Goal: Task Accomplishment & Management: Manage account settings

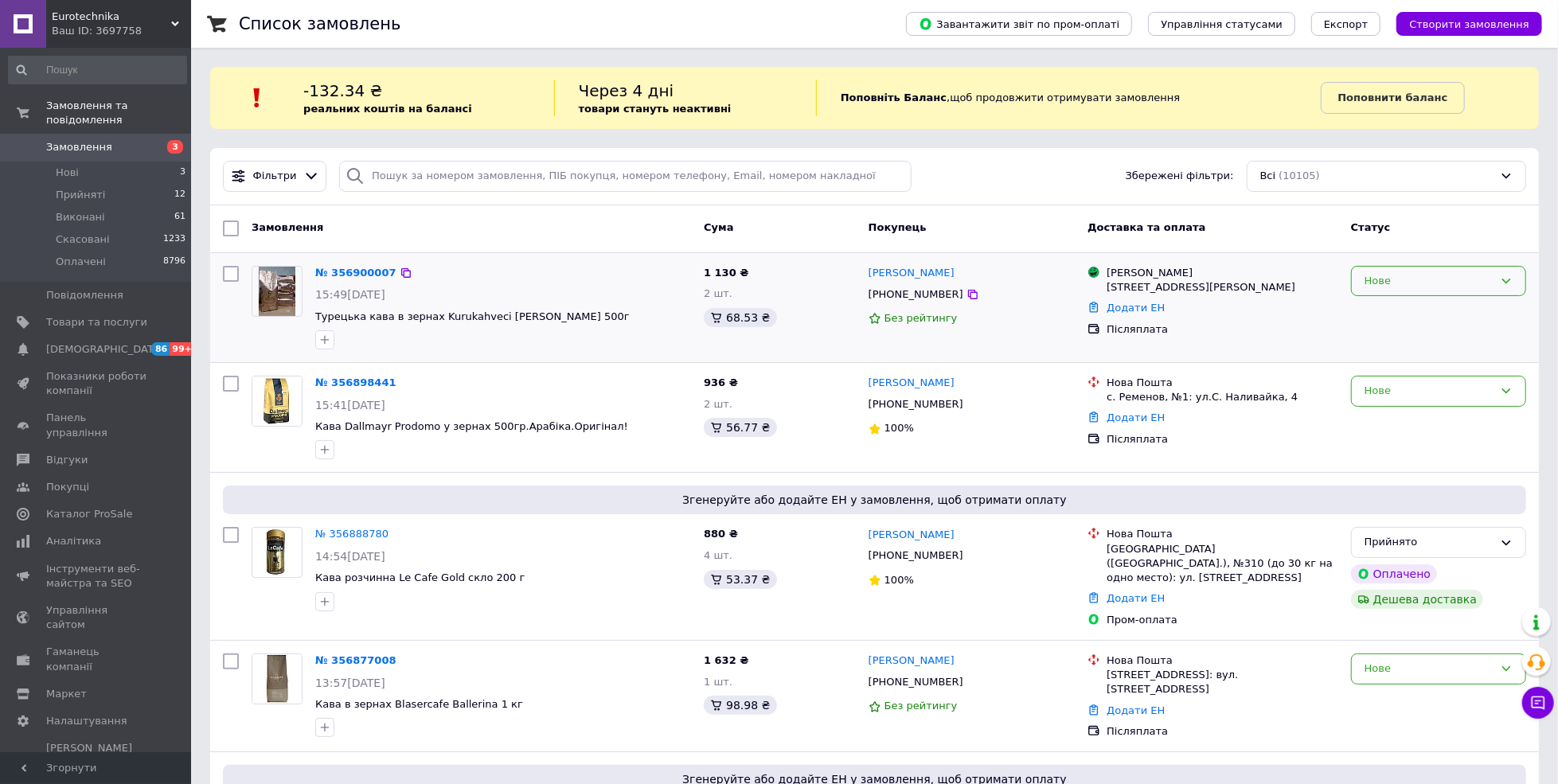
click at [1409, 273] on div "Нове" at bounding box center [1429, 280] width 129 height 16
drag, startPoint x: 1419, startPoint y: 303, endPoint x: 1440, endPoint y: 385, distance: 84.6
click at [1417, 304] on li "Прийнято" at bounding box center [1439, 314] width 173 height 30
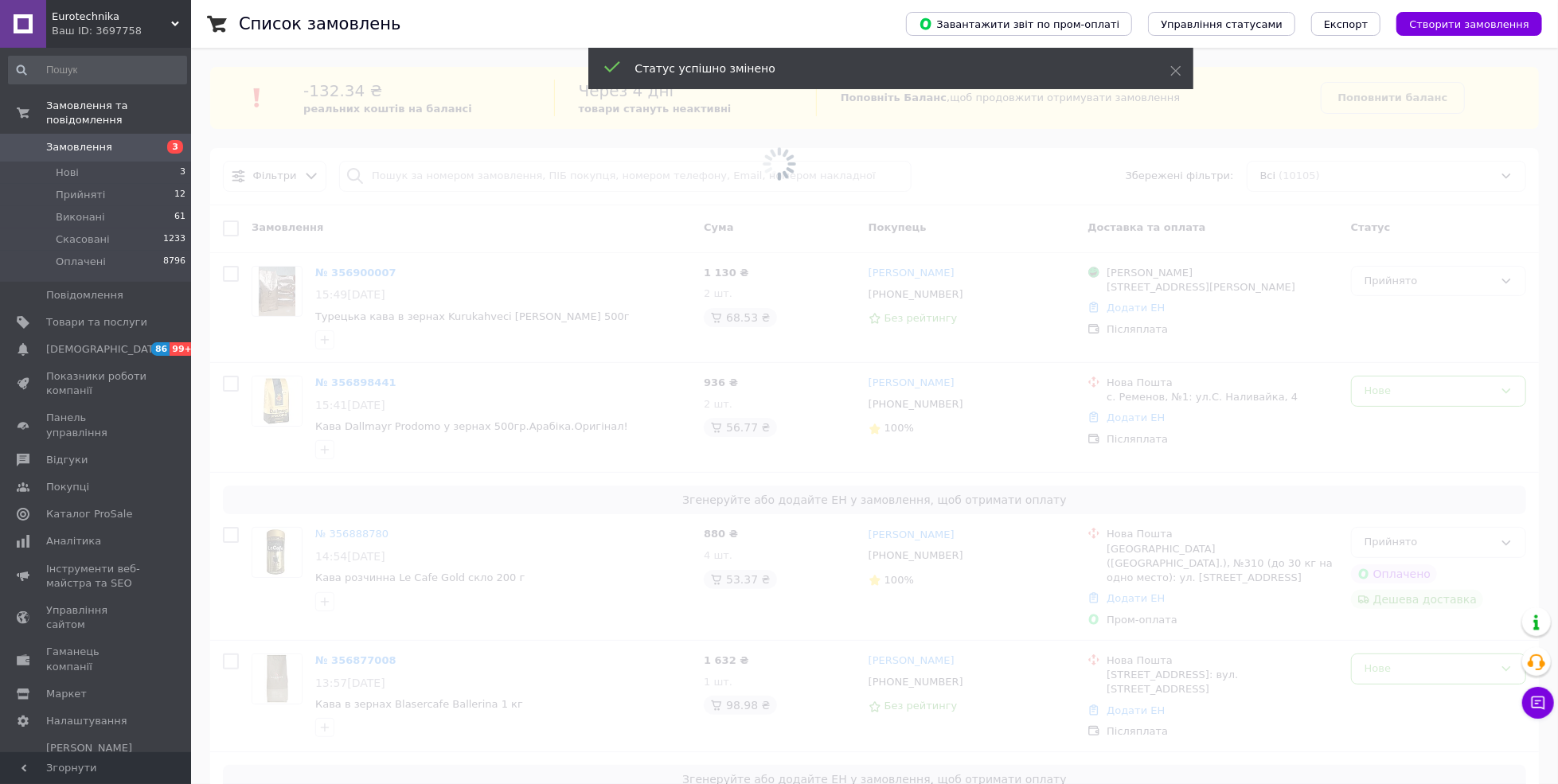
scroll to position [106, 0]
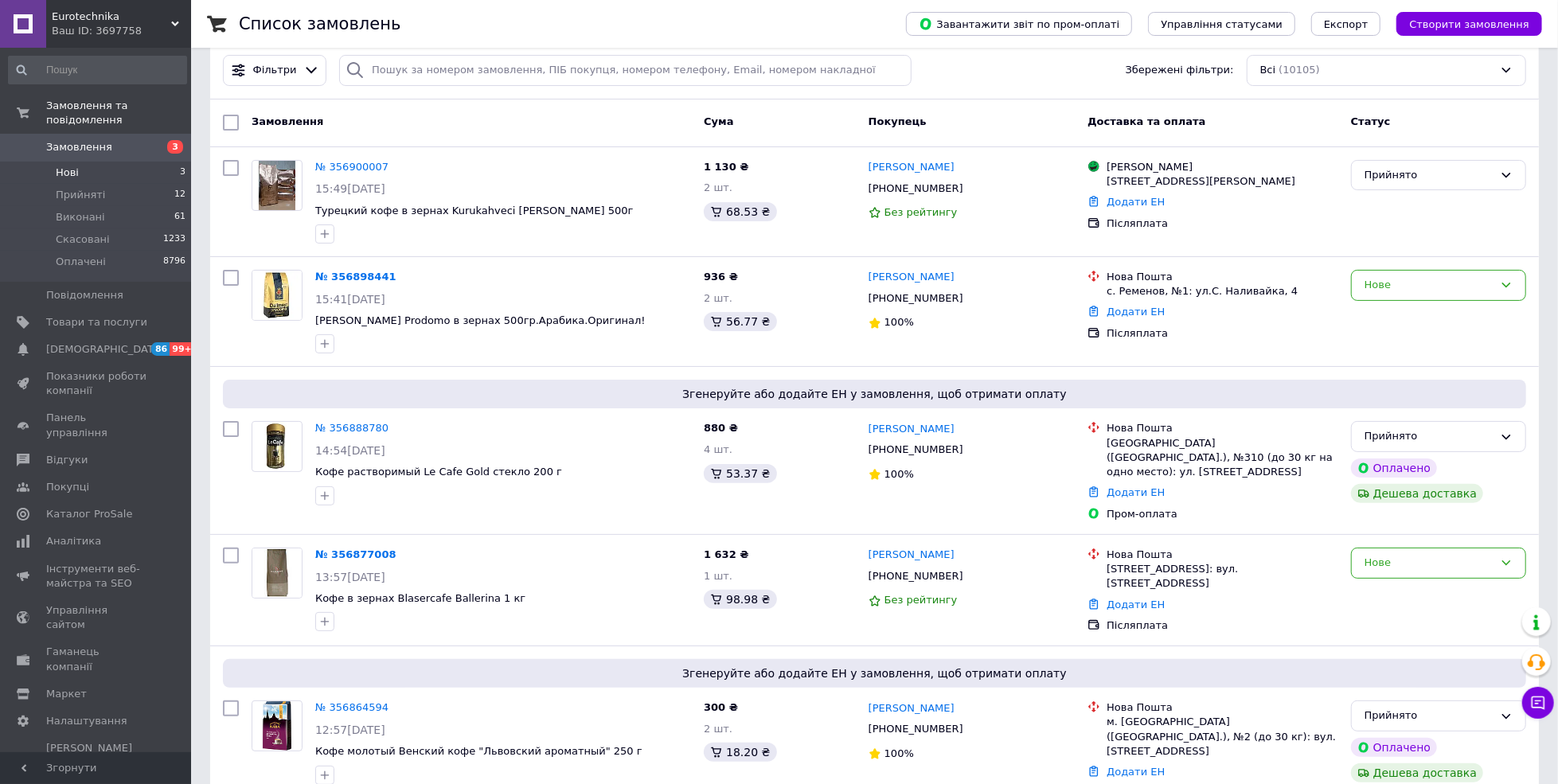
click at [50, 162] on li "Нові 3" at bounding box center [97, 172] width 195 height 22
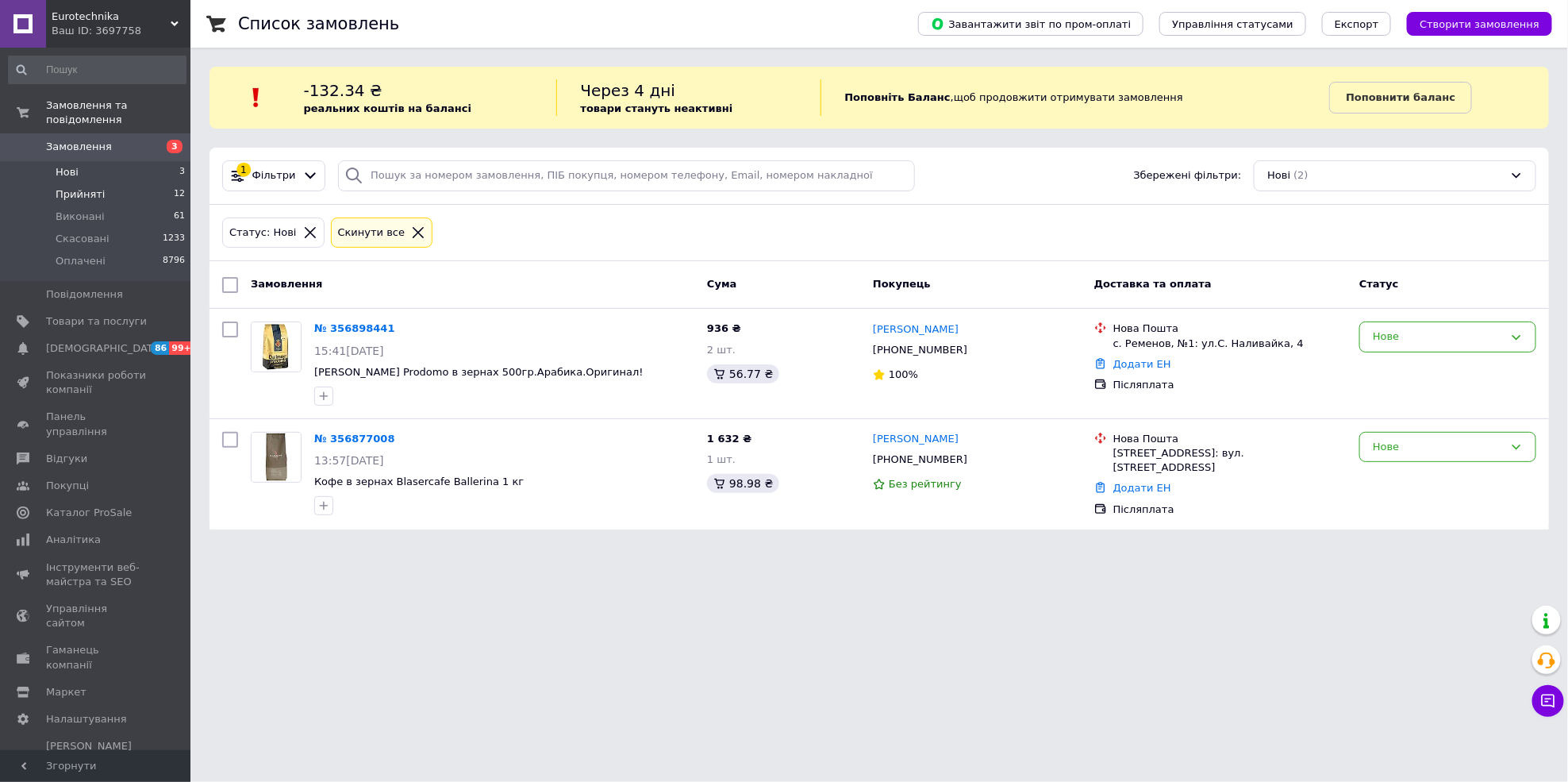
click at [80, 187] on span "Прийняті" at bounding box center [80, 194] width 49 height 14
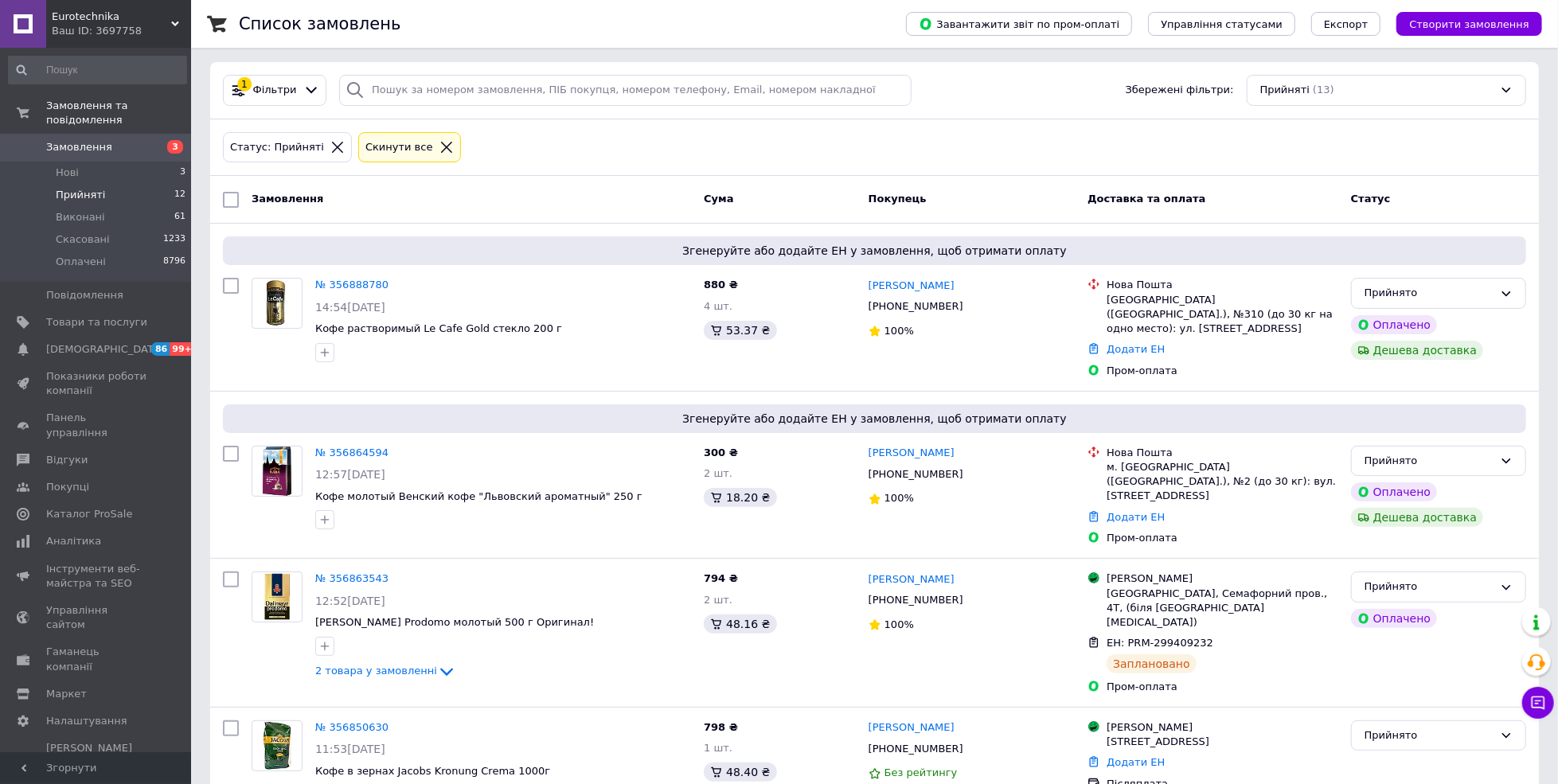
scroll to position [212, 0]
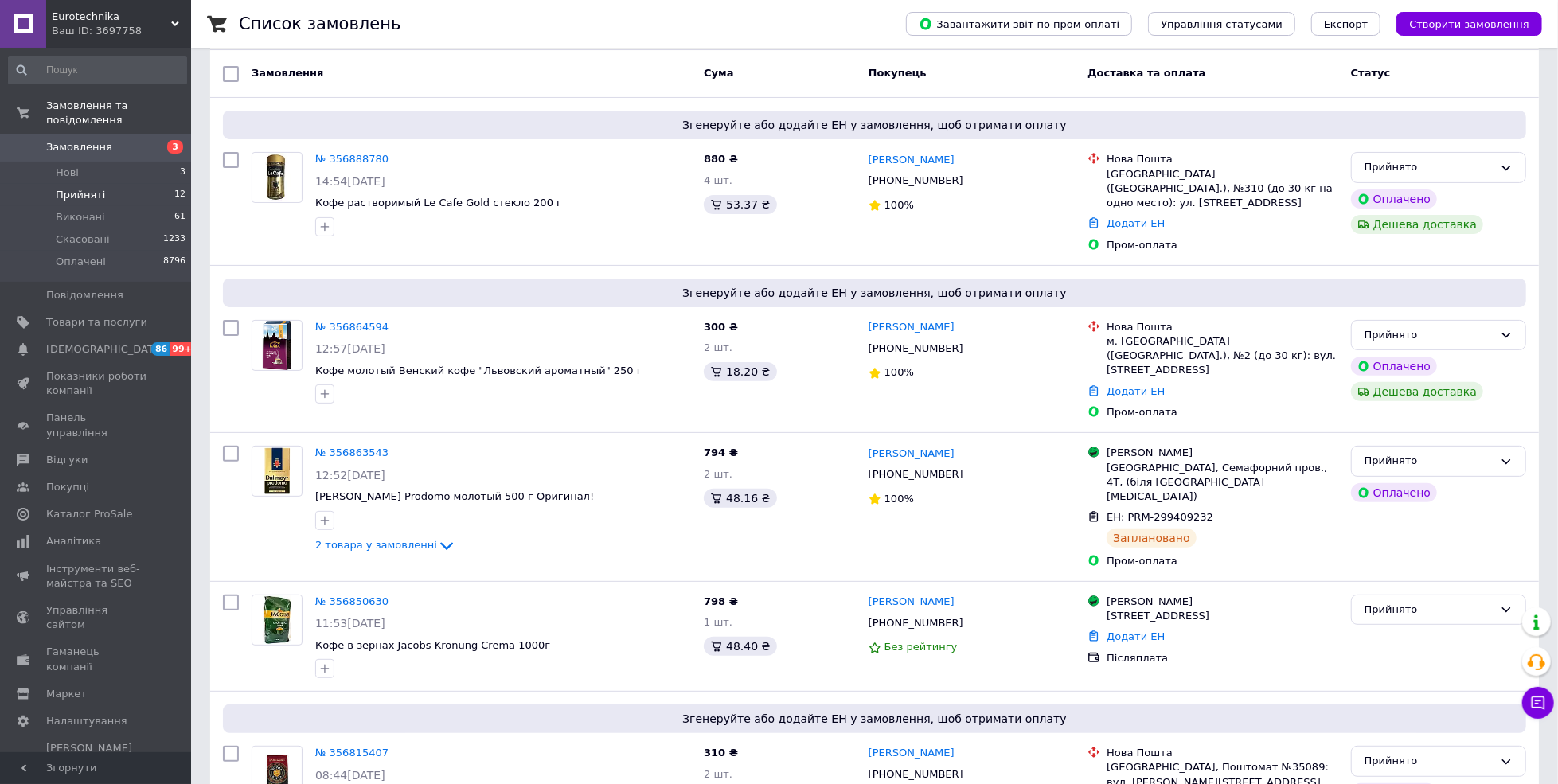
click at [70, 184] on li "Прийняті 12" at bounding box center [97, 195] width 195 height 22
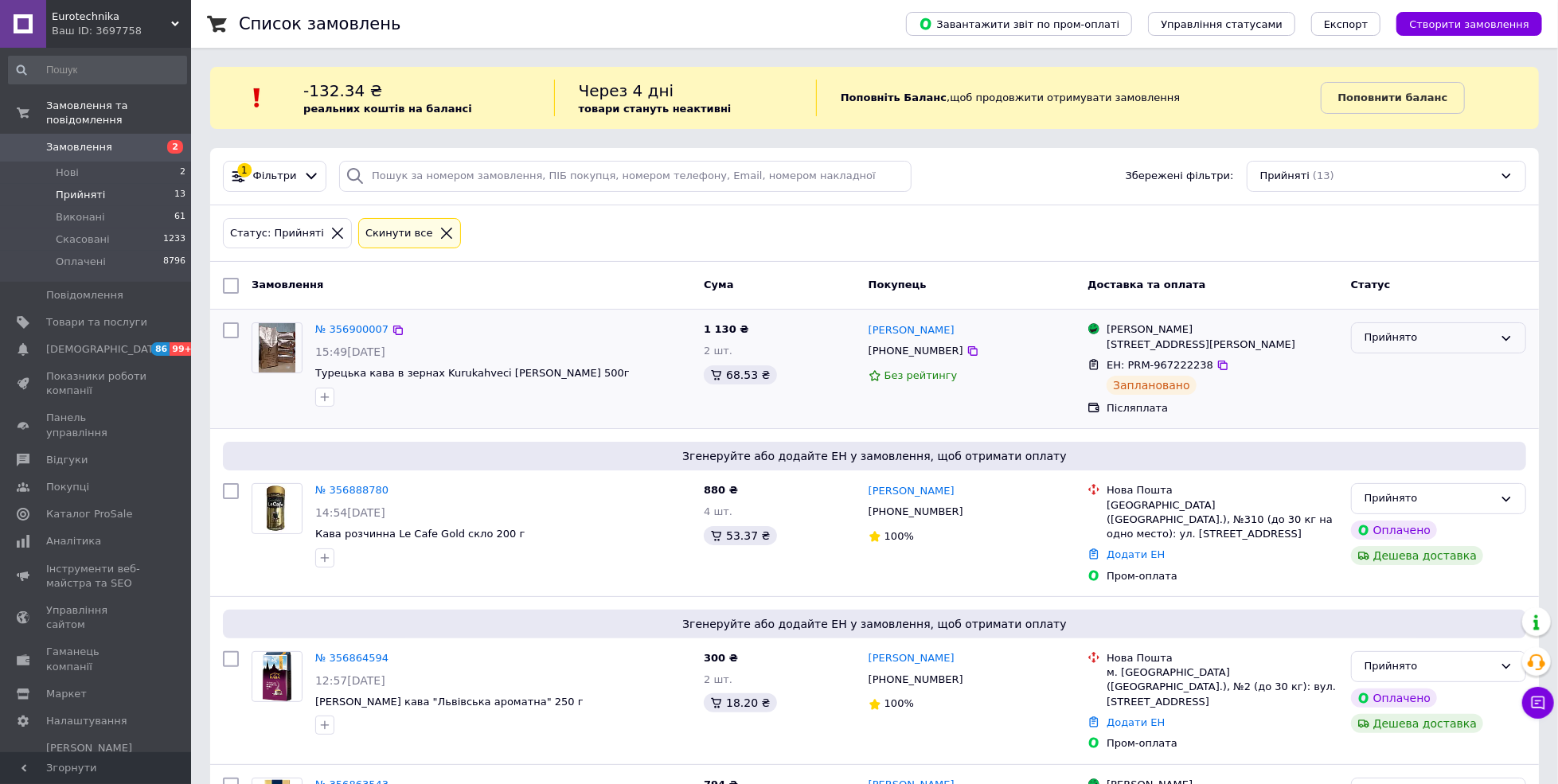
click at [1466, 333] on div "Прийнято" at bounding box center [1429, 337] width 129 height 16
click at [1431, 371] on li "Виконано" at bounding box center [1439, 371] width 173 height 30
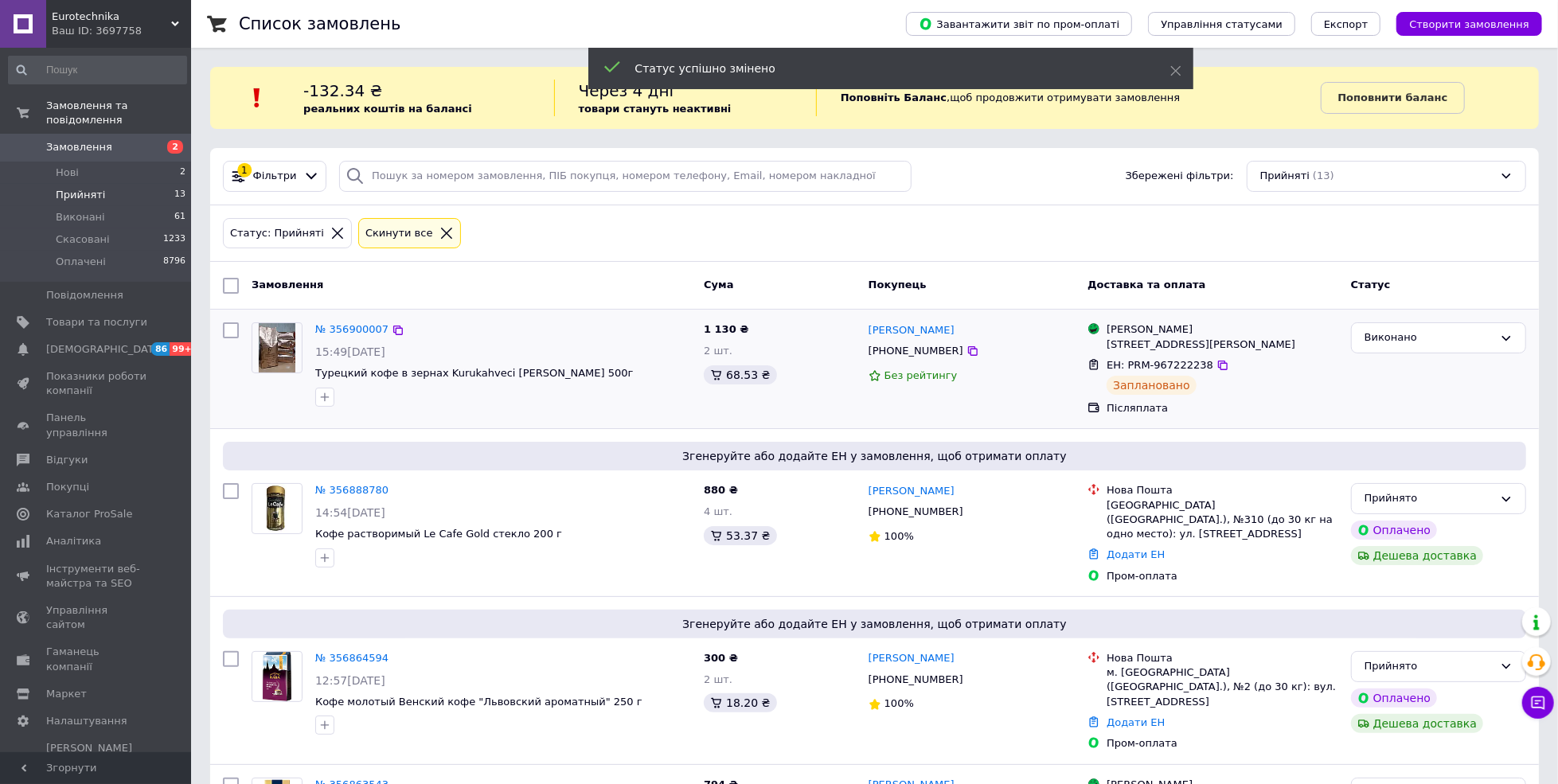
click at [393, 327] on icon at bounding box center [398, 330] width 10 height 10
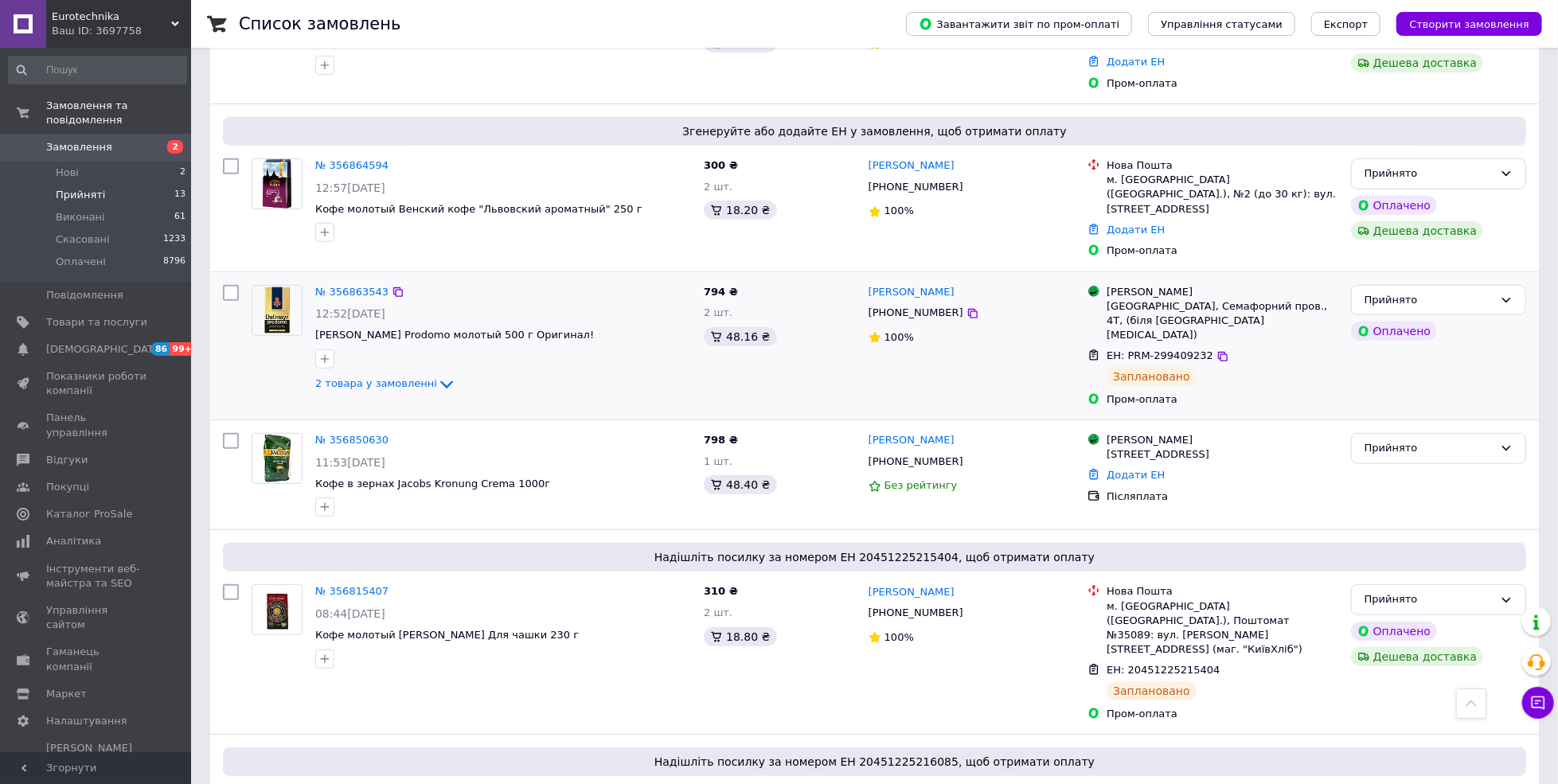
scroll to position [530, 0]
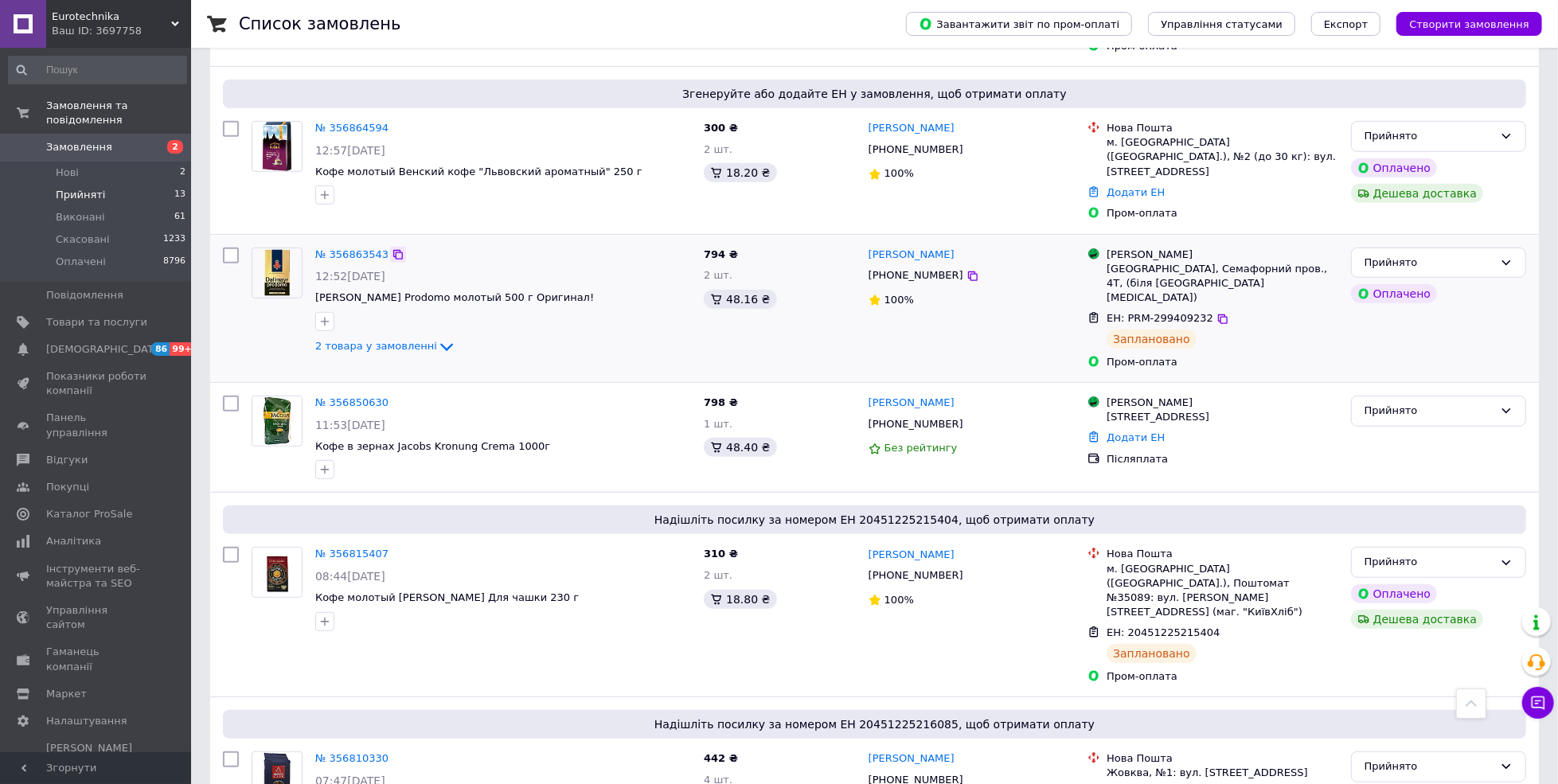
click at [392, 248] on icon at bounding box center [398, 254] width 13 height 13
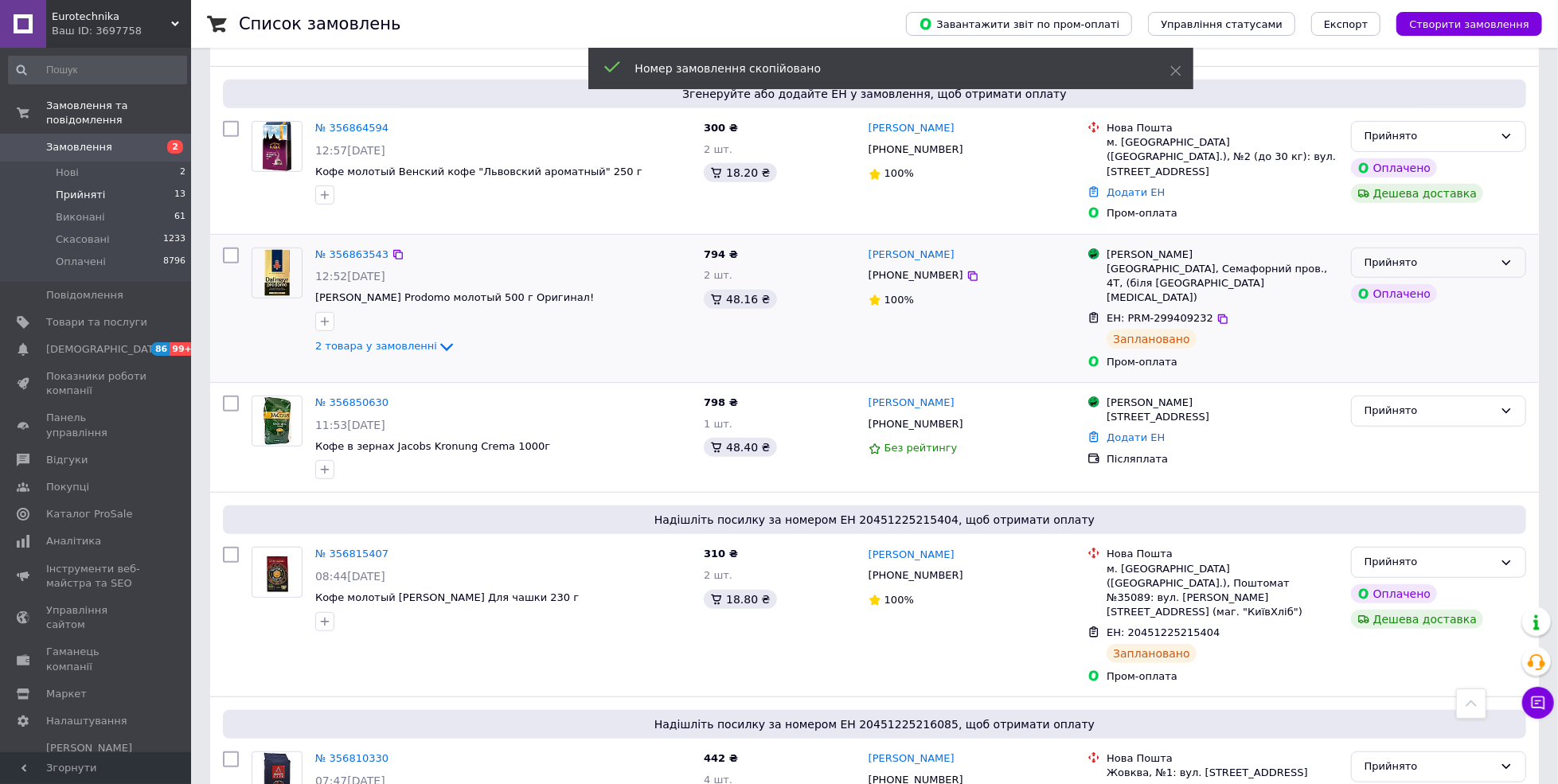
click at [1471, 248] on div "Прийнято" at bounding box center [1439, 263] width 175 height 31
click at [1443, 281] on li "Виконано" at bounding box center [1439, 296] width 173 height 30
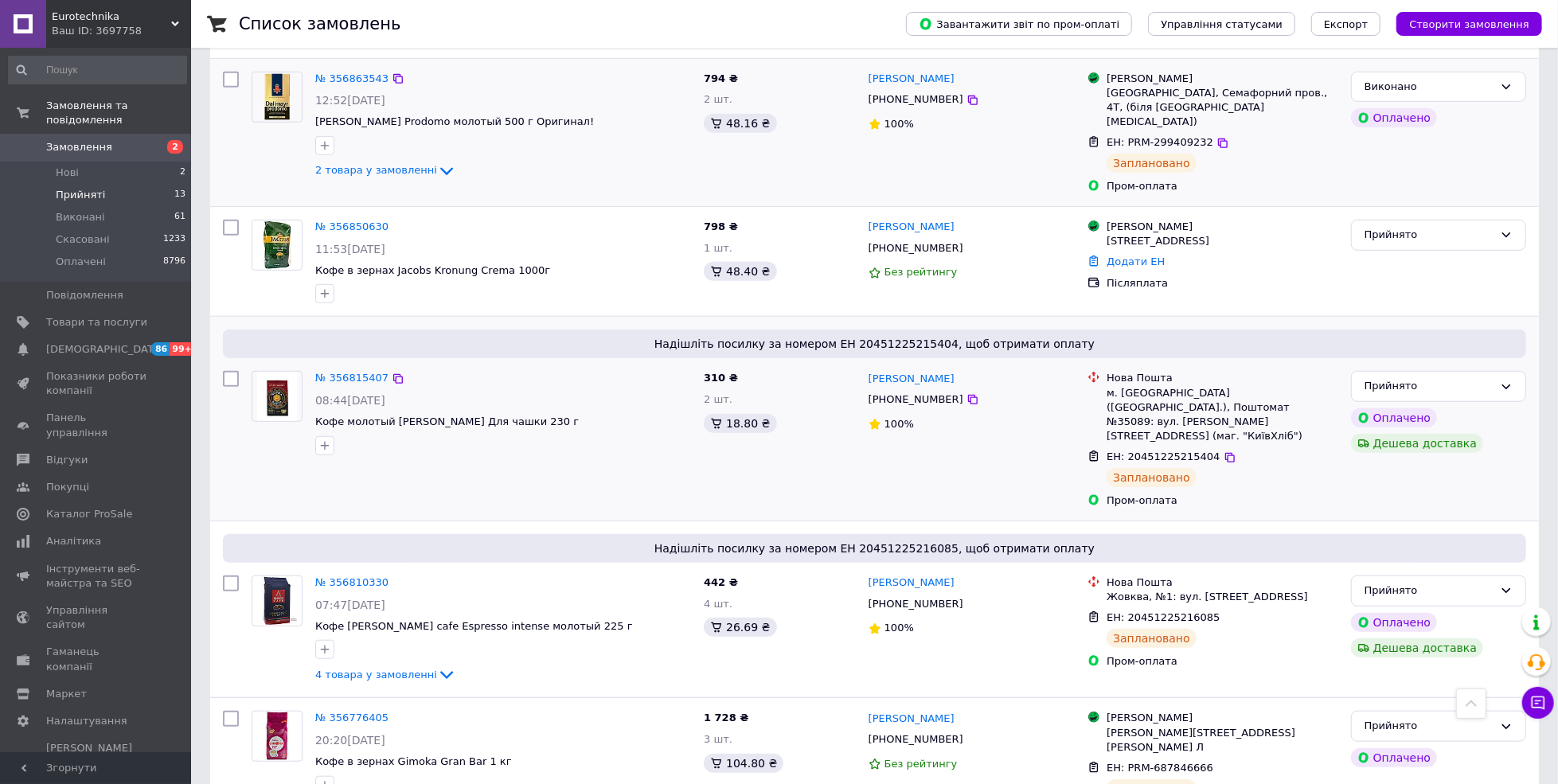
scroll to position [743, 0]
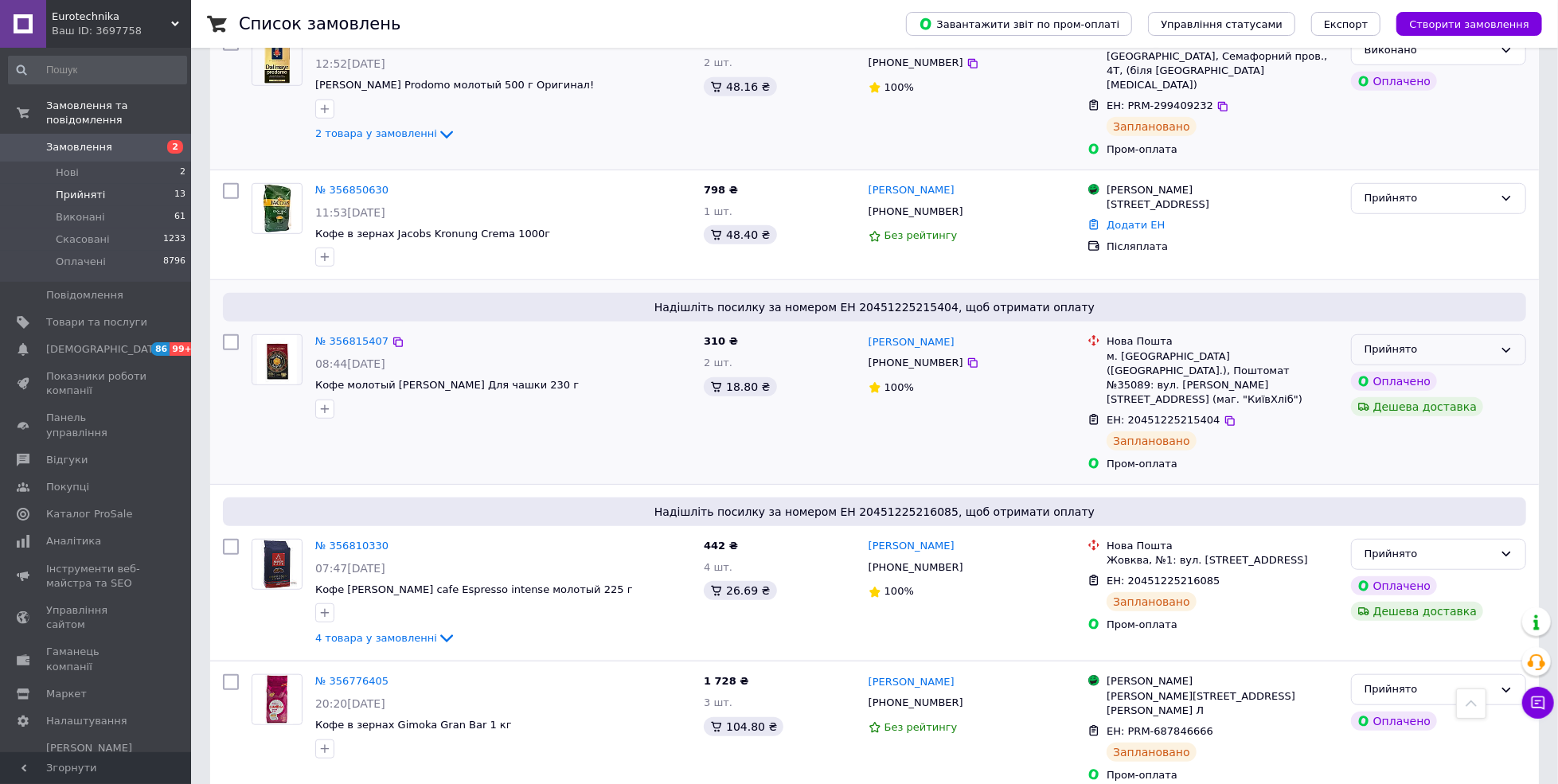
click at [1472, 342] on div "Прийнято" at bounding box center [1429, 350] width 129 height 16
click at [1454, 369] on li "Виконано" at bounding box center [1439, 383] width 173 height 30
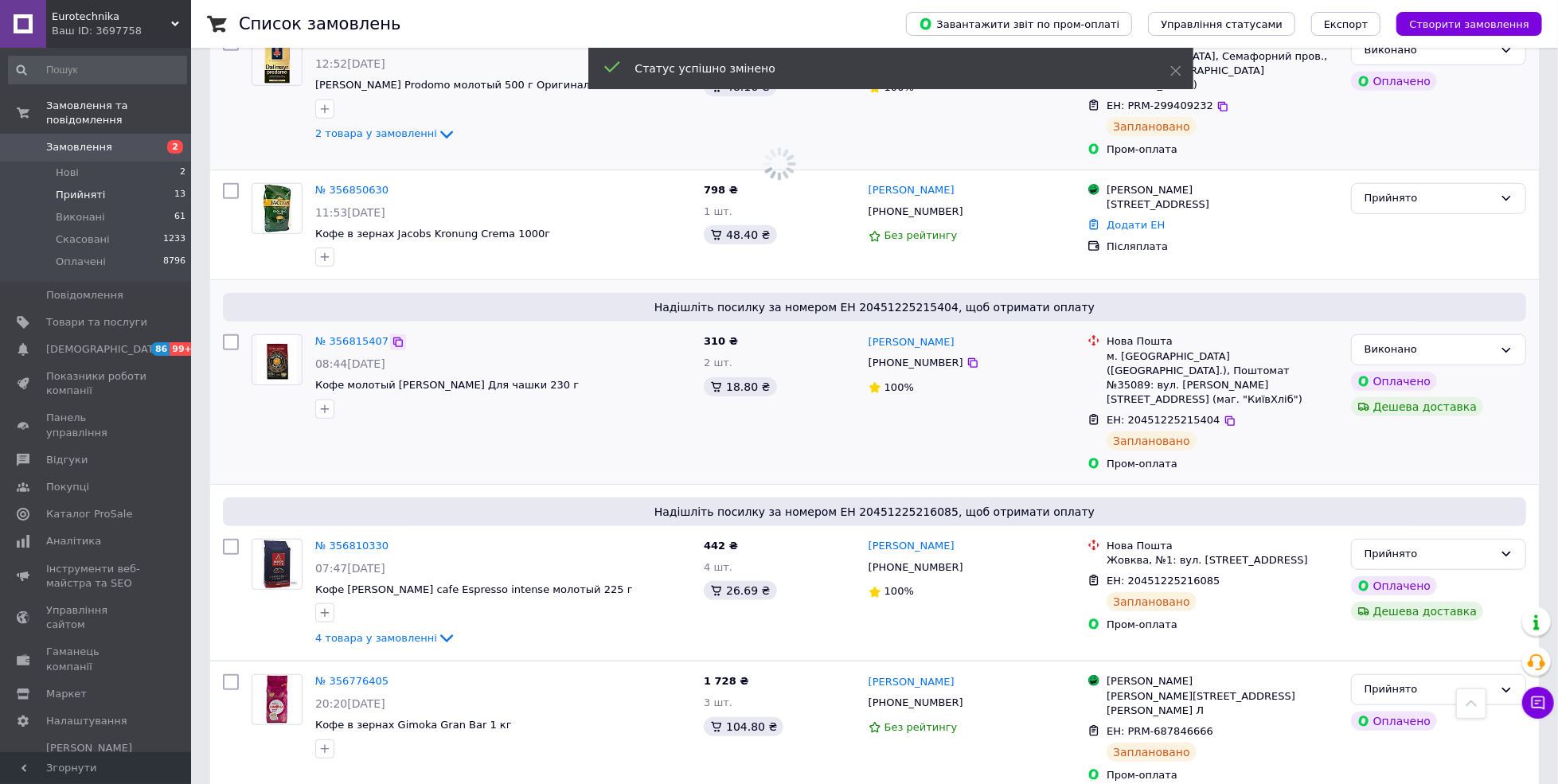
click at [392, 336] on icon at bounding box center [398, 342] width 13 height 13
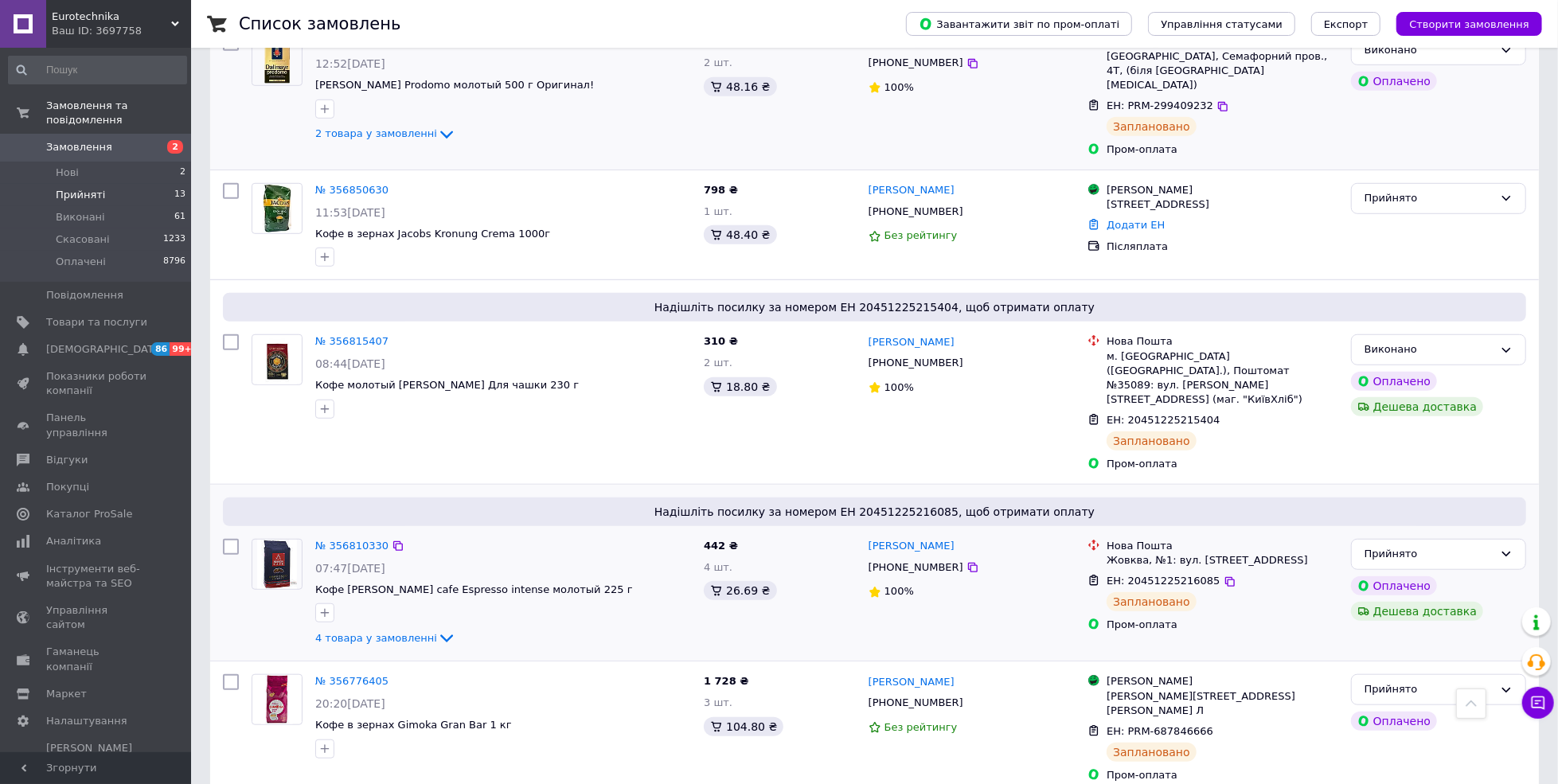
scroll to position [849, 0]
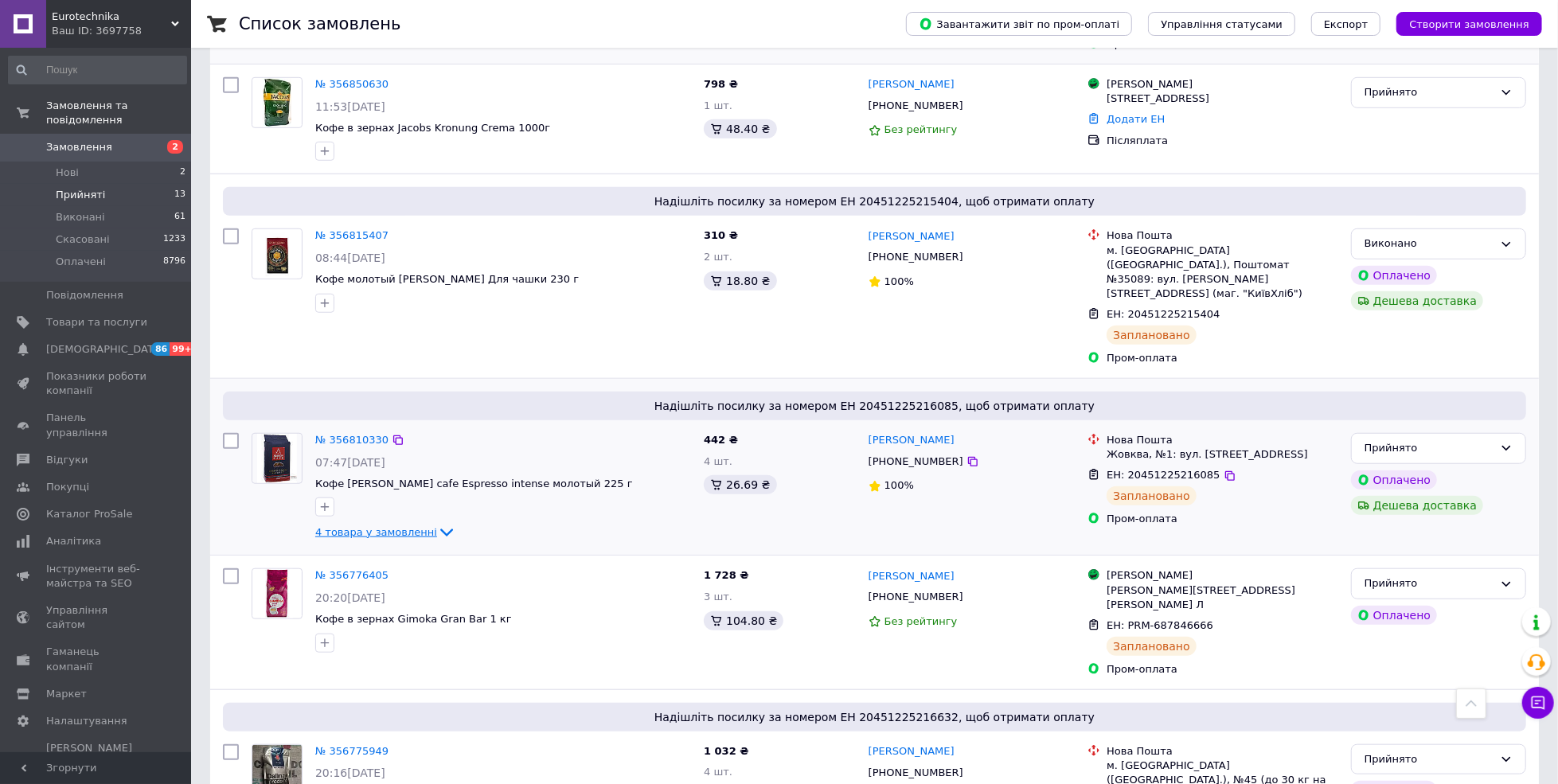
click at [376, 526] on span "4 товара у замовленні" at bounding box center [376, 532] width 121 height 12
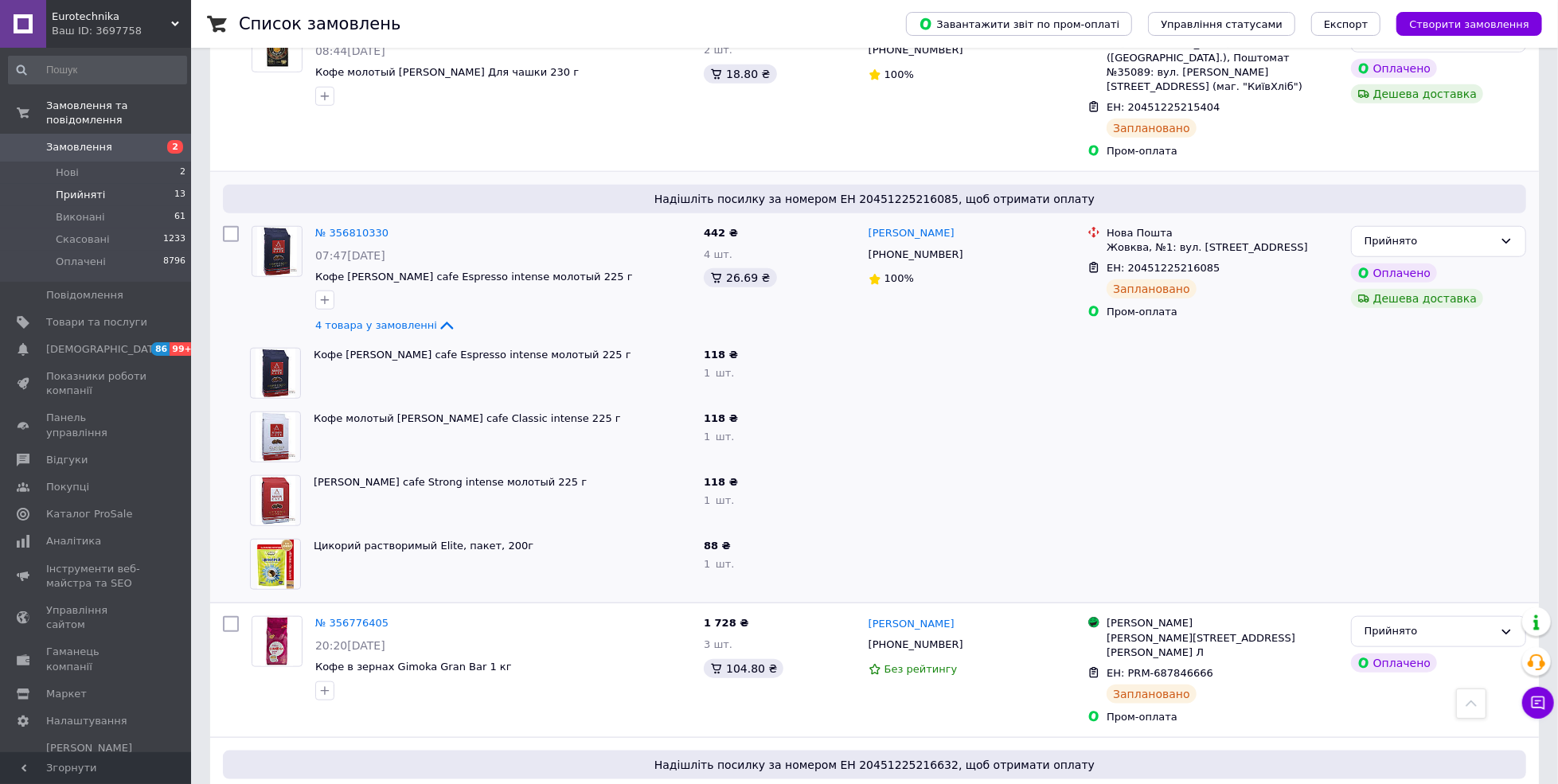
scroll to position [1061, 0]
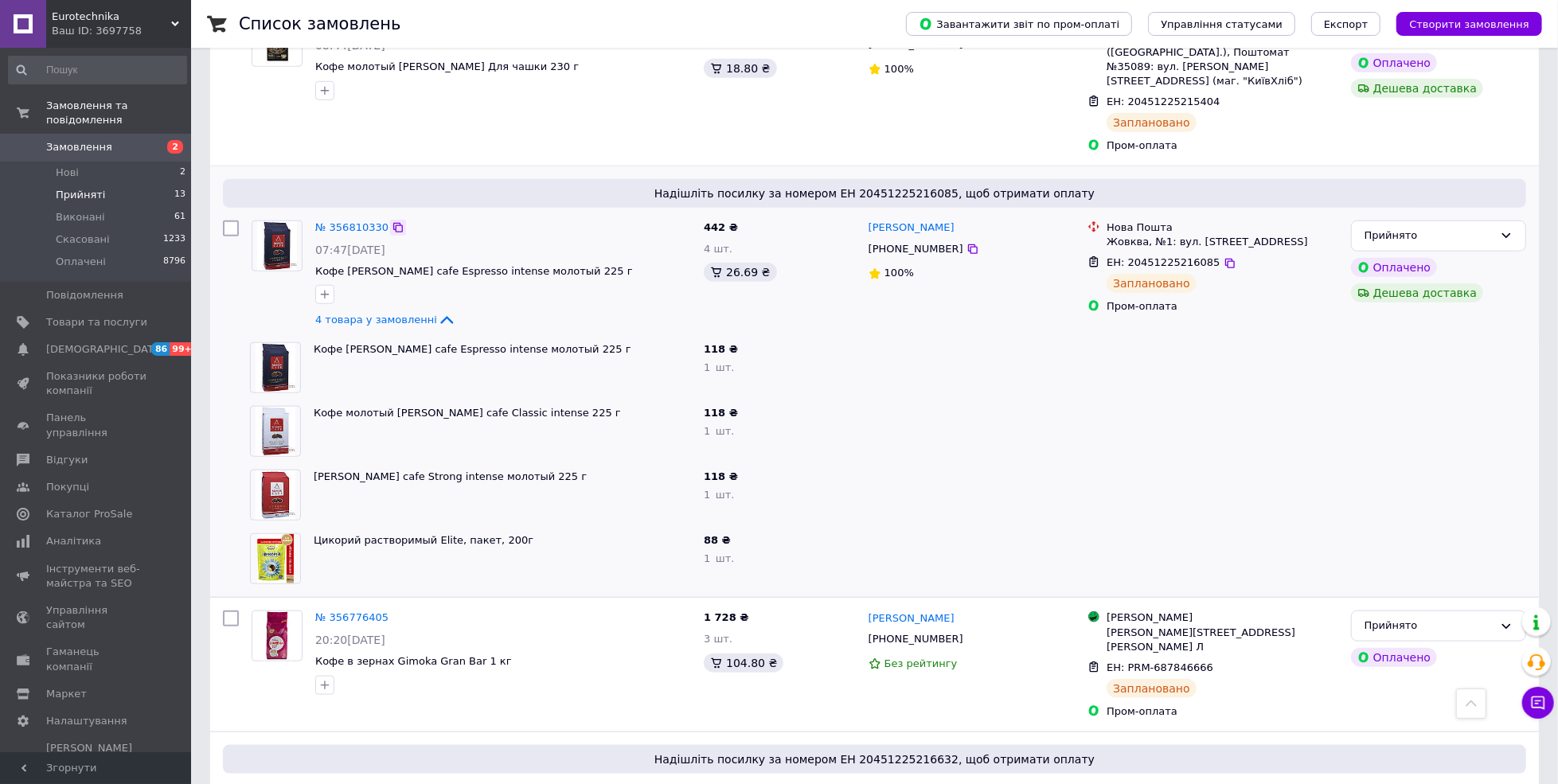
click at [392, 222] on icon at bounding box center [398, 227] width 13 height 13
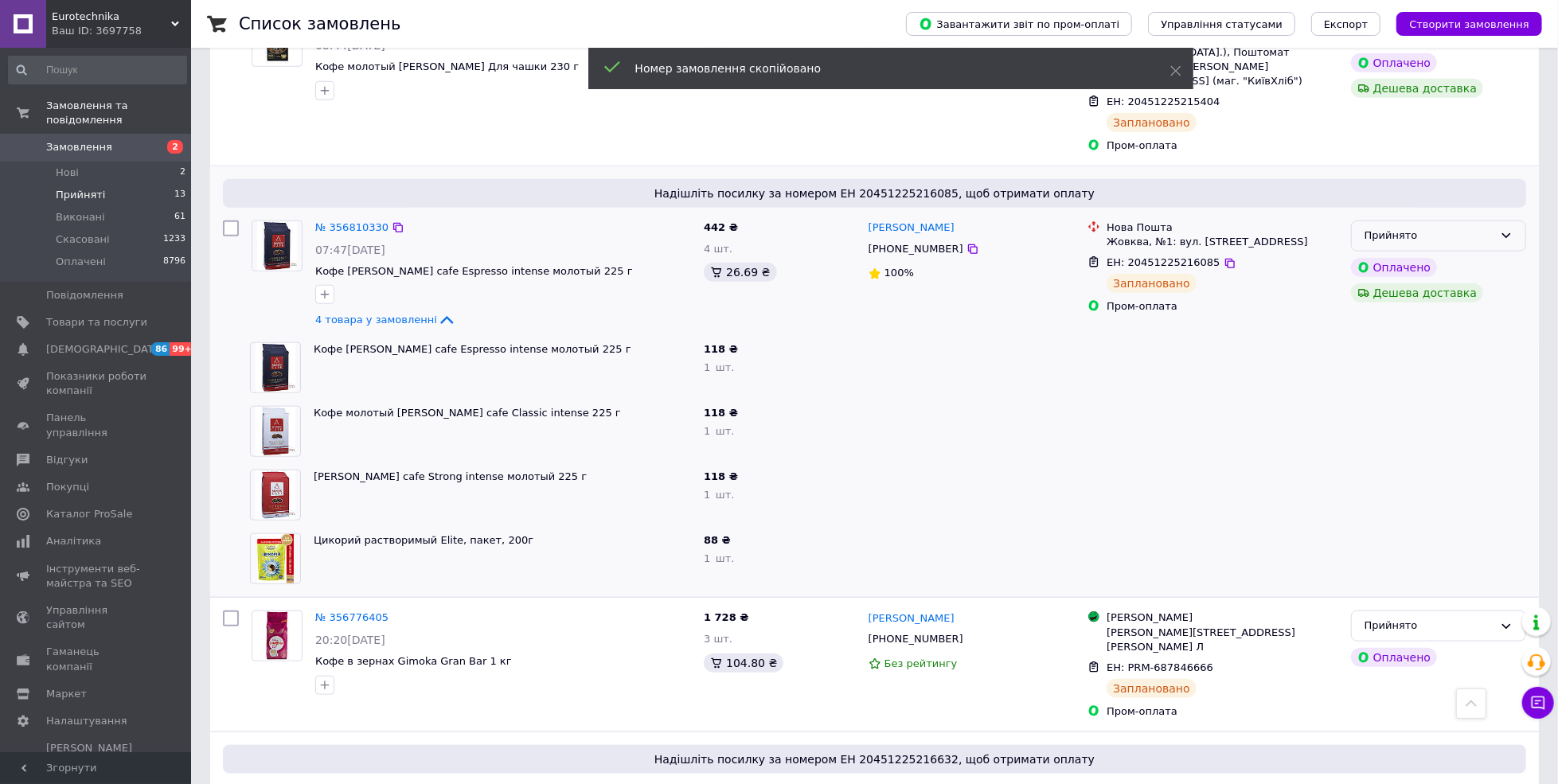
click at [1464, 221] on div "Прийнято" at bounding box center [1439, 236] width 175 height 31
click at [1434, 254] on li "Виконано" at bounding box center [1439, 269] width 173 height 30
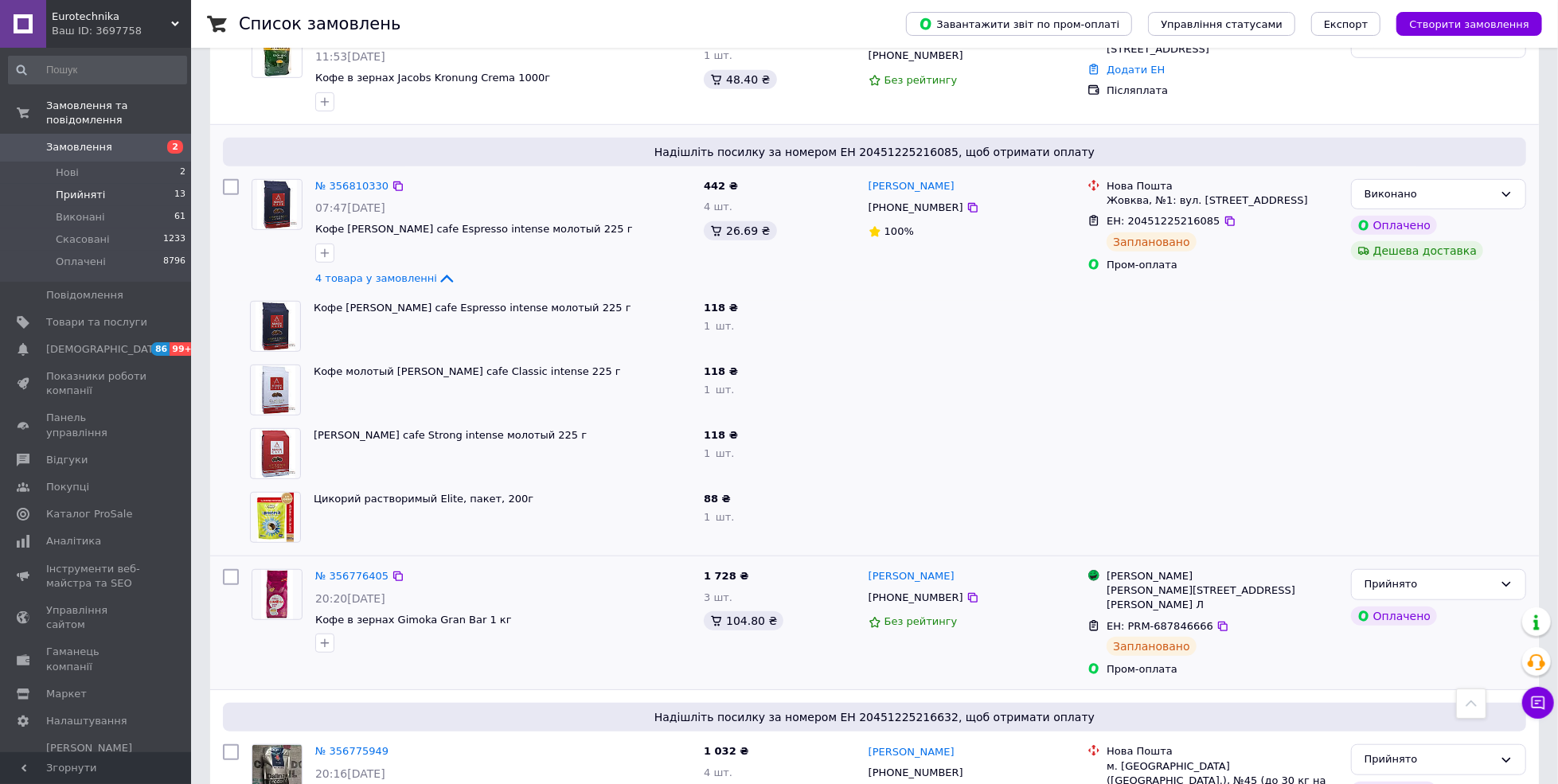
scroll to position [843, 0]
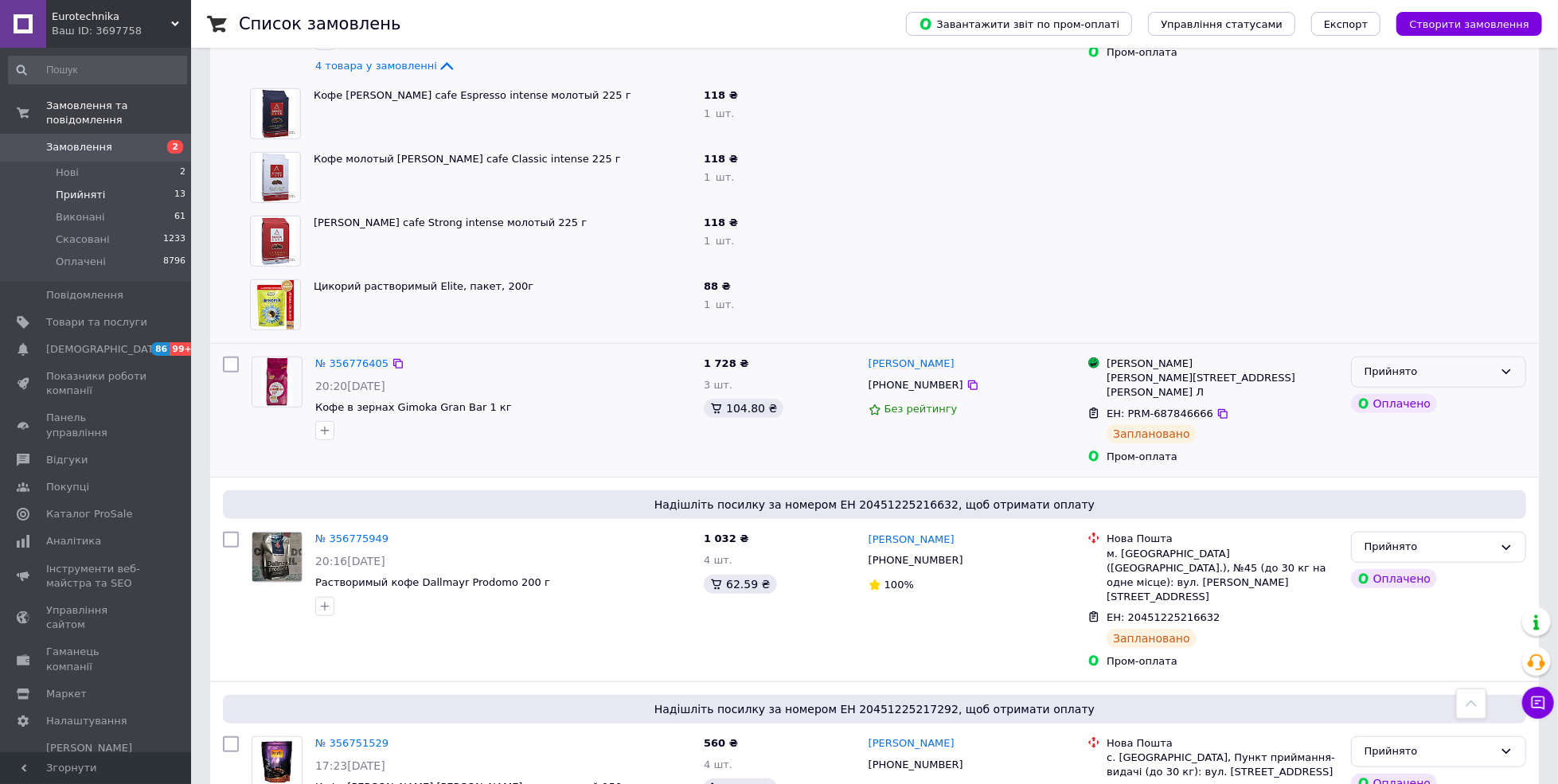
click at [1441, 356] on div "Прийнято" at bounding box center [1439, 372] width 175 height 31
click at [1423, 391] on li "Виконано" at bounding box center [1439, 405] width 173 height 30
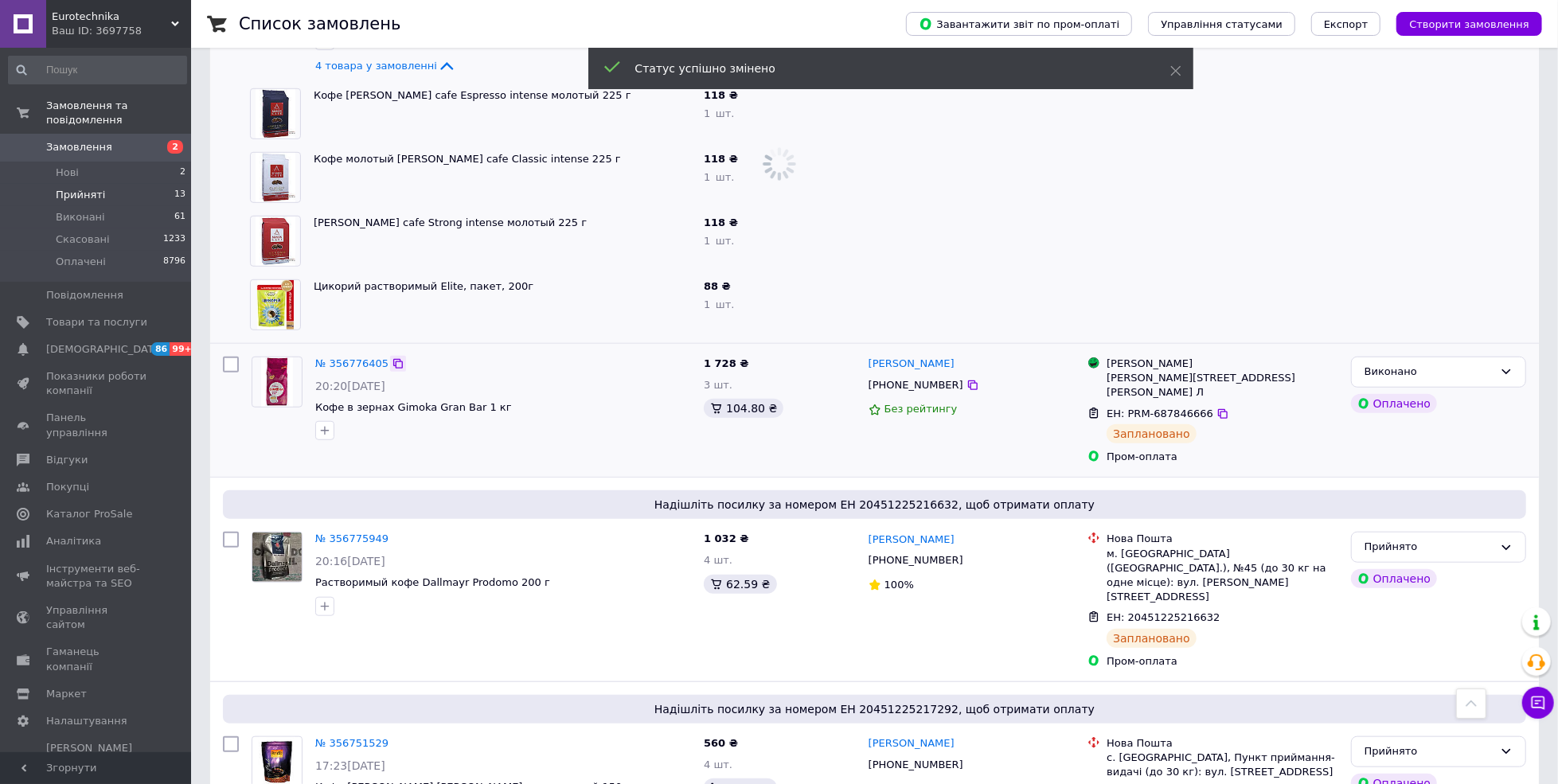
click at [393, 359] on icon at bounding box center [398, 364] width 10 height 10
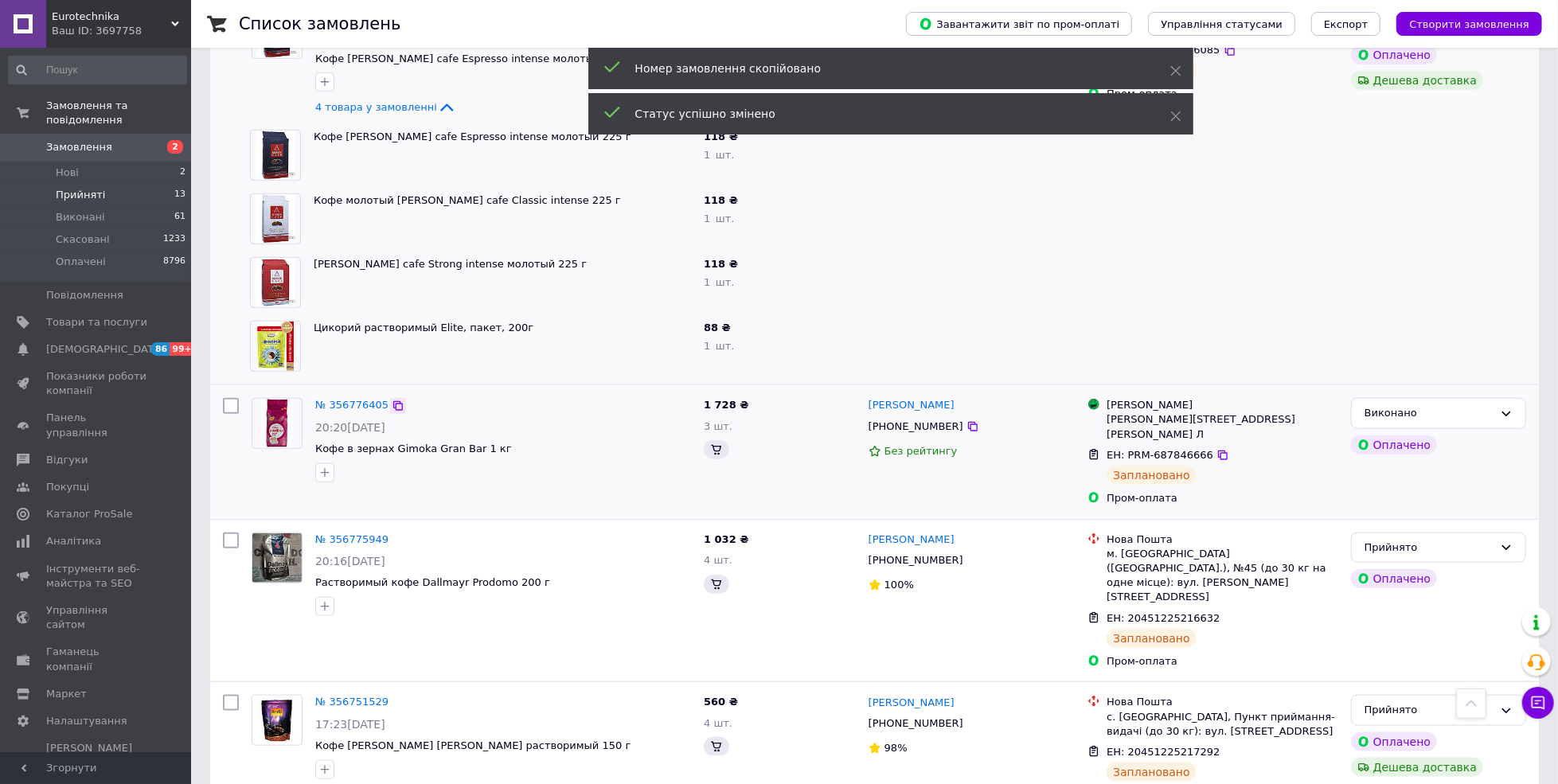
scroll to position [1153, 0]
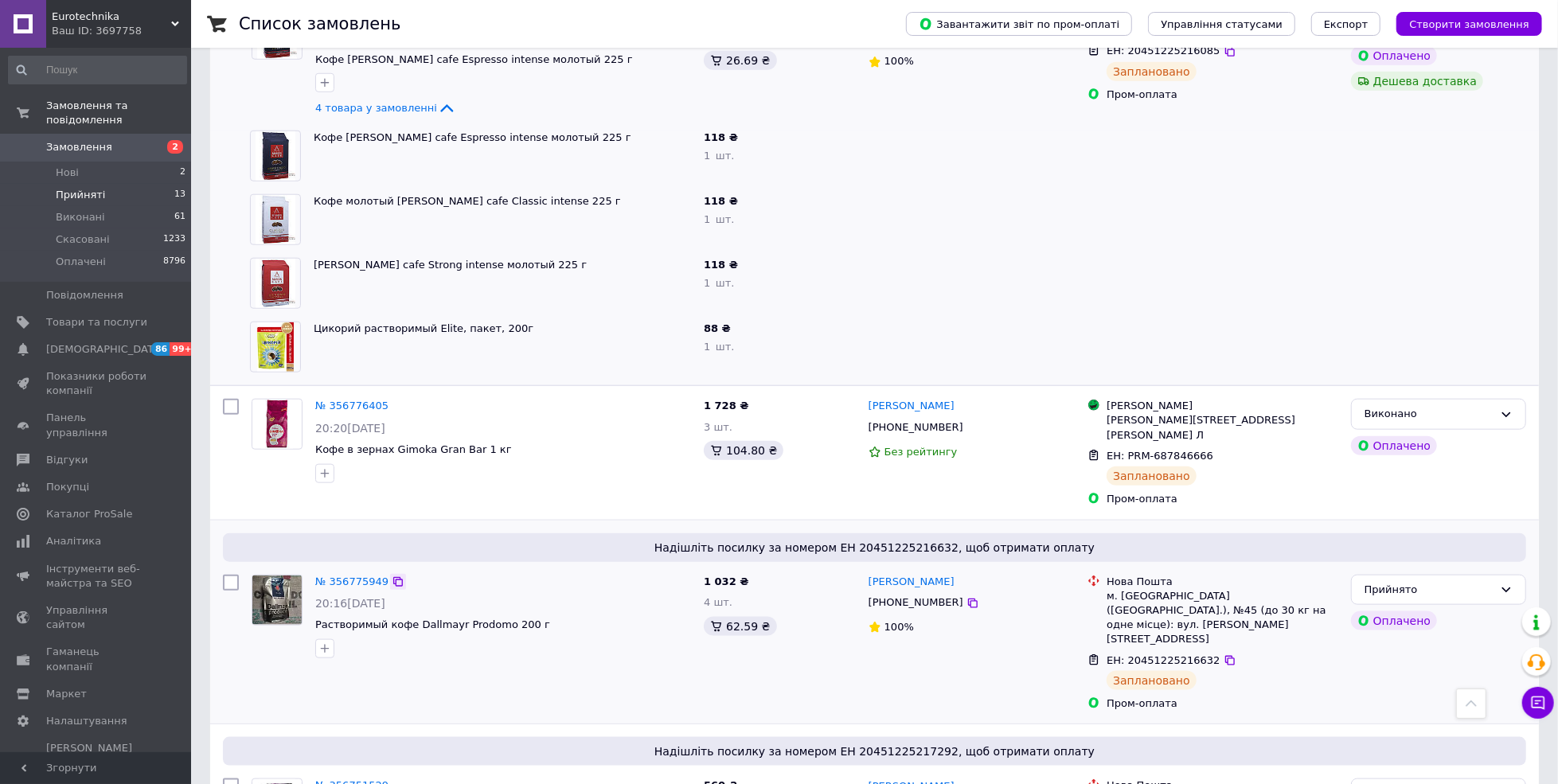
click at [397, 574] on div at bounding box center [398, 582] width 16 height 16
click at [393, 577] on icon at bounding box center [398, 582] width 10 height 10
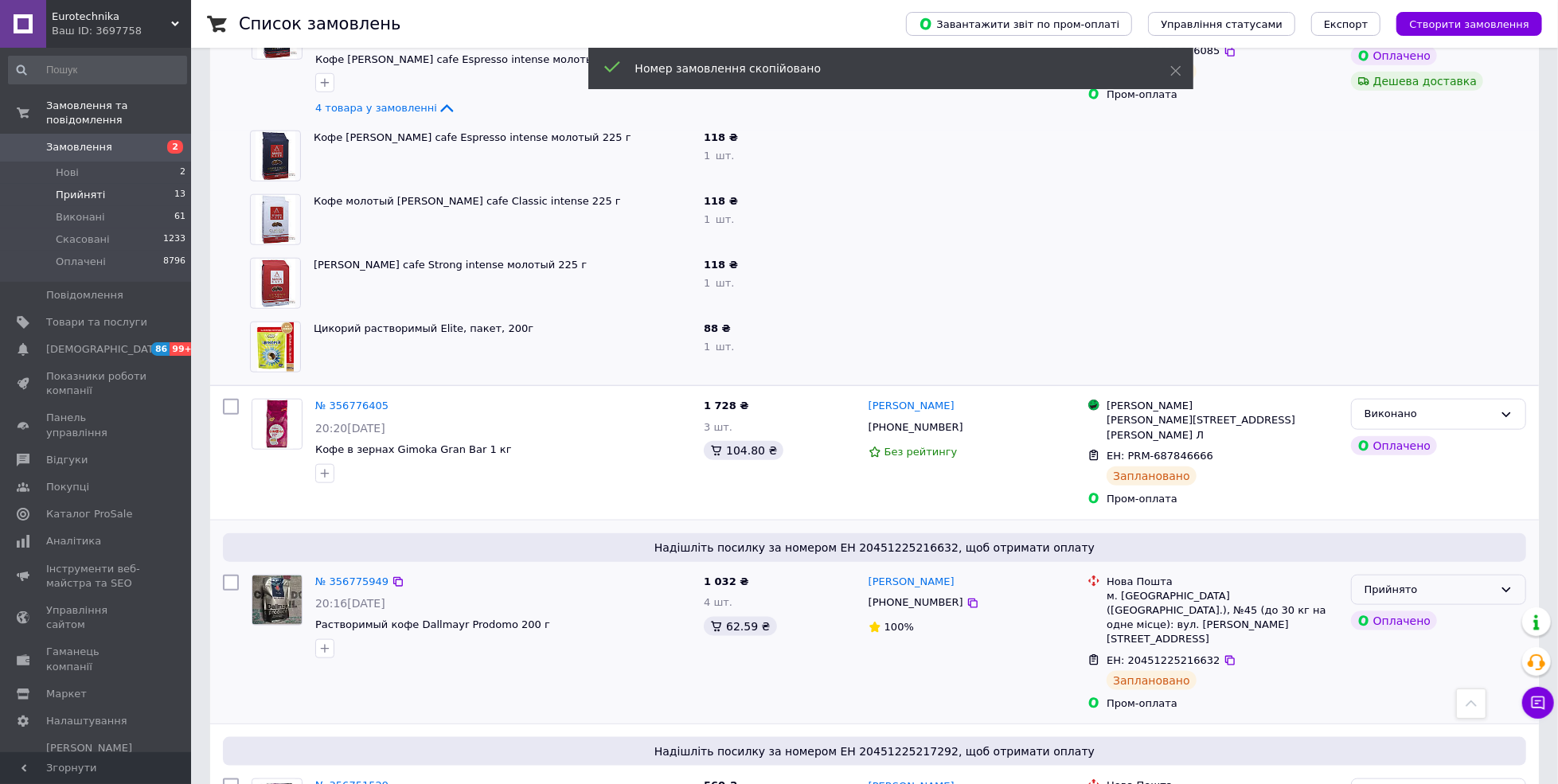
click at [1450, 582] on div "Прийнято" at bounding box center [1429, 589] width 129 height 16
click at [1386, 608] on li "Виконано" at bounding box center [1439, 622] width 173 height 30
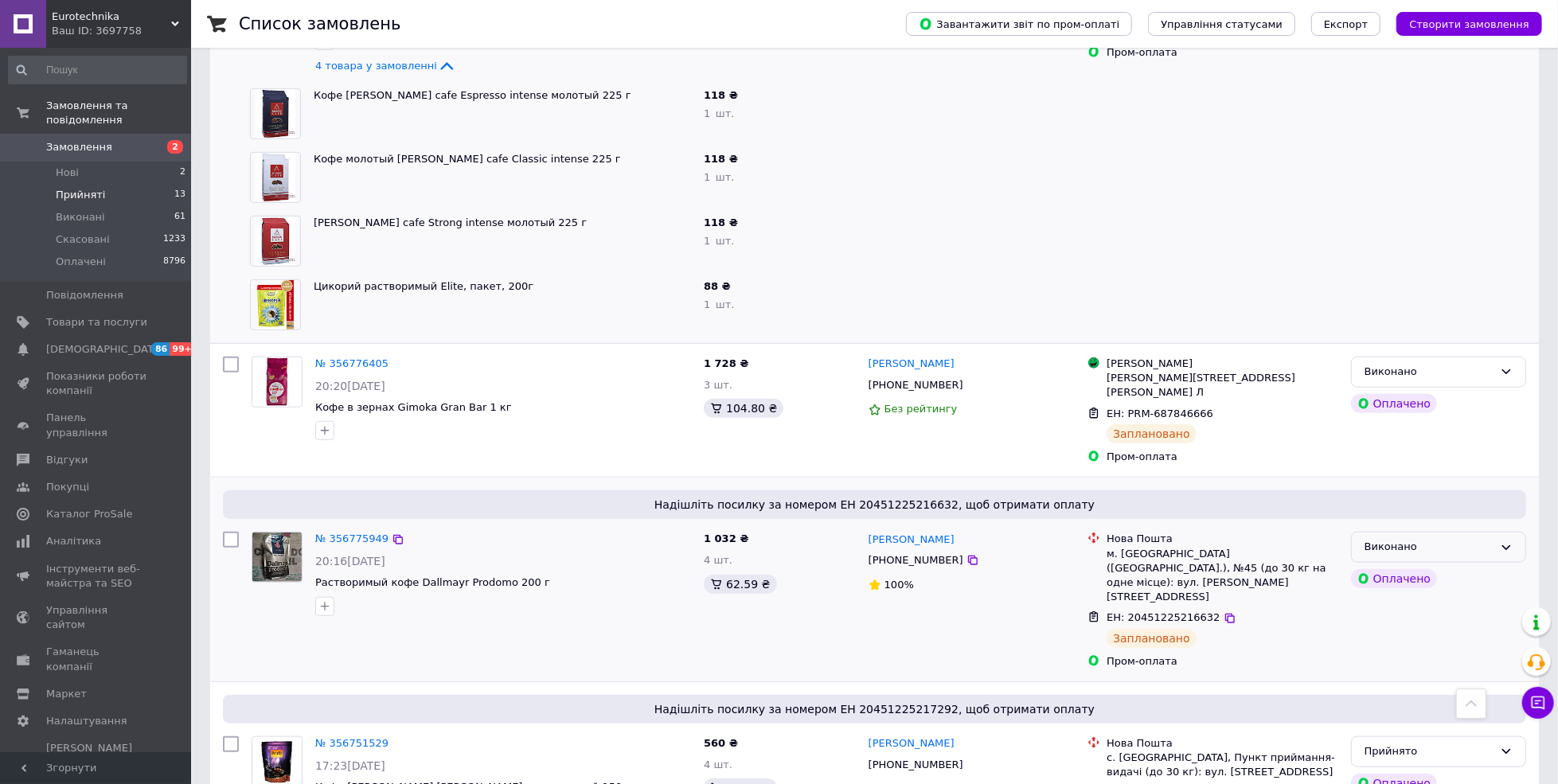
click at [1463, 538] on div "Виконано" at bounding box center [1429, 546] width 129 height 16
drag, startPoint x: 1434, startPoint y: 526, endPoint x: 1414, endPoint y: 525, distance: 20.0
click at [1434, 566] on li "Прийнято" at bounding box center [1439, 581] width 173 height 30
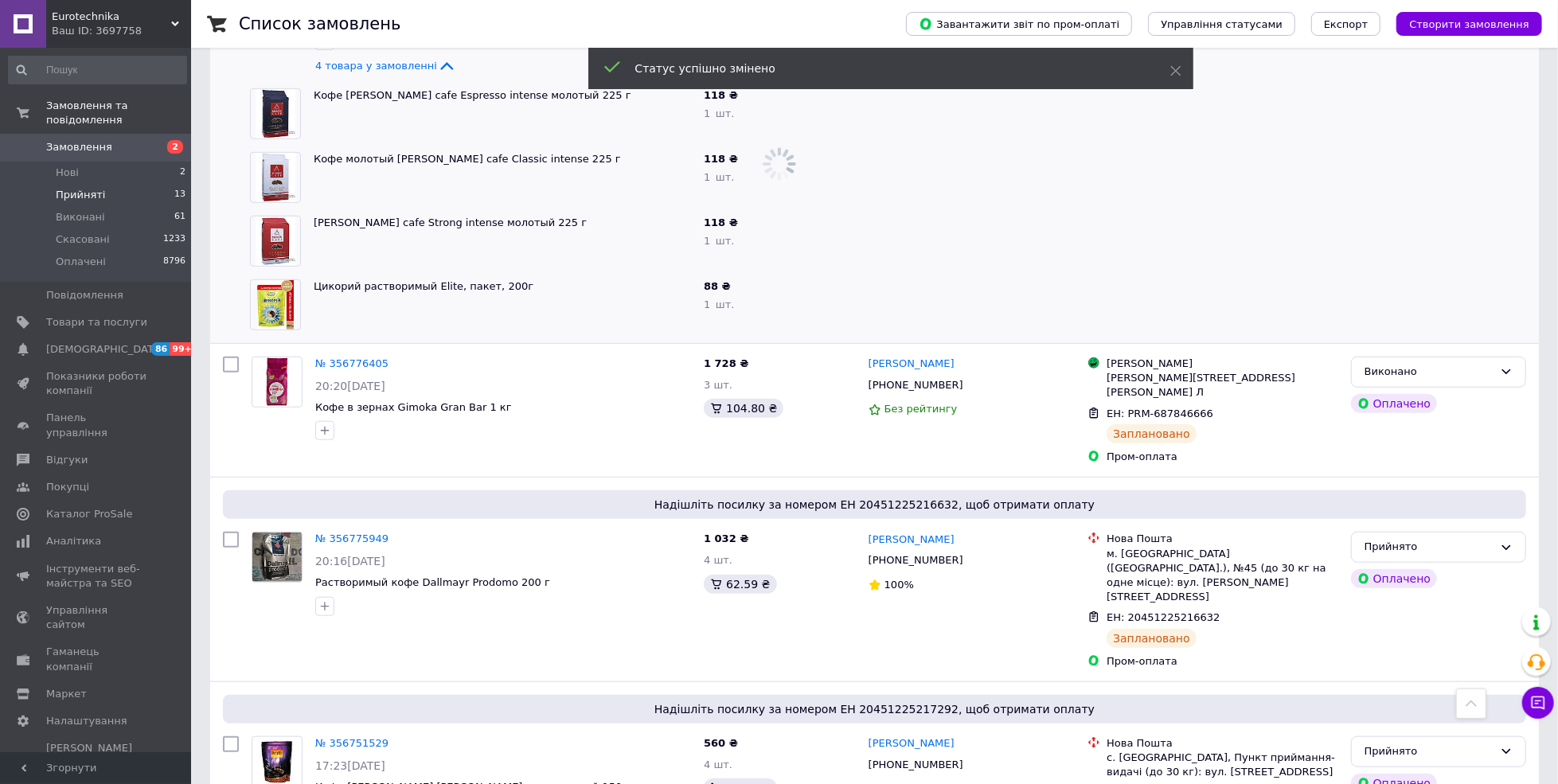
click at [1514, 532] on div "Прийнято" at bounding box center [1439, 547] width 175 height 31
click at [1462, 566] on li "Виконано" at bounding box center [1439, 581] width 173 height 30
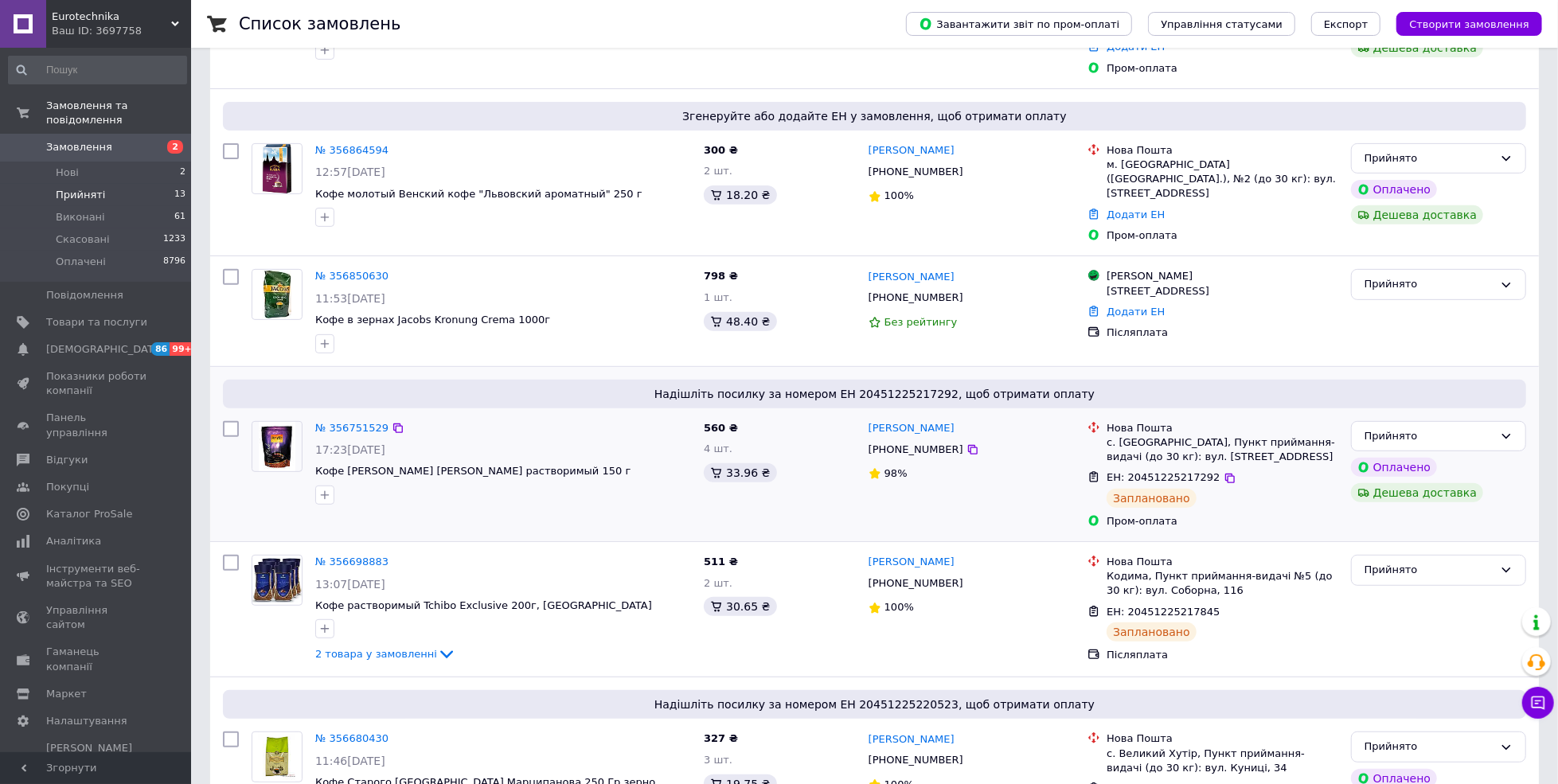
scroll to position [282, 0]
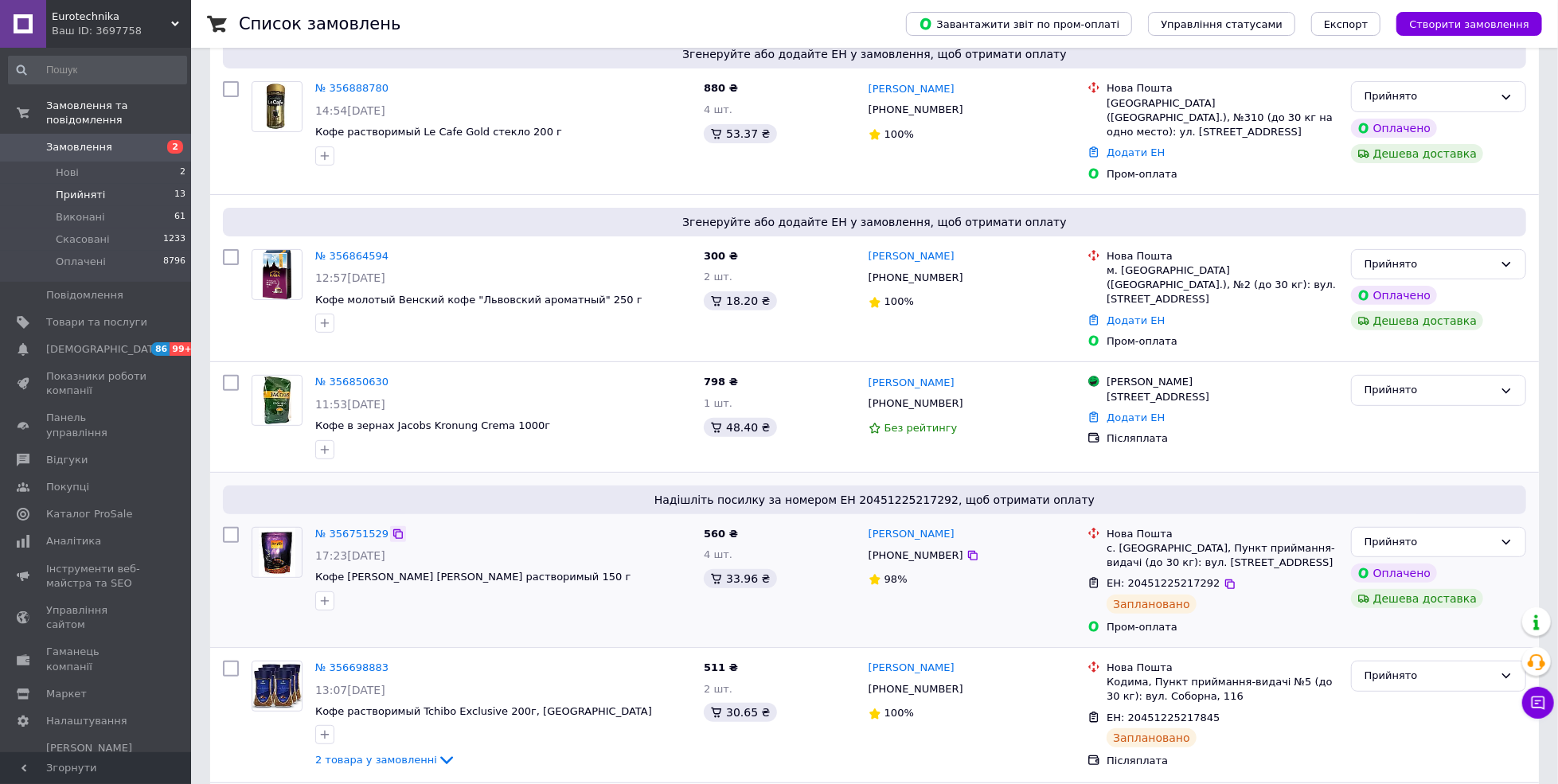
click at [393, 530] on icon at bounding box center [398, 535] width 10 height 10
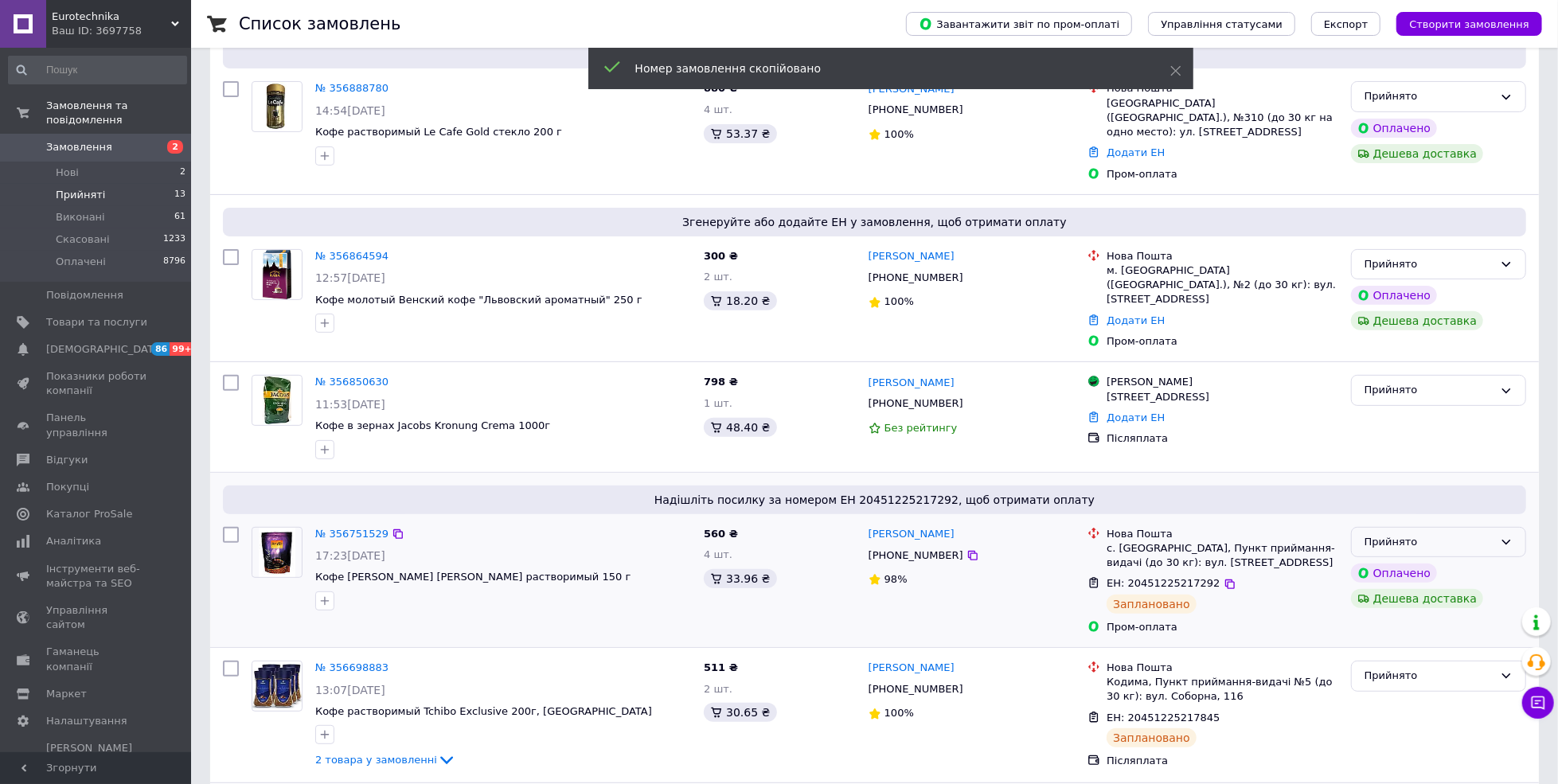
click at [1483, 527] on div "Прийнято" at bounding box center [1439, 542] width 175 height 31
click at [1395, 561] on li "Виконано" at bounding box center [1439, 575] width 173 height 30
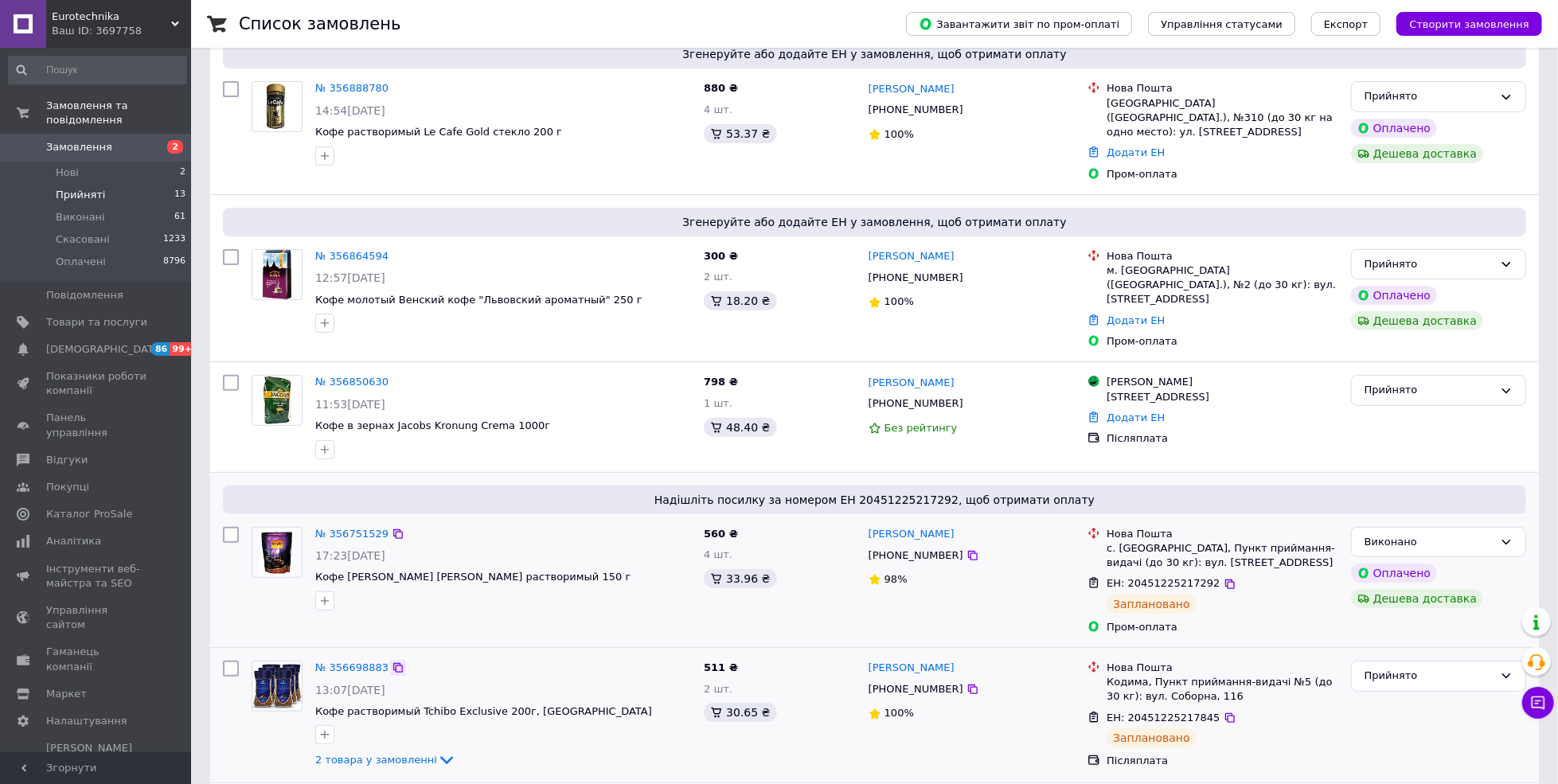
click at [392, 662] on icon at bounding box center [398, 667] width 13 height 13
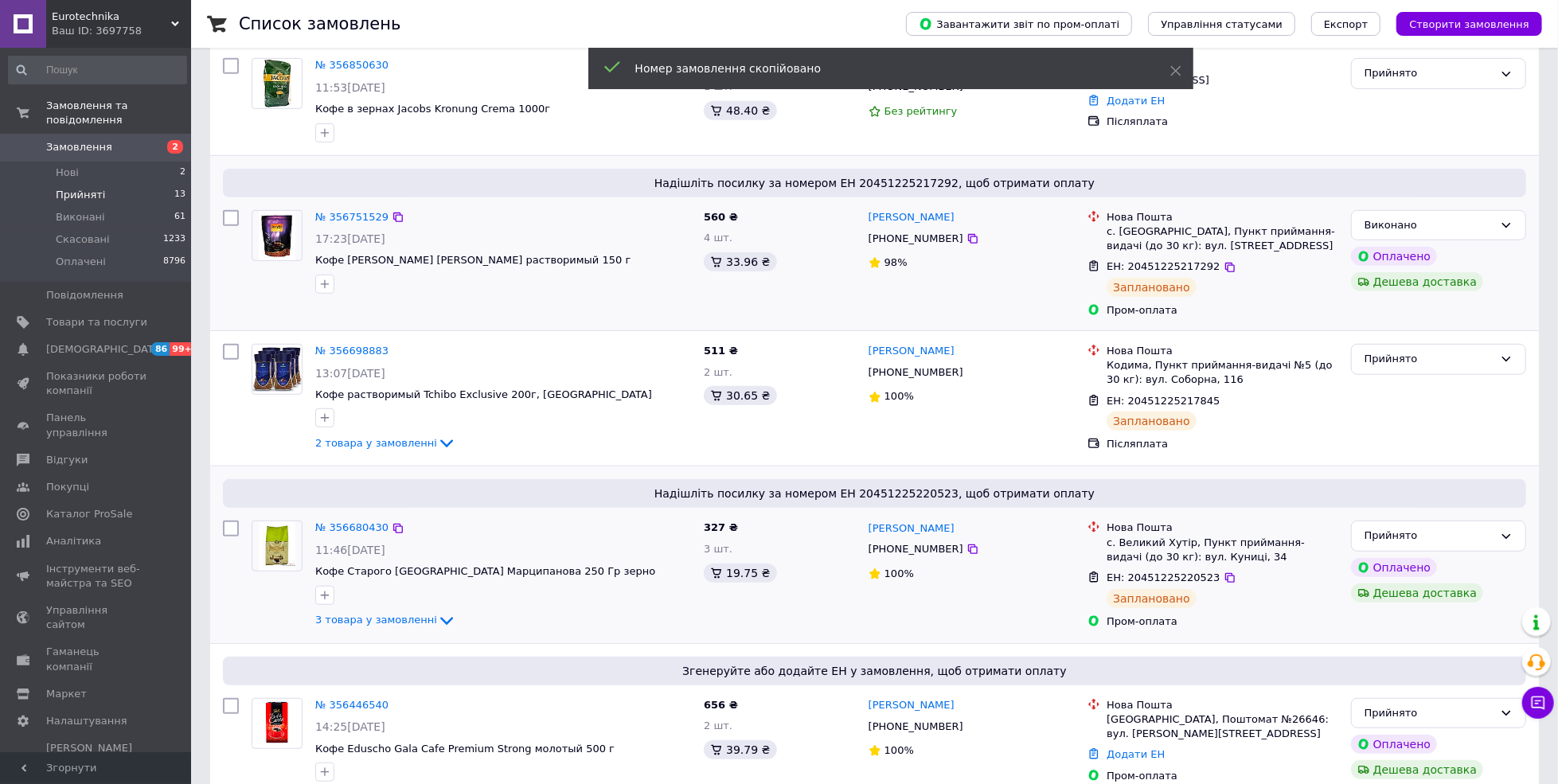
scroll to position [601, 0]
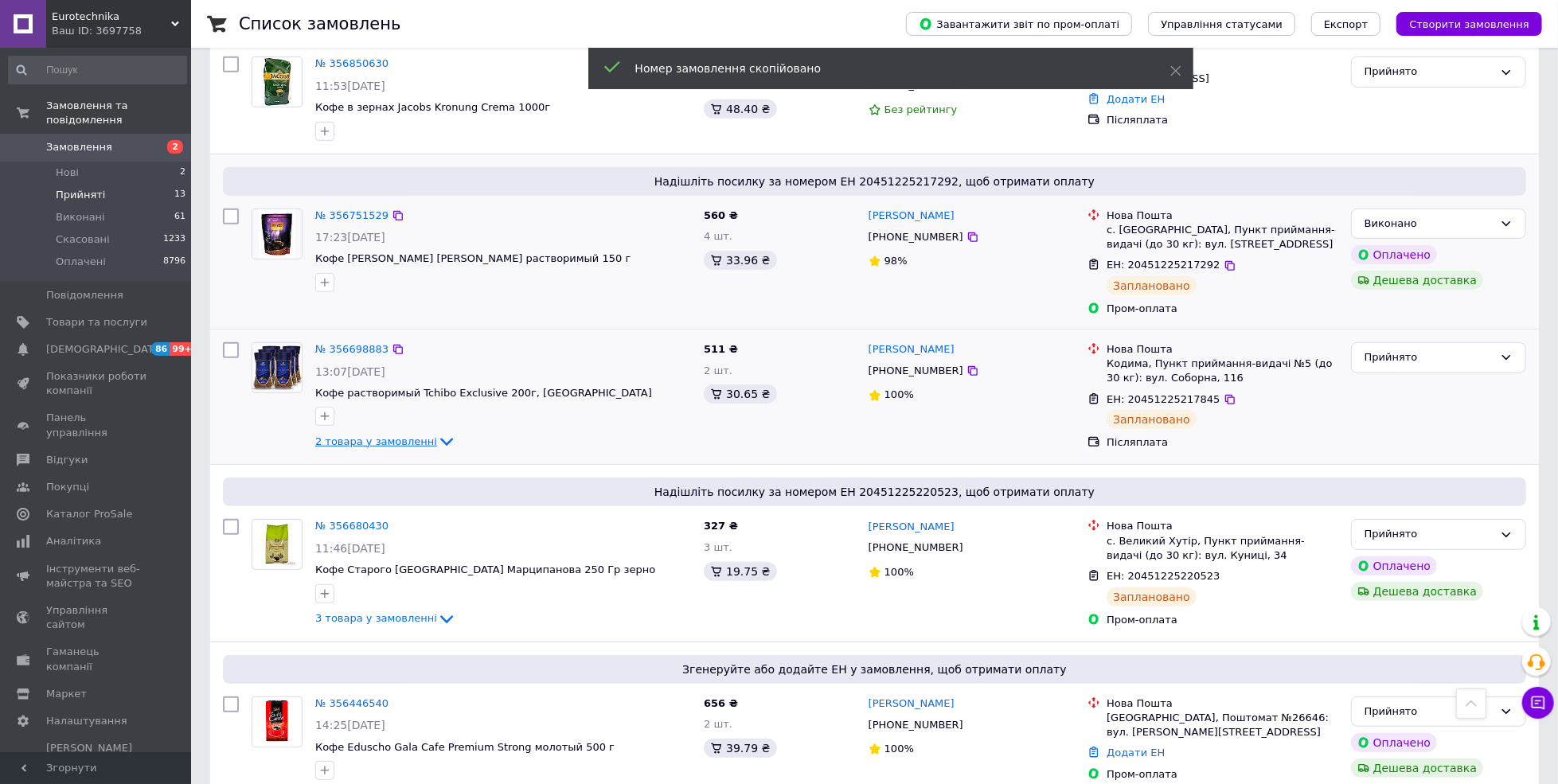
click at [365, 435] on span "2 товара у замовленні" at bounding box center [376, 441] width 121 height 12
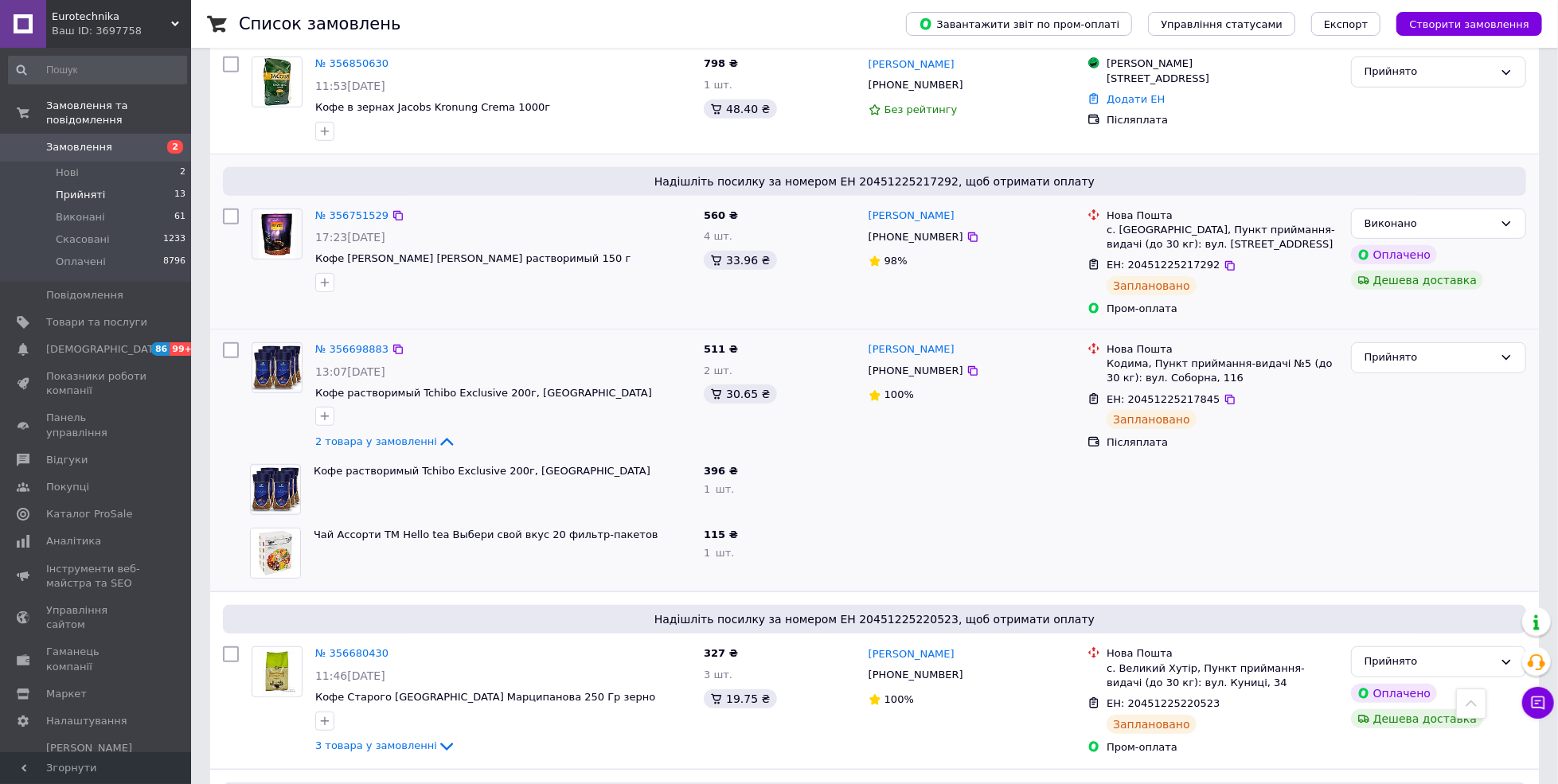
click at [1431, 329] on div "№ 356698883 13:07, 11.08.2025 Кофе растворимый Tchibo Exclusive 200г, Германия …" at bounding box center [874, 397] width 1329 height 135
click at [1431, 350] on div "Прийнято" at bounding box center [1429, 357] width 129 height 16
click at [1409, 377] on li "Виконано" at bounding box center [1439, 391] width 173 height 30
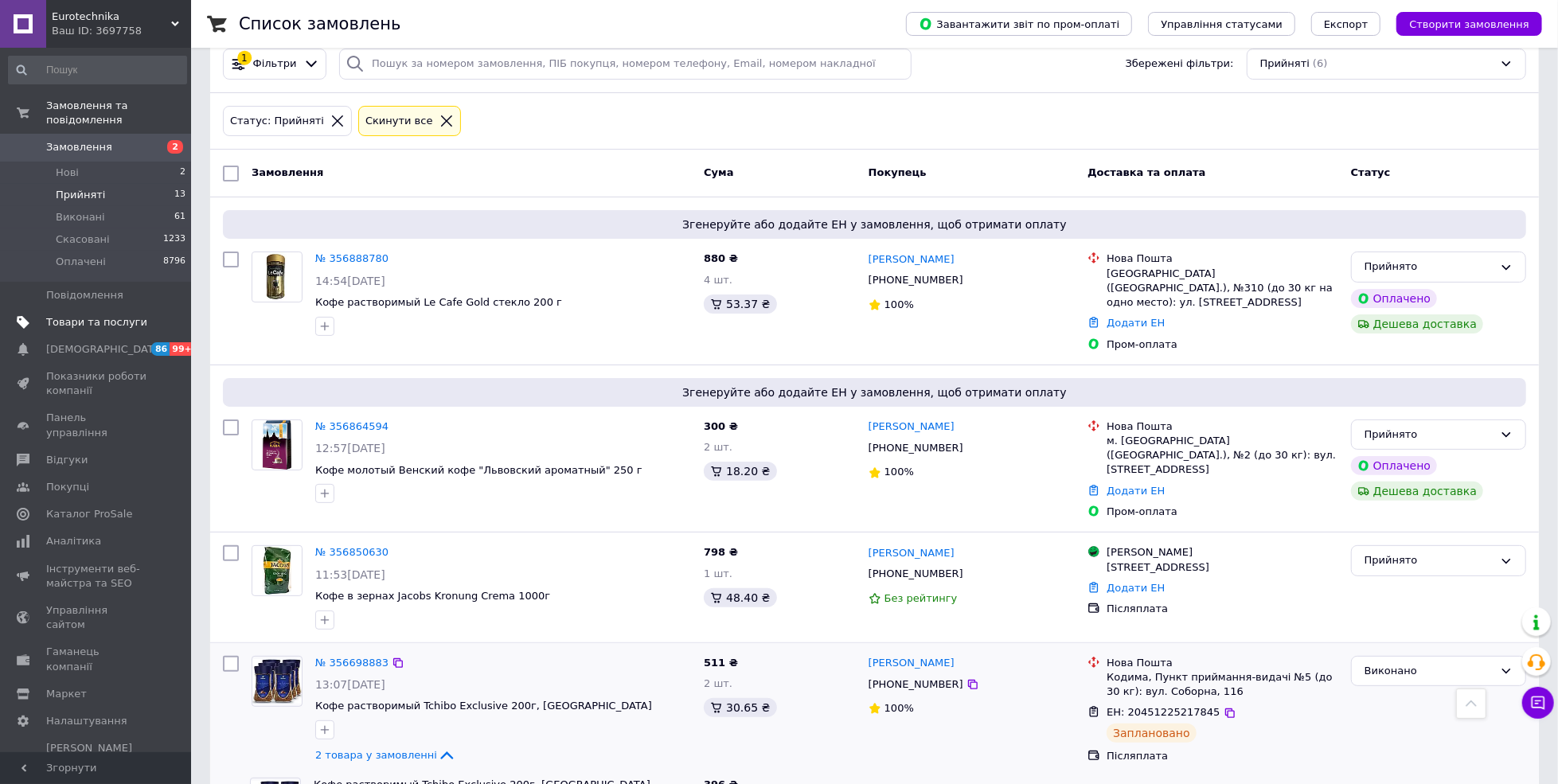
scroll to position [0, 0]
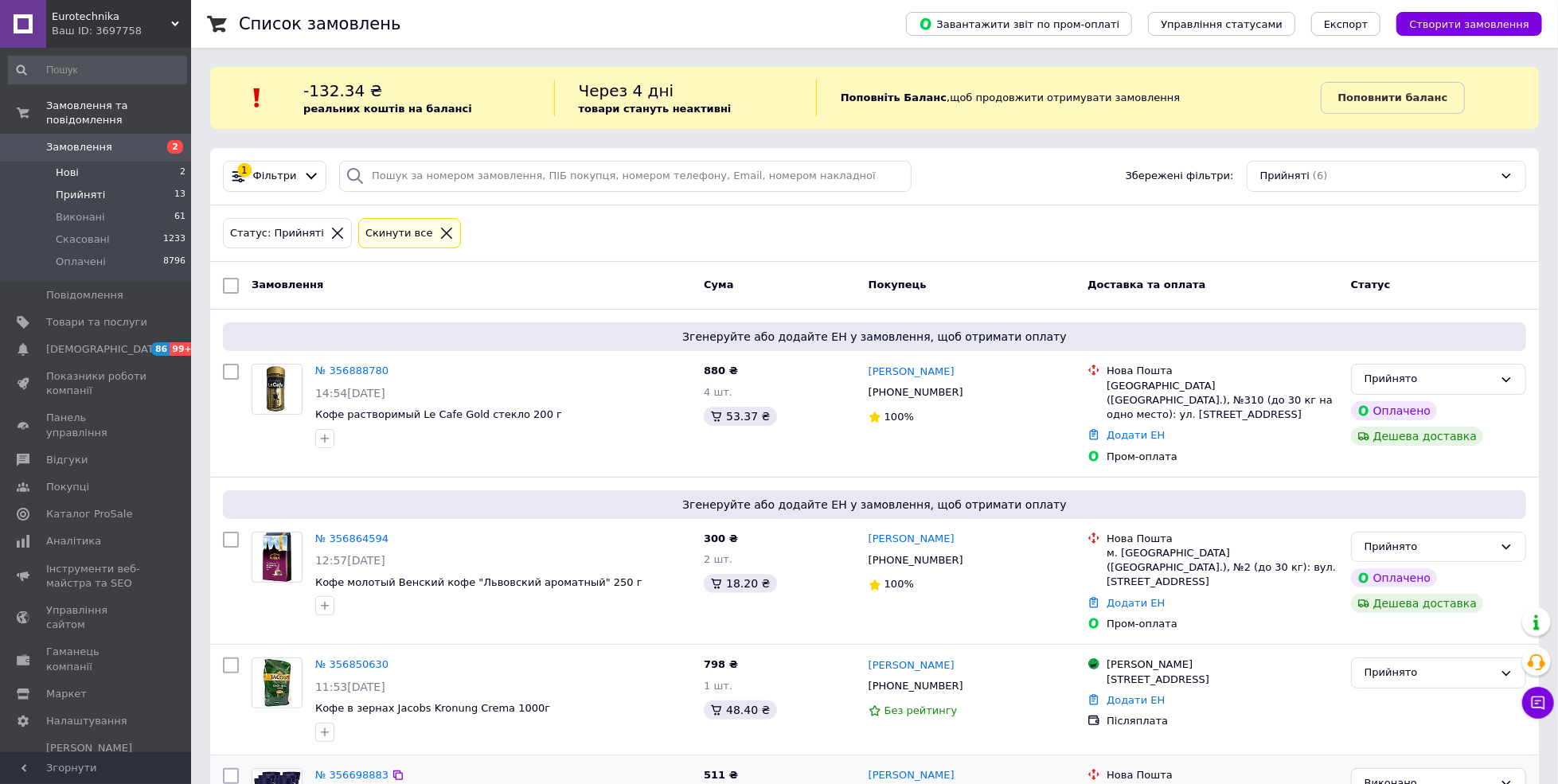
click at [74, 166] on span "Нові" at bounding box center [67, 172] width 23 height 14
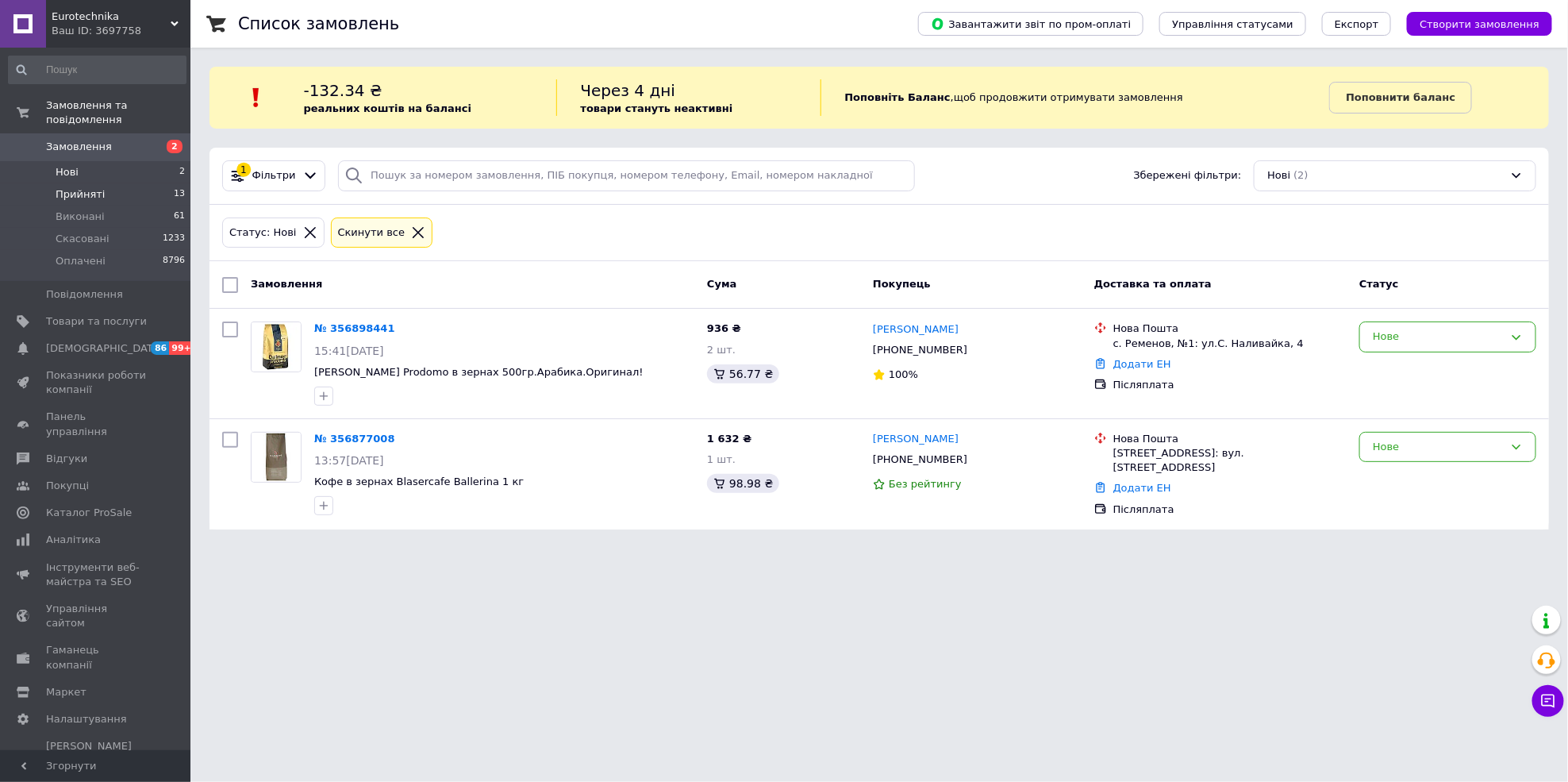
click at [85, 187] on span "Прийняті" at bounding box center [80, 194] width 49 height 14
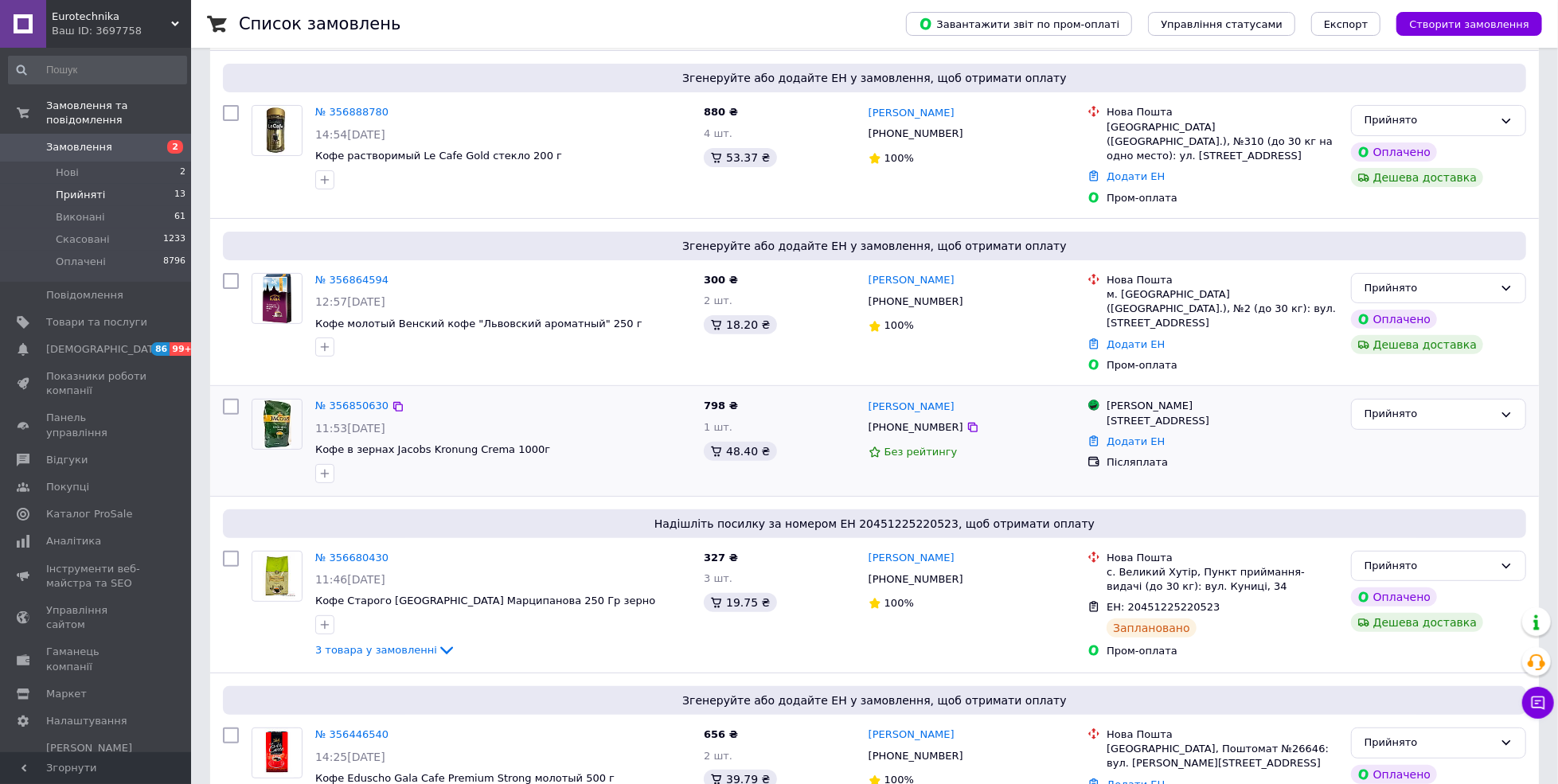
scroll to position [290, 0]
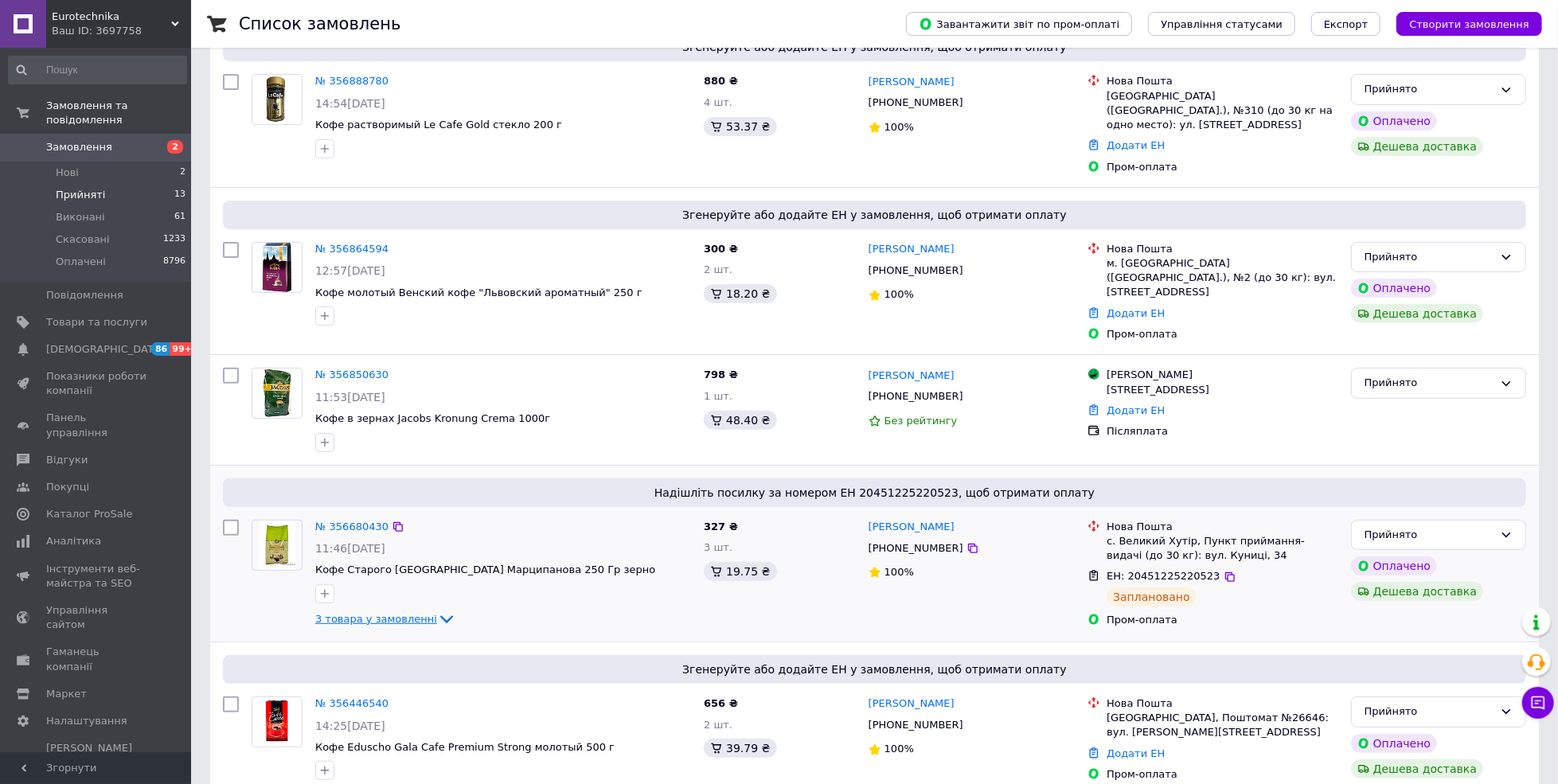
click at [373, 613] on span "3 товара у замовленні" at bounding box center [376, 618] width 121 height 12
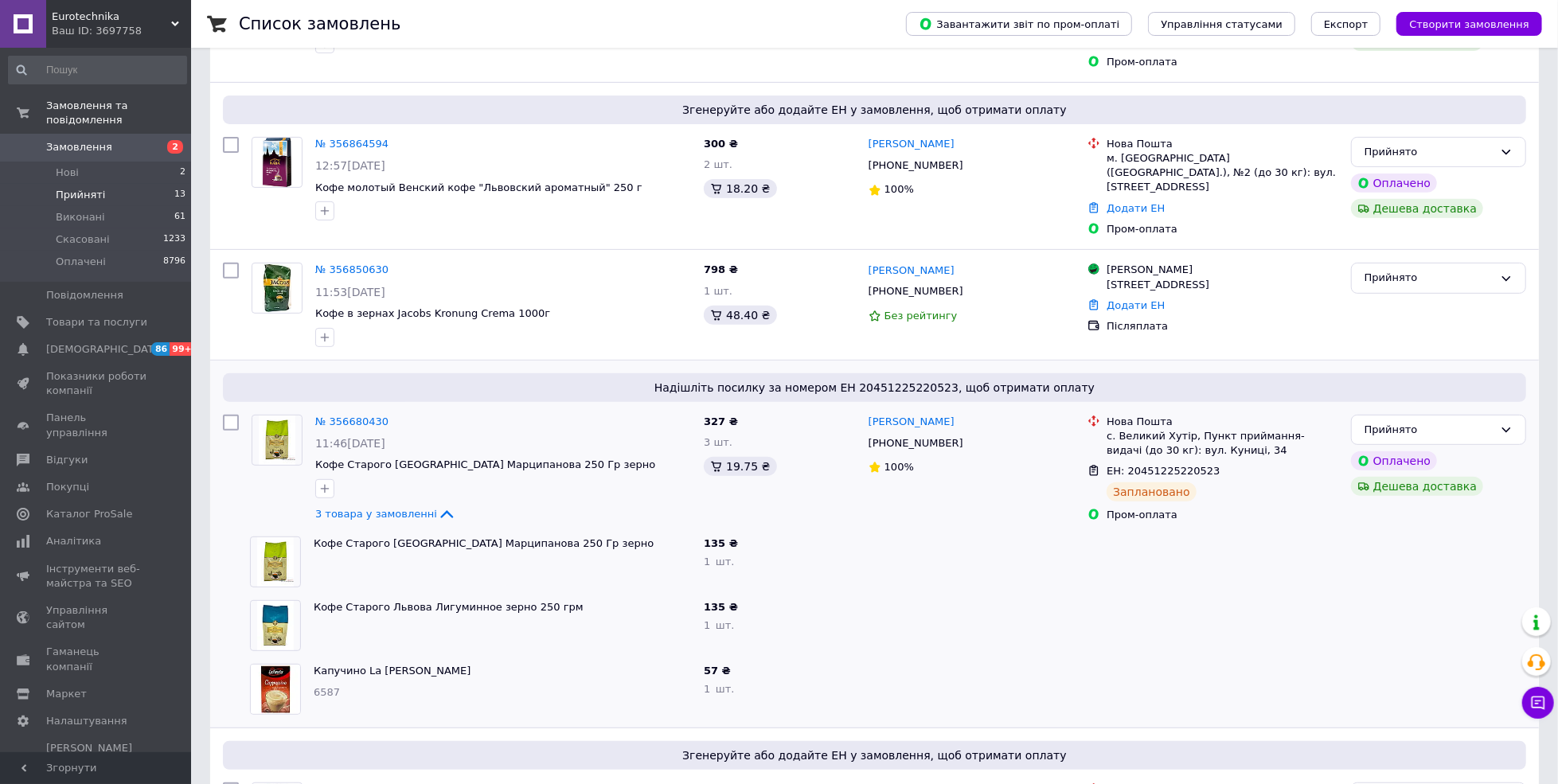
scroll to position [481, 0]
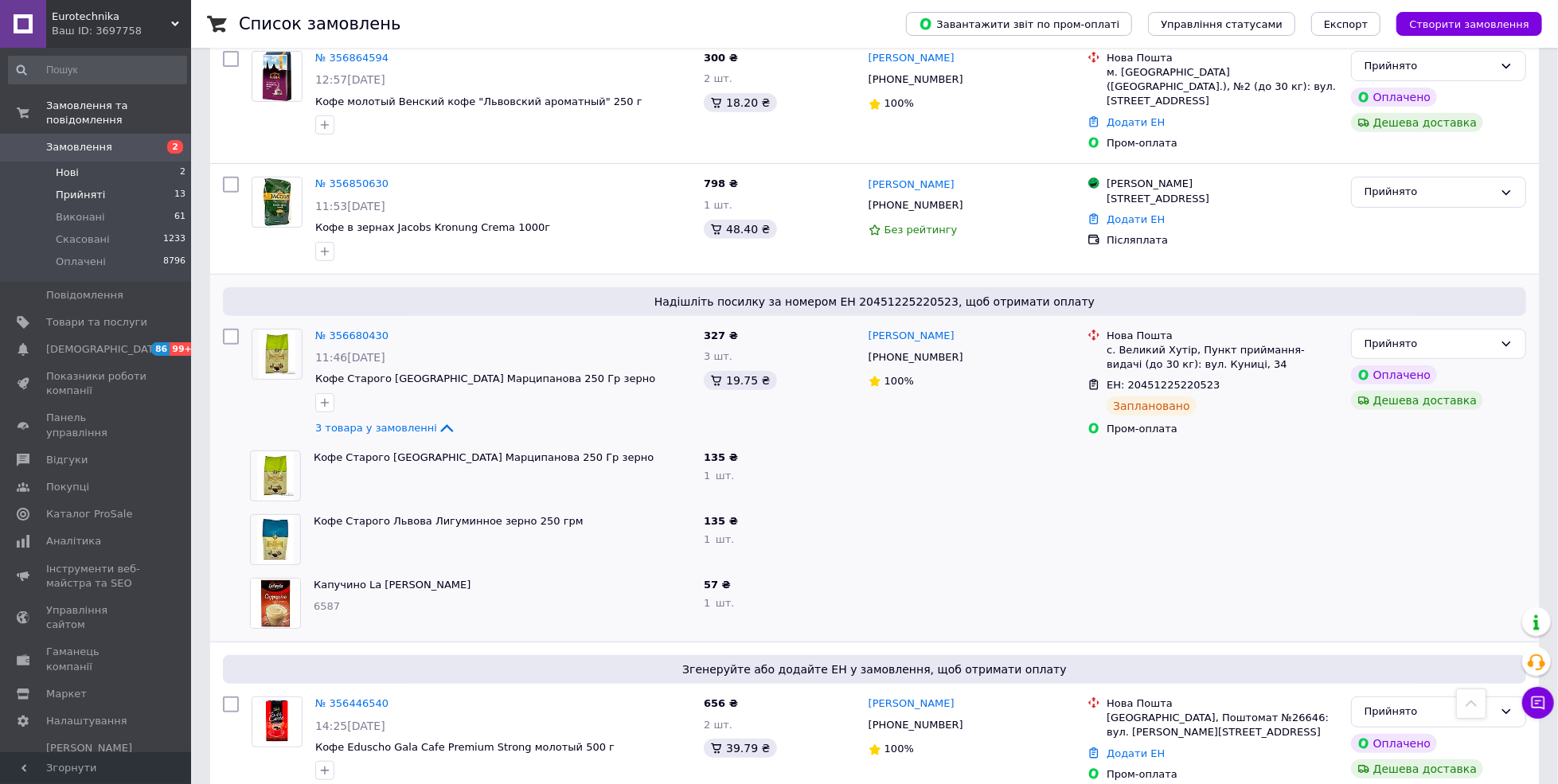
click at [61, 166] on span "Нові" at bounding box center [67, 172] width 23 height 14
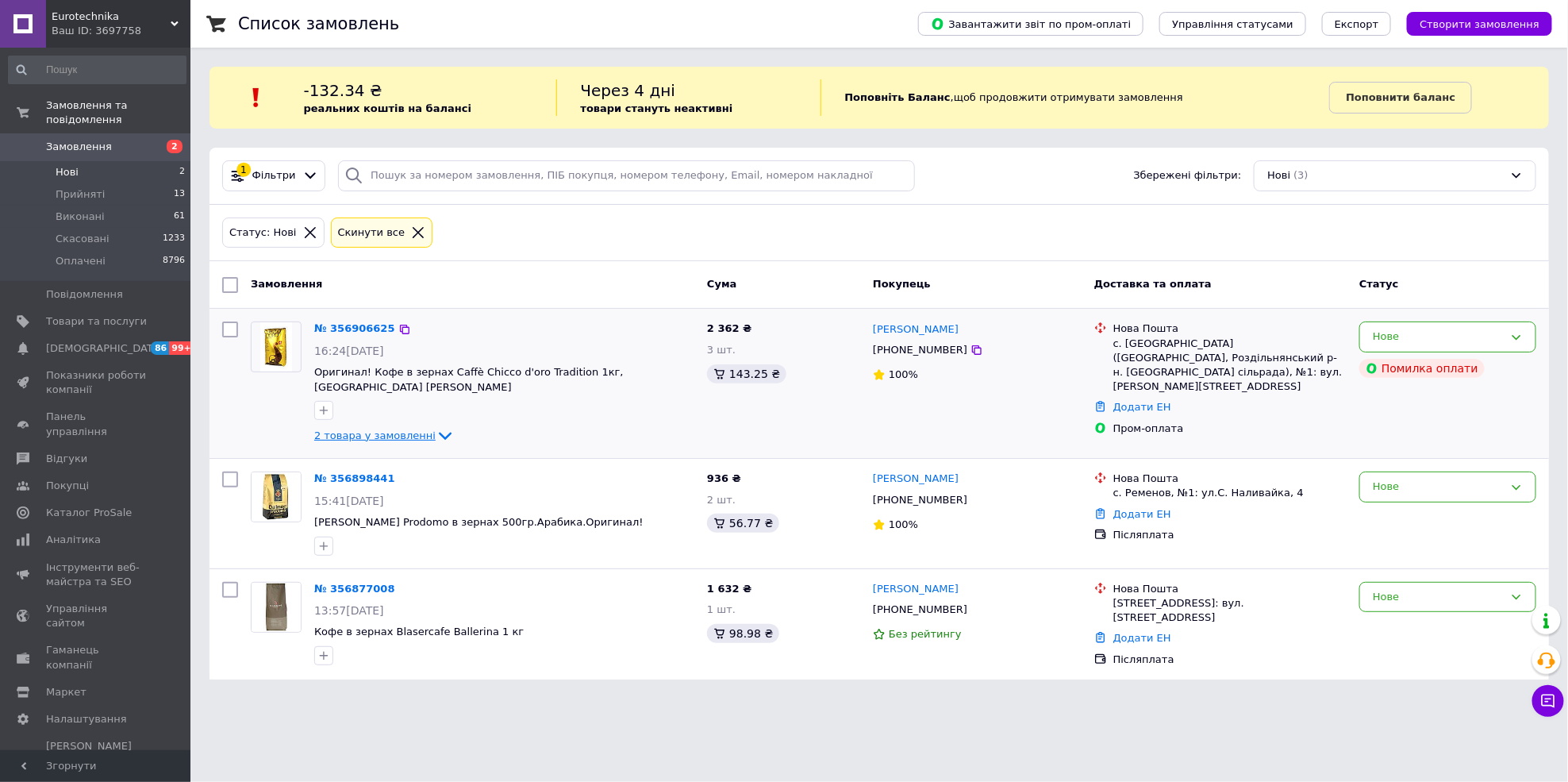
click at [379, 432] on span "2 товара у замовленні" at bounding box center [374, 435] width 121 height 12
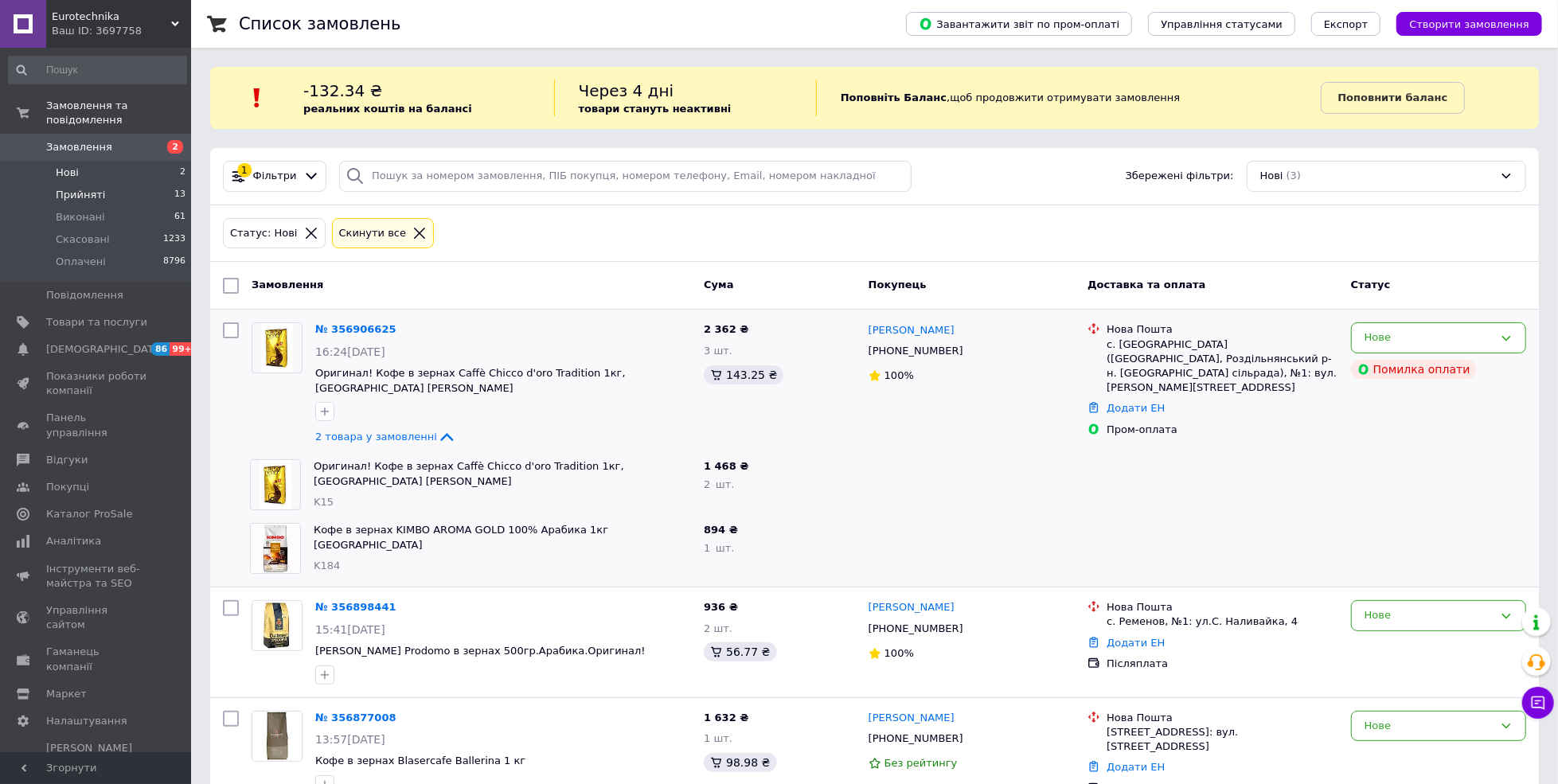
click at [94, 188] on span "Прийняті" at bounding box center [80, 195] width 49 height 14
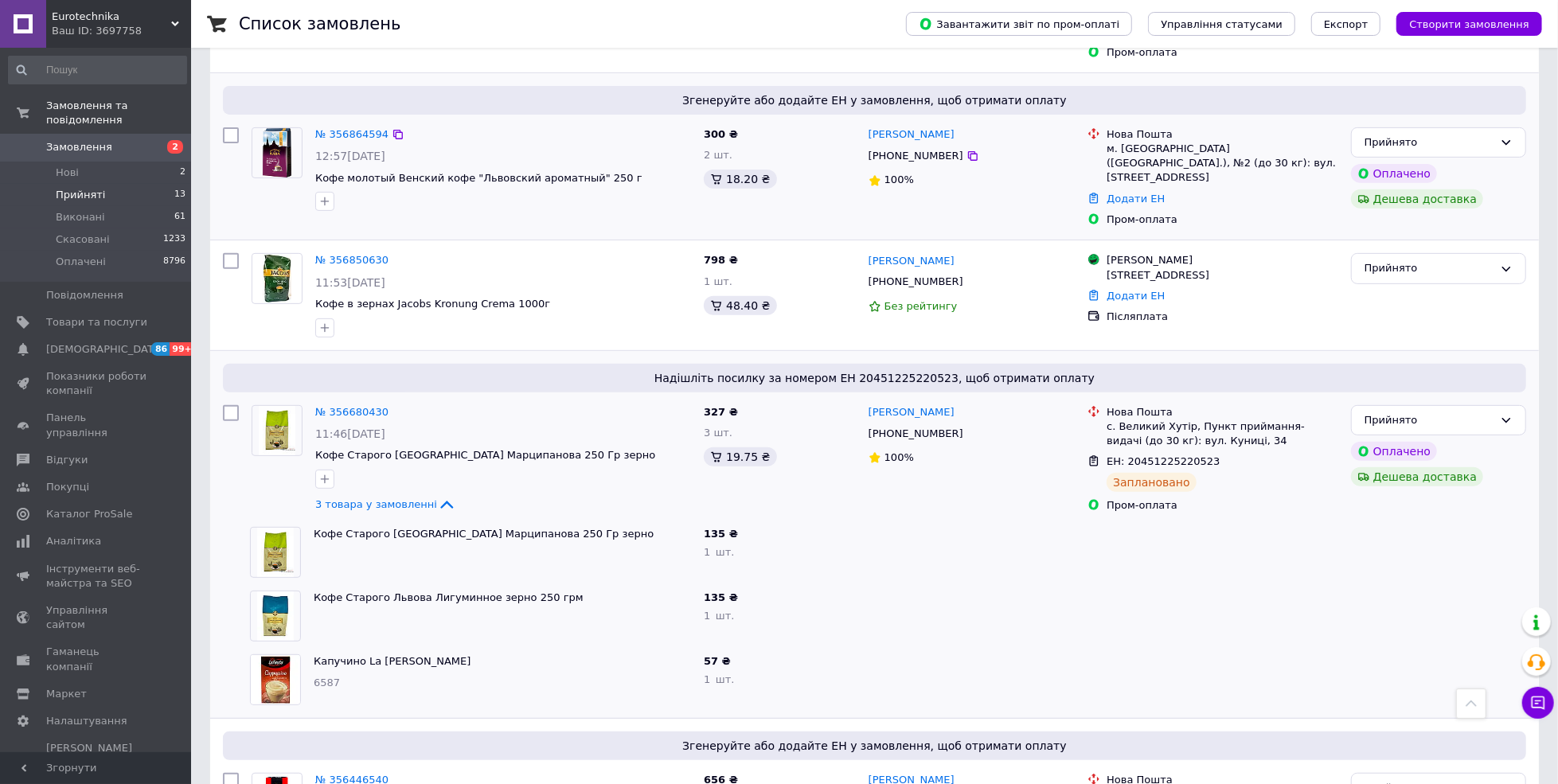
scroll to position [481, 0]
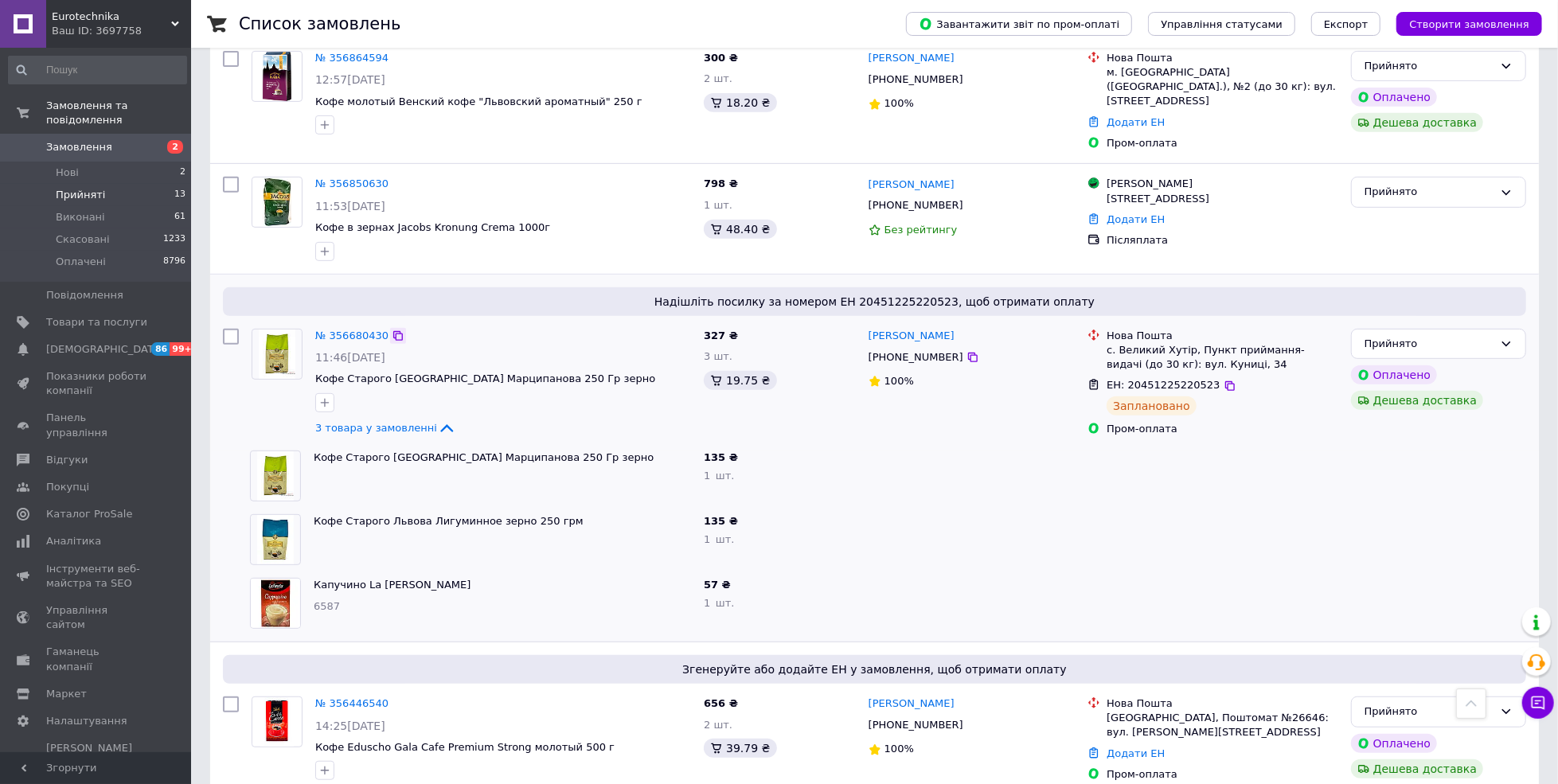
click at [392, 329] on icon at bounding box center [398, 335] width 13 height 13
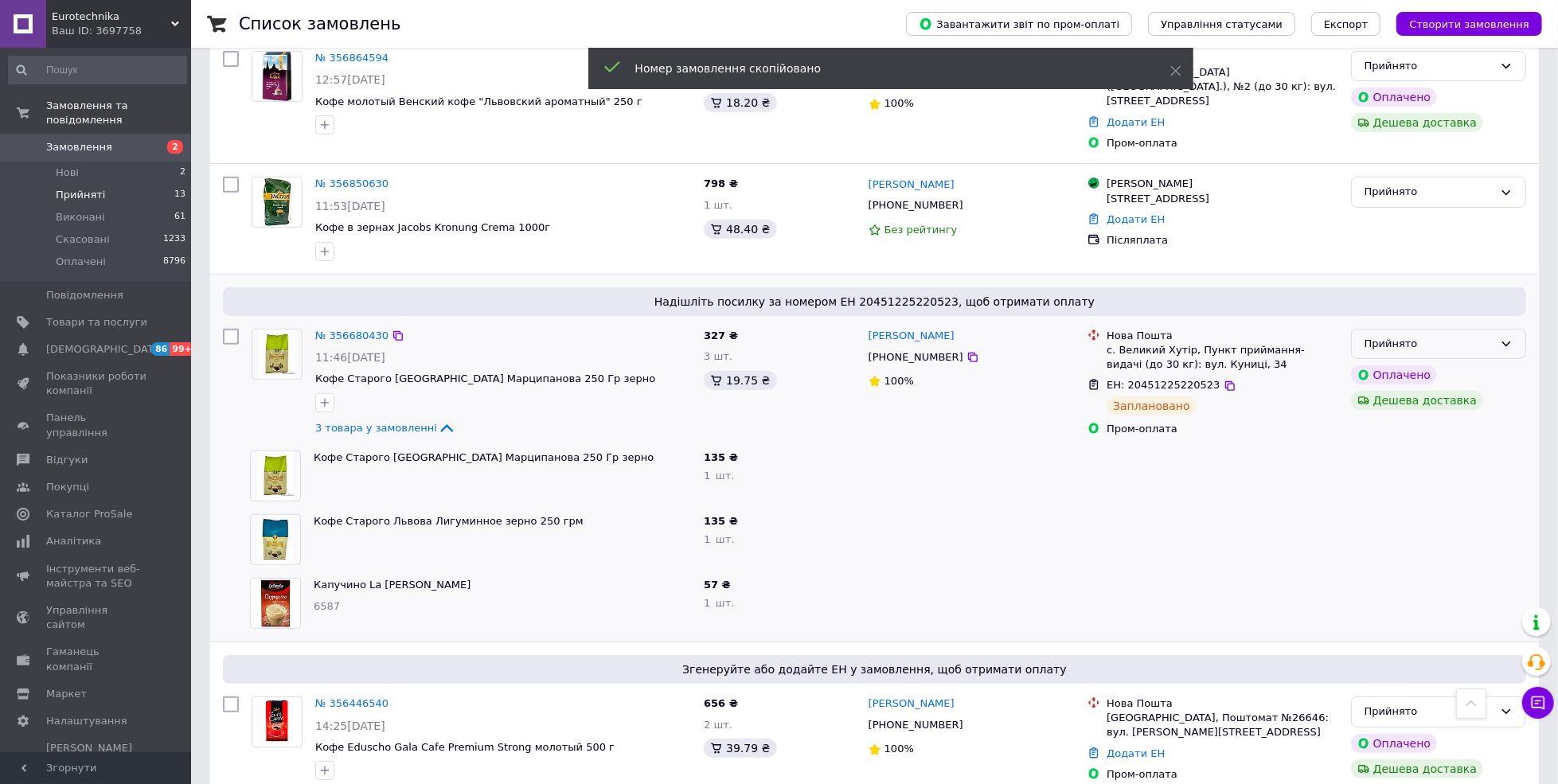
click at [1435, 336] on div "Прийнято" at bounding box center [1429, 344] width 129 height 16
click at [1439, 362] on li "Виконано" at bounding box center [1439, 377] width 173 height 30
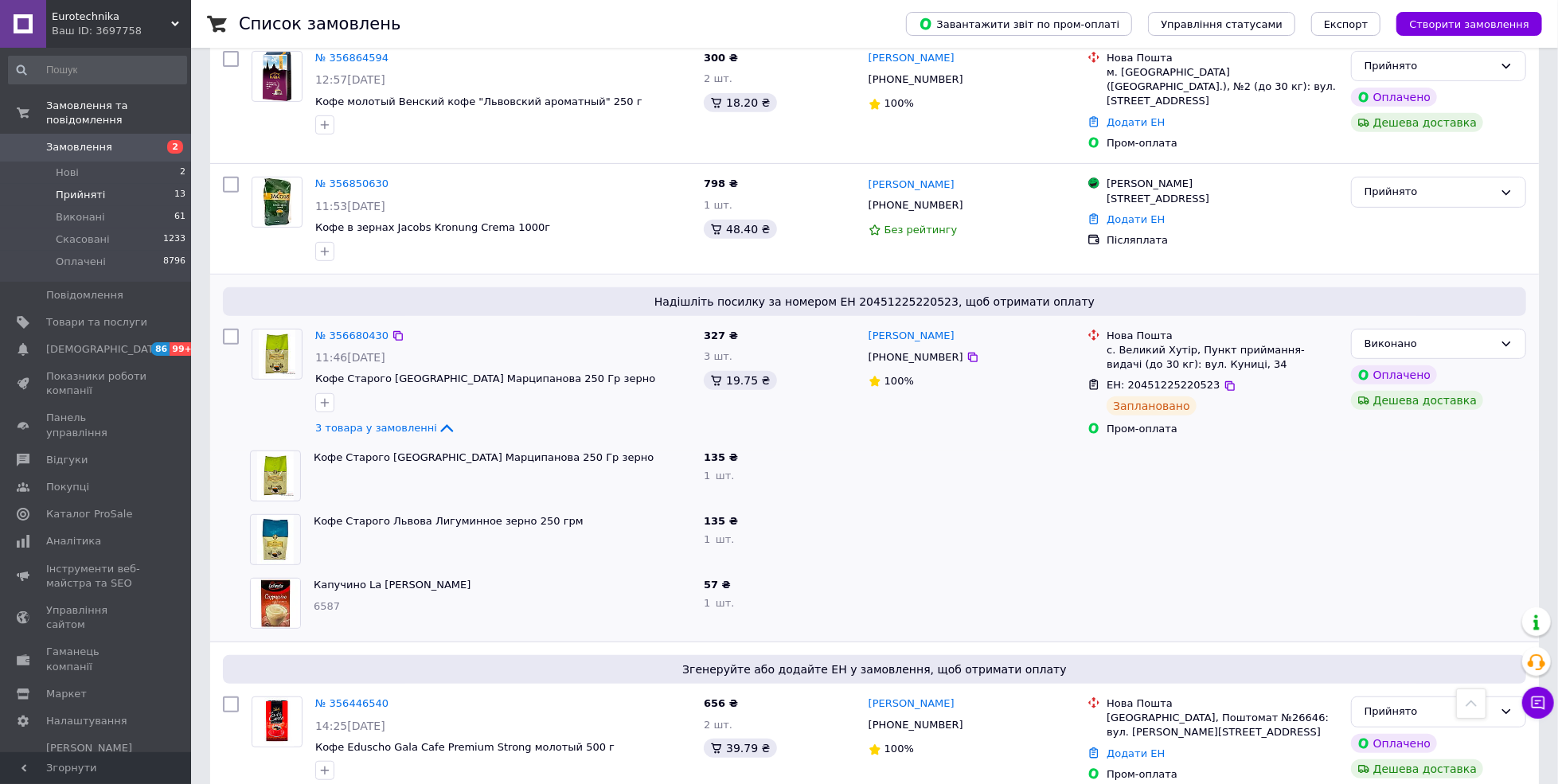
click at [73, 142] on link "Замовлення 2" at bounding box center [97, 147] width 195 height 27
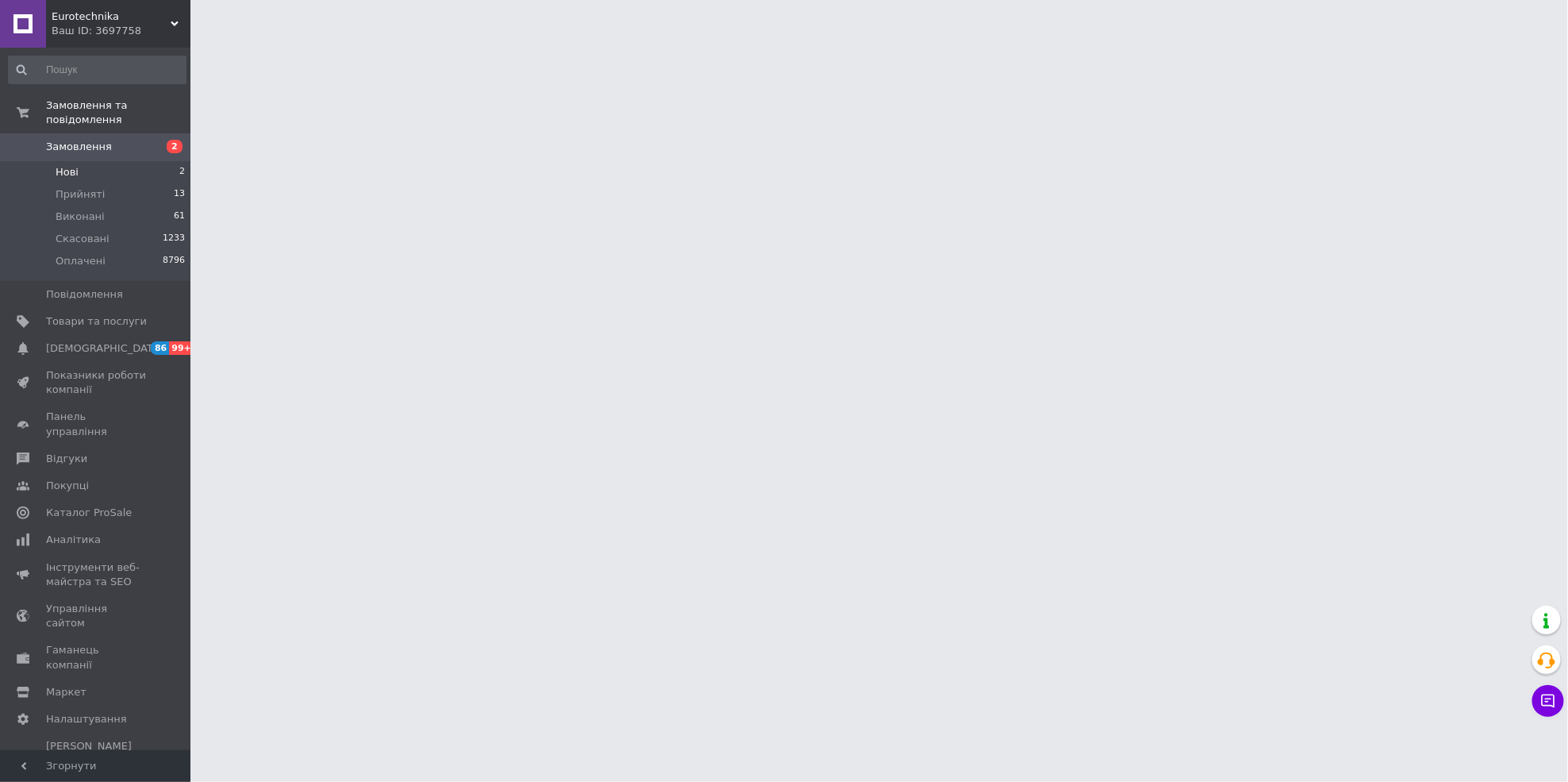
click at [69, 165] on span "Нові" at bounding box center [67, 172] width 23 height 14
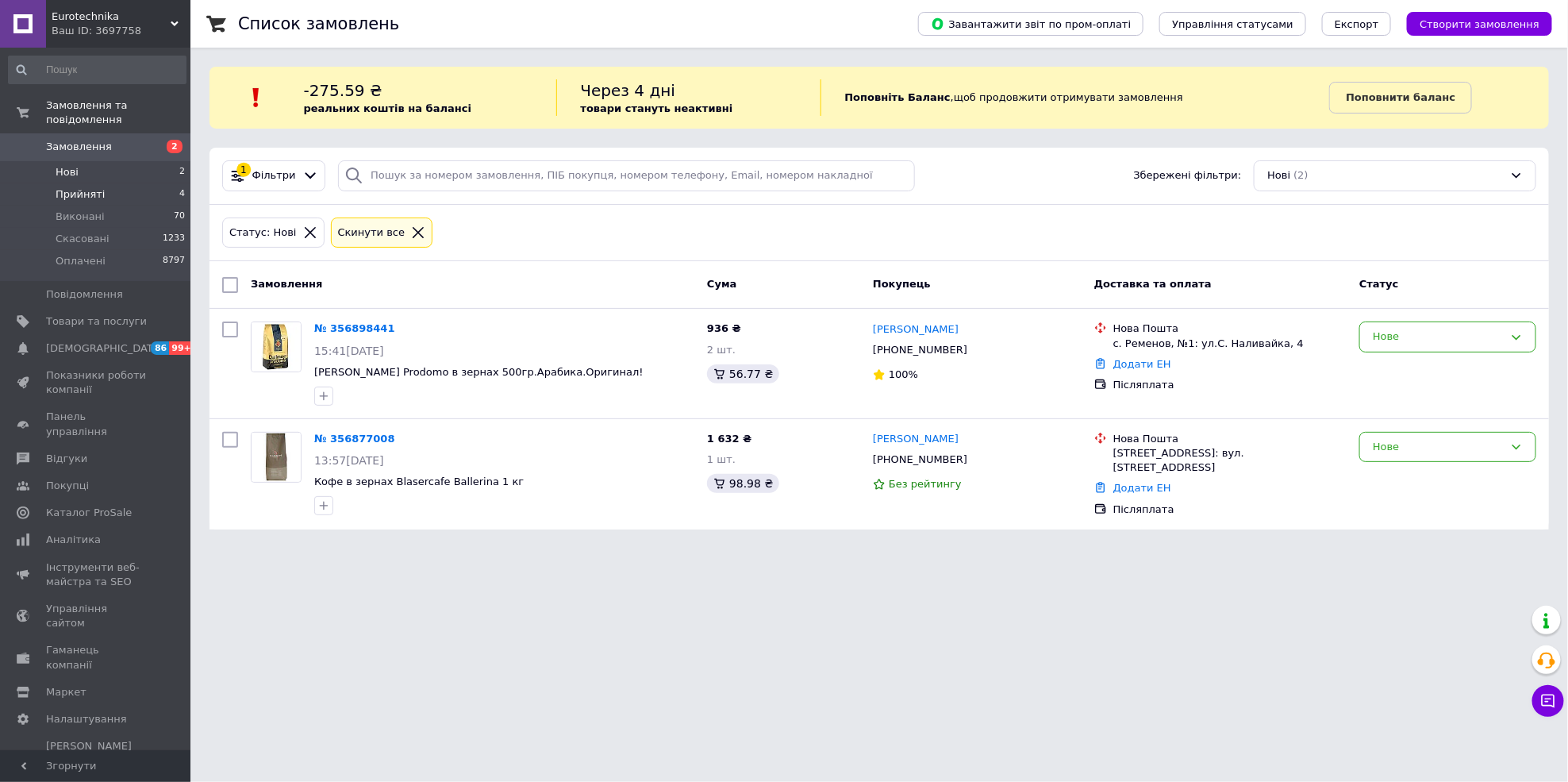
click at [88, 187] on span "Прийняті" at bounding box center [80, 194] width 49 height 14
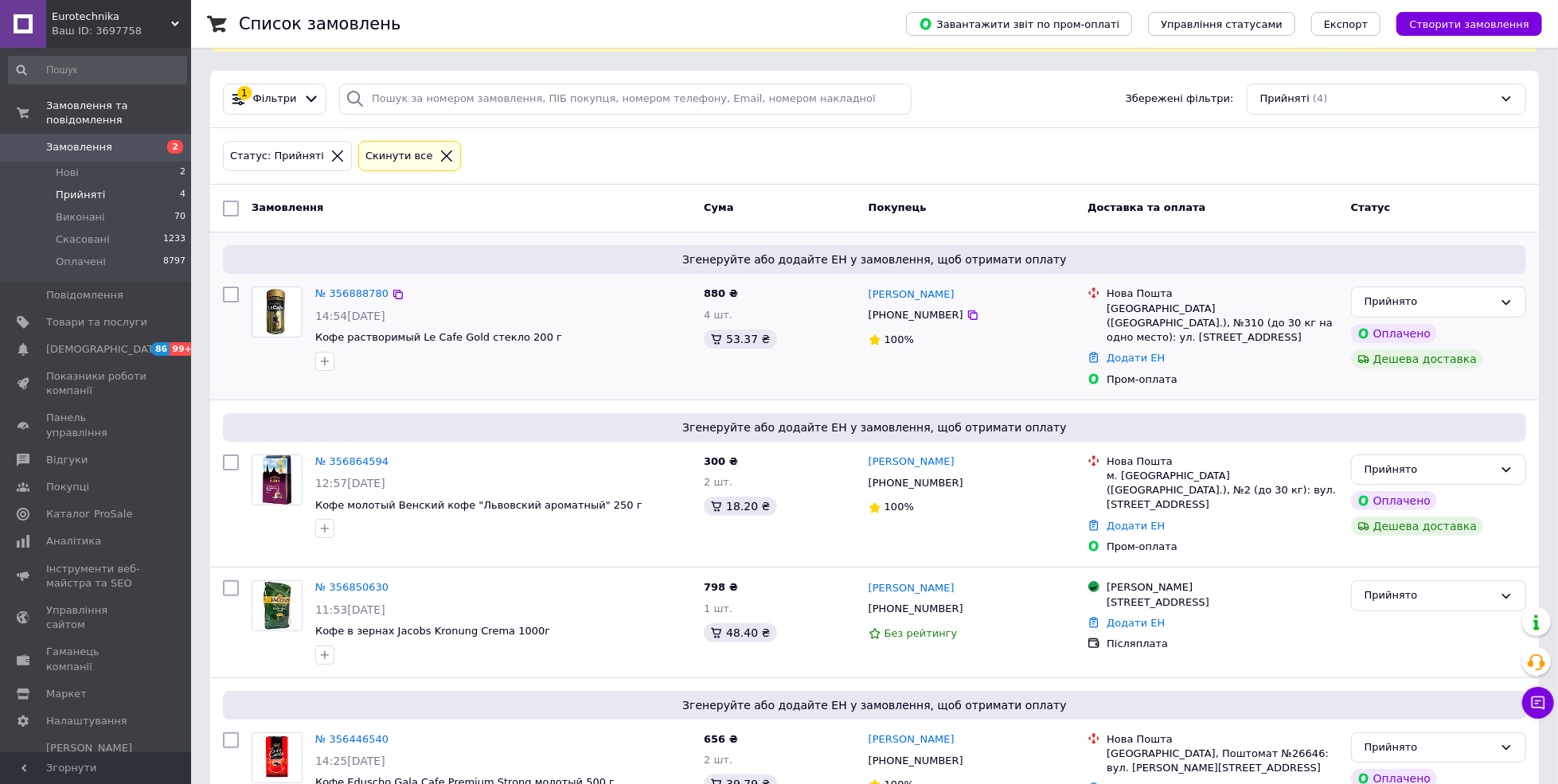
scroll to position [113, 0]
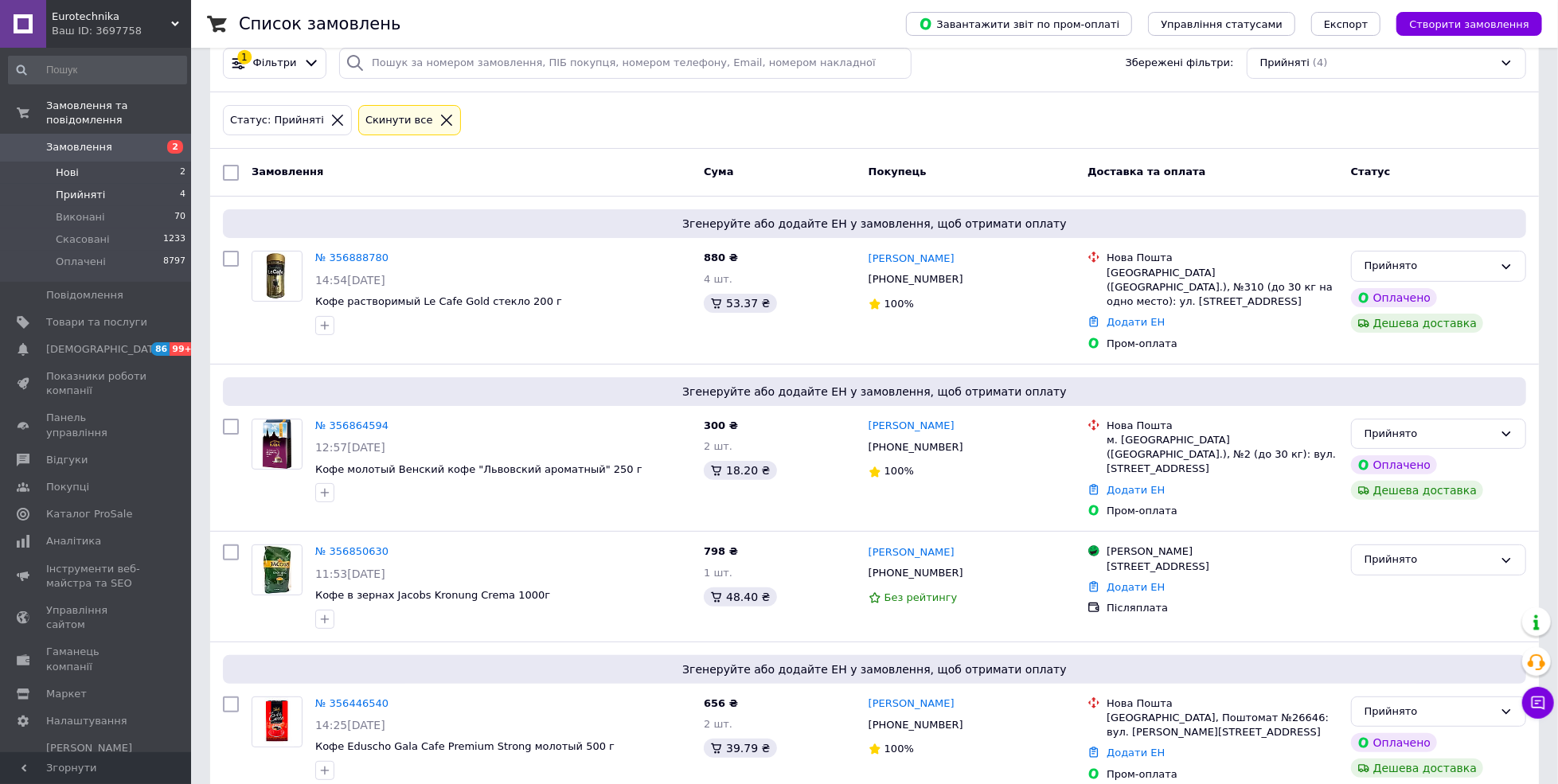
drag, startPoint x: 66, startPoint y: 142, endPoint x: 62, endPoint y: 149, distance: 8.1
click at [66, 142] on link "Замовлення 2" at bounding box center [97, 147] width 195 height 27
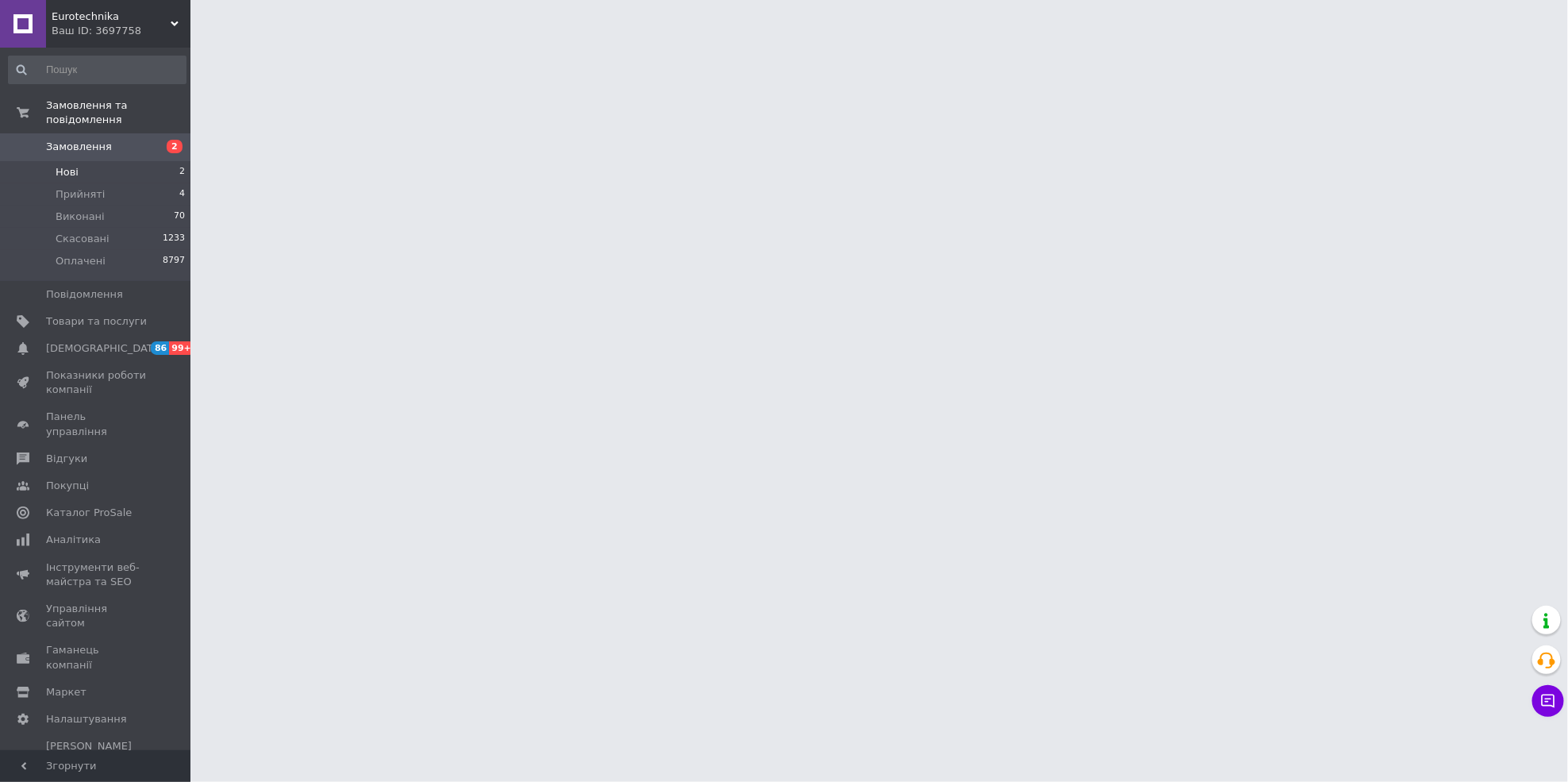
click at [60, 165] on span "Нові" at bounding box center [67, 172] width 23 height 14
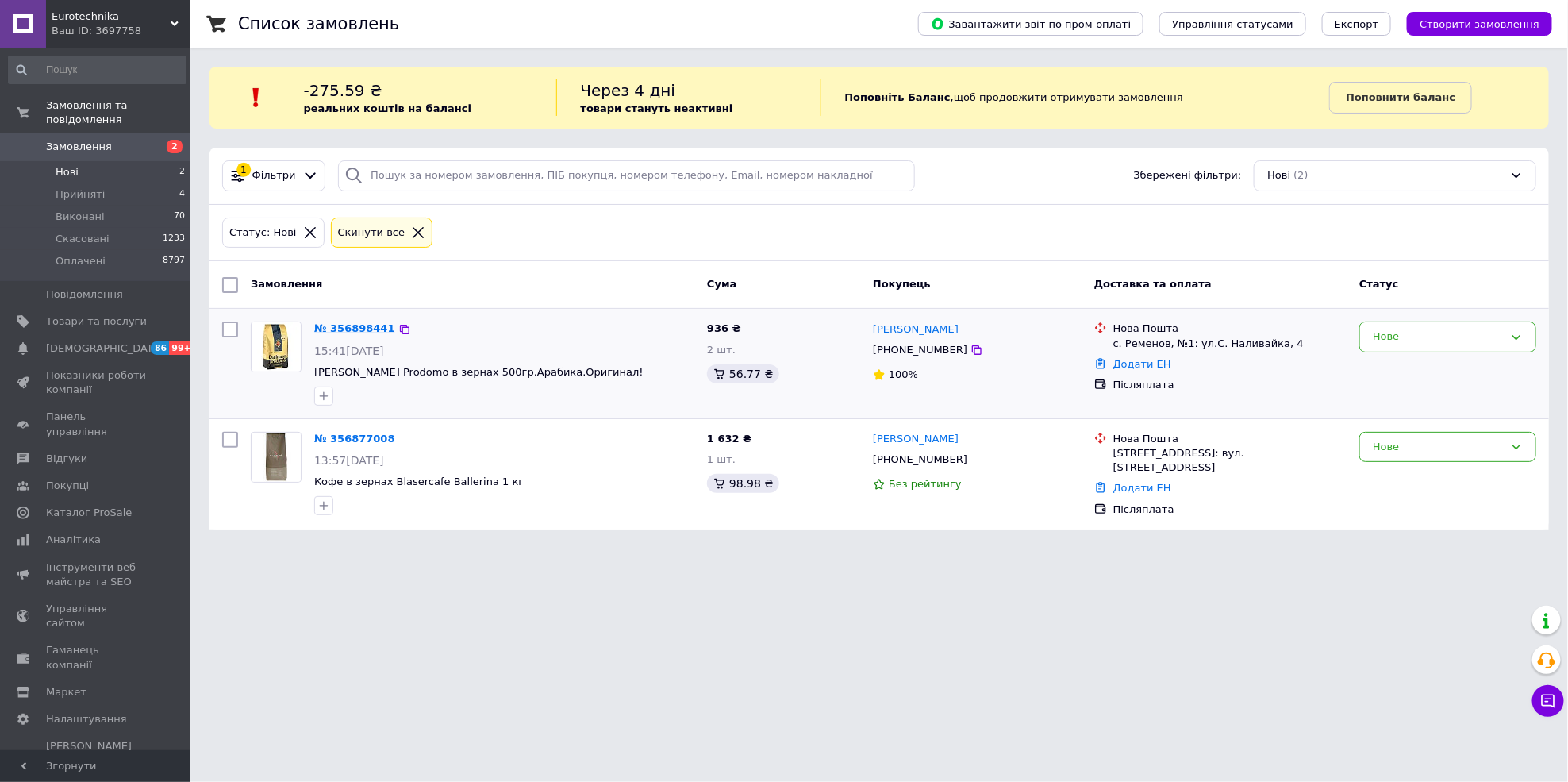
click at [318, 326] on link "№ 356898441" at bounding box center [354, 329] width 81 height 12
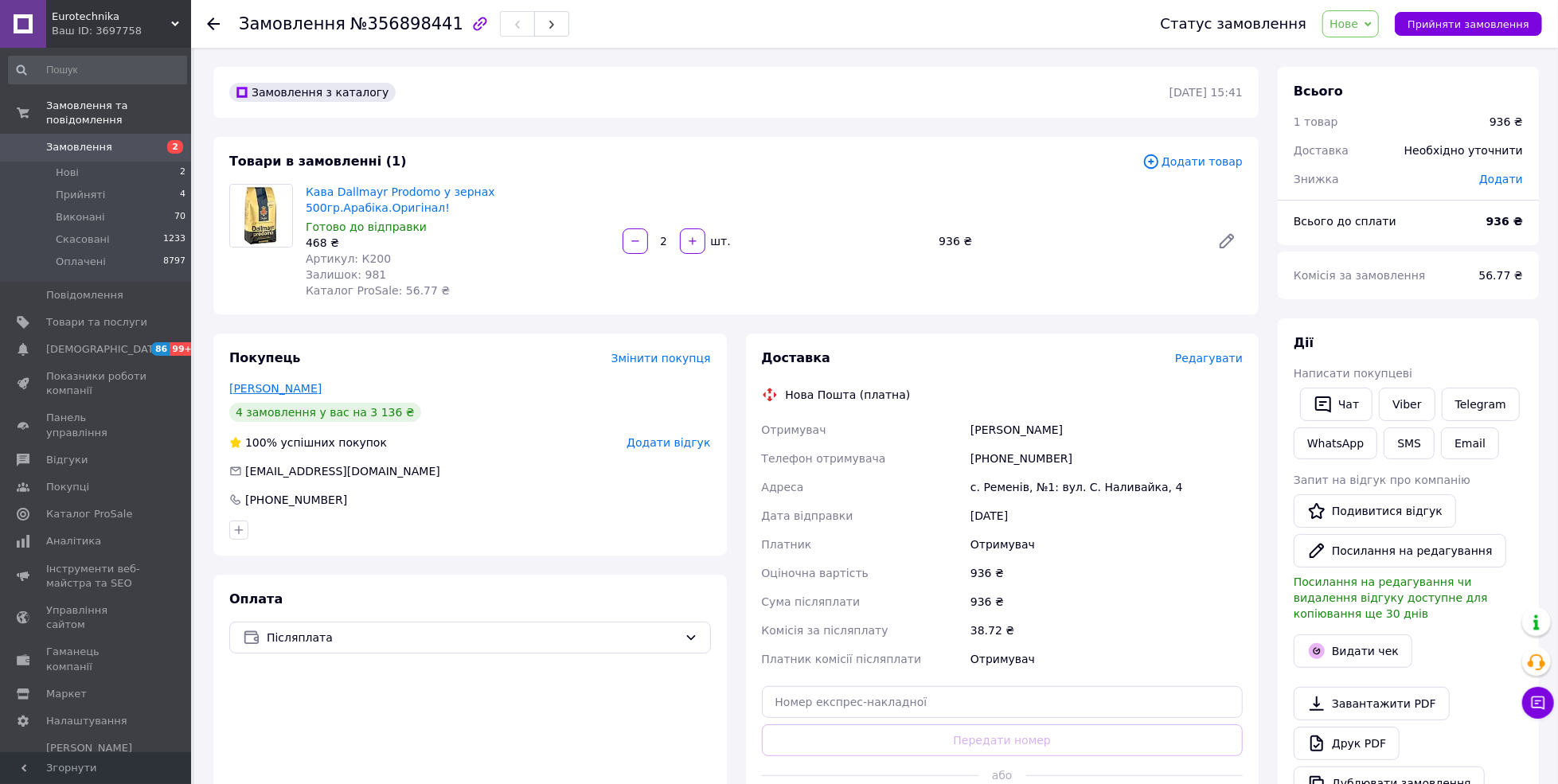
click at [281, 382] on link "Киях Виктор" at bounding box center [276, 388] width 92 height 13
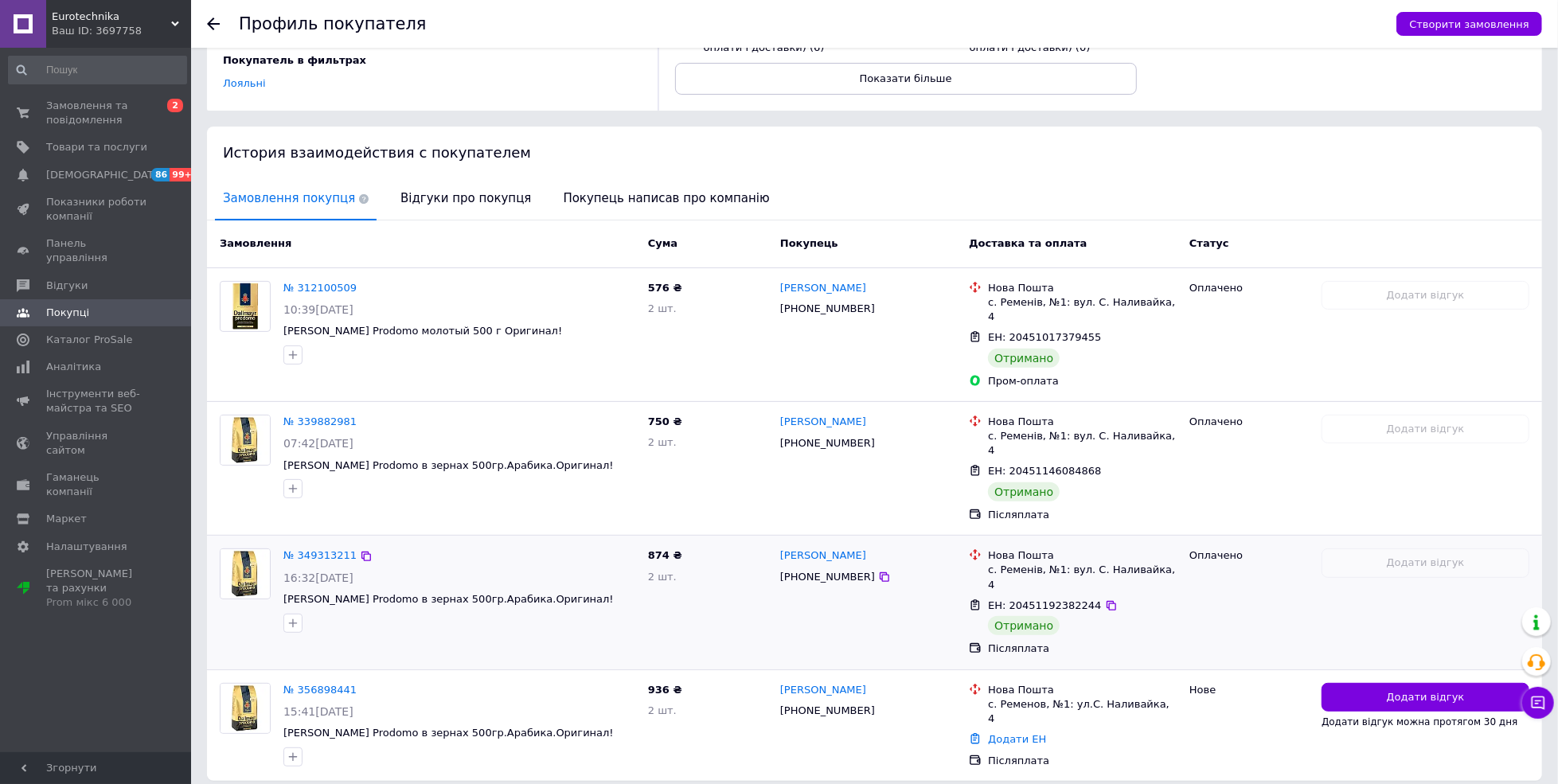
scroll to position [249, 0]
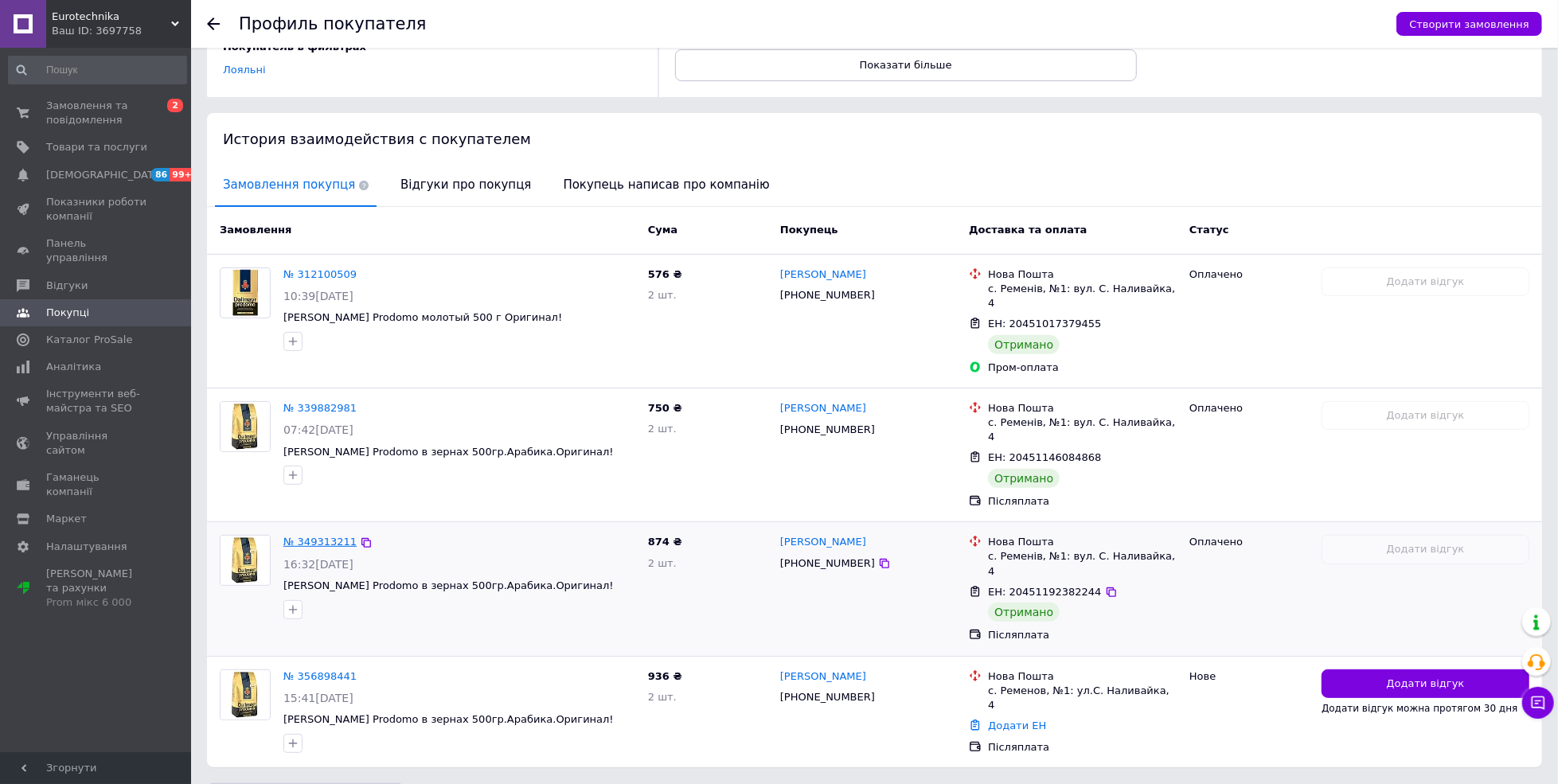
click at [324, 536] on link "№ 349313211" at bounding box center [320, 541] width 73 height 12
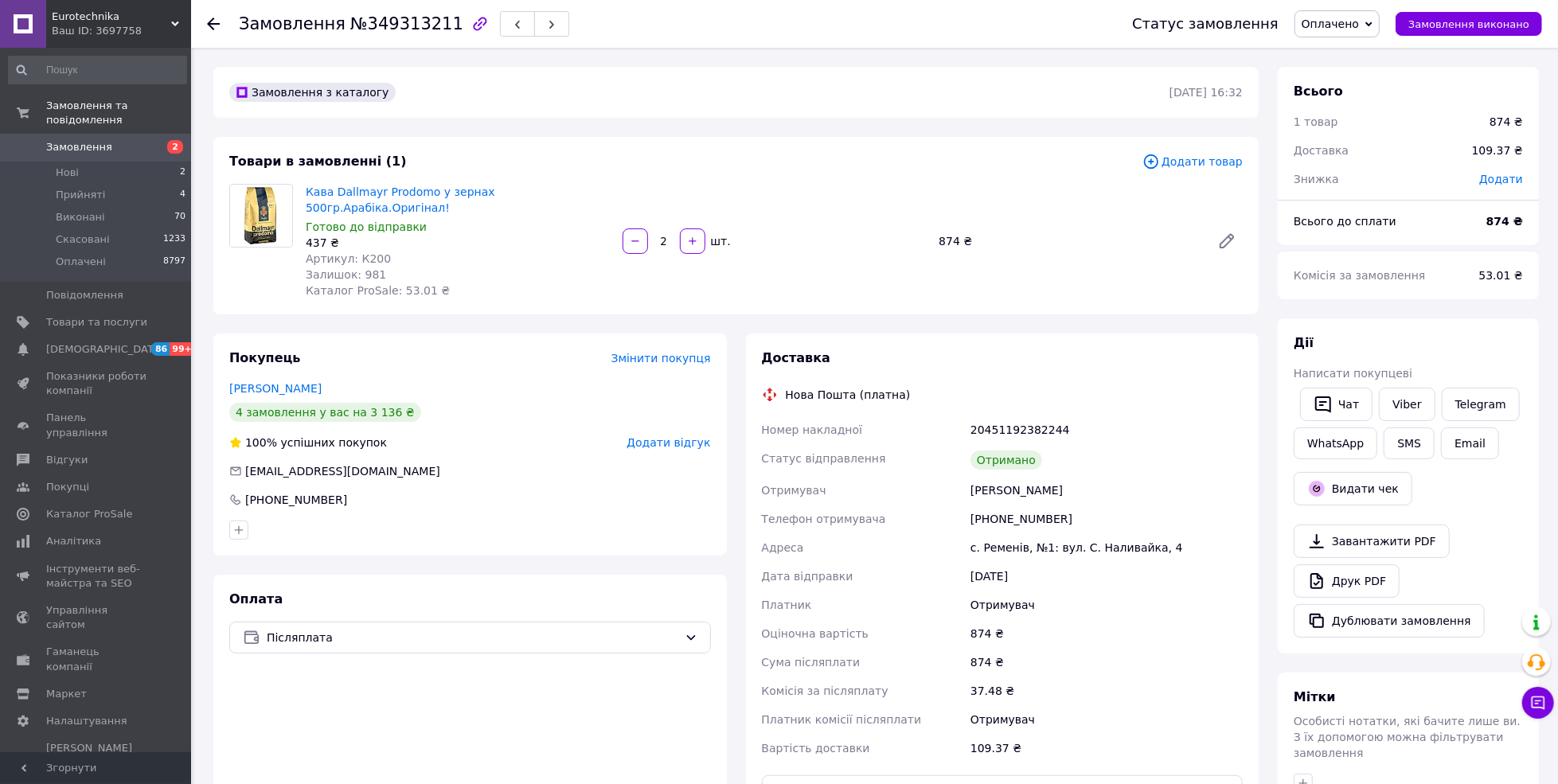
click at [209, 22] on use at bounding box center [213, 23] width 13 height 13
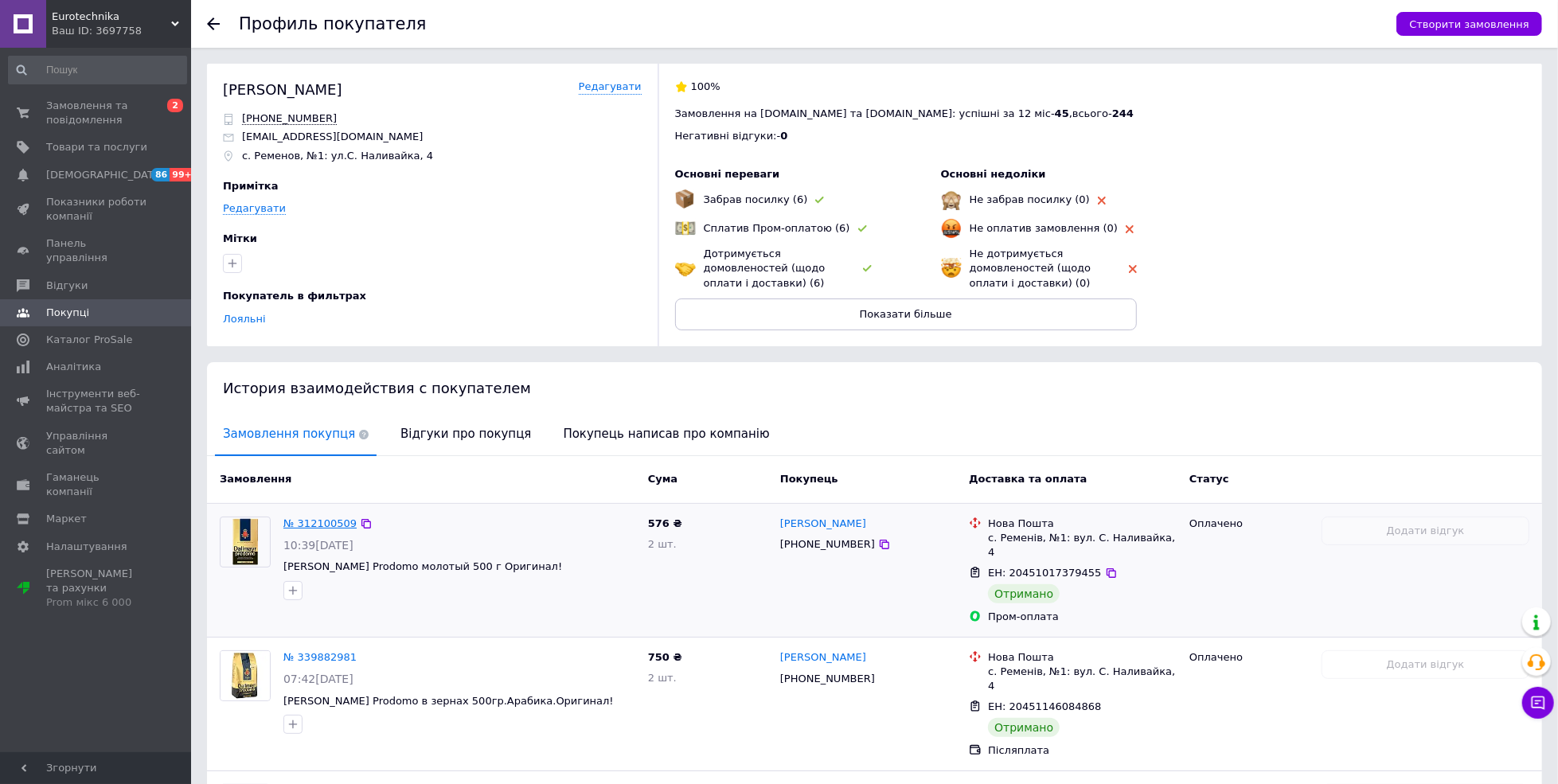
click at [327, 525] on link "№ 312100509" at bounding box center [320, 523] width 73 height 12
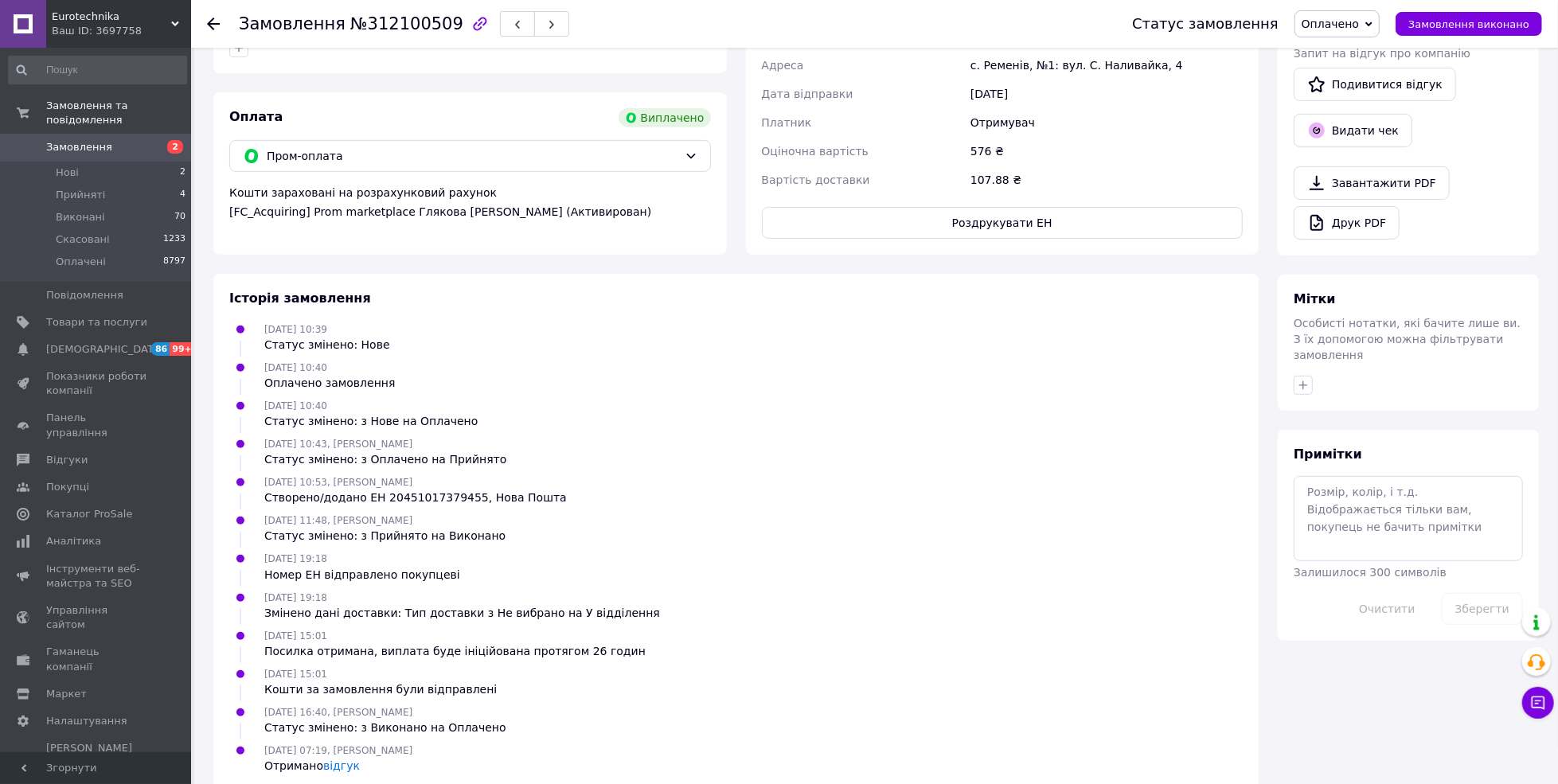
scroll to position [489, 0]
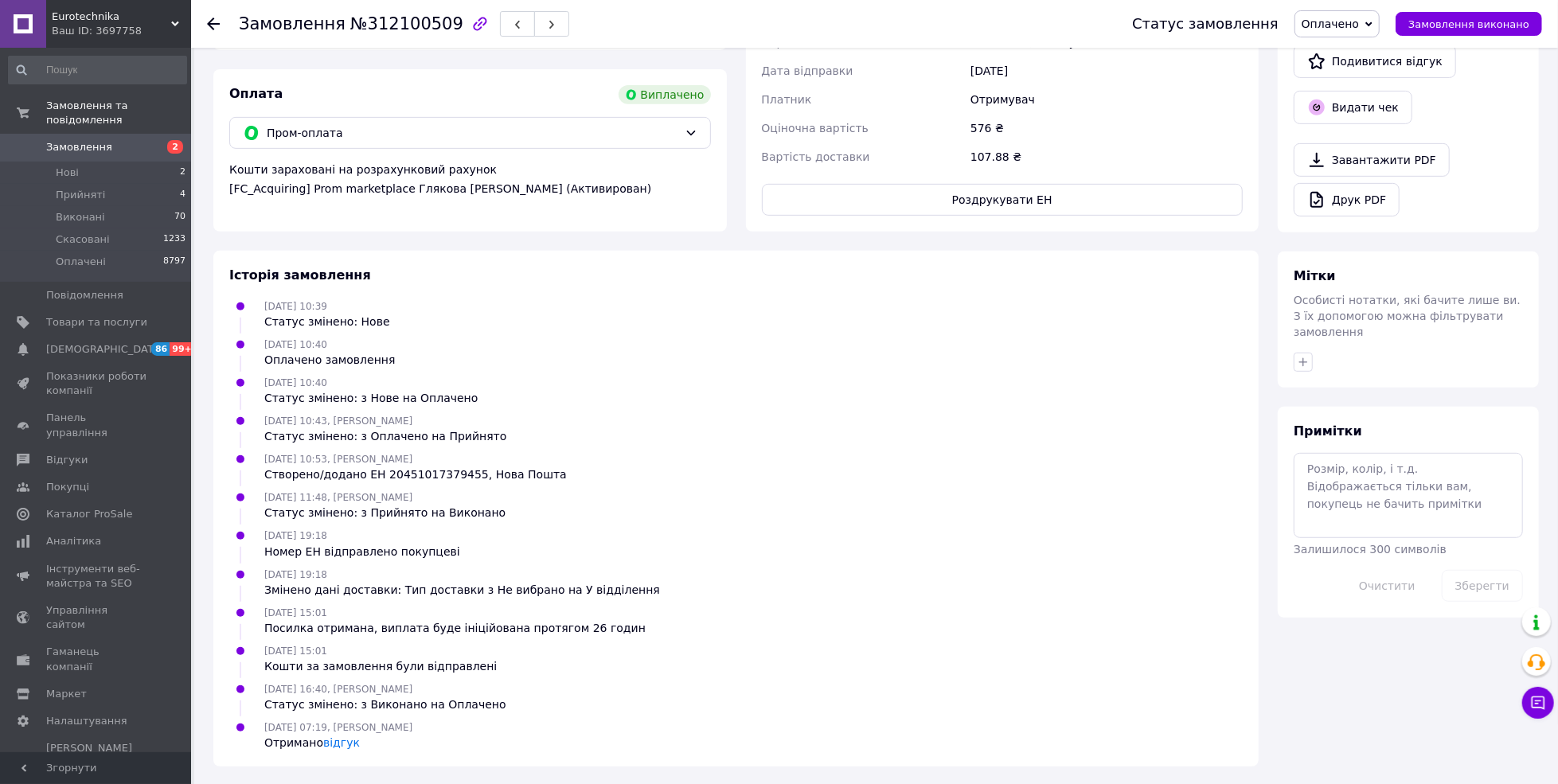
click at [342, 747] on div "Отримано відгук" at bounding box center [338, 743] width 148 height 16
click at [342, 743] on link "відгук" at bounding box center [342, 742] width 37 height 13
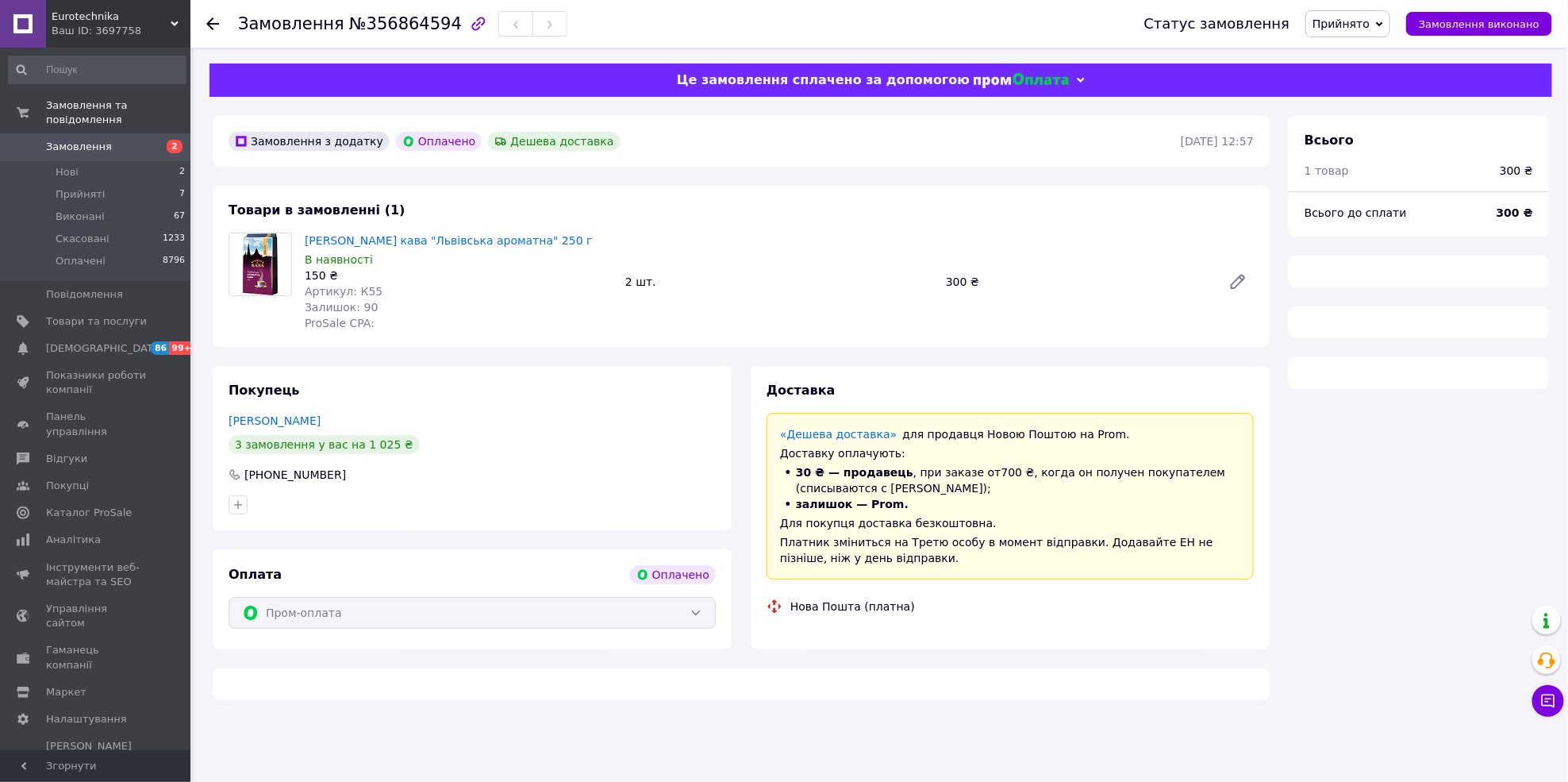
click at [75, 139] on span "Замовлення" at bounding box center [79, 146] width 66 height 14
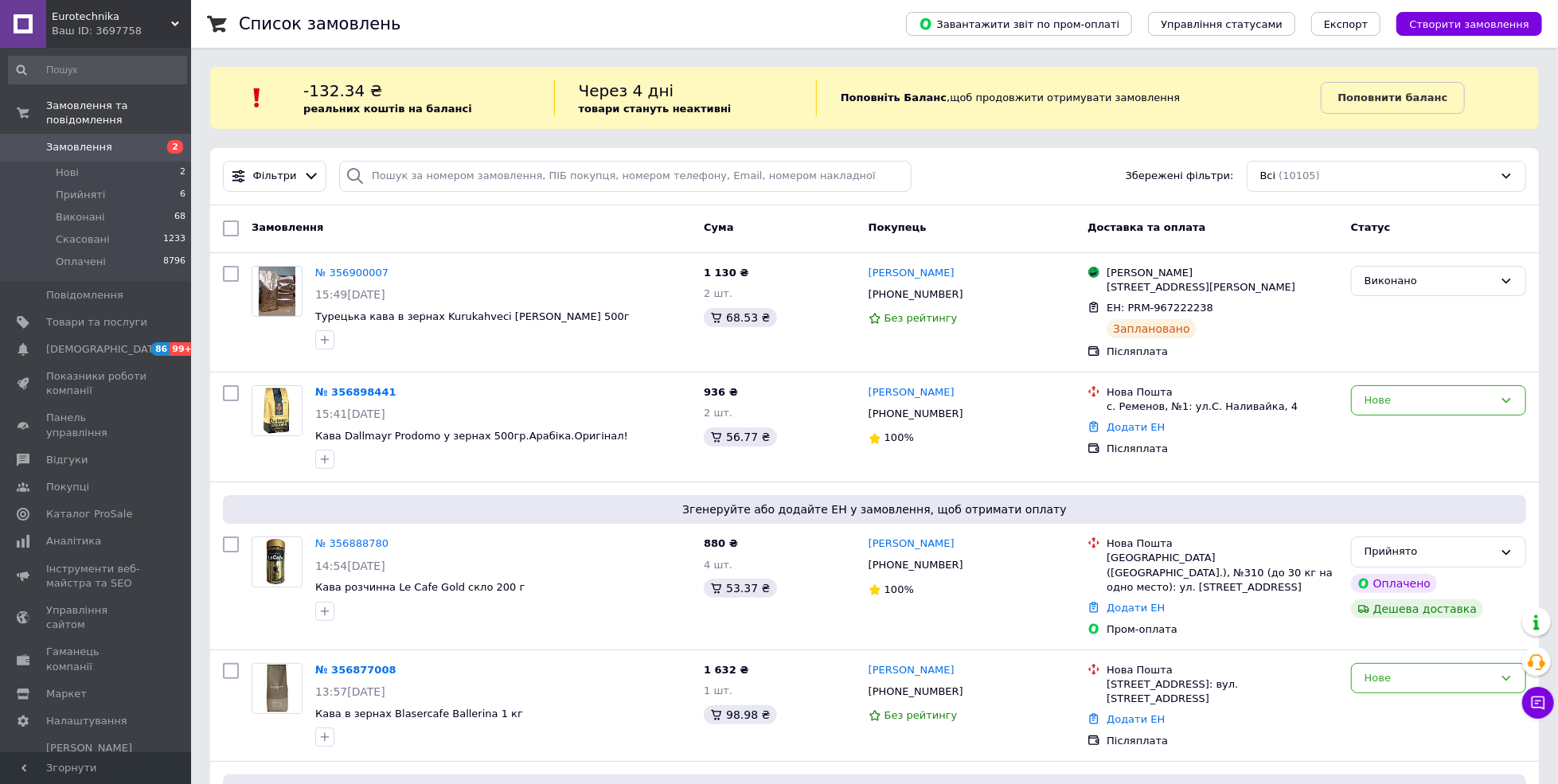
click at [436, 90] on div "-132.34 ₴ реальних коштів на балансі" at bounding box center [428, 98] width 250 height 37
click at [380, 168] on input "search" at bounding box center [625, 176] width 572 height 31
paste input "356775949"
type input "356775949"
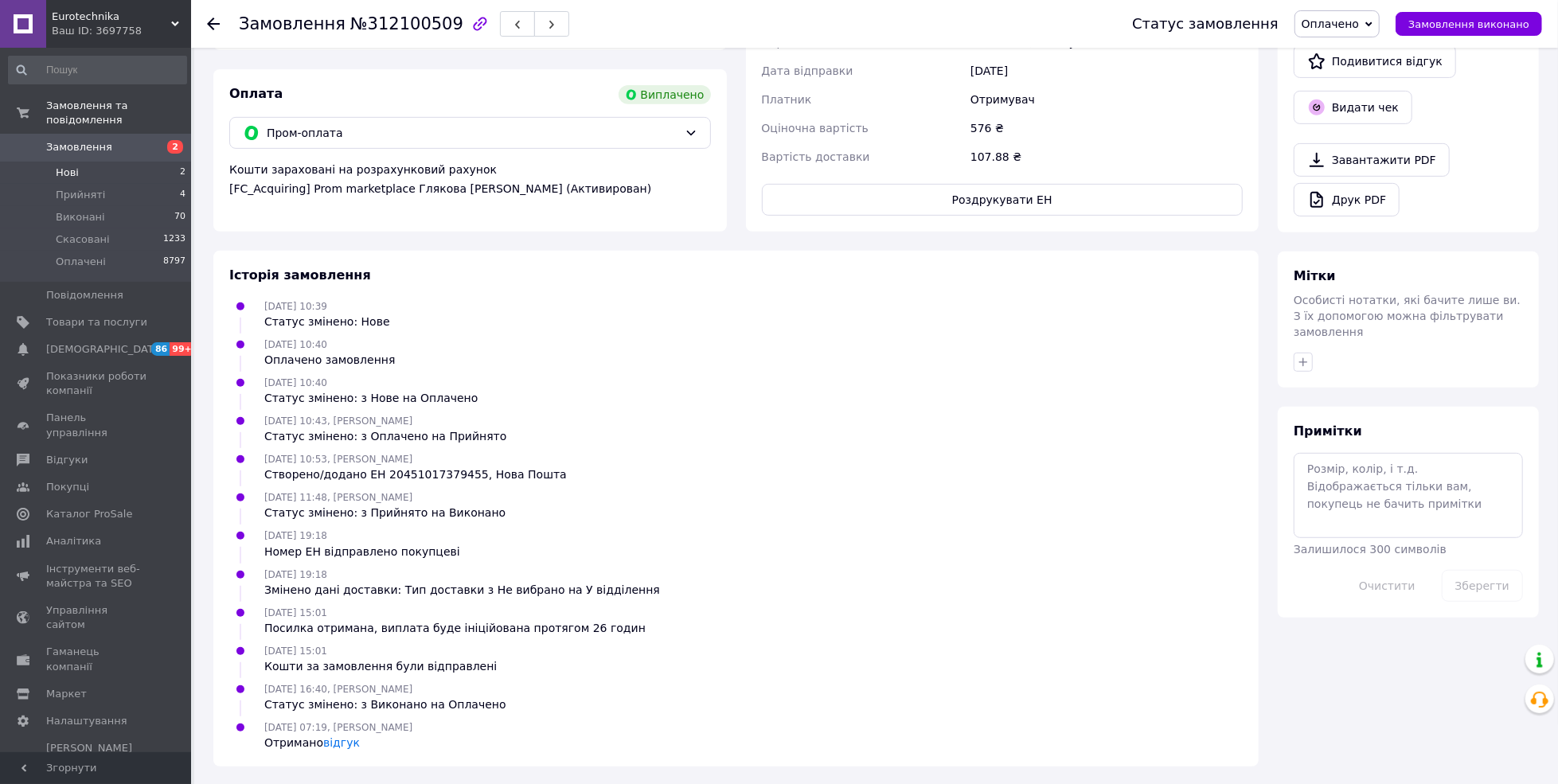
scroll to position [489, 0]
click at [108, 163] on li "Нові 2" at bounding box center [97, 172] width 195 height 22
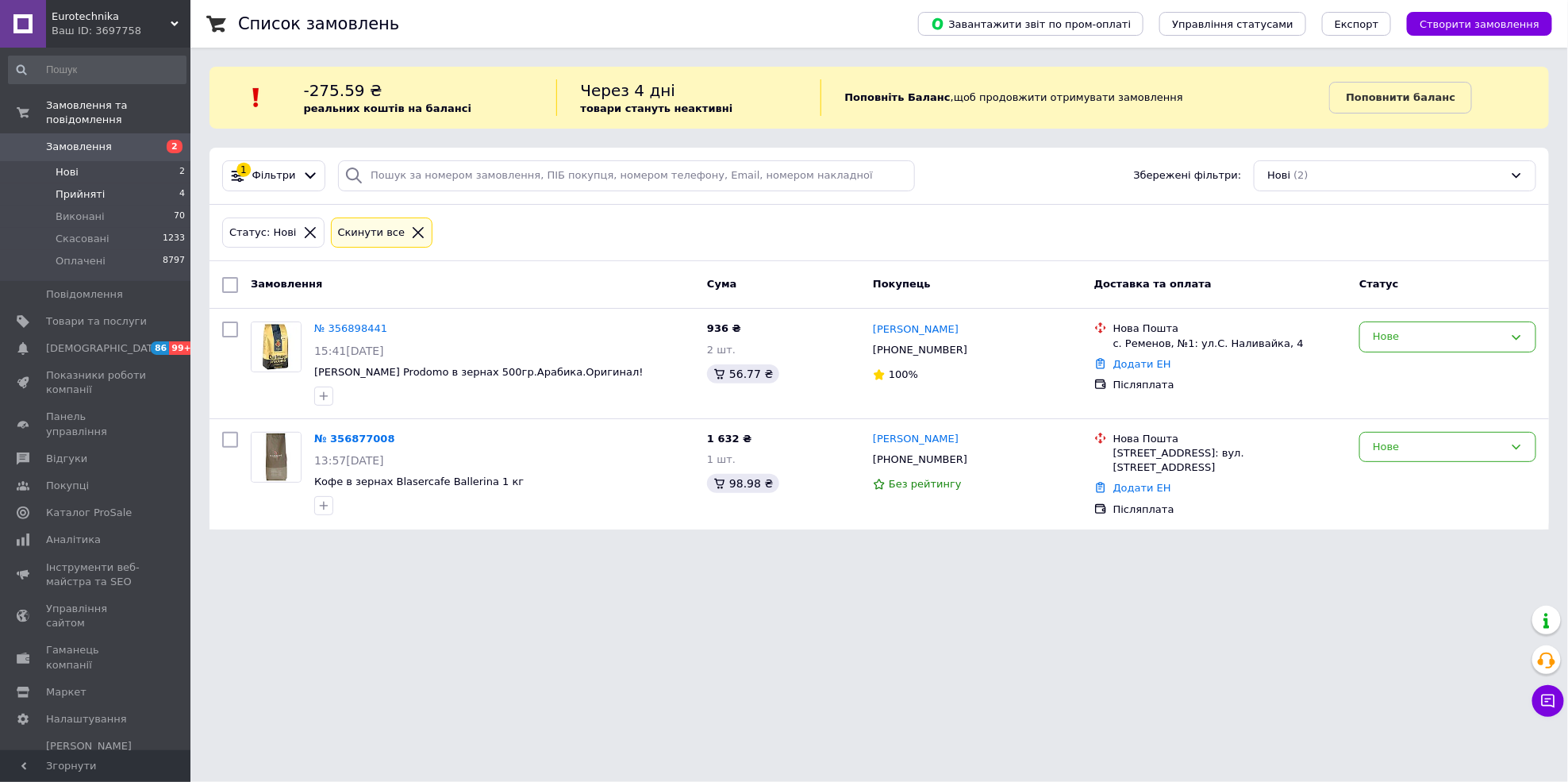
click at [89, 187] on span "Прийняті" at bounding box center [80, 194] width 49 height 14
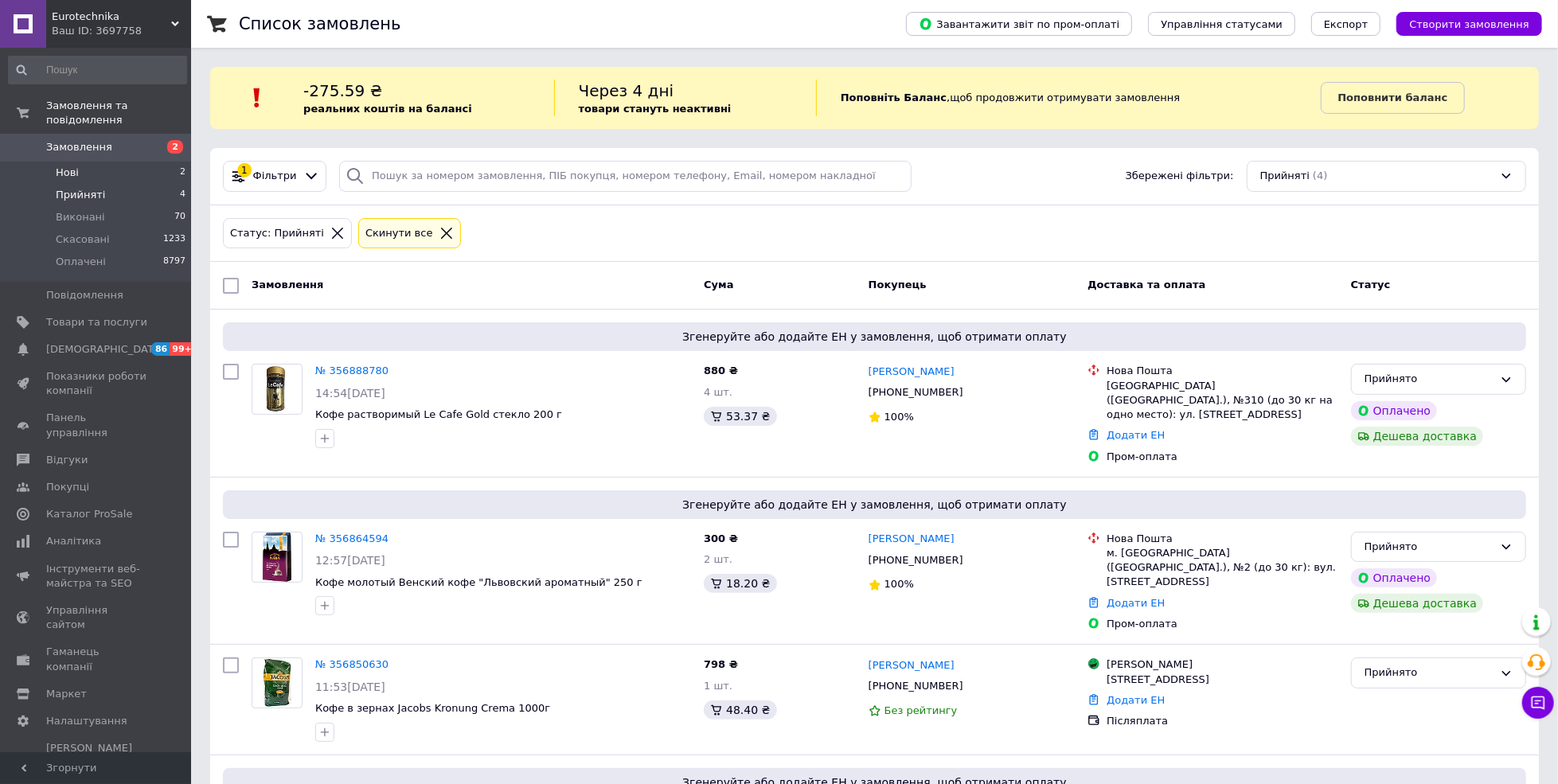
click at [84, 162] on li "Нові 2" at bounding box center [97, 172] width 195 height 22
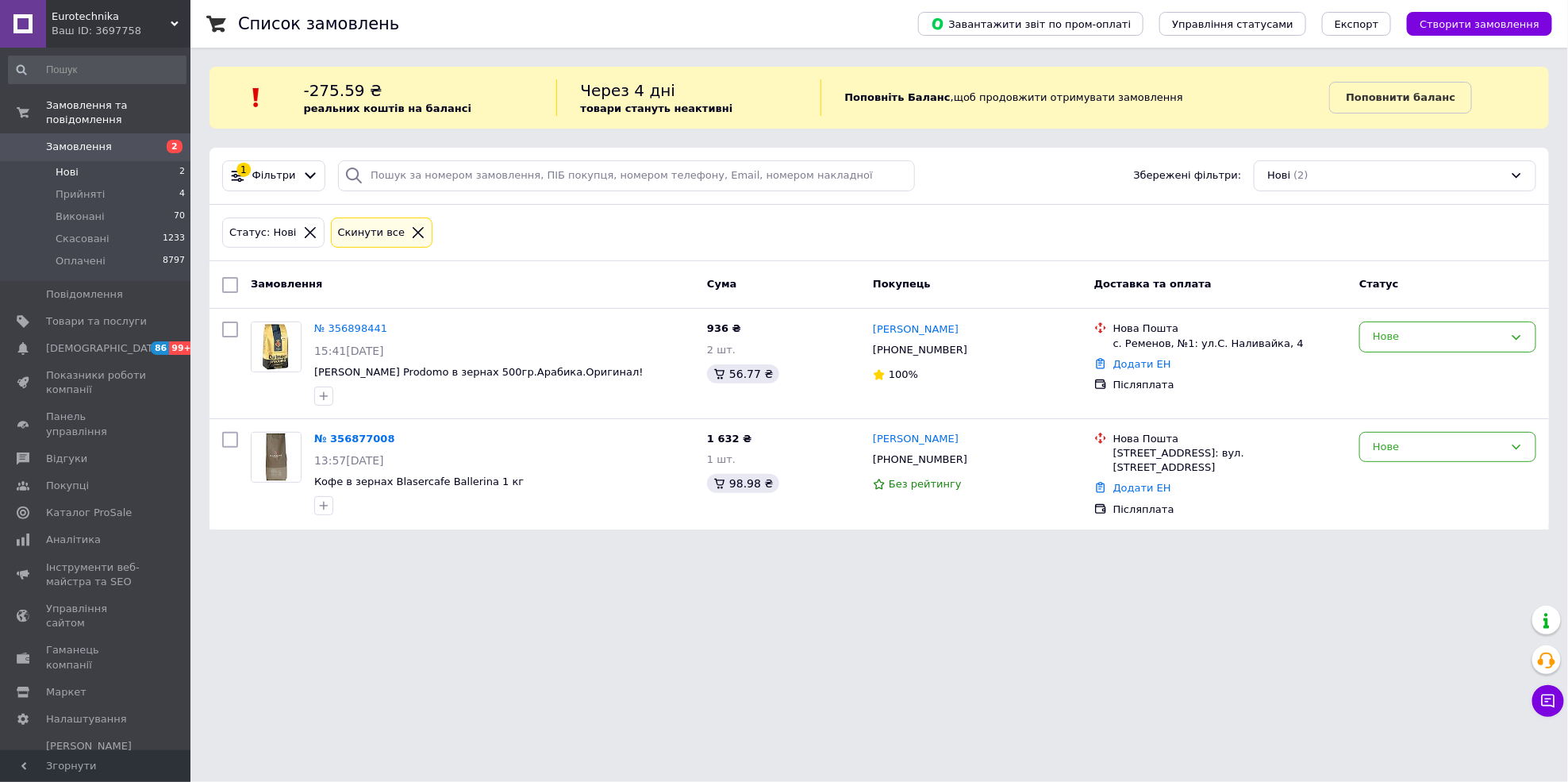
click at [72, 165] on span "Нові" at bounding box center [67, 172] width 23 height 14
click at [84, 187] on span "Прийняті" at bounding box center [80, 194] width 49 height 14
click at [97, 187] on span "Прийняті" at bounding box center [80, 194] width 49 height 14
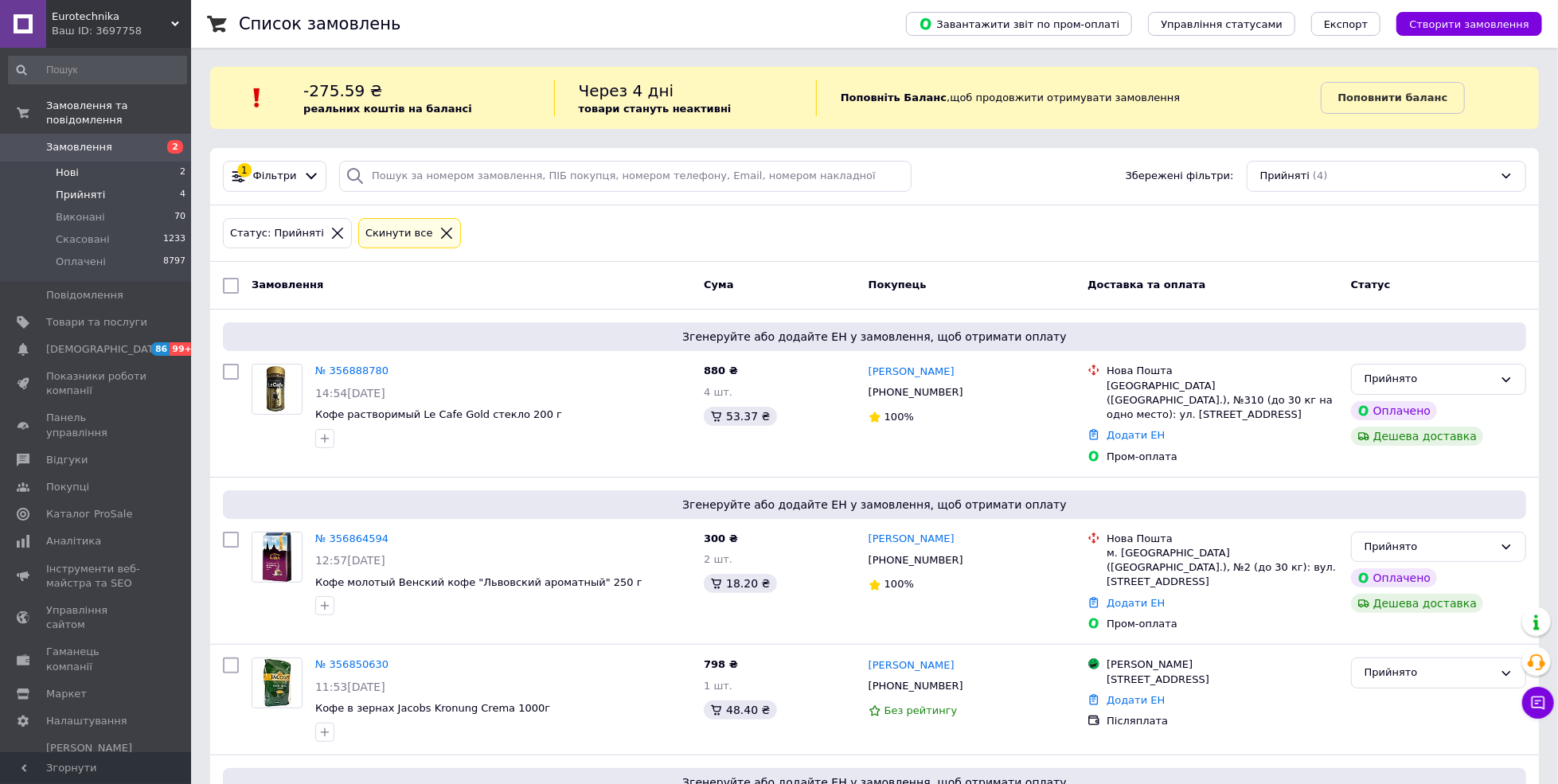
click at [54, 162] on li "Нові 2" at bounding box center [97, 172] width 195 height 22
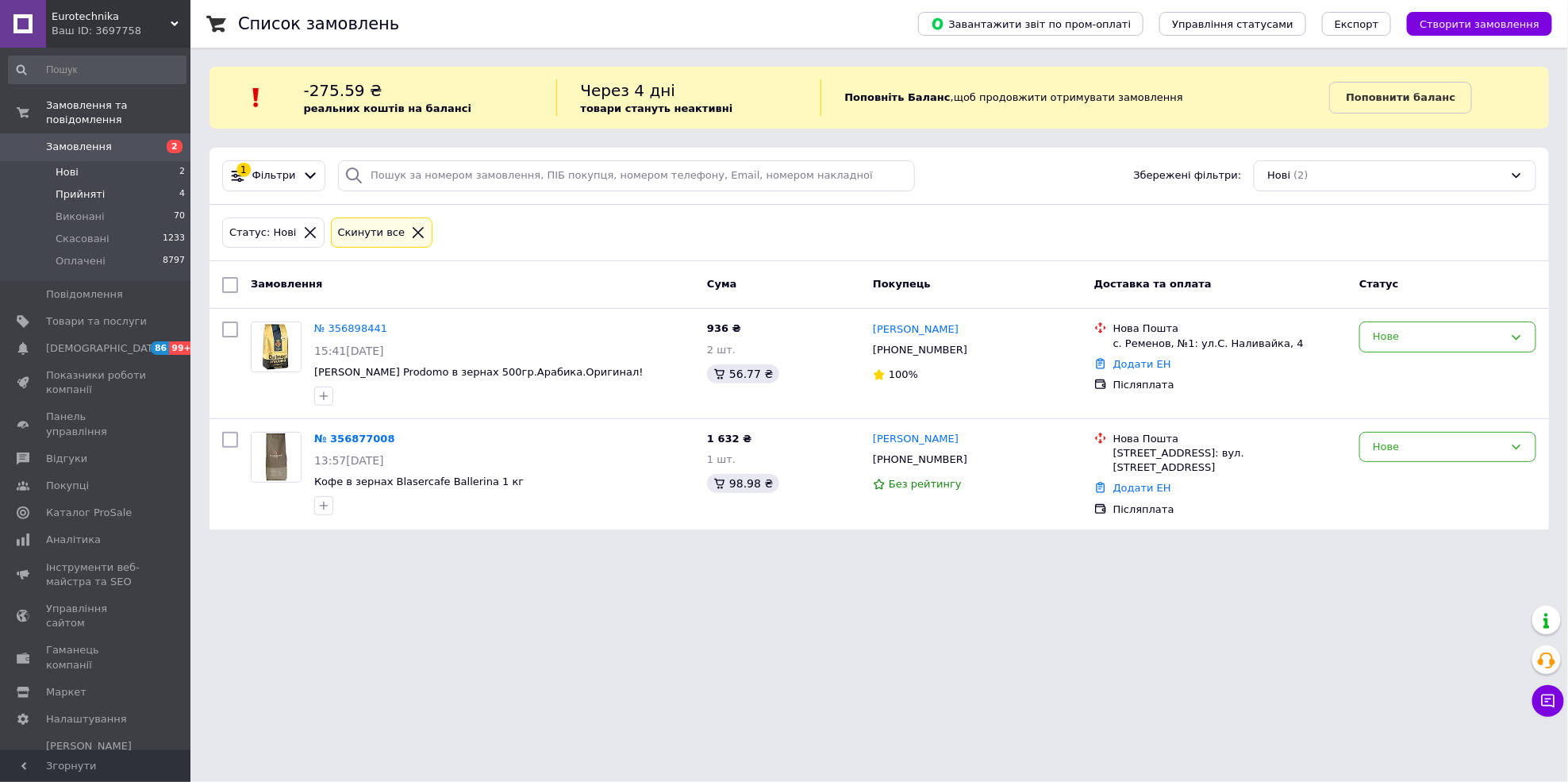
click at [84, 183] on li "Прийняті 4" at bounding box center [97, 194] width 194 height 22
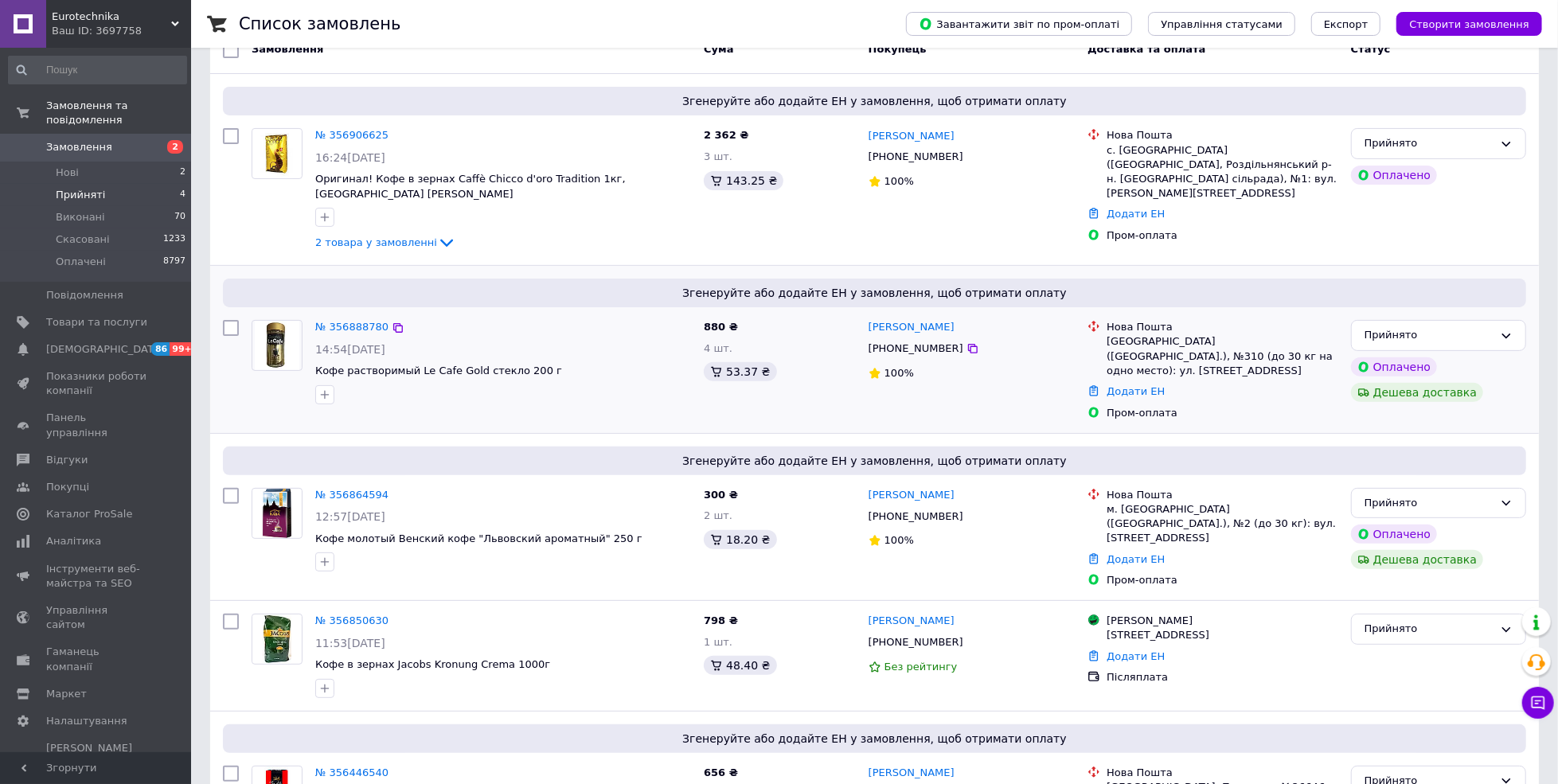
scroll to position [199, 0]
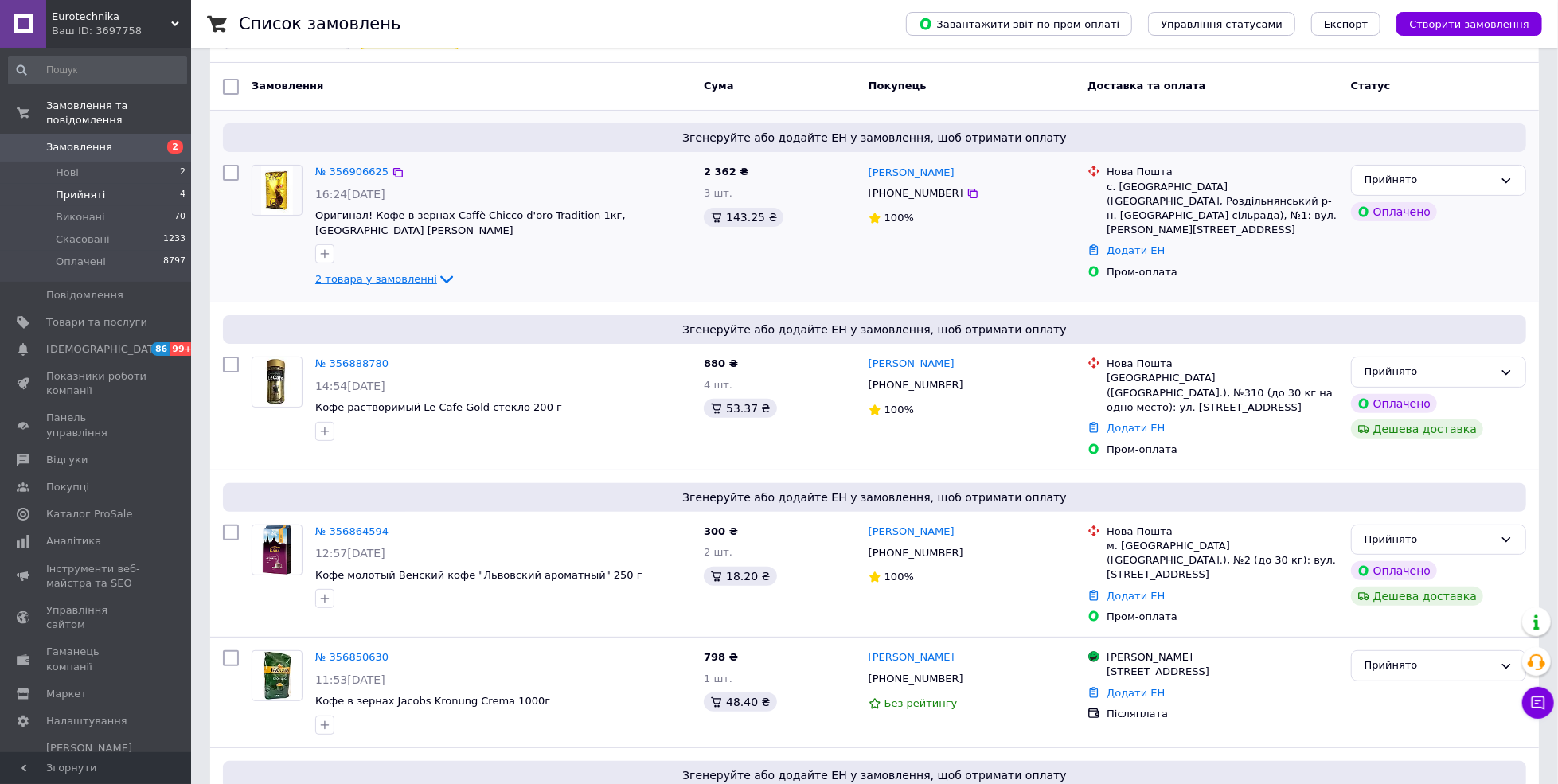
click at [347, 277] on span "2 товара у замовленні" at bounding box center [376, 278] width 121 height 12
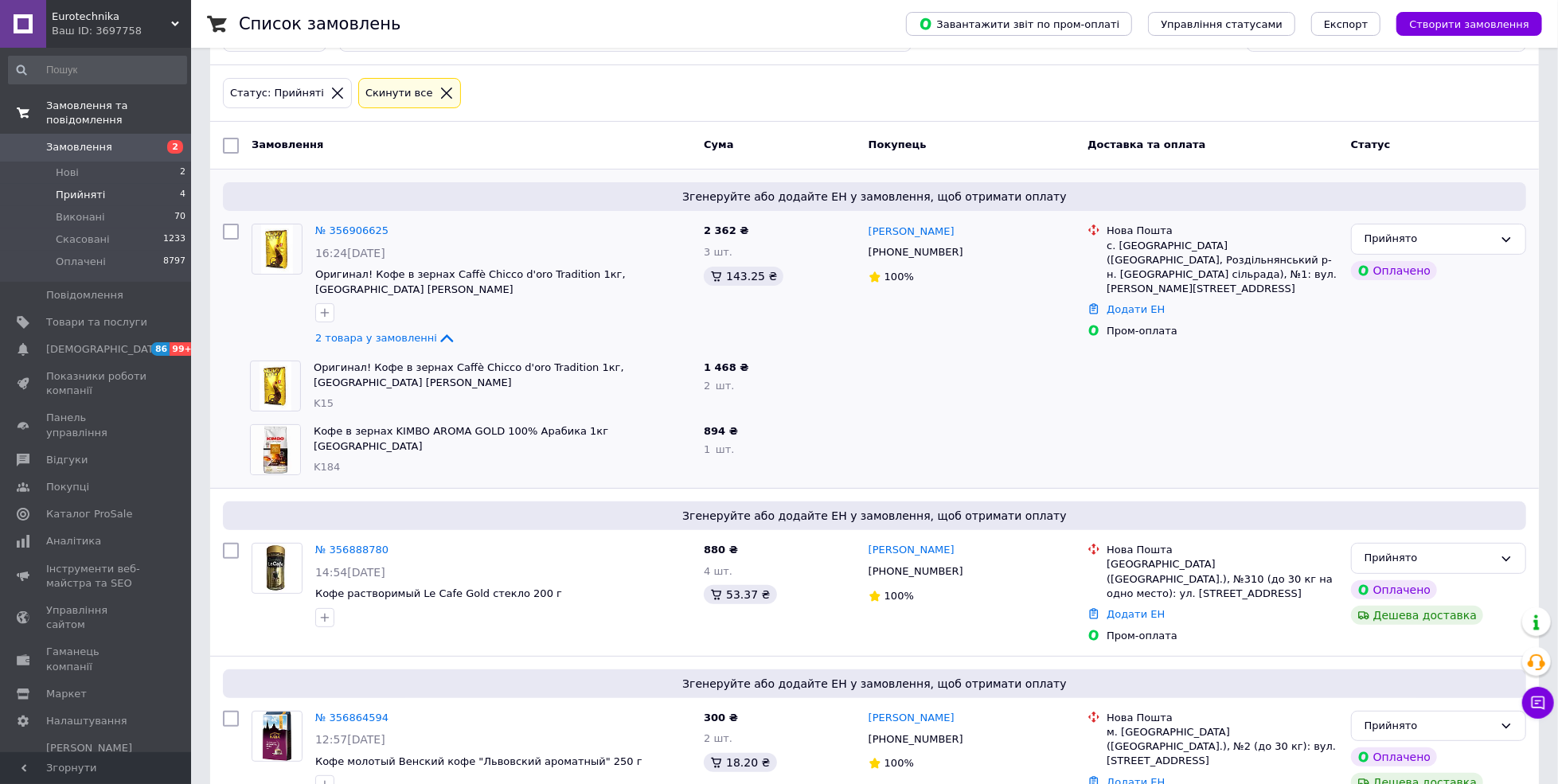
scroll to position [212, 0]
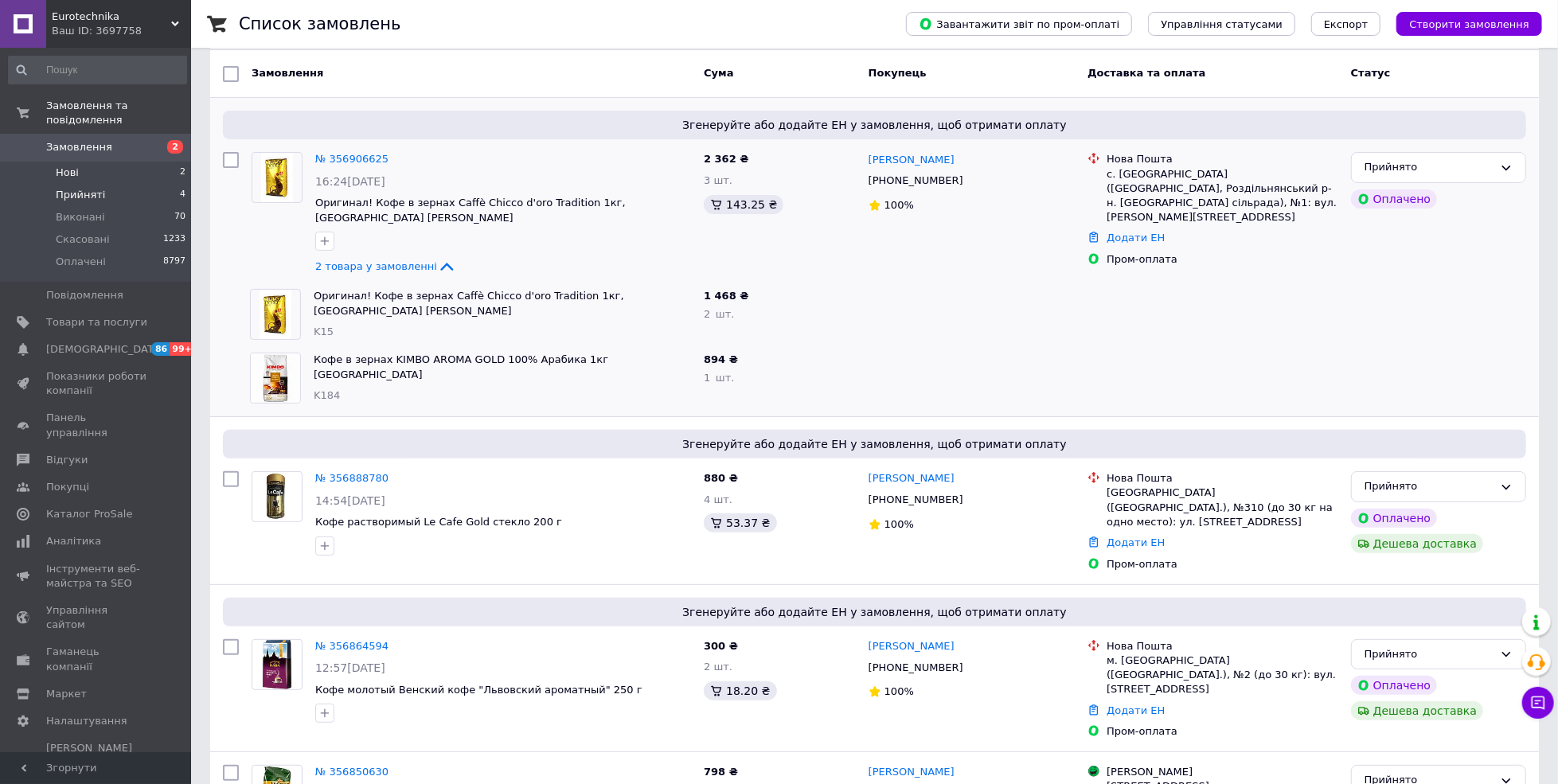
click at [103, 162] on li "Нові 2" at bounding box center [97, 172] width 195 height 22
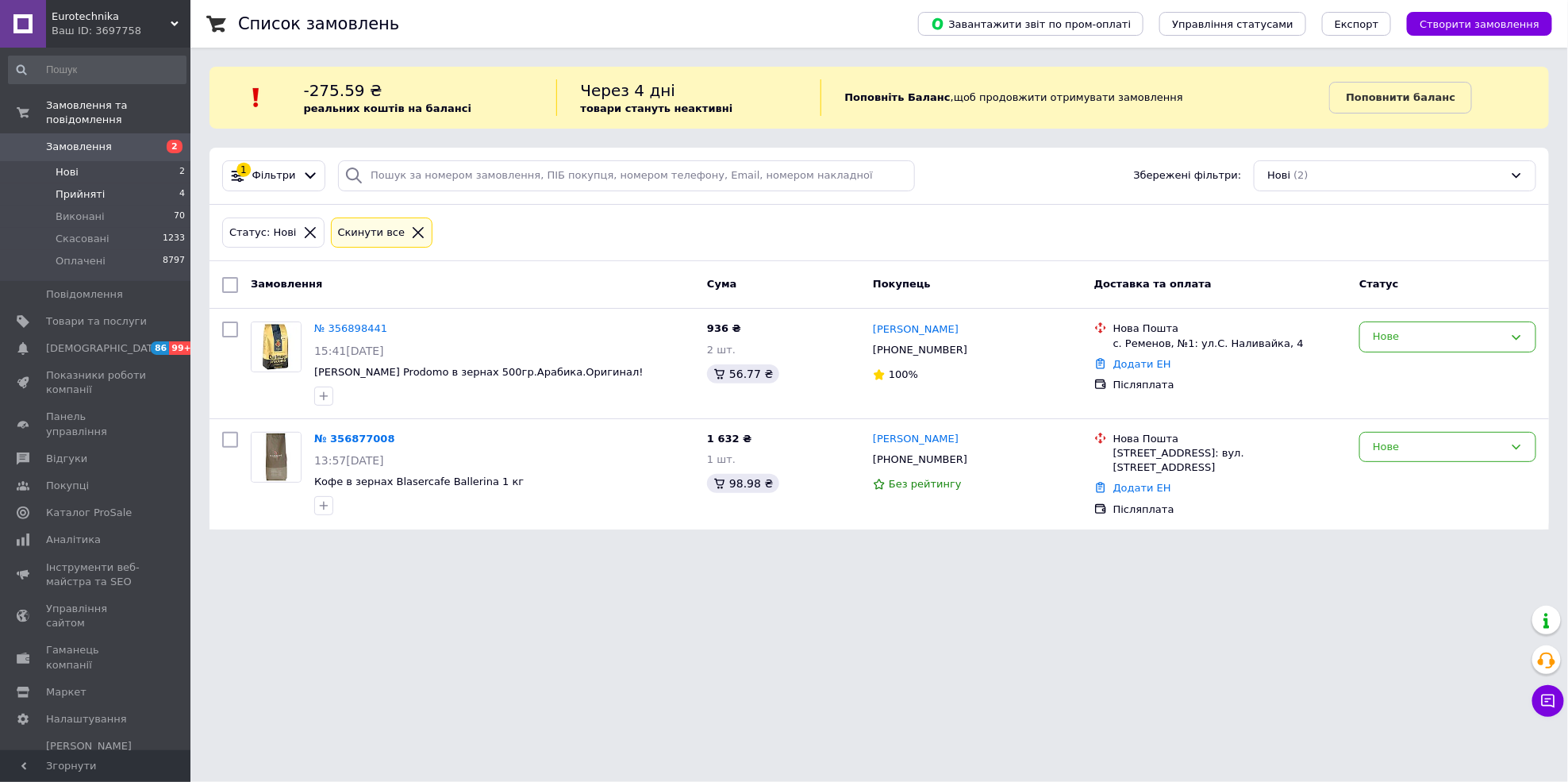
click at [112, 183] on li "Прийняті 4" at bounding box center [97, 194] width 194 height 22
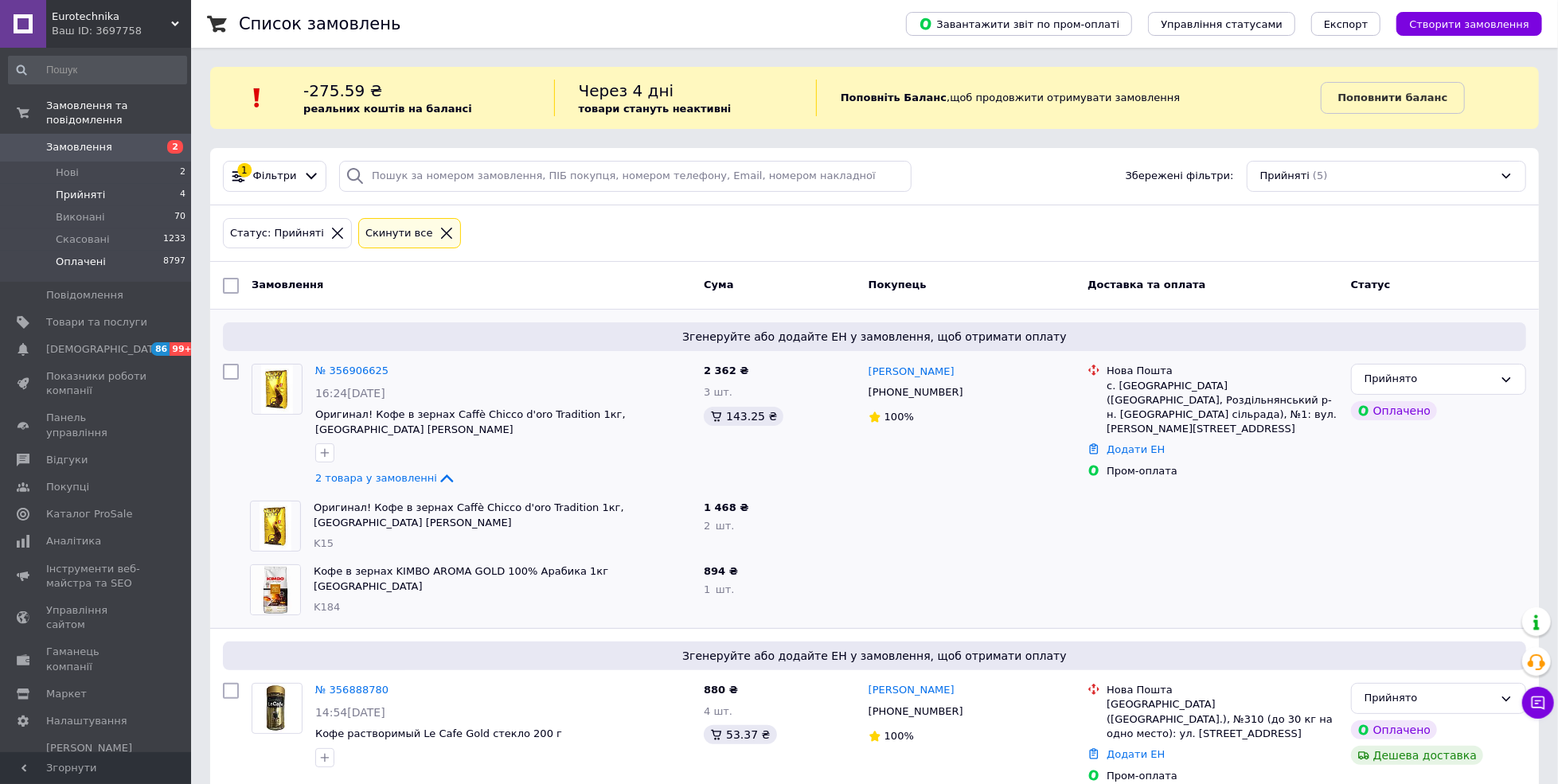
click at [90, 254] on span "Оплачені" at bounding box center [81, 261] width 50 height 14
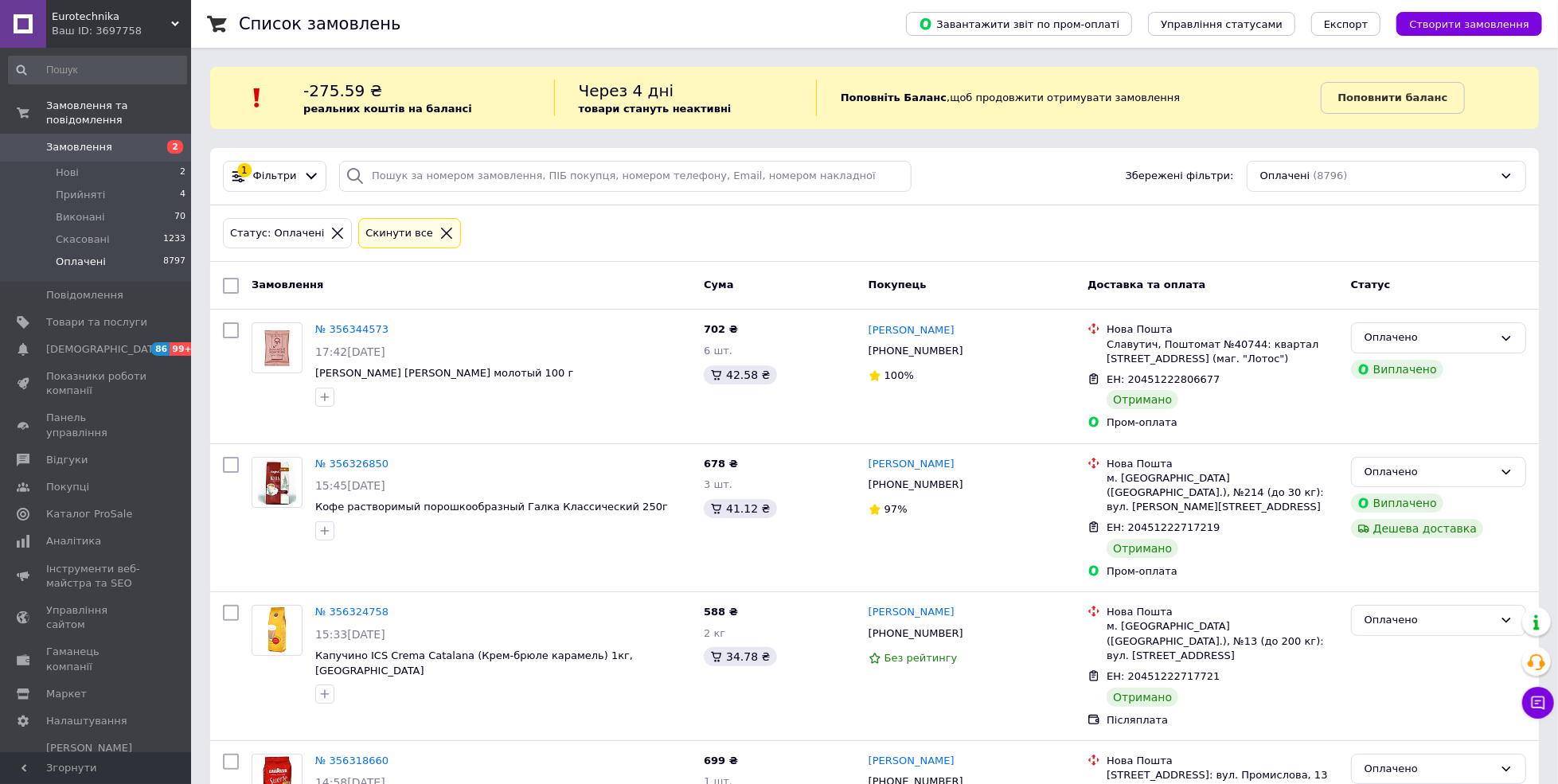
click at [439, 227] on icon at bounding box center [446, 233] width 14 height 14
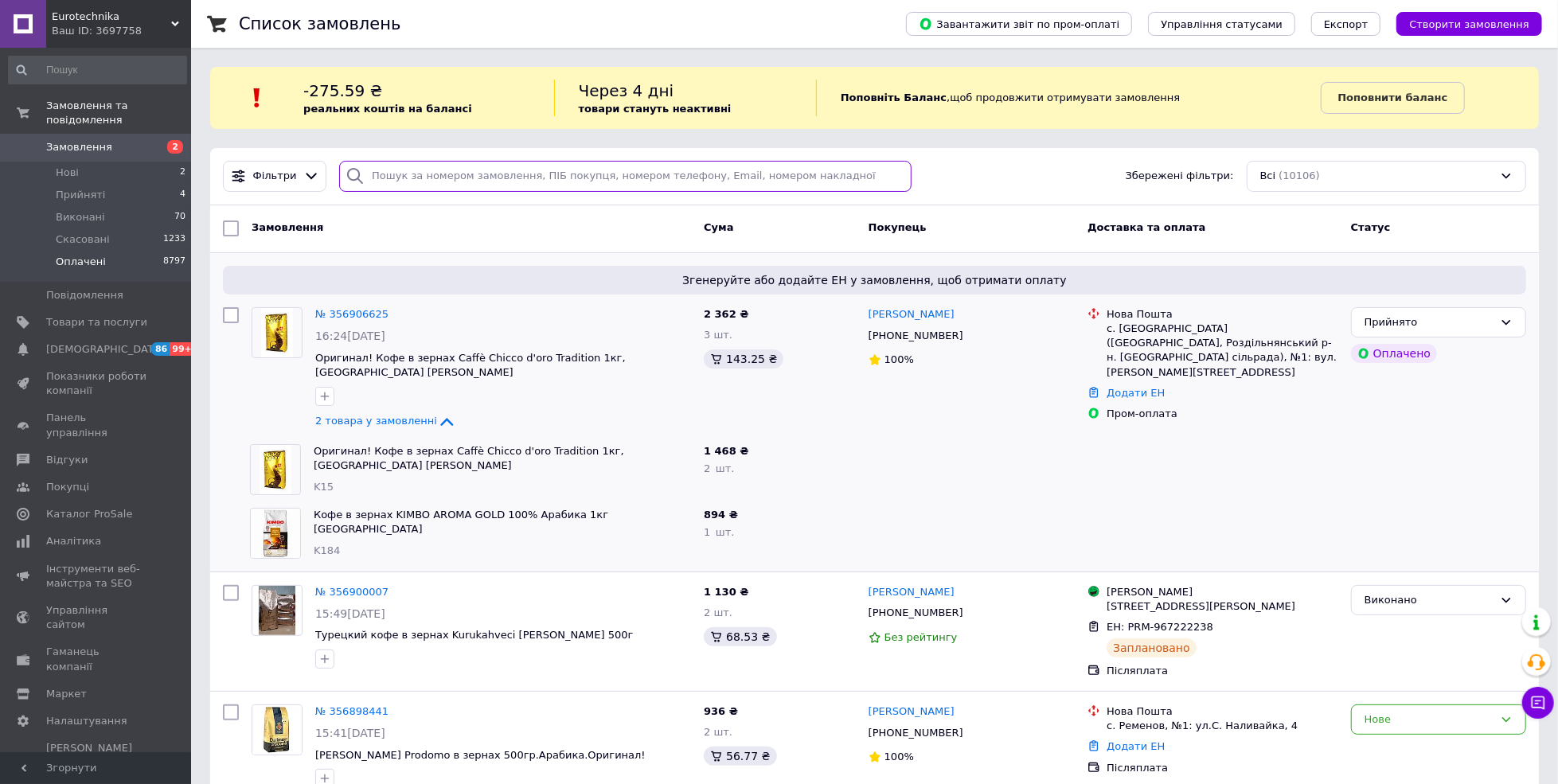
click at [512, 186] on input "search" at bounding box center [625, 176] width 572 height 31
paste input "356900007"
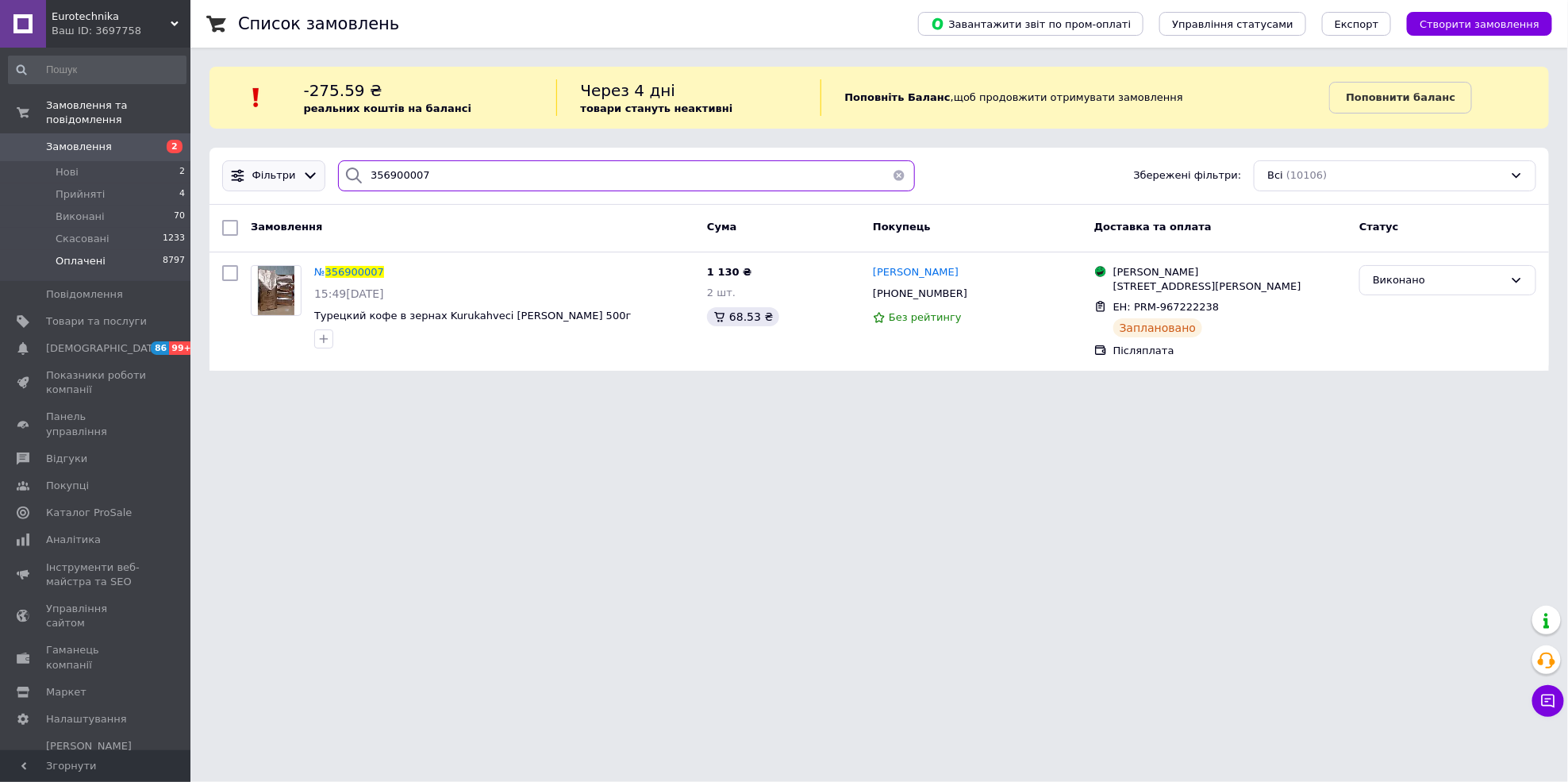
drag, startPoint x: 494, startPoint y: 172, endPoint x: 263, endPoint y: 168, distance: 231.0
click at [263, 168] on div "Фільтри 356900007 Збережені фільтри: Всі (10106)" at bounding box center [880, 176] width 1327 height 31
paste input "863543"
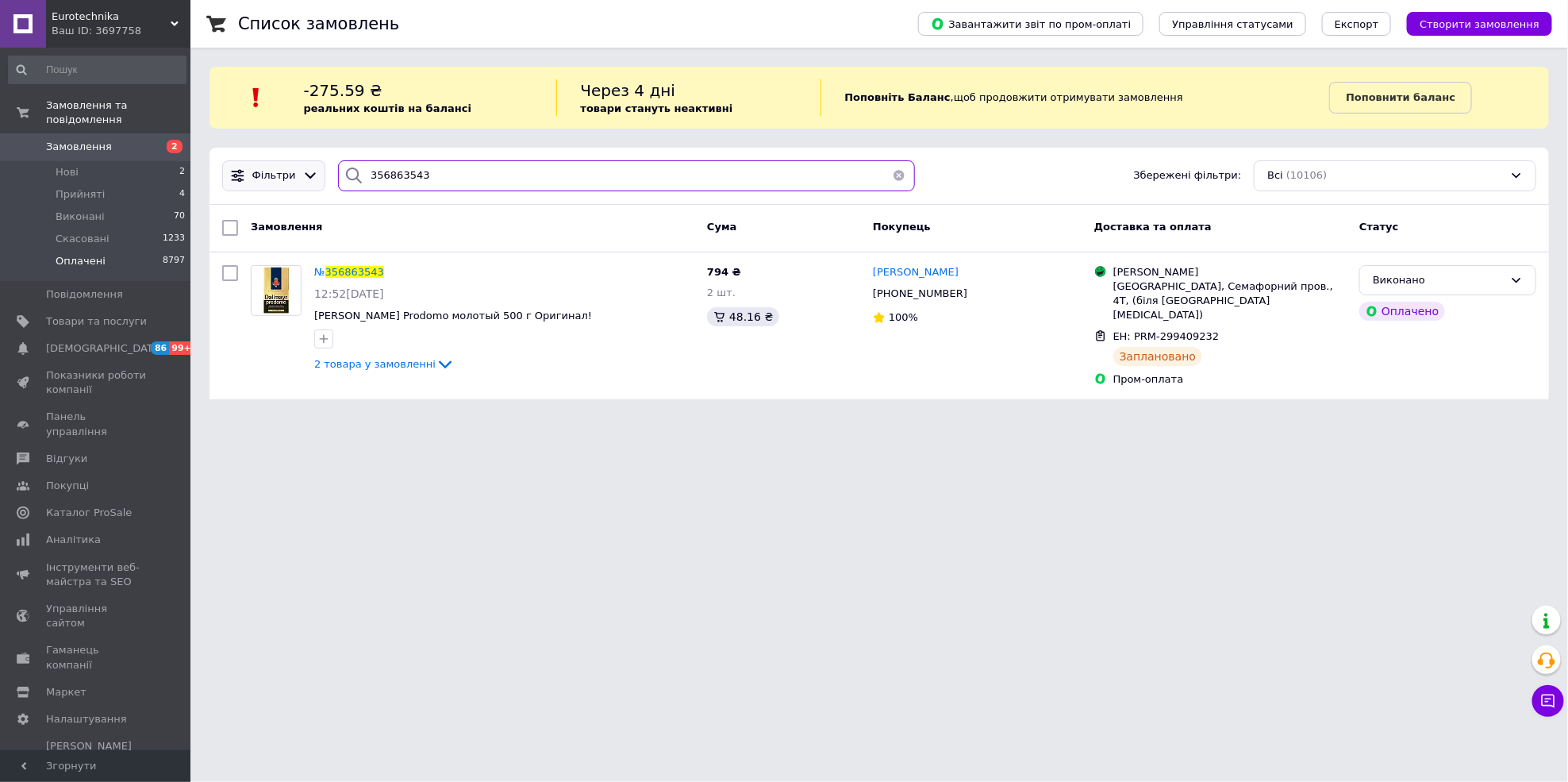
drag, startPoint x: 440, startPoint y: 181, endPoint x: 245, endPoint y: 173, distance: 195.2
click at [245, 173] on div "Фільтри 356863543 Збережені фільтри: Всі (10106)" at bounding box center [880, 176] width 1327 height 31
paste input "15407"
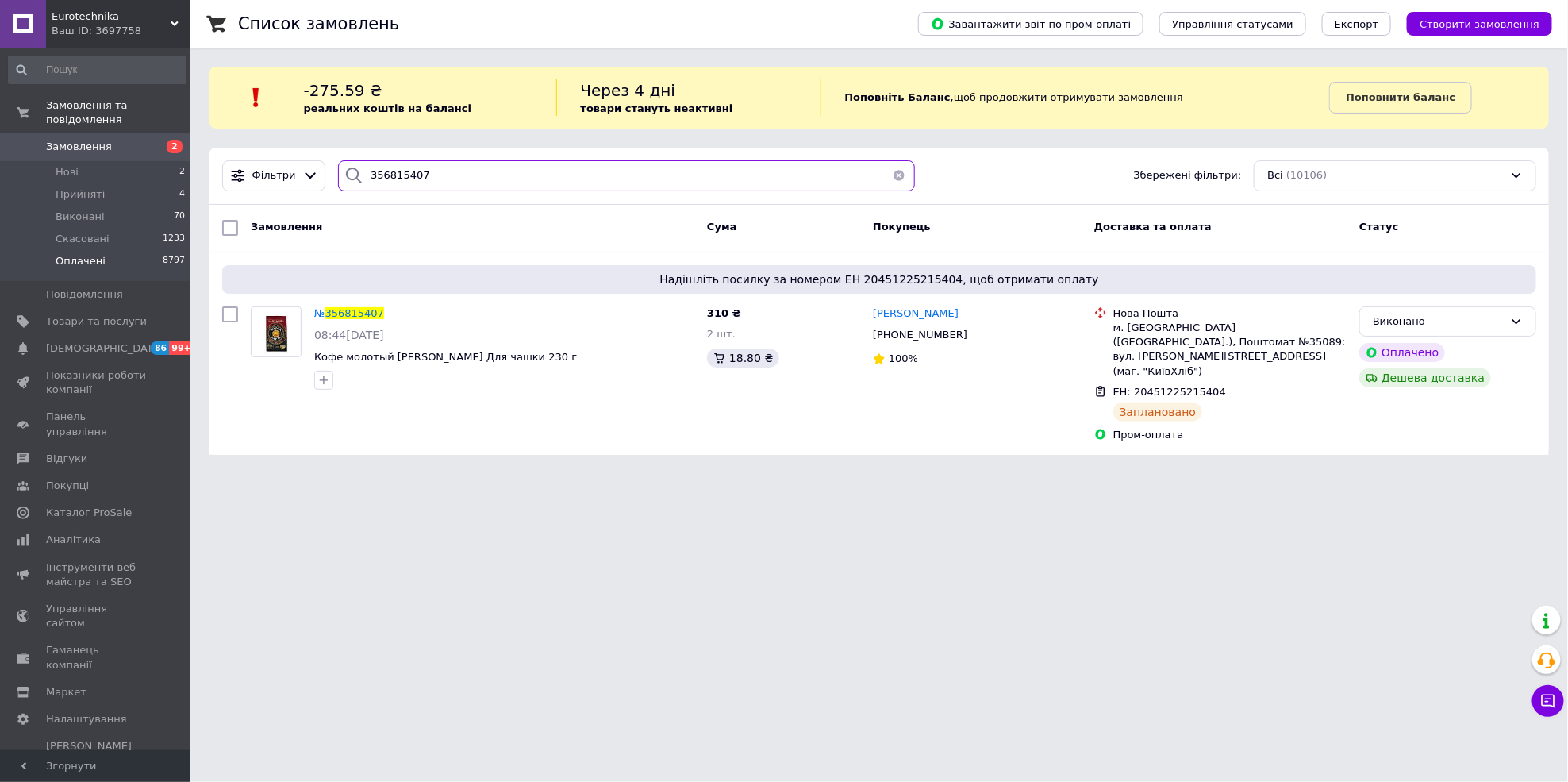
drag, startPoint x: 469, startPoint y: 173, endPoint x: 345, endPoint y: 172, distance: 124.0
click at [345, 172] on div "356815407" at bounding box center [626, 176] width 577 height 31
paste input "0330"
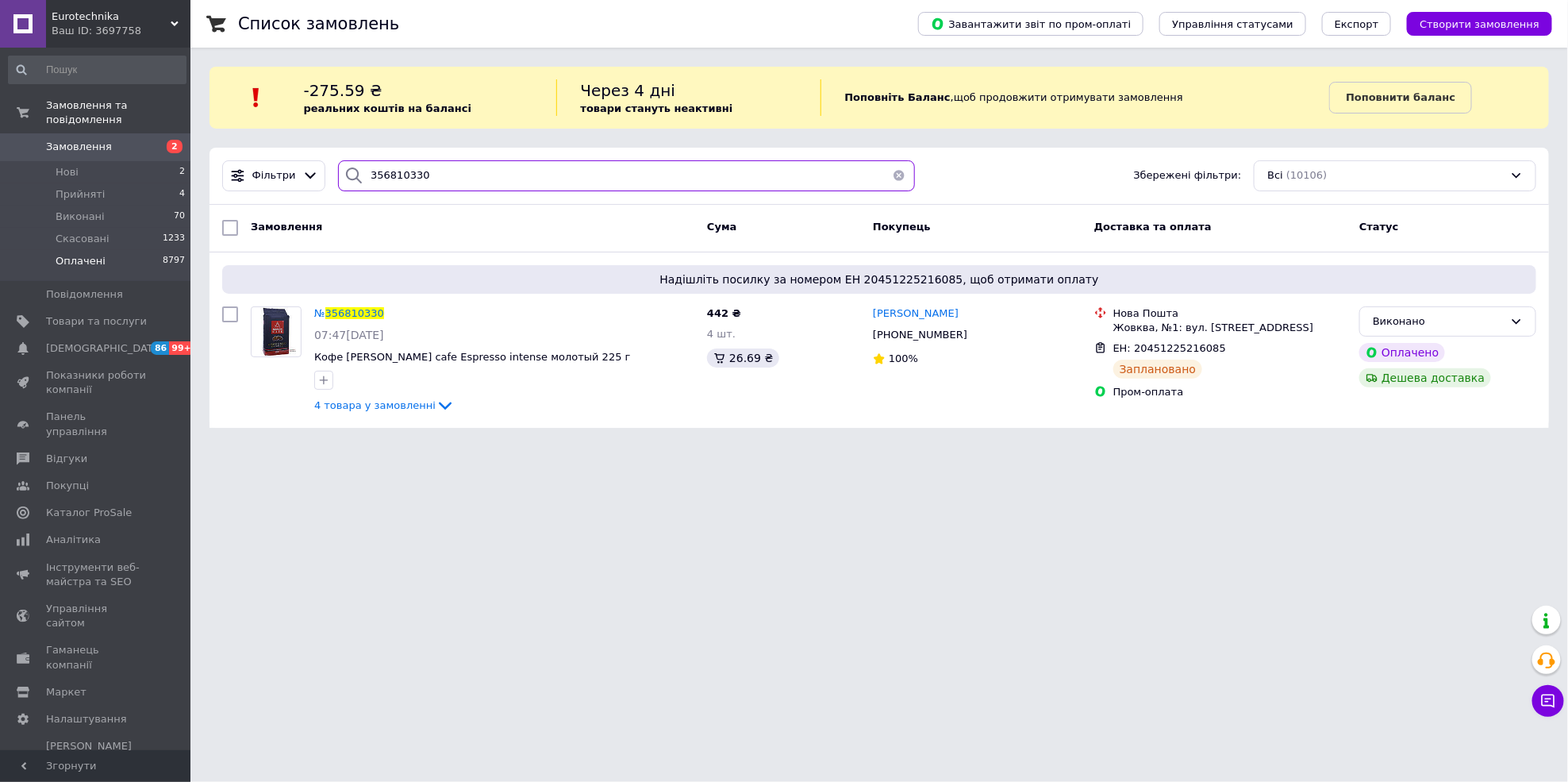
drag, startPoint x: 474, startPoint y: 175, endPoint x: 334, endPoint y: 174, distance: 140.0
click at [338, 174] on div "356810330" at bounding box center [626, 176] width 577 height 31
paste input "776405"
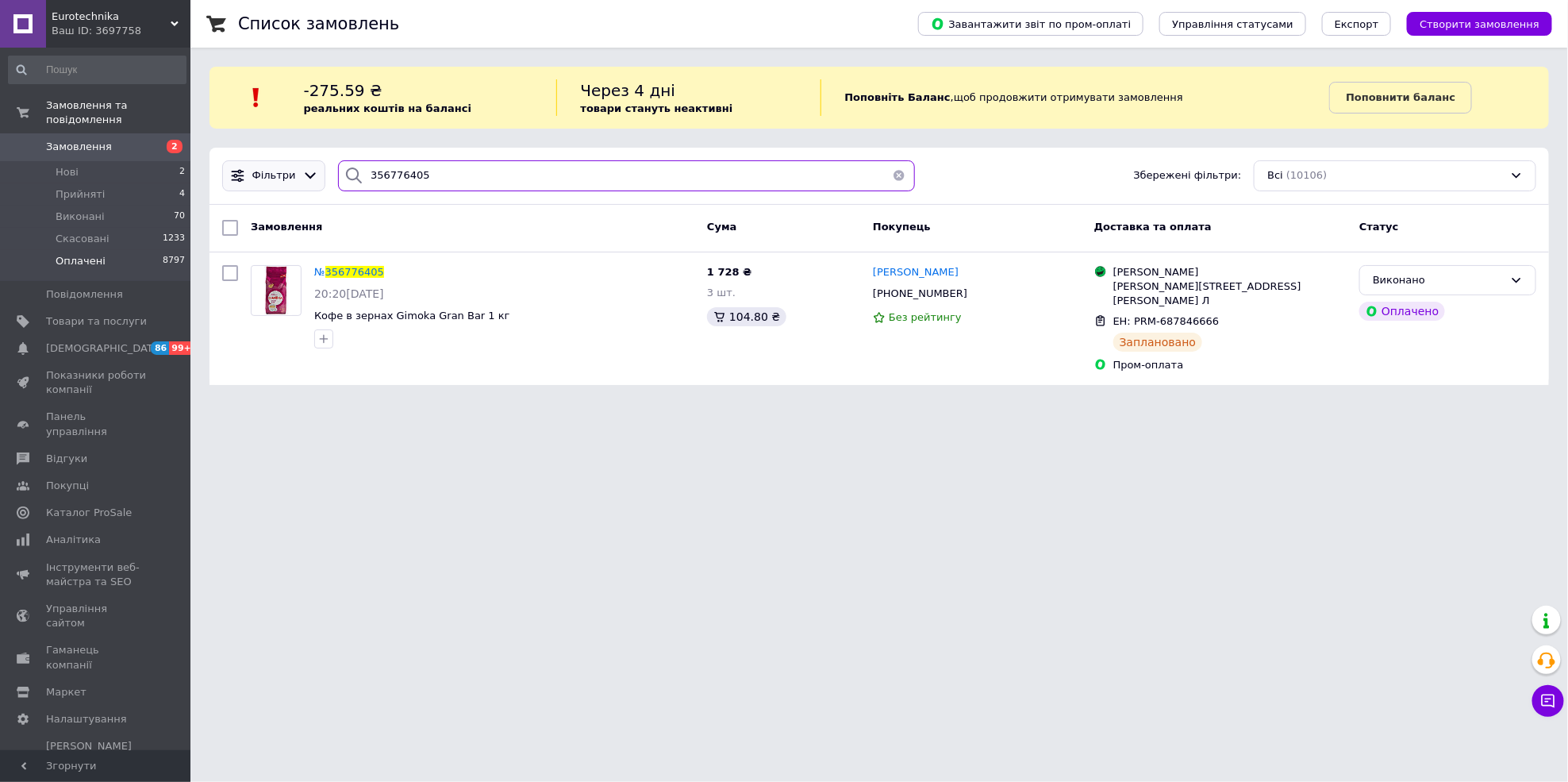
drag, startPoint x: 482, startPoint y: 173, endPoint x: 245, endPoint y: 167, distance: 237.1
click at [245, 167] on div "Фільтри 356776405 Збережені фільтри: Всі (10106)" at bounding box center [880, 176] width 1327 height 31
paste input "5949"
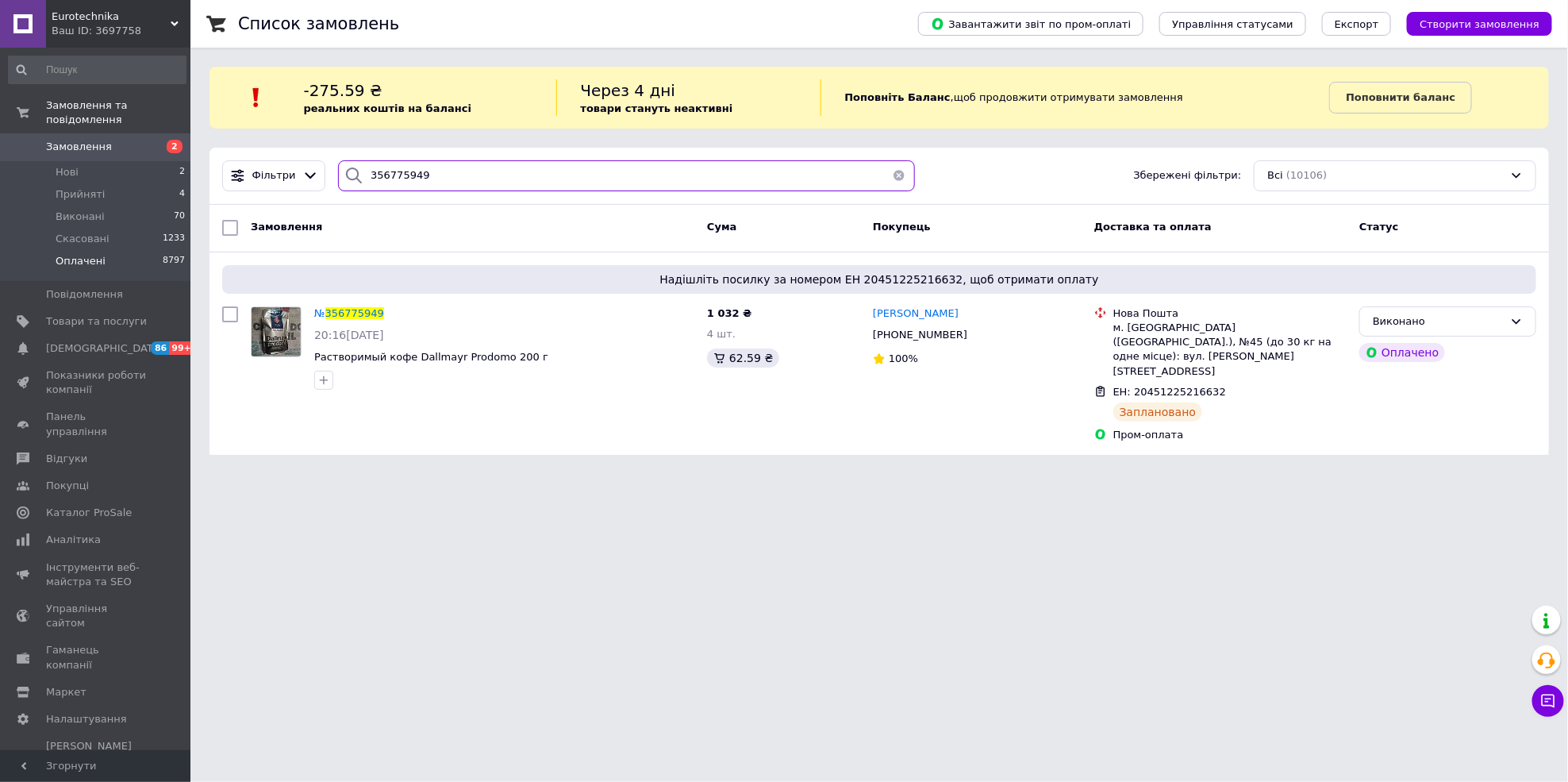
drag, startPoint x: 462, startPoint y: 175, endPoint x: 323, endPoint y: 171, distance: 139.1
click at [323, 171] on div "Фільтри 356775949 Збережені фільтри: Всі (10106)" at bounding box center [880, 176] width 1327 height 31
paste input "5152"
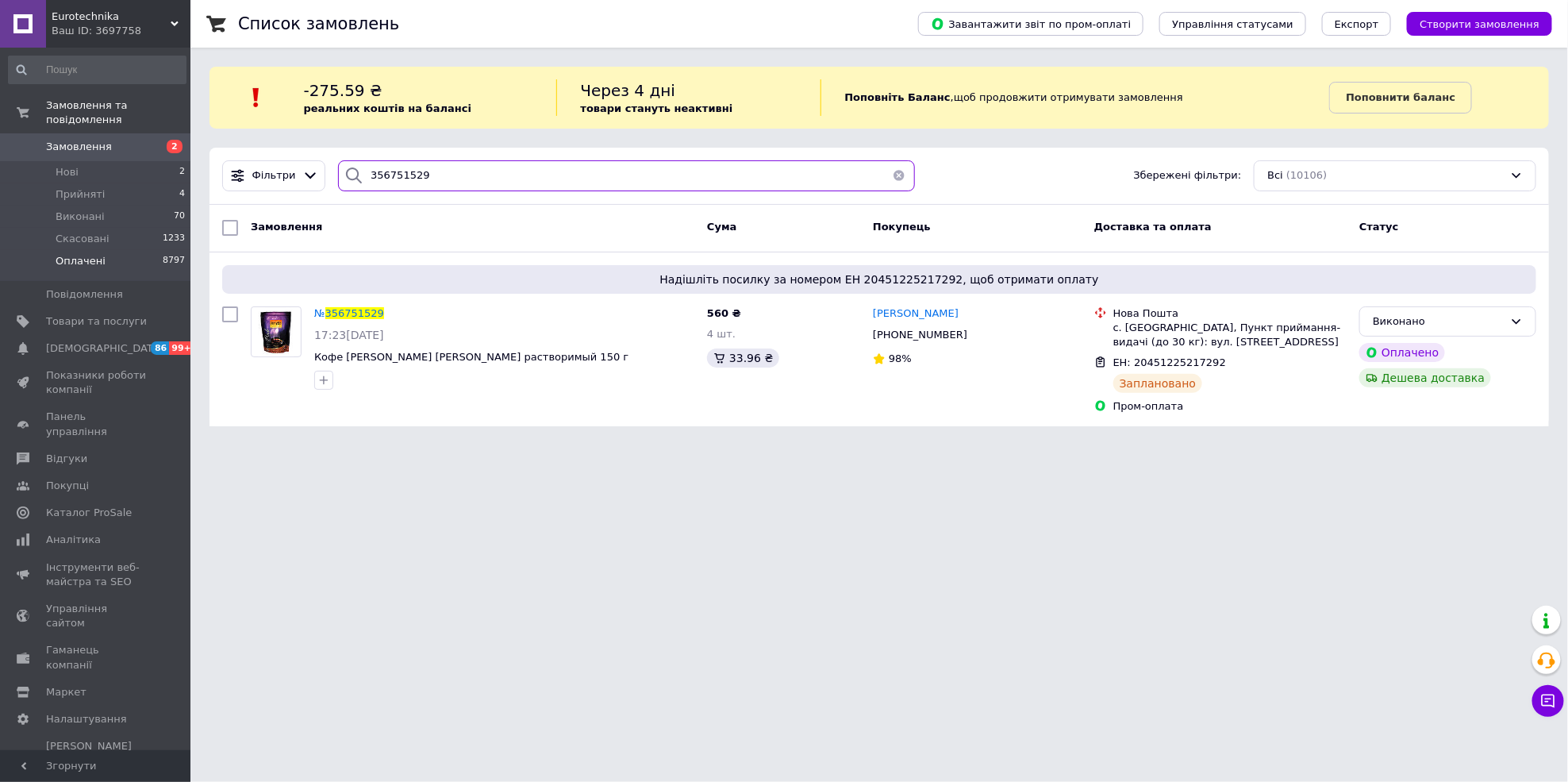
drag, startPoint x: 500, startPoint y: 183, endPoint x: 271, endPoint y: 153, distance: 231.0
click at [271, 153] on div "Фільтри 356751529 Збережені фільтри: Всі (10106)" at bounding box center [879, 177] width 1339 height 58
paste input "698883"
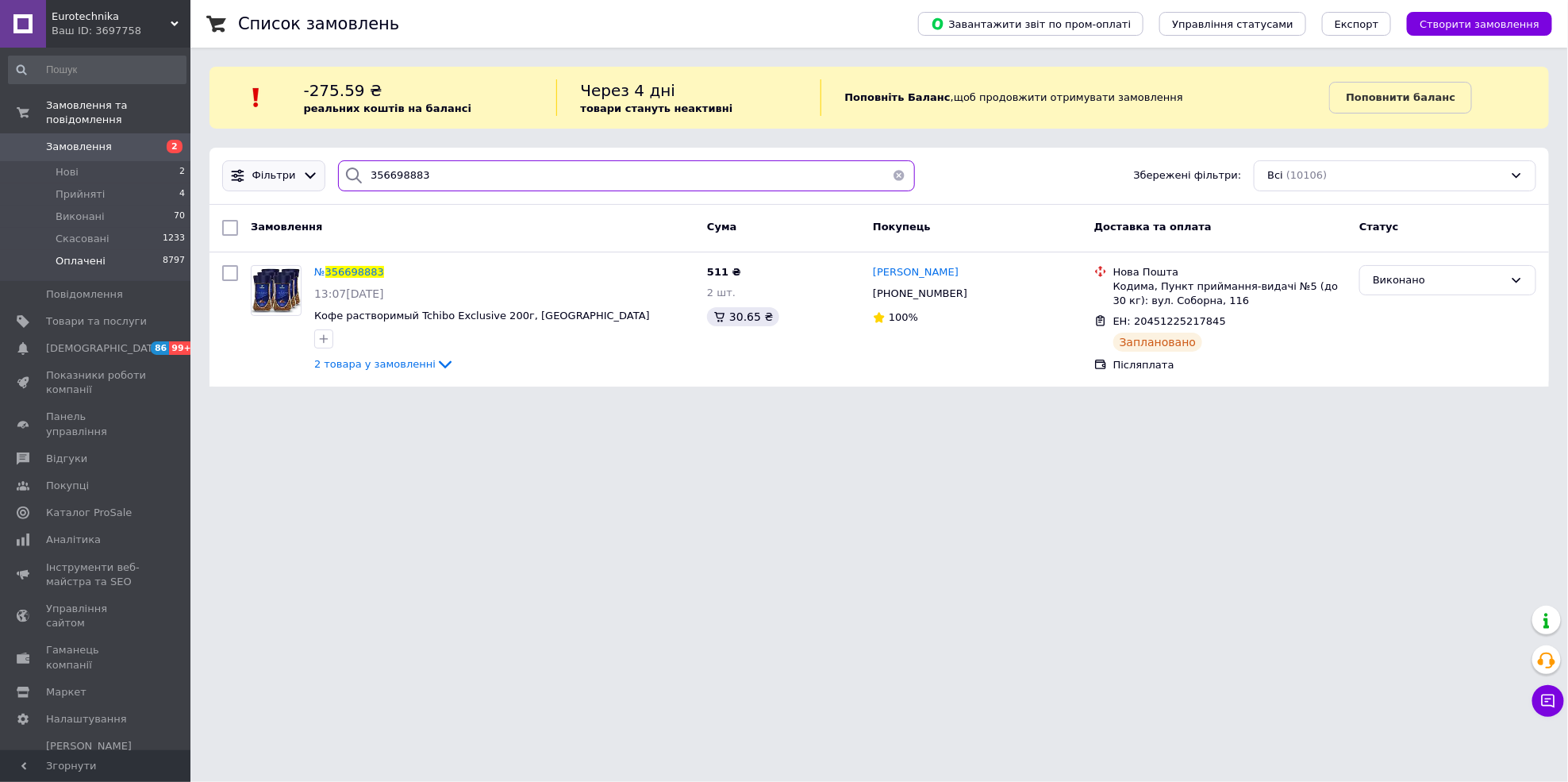
drag, startPoint x: 528, startPoint y: 167, endPoint x: 228, endPoint y: 167, distance: 300.0
click at [228, 167] on div "Фільтри 356698883 Збережені фільтри: Всі (10106)" at bounding box center [880, 176] width 1327 height 31
paste input "823090"
drag, startPoint x: 542, startPoint y: 158, endPoint x: 144, endPoint y: 158, distance: 398.0
click at [144, 158] on div "Eurotechnika Ваш ID: 3697758 Сайт Eurotechnika Кабінет покупця Перевірити стан …" at bounding box center [784, 202] width 1568 height 404
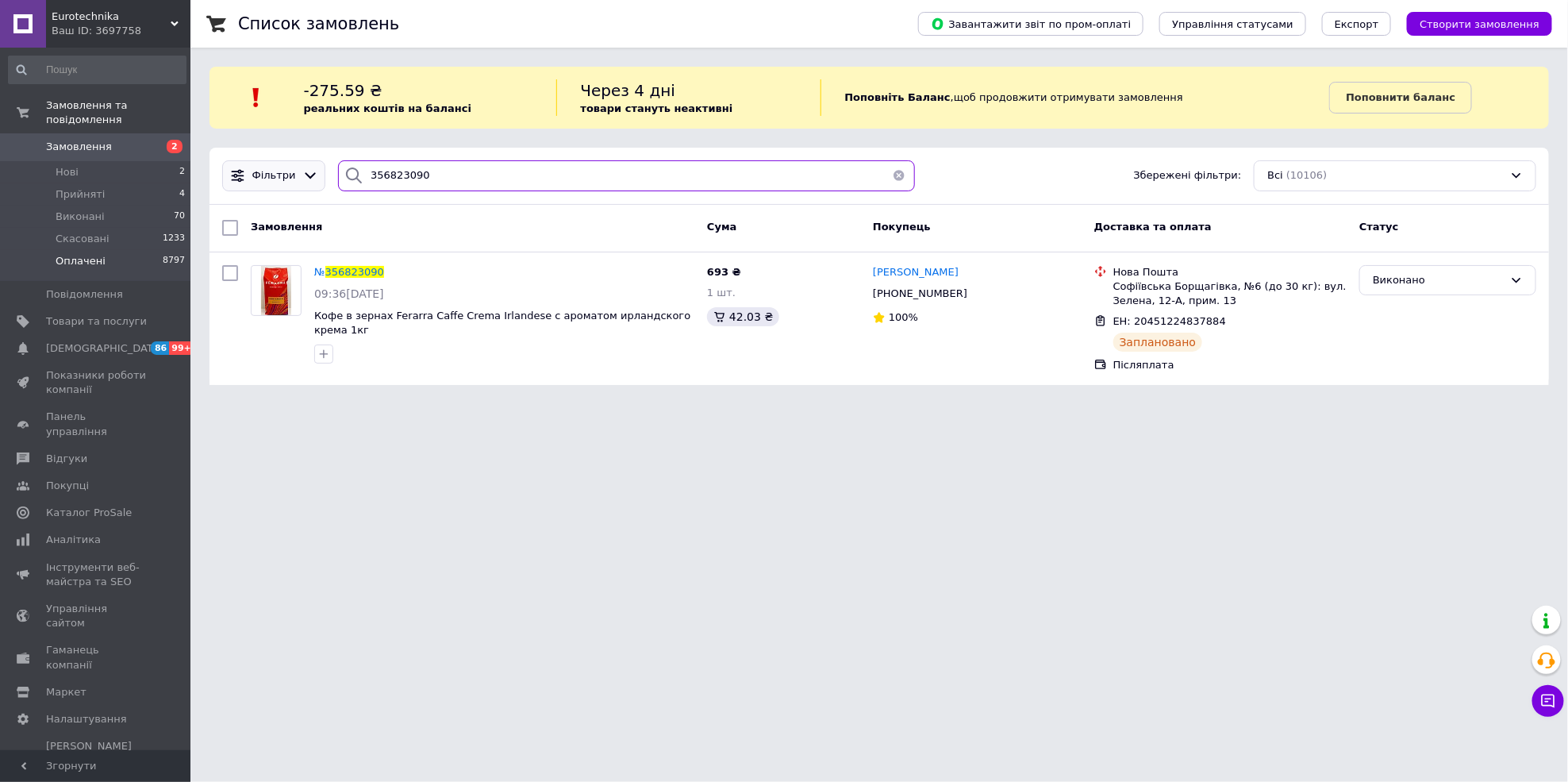
drag, startPoint x: 428, startPoint y: 183, endPoint x: 259, endPoint y: 182, distance: 169.0
click at [259, 182] on div "Фільтри 356823090 Збережені фільтри: Всі (10106)" at bounding box center [880, 176] width 1327 height 31
paste input "772954"
click at [498, 178] on input "356772954" at bounding box center [626, 176] width 577 height 31
drag, startPoint x: 495, startPoint y: 176, endPoint x: 296, endPoint y: 166, distance: 199.3
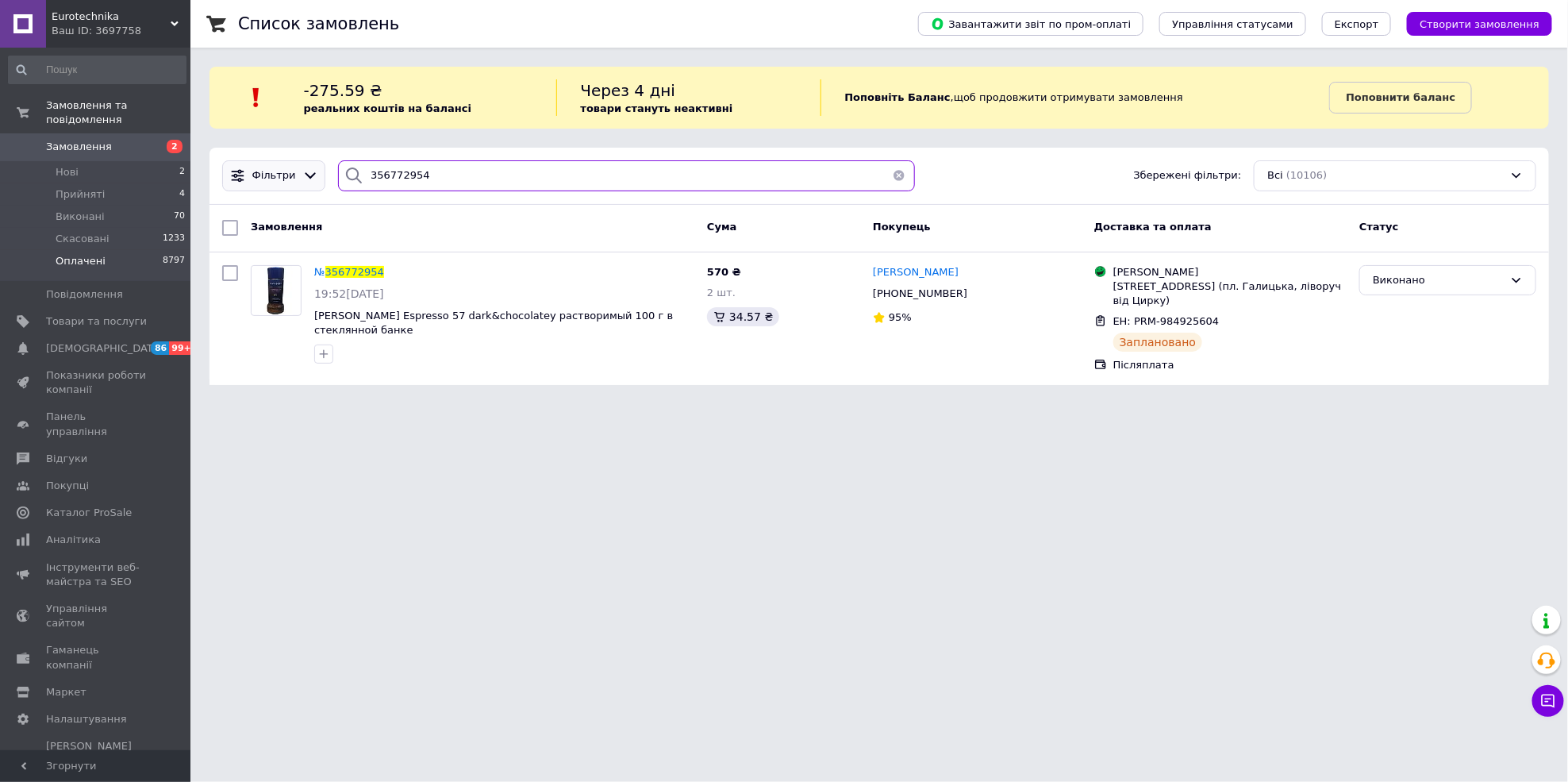
click at [296, 166] on div "Фільтри 356772954 Збережені фільтри: Всі (10106)" at bounding box center [880, 176] width 1327 height 31
paste input "680430"
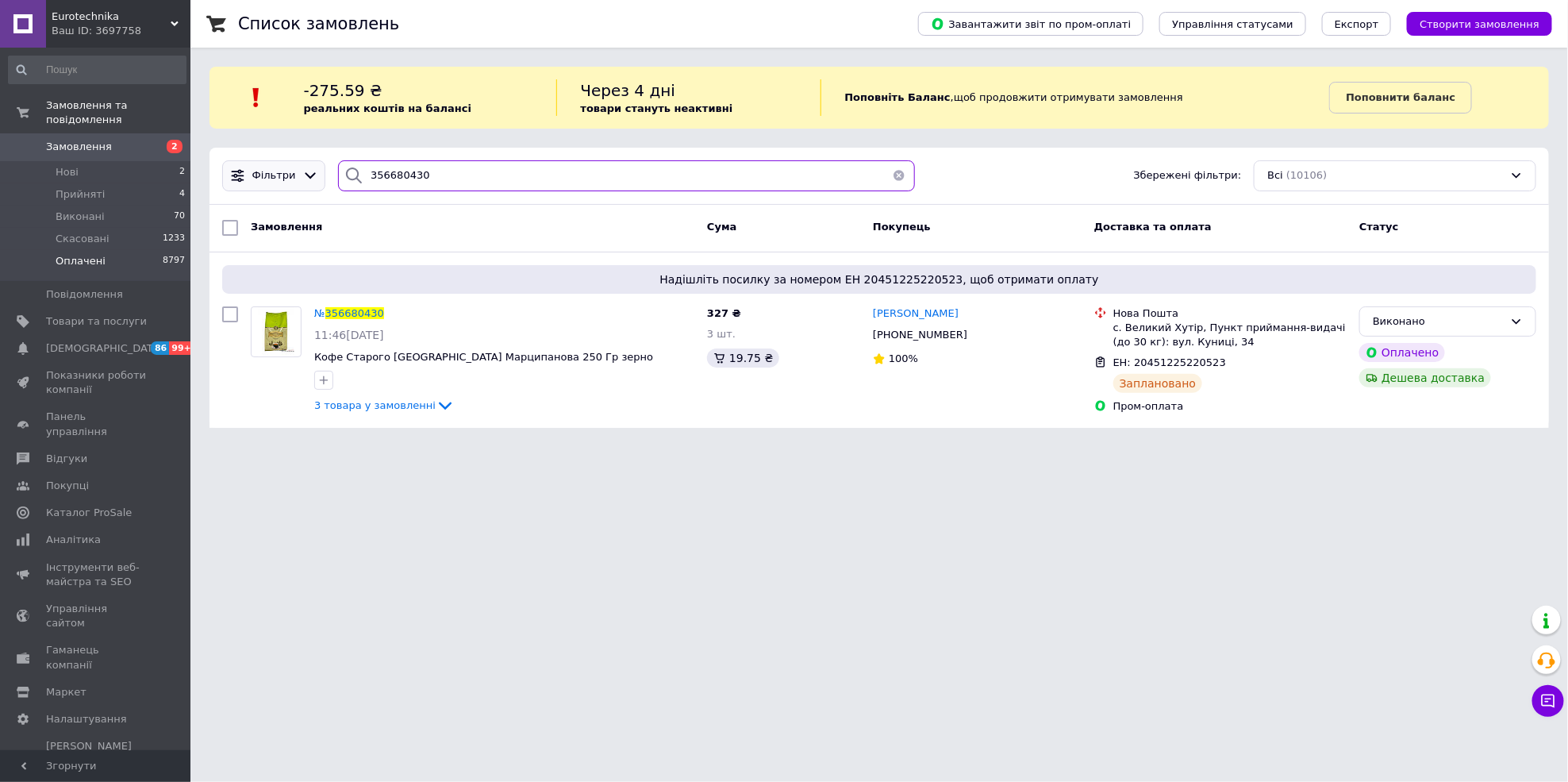
drag, startPoint x: 482, startPoint y: 185, endPoint x: 317, endPoint y: 183, distance: 165.0
click at [317, 183] on div "Фільтри 356680430 Збережені фільтри: Всі (10106)" at bounding box center [880, 176] width 1327 height 31
paste input "8103"
type input "356810330"
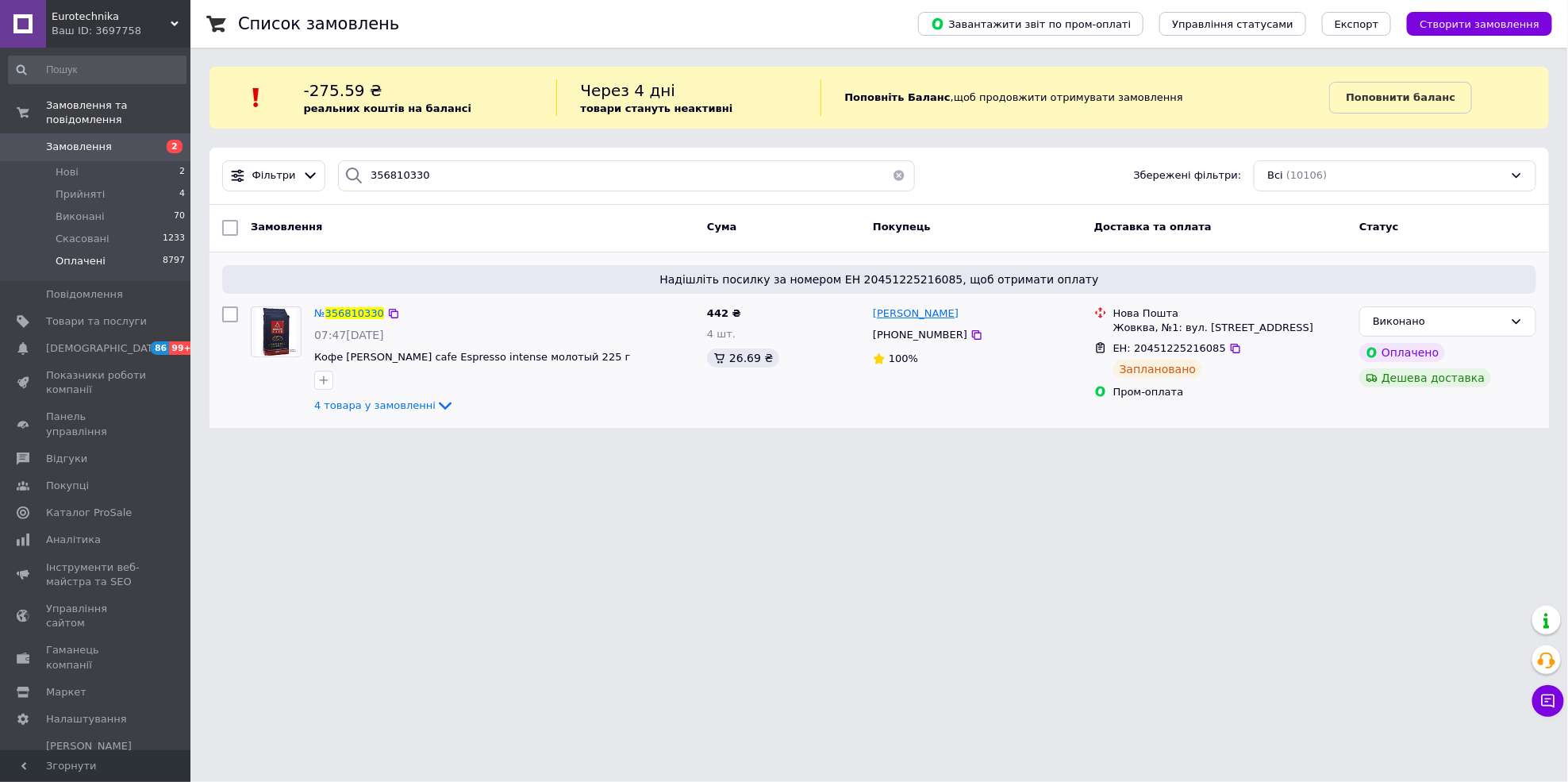
drag, startPoint x: 950, startPoint y: 321, endPoint x: 903, endPoint y: 318, distance: 47.1
click at [903, 318] on div "Надія Бідзінська" at bounding box center [915, 313] width 89 height 18
copy span "Бідзінська"
click at [1535, 693] on button "Чат з покупцем 2" at bounding box center [1548, 700] width 32 height 32
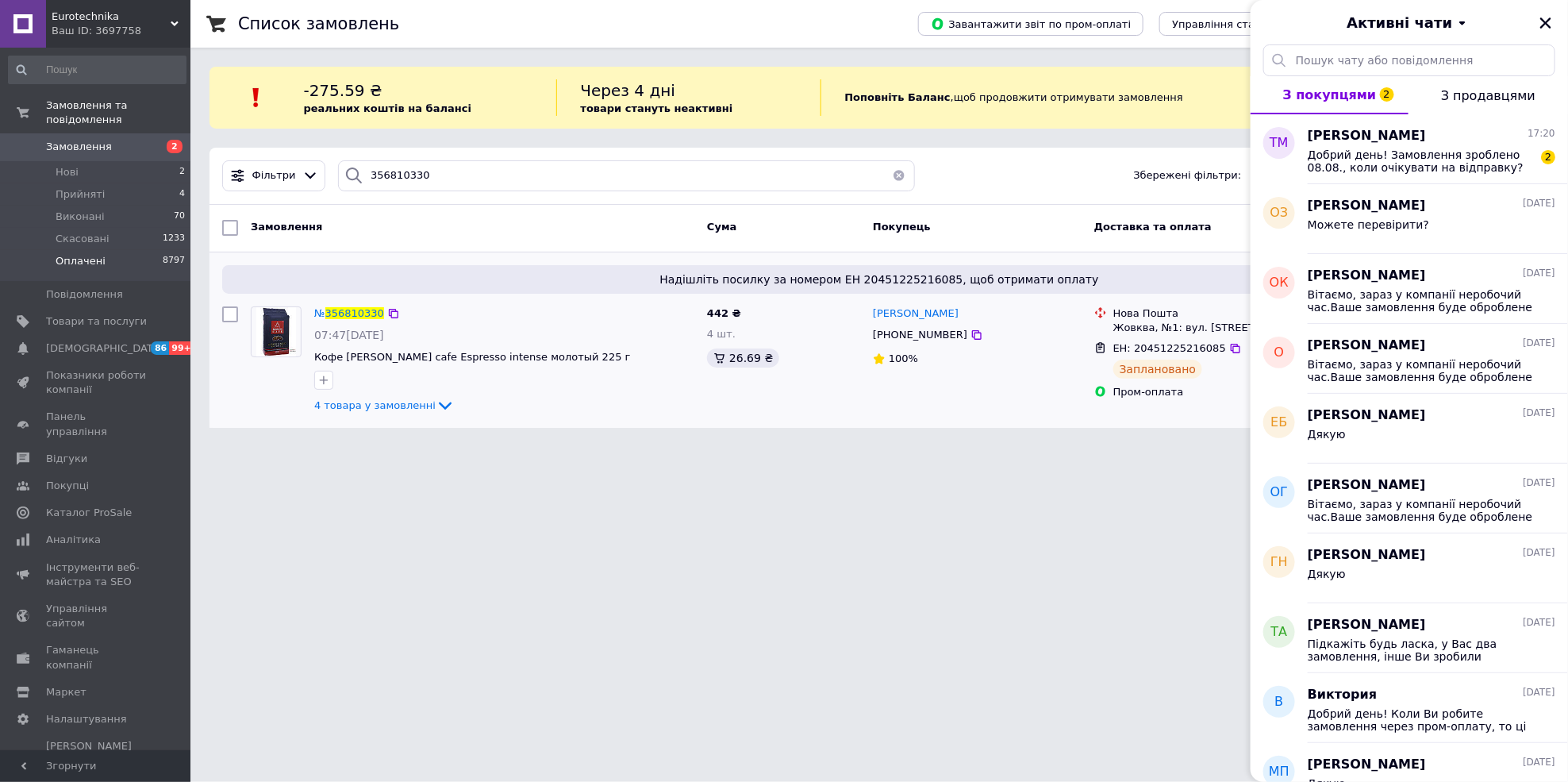
click at [844, 370] on div "442 ₴ 4 шт. 26.69 ₴" at bounding box center [784, 360] width 166 height 121
drag, startPoint x: 876, startPoint y: 424, endPoint x: 860, endPoint y: 420, distance: 16.5
click at [873, 424] on div "Надішліть посилку за номером ЕН 20451225216085, щоб отримати оплату № 356810330…" at bounding box center [879, 340] width 1339 height 176
click at [69, 165] on span "Нові" at bounding box center [67, 172] width 23 height 14
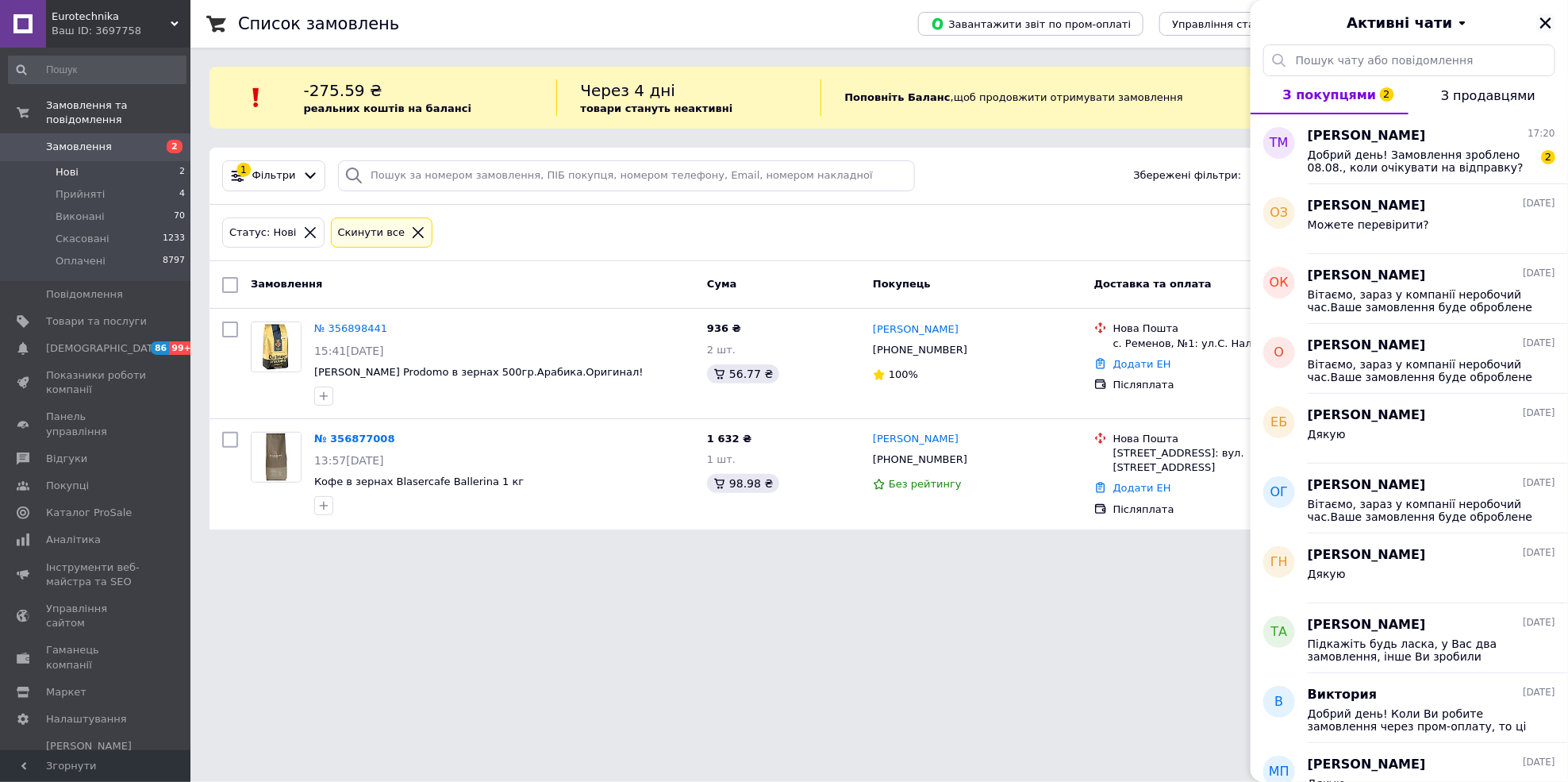
click at [1543, 13] on button "Закрити" at bounding box center [1546, 23] width 19 height 19
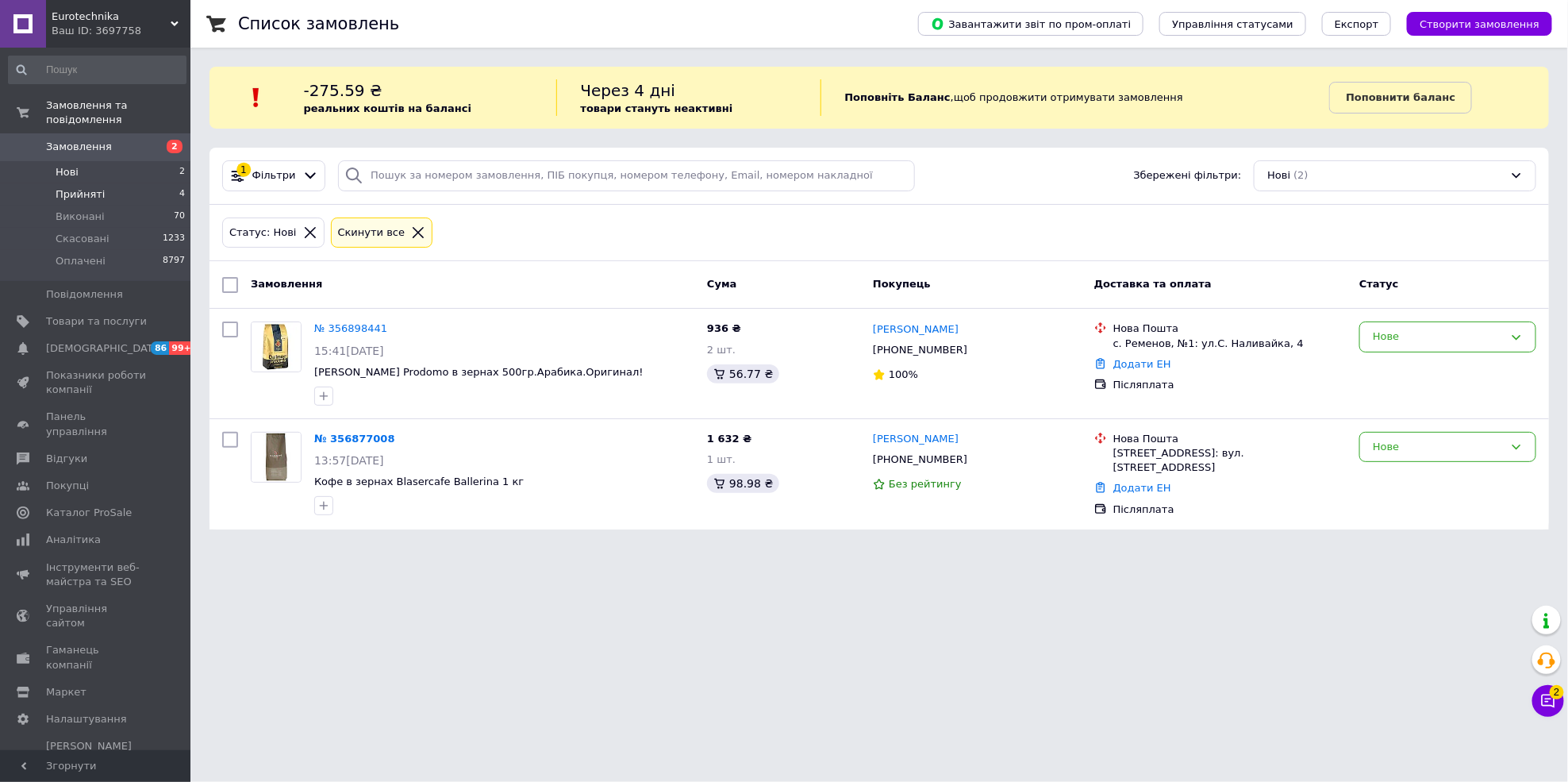
click at [72, 187] on span "Прийняті" at bounding box center [80, 194] width 49 height 14
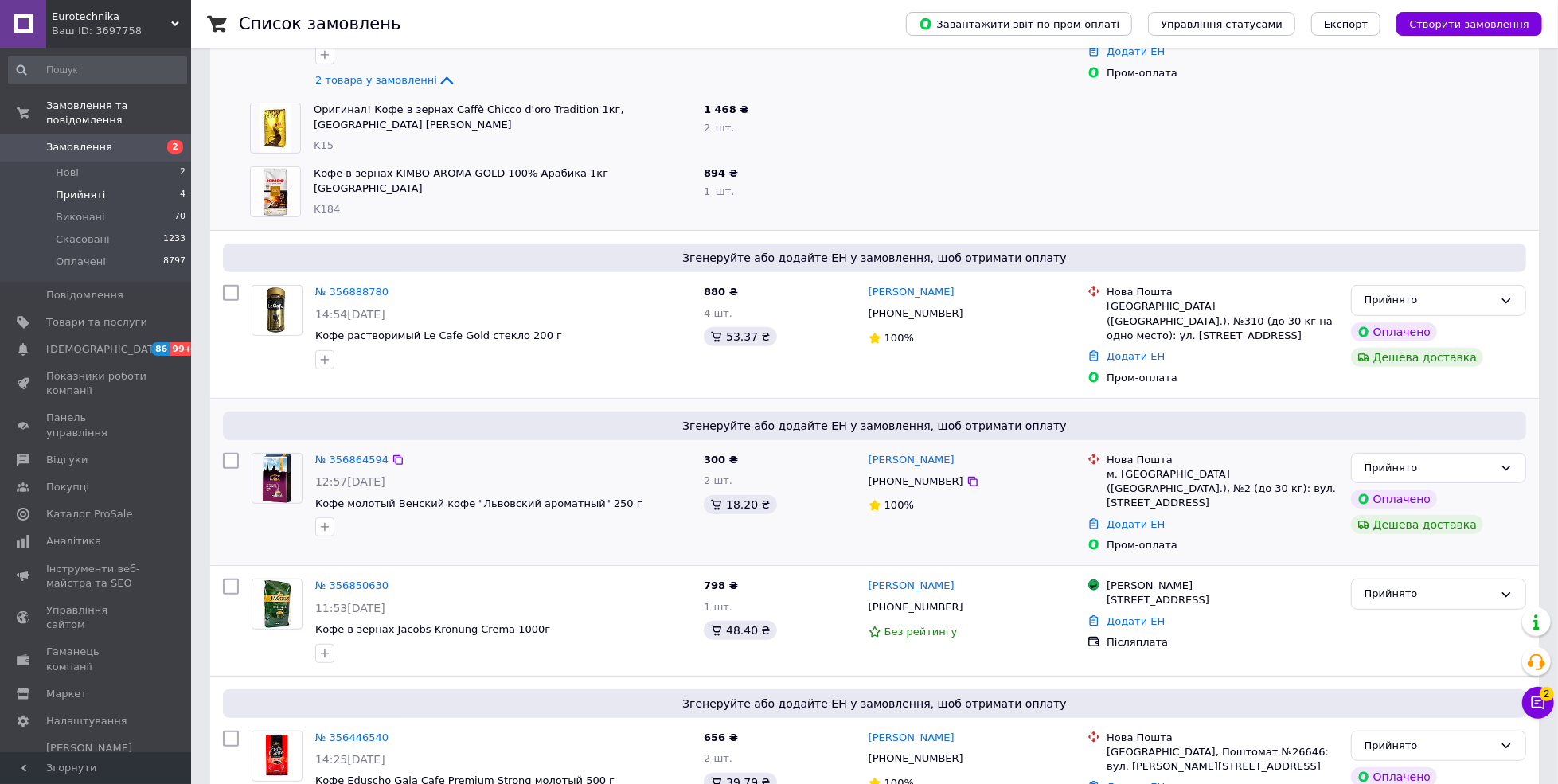
scroll to position [433, 0]
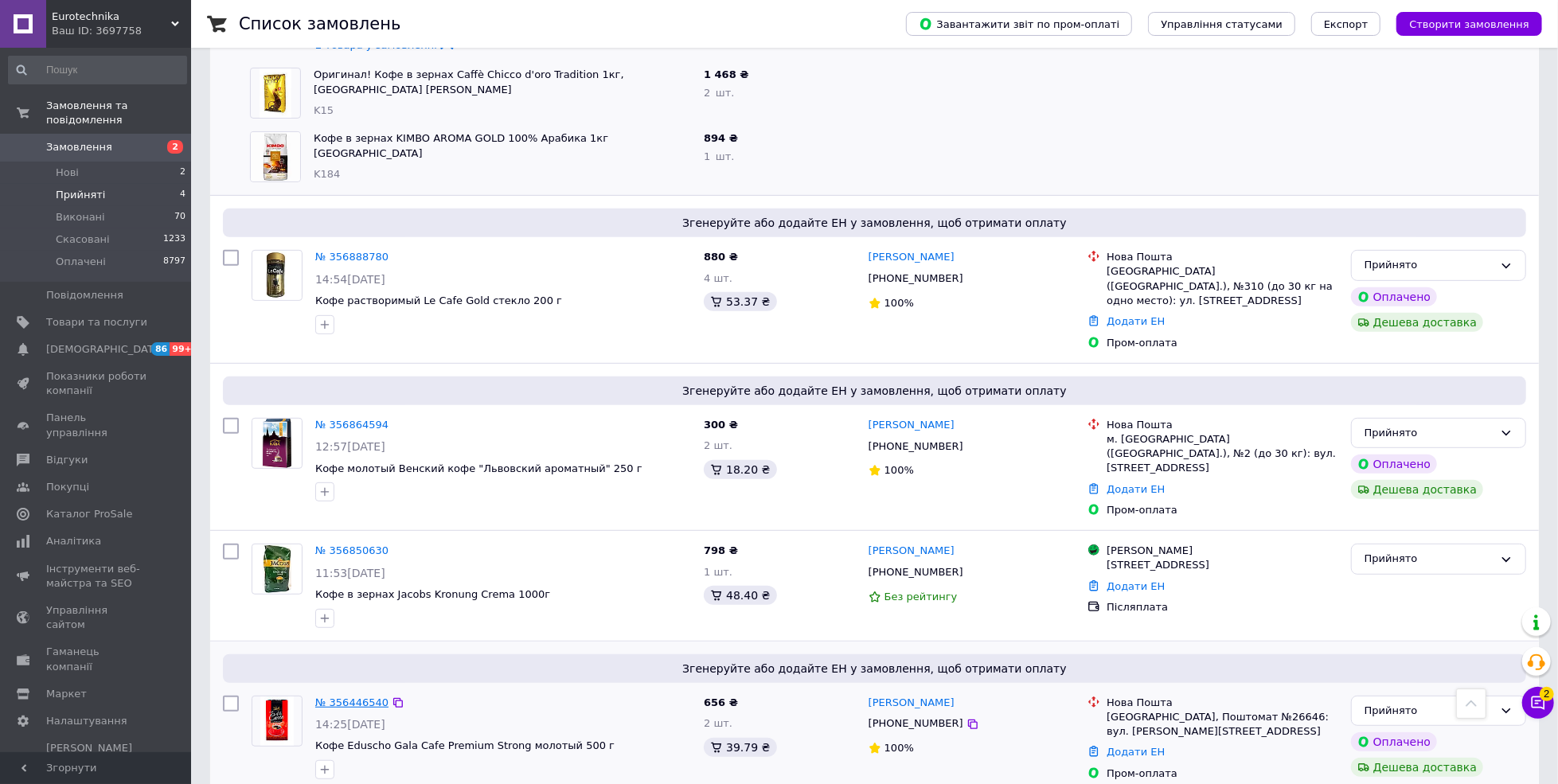
click at [356, 696] on link "№ 356446540" at bounding box center [352, 702] width 73 height 12
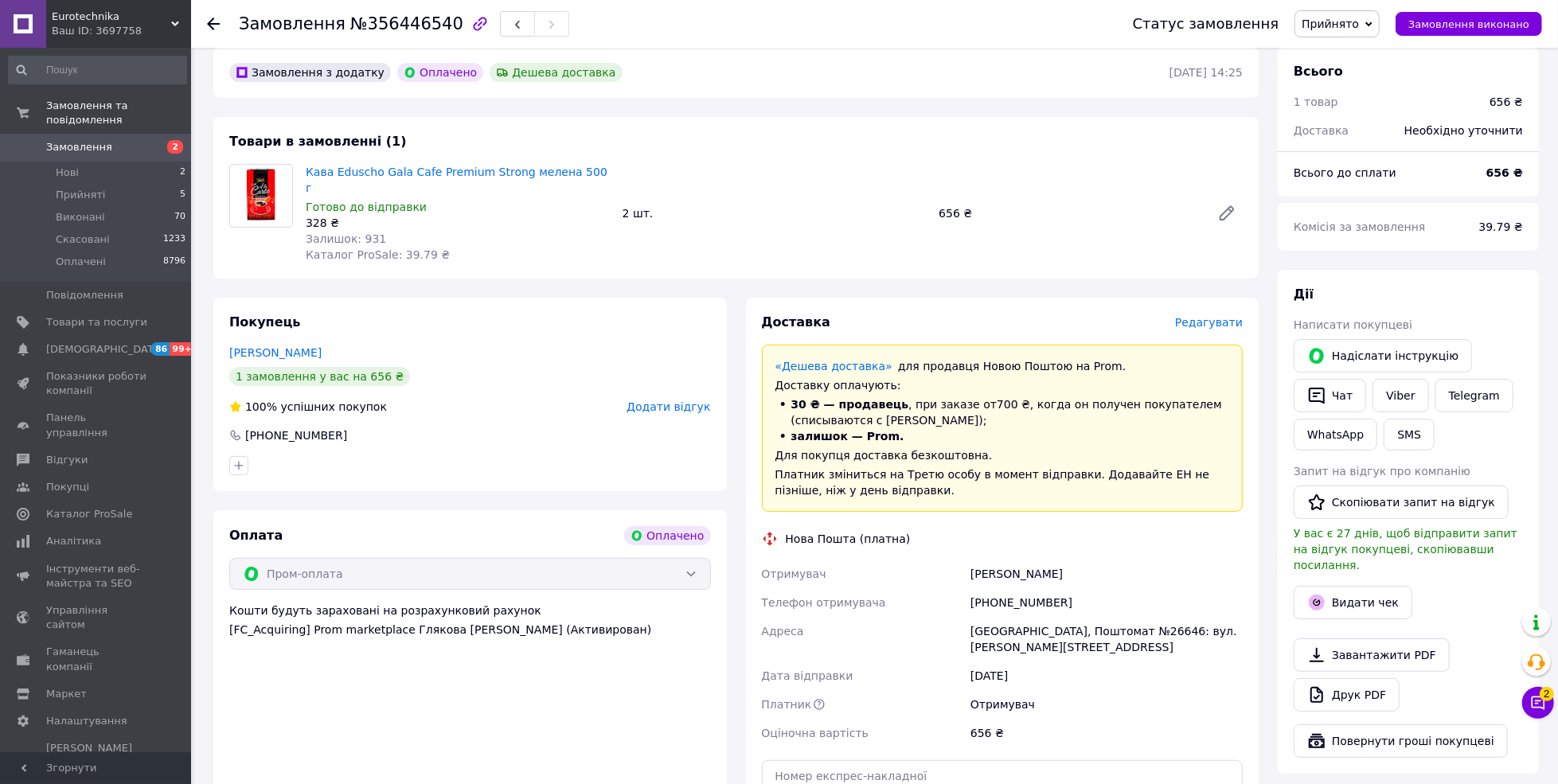
scroll to position [106, 0]
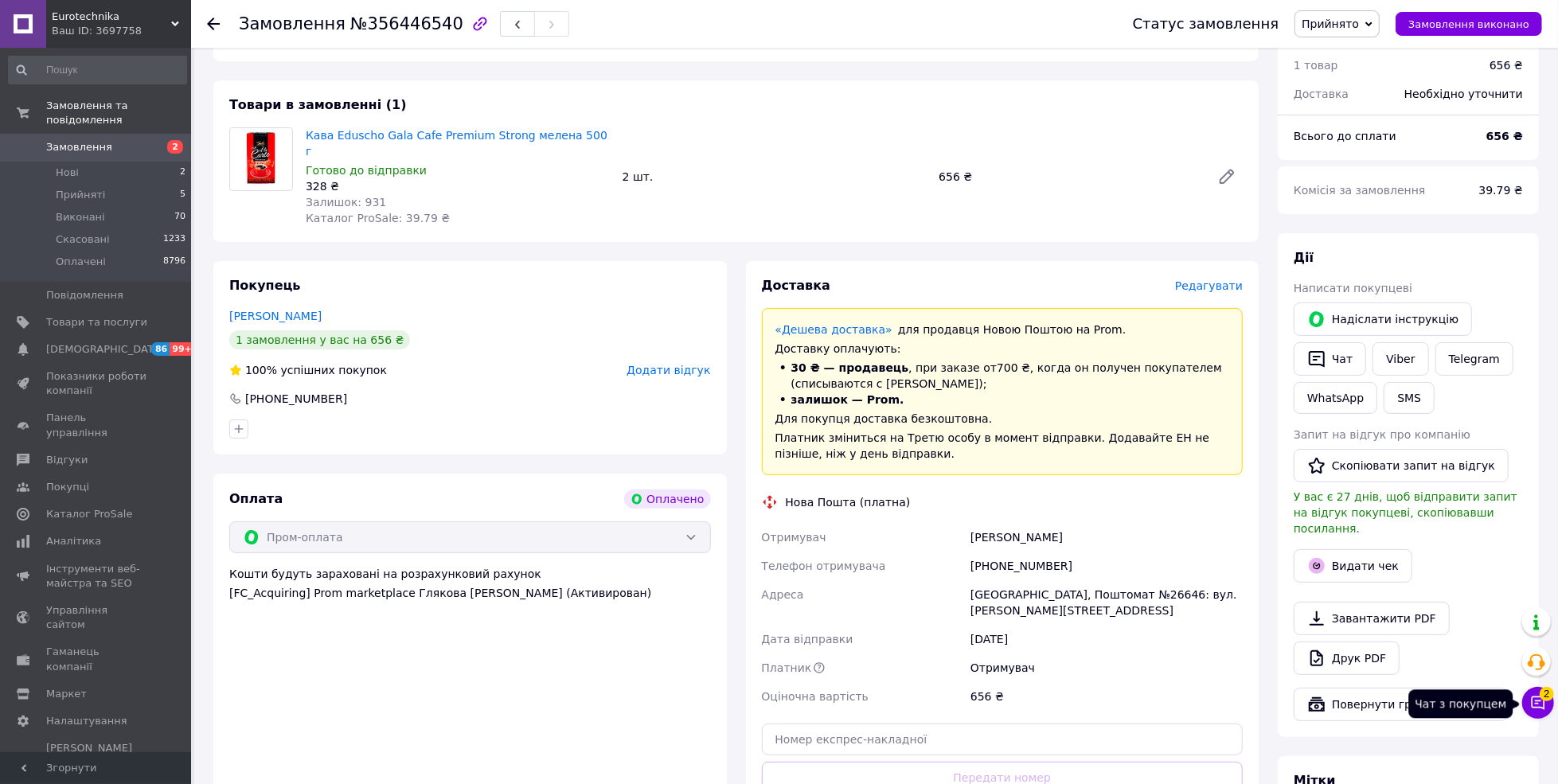
click at [1545, 704] on icon at bounding box center [1538, 702] width 16 height 16
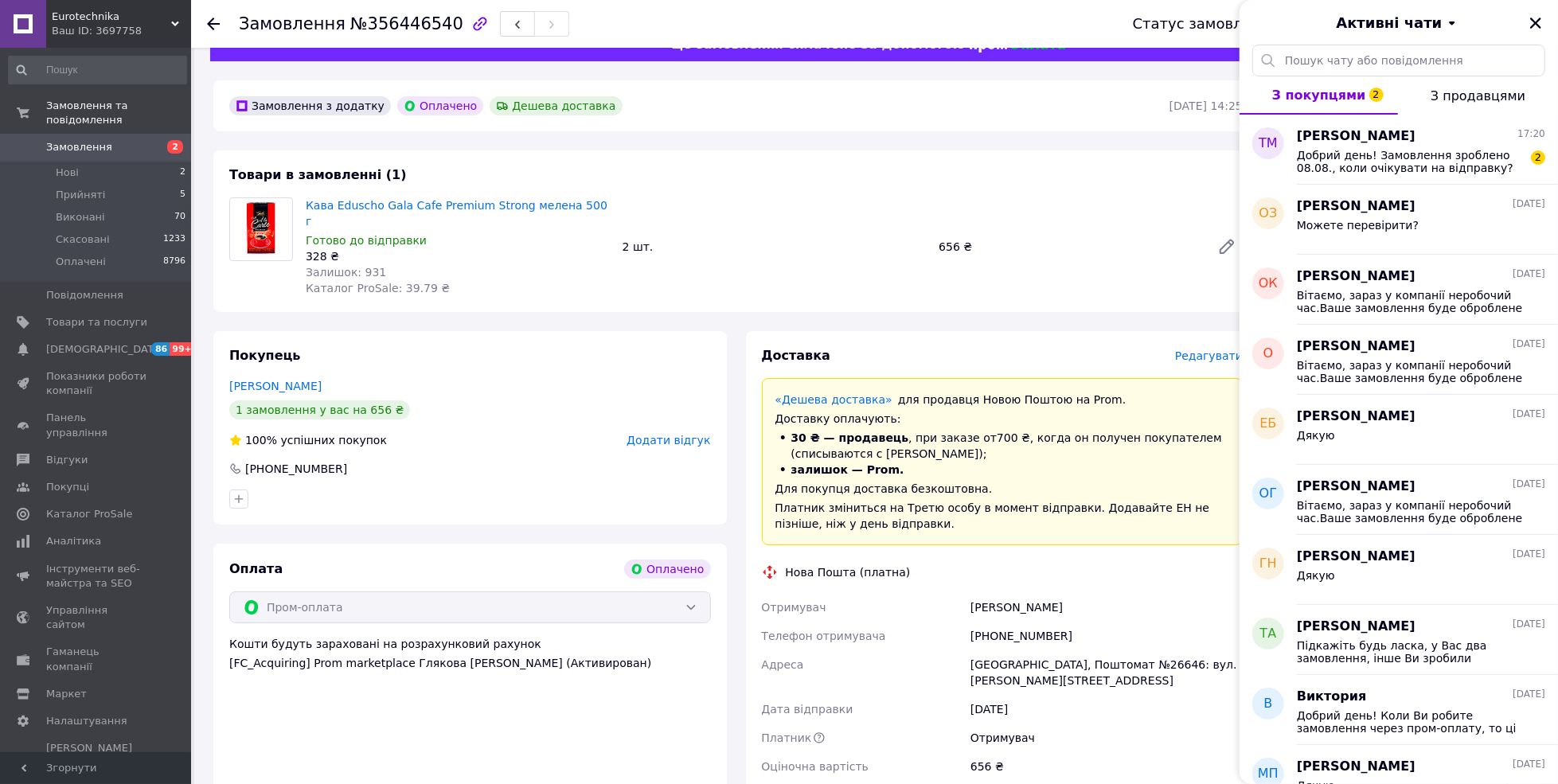
scroll to position [0, 0]
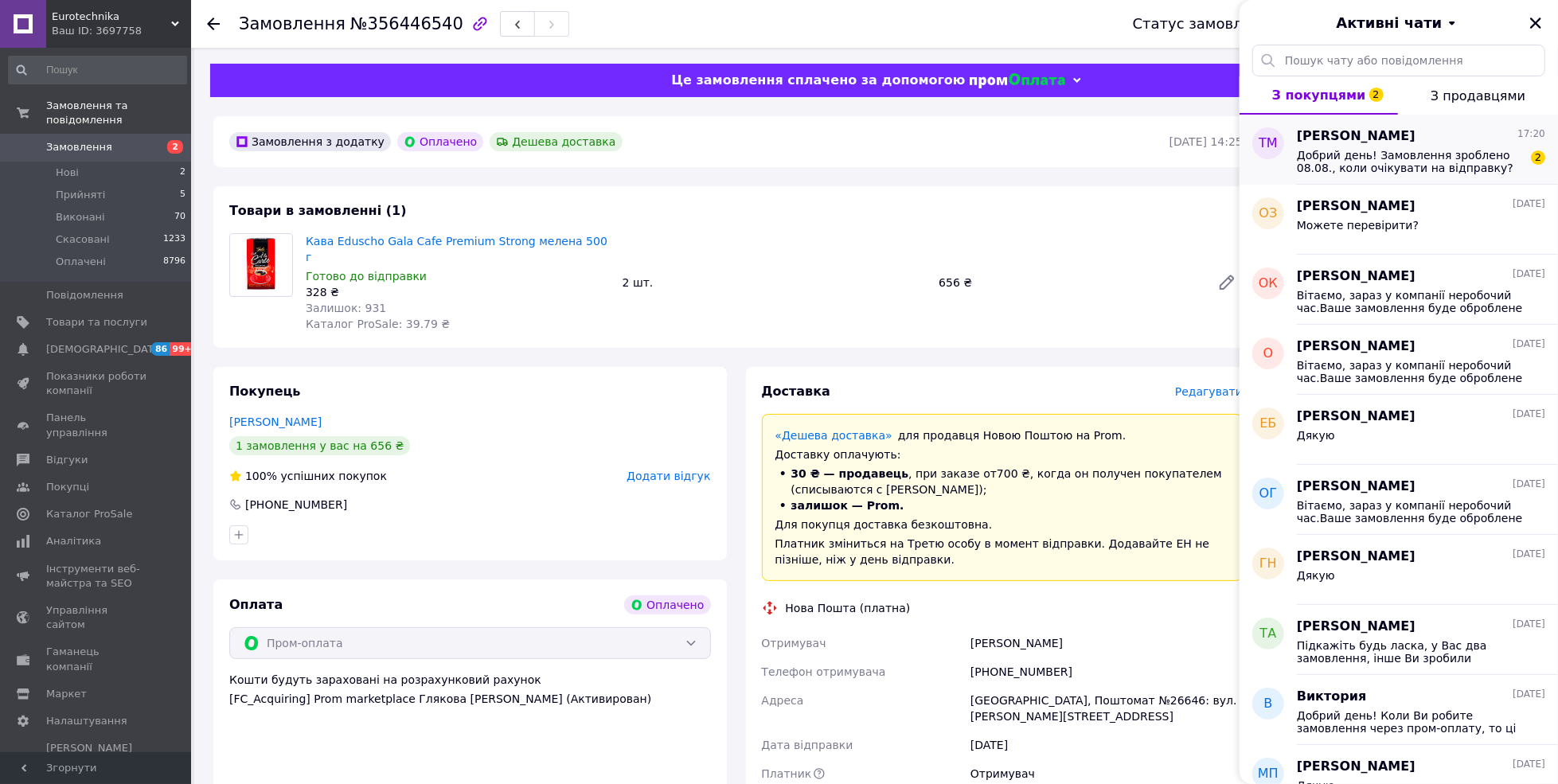
click at [1387, 163] on span "Добрий день! Замовлення зроблено 08.08., коли очікувати на відправку?" at bounding box center [1410, 162] width 226 height 25
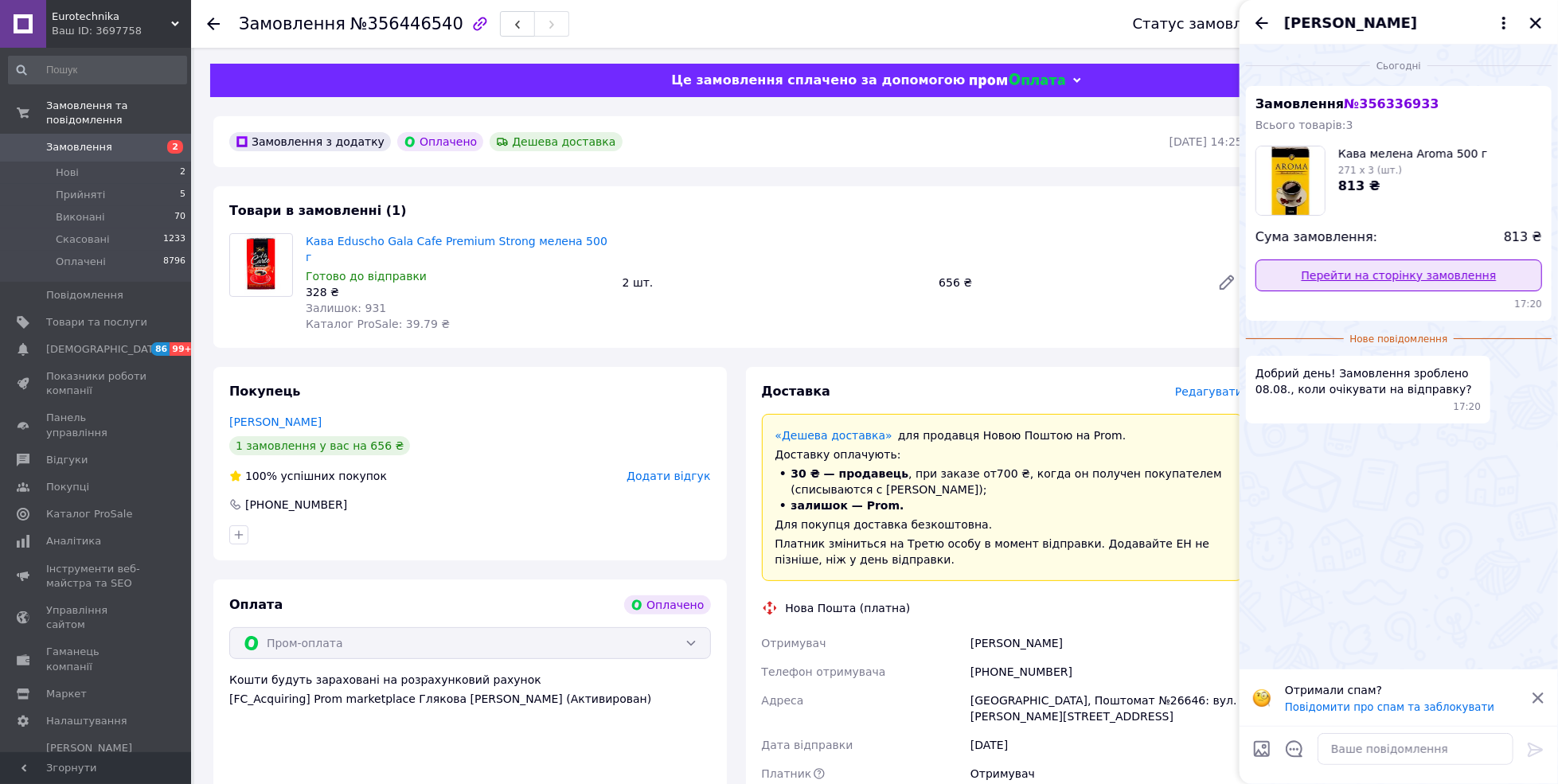
click at [1398, 268] on link "Перейти на сторінку замовлення" at bounding box center [1399, 274] width 287 height 32
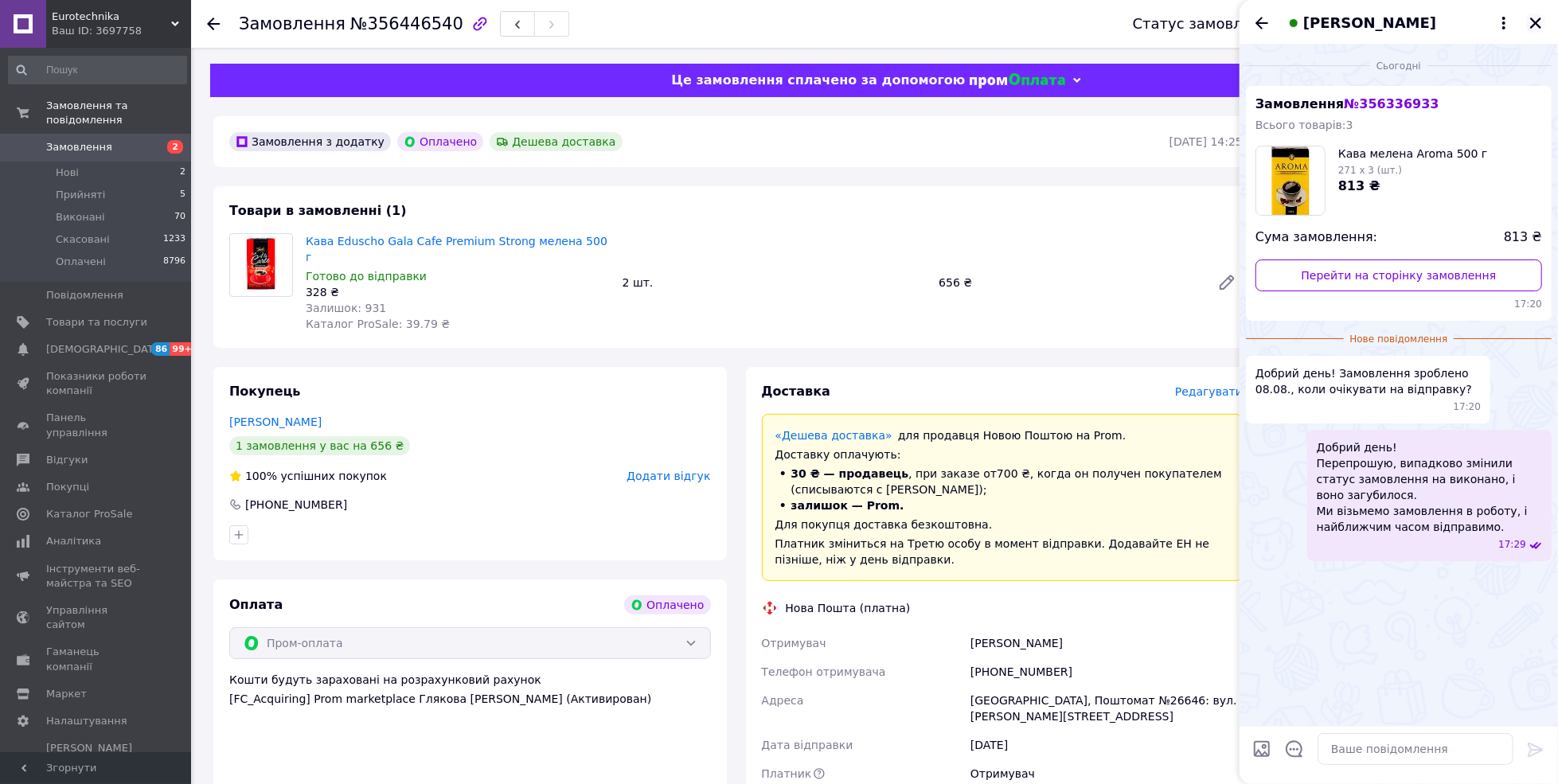
click at [1535, 14] on button "Закрити" at bounding box center [1536, 23] width 19 height 19
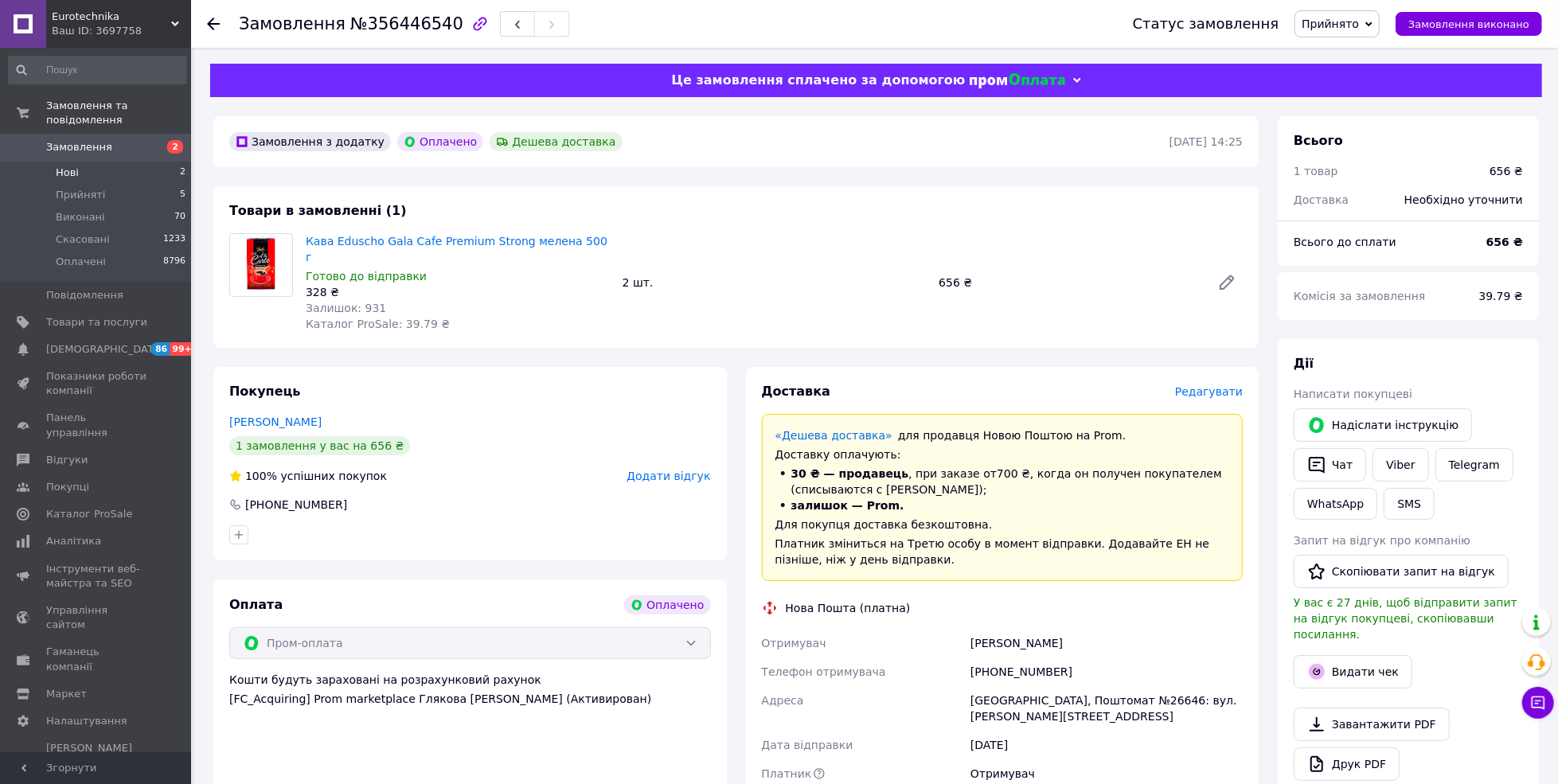
click at [75, 166] on span "Нові" at bounding box center [67, 172] width 23 height 14
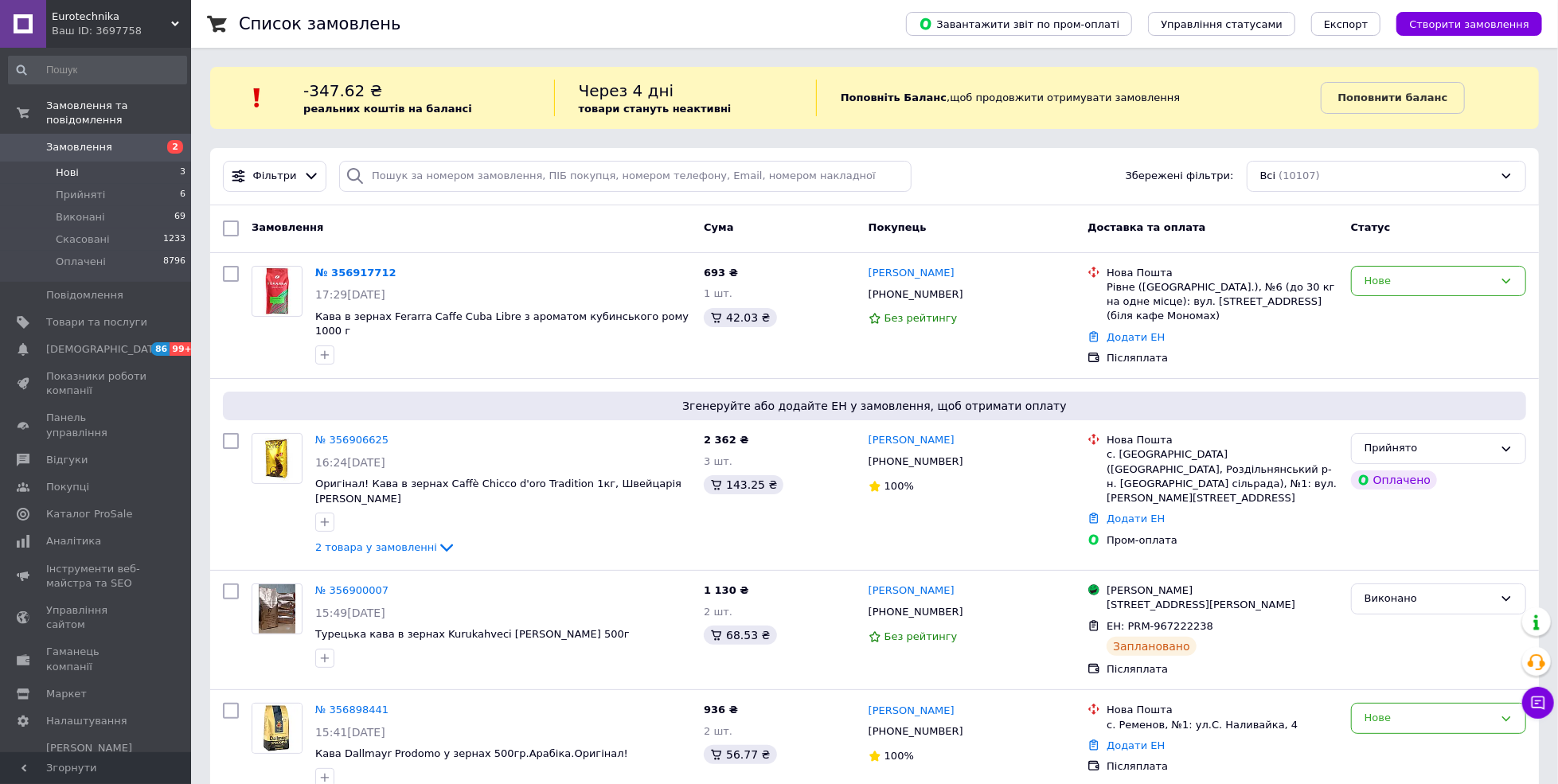
click at [76, 166] on span "Нові" at bounding box center [67, 172] width 23 height 14
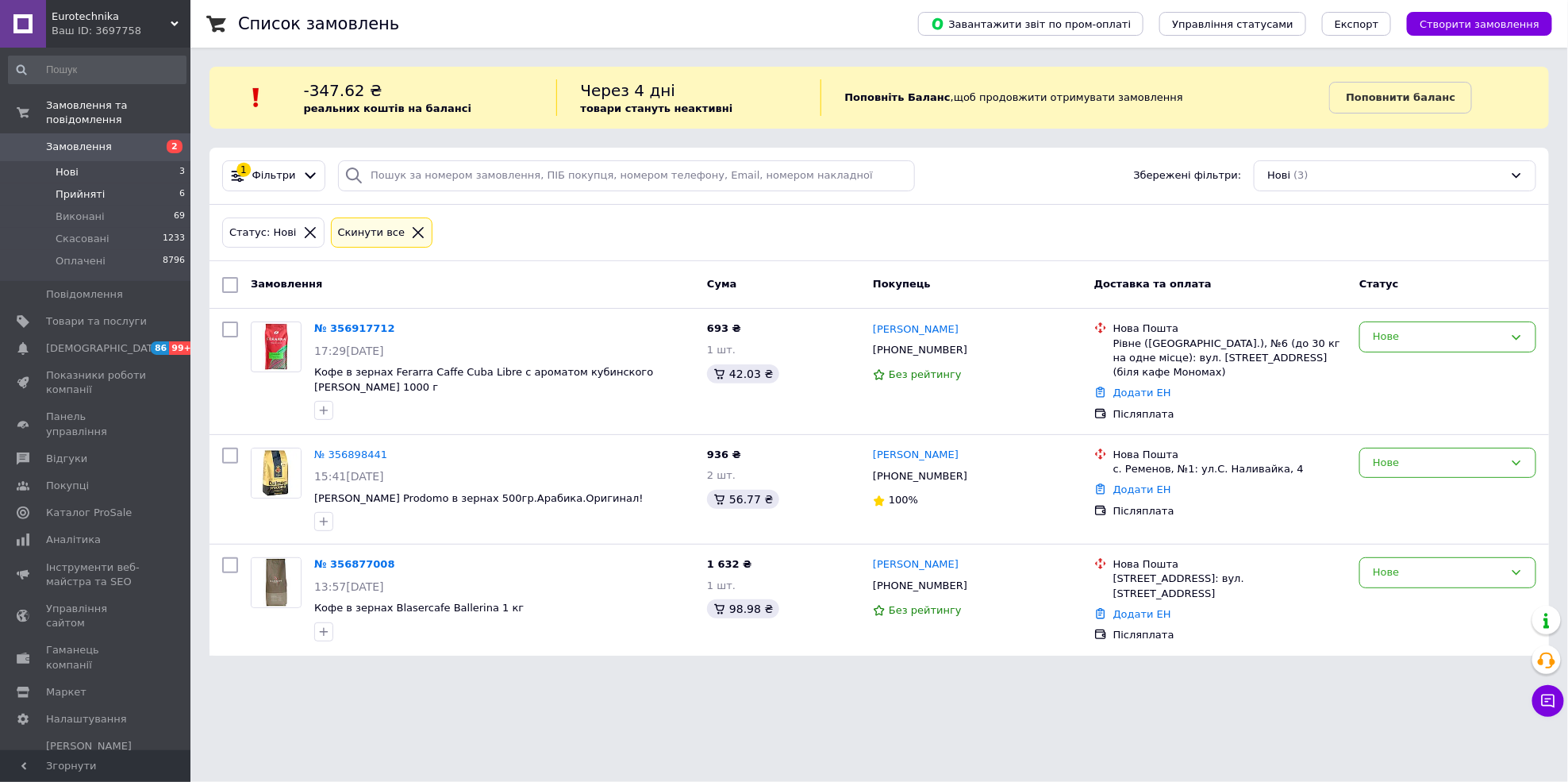
click at [61, 187] on span "Прийняті" at bounding box center [80, 194] width 49 height 14
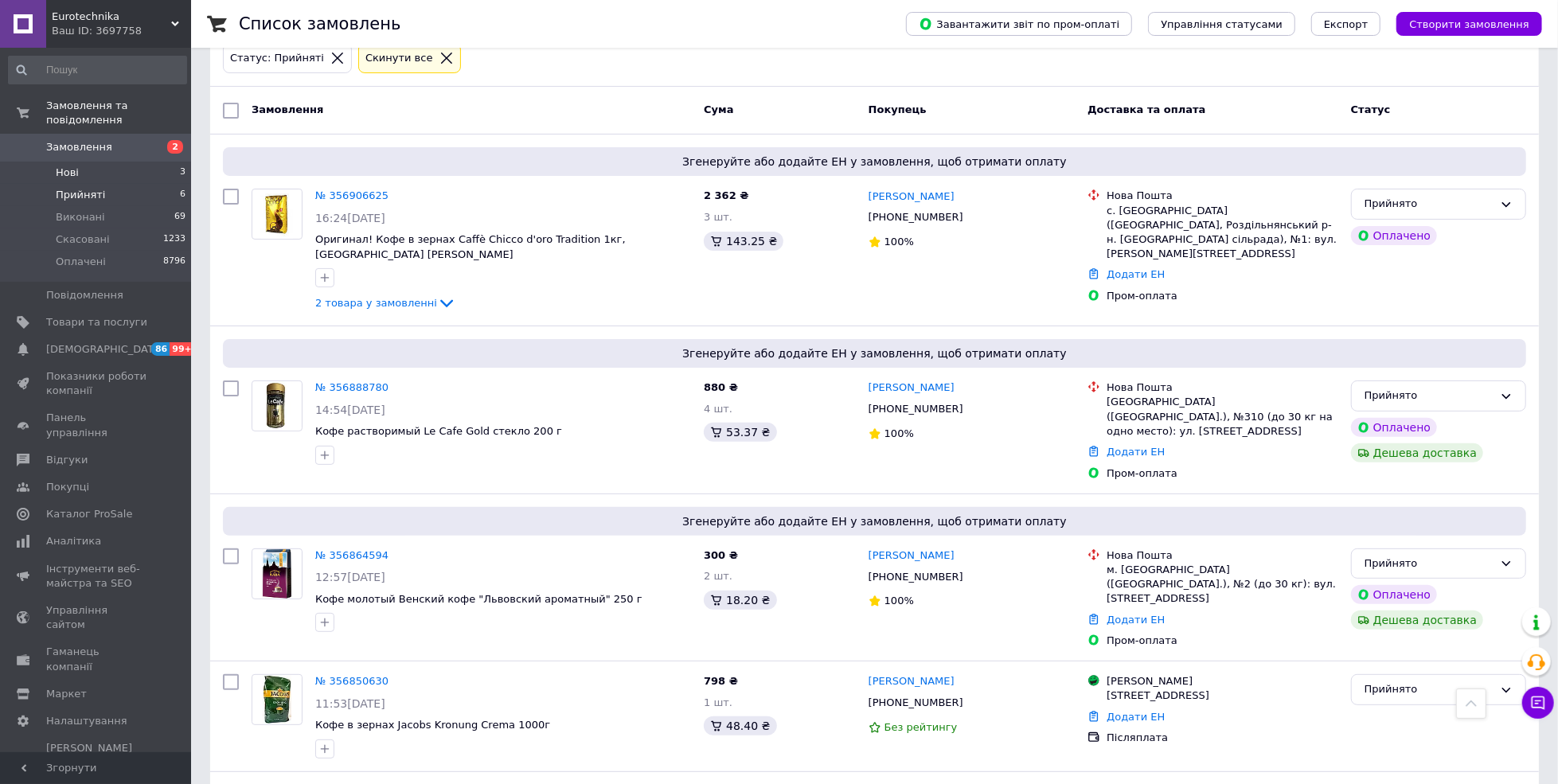
scroll to position [34, 0]
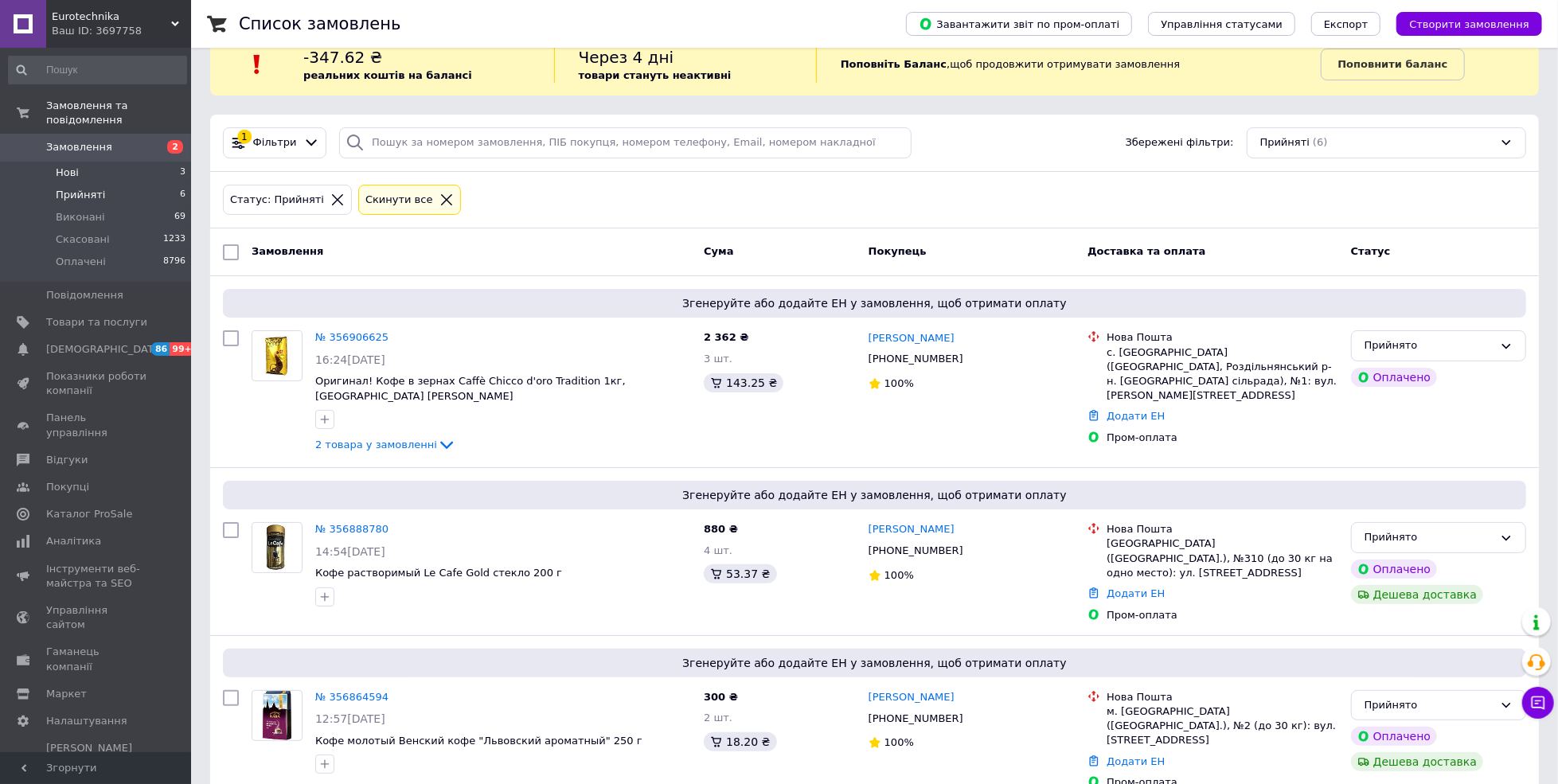
click at [110, 162] on li "Нові 3" at bounding box center [97, 172] width 195 height 22
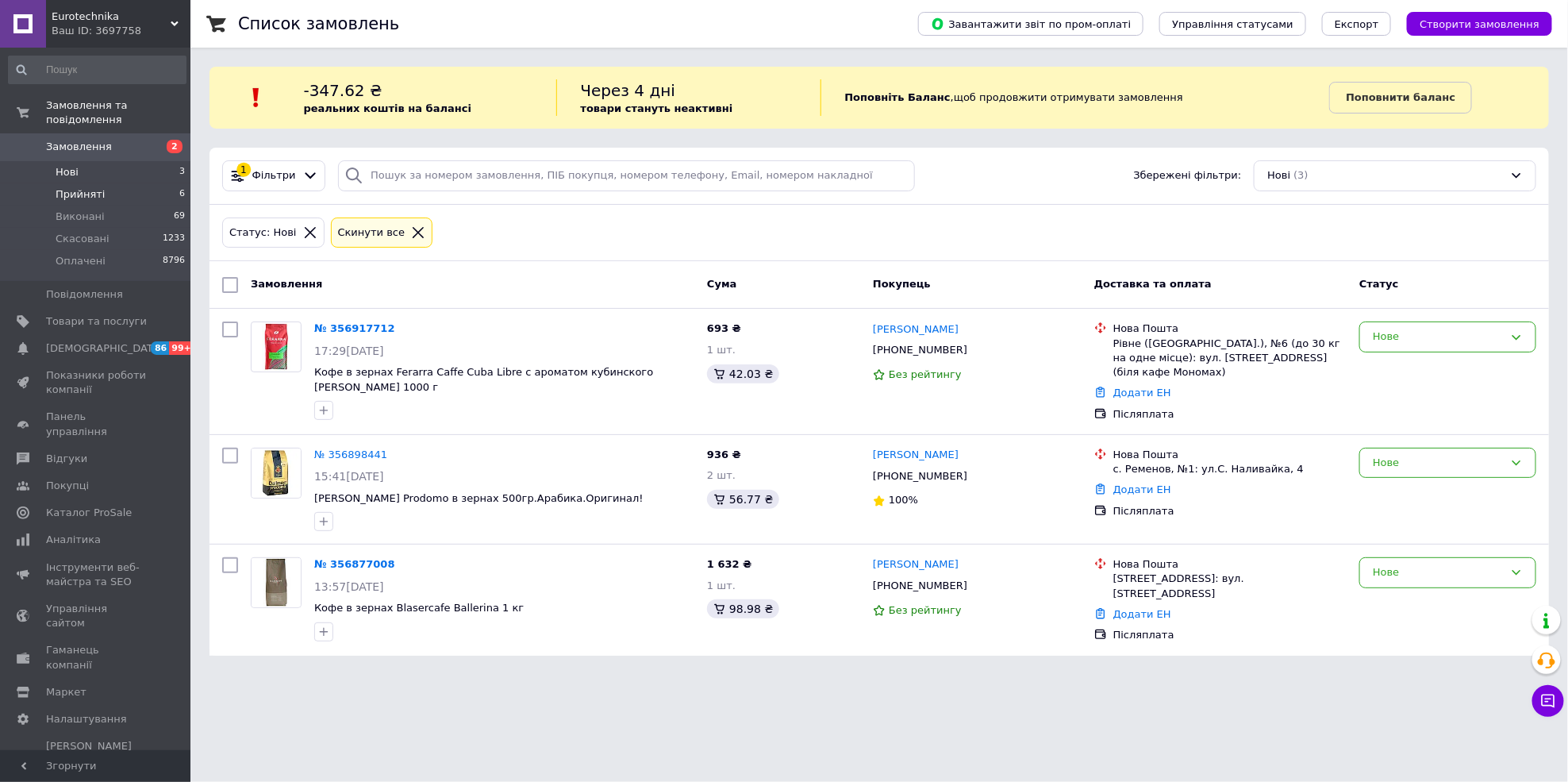
click at [56, 187] on span "Прийняті" at bounding box center [80, 194] width 49 height 14
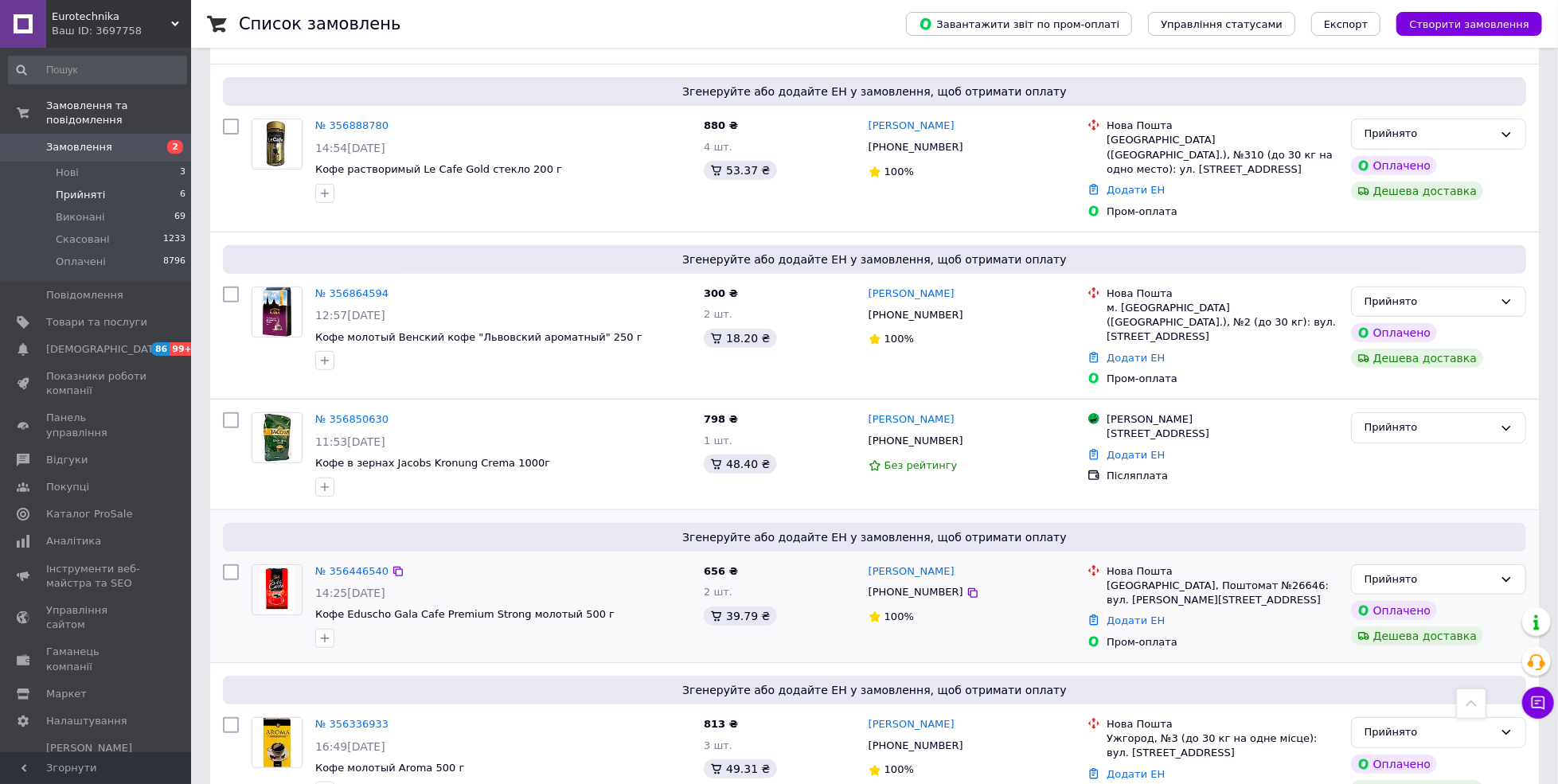
scroll to position [458, 0]
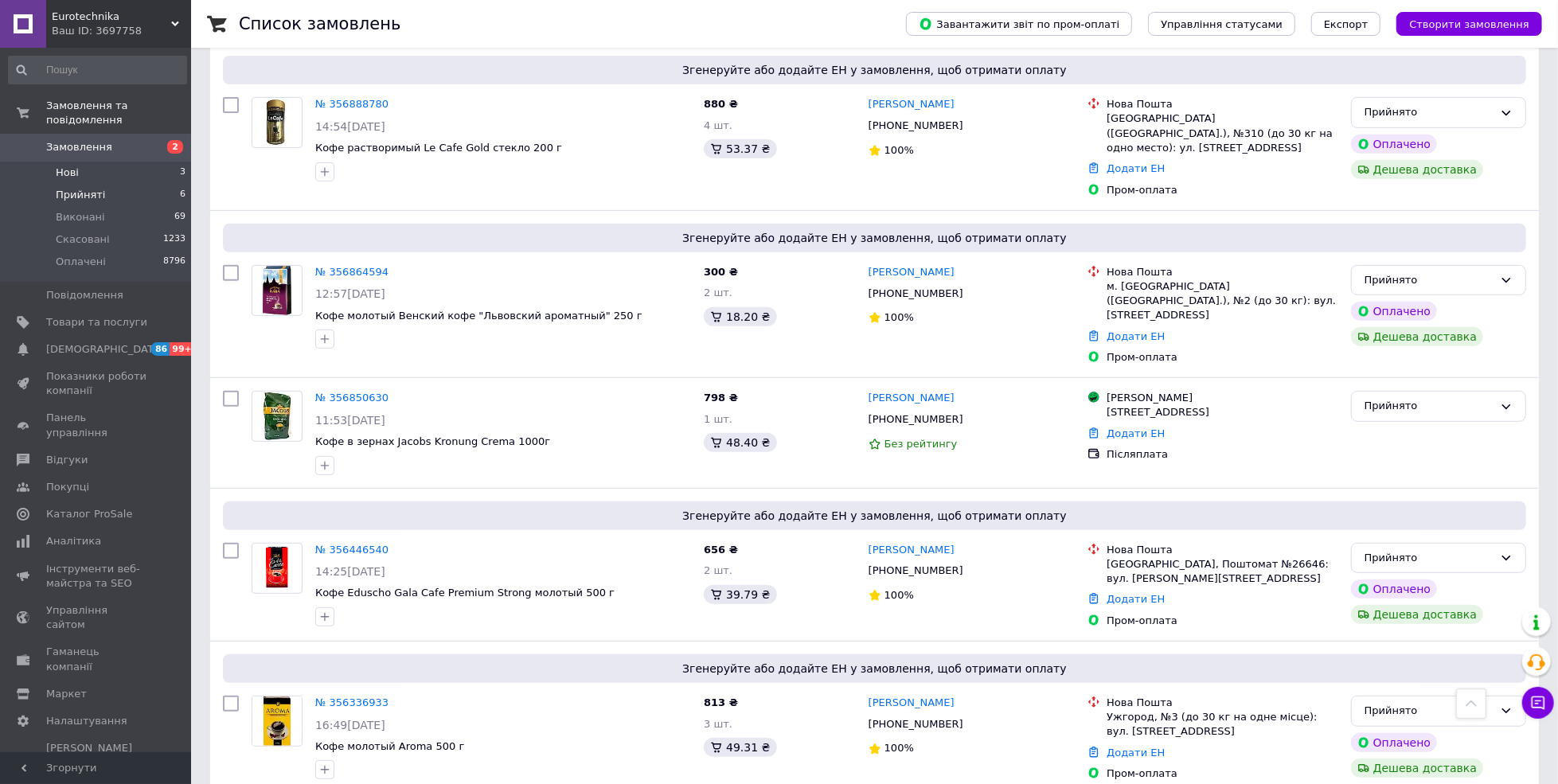
click at [68, 162] on li "Нові 3" at bounding box center [97, 172] width 195 height 22
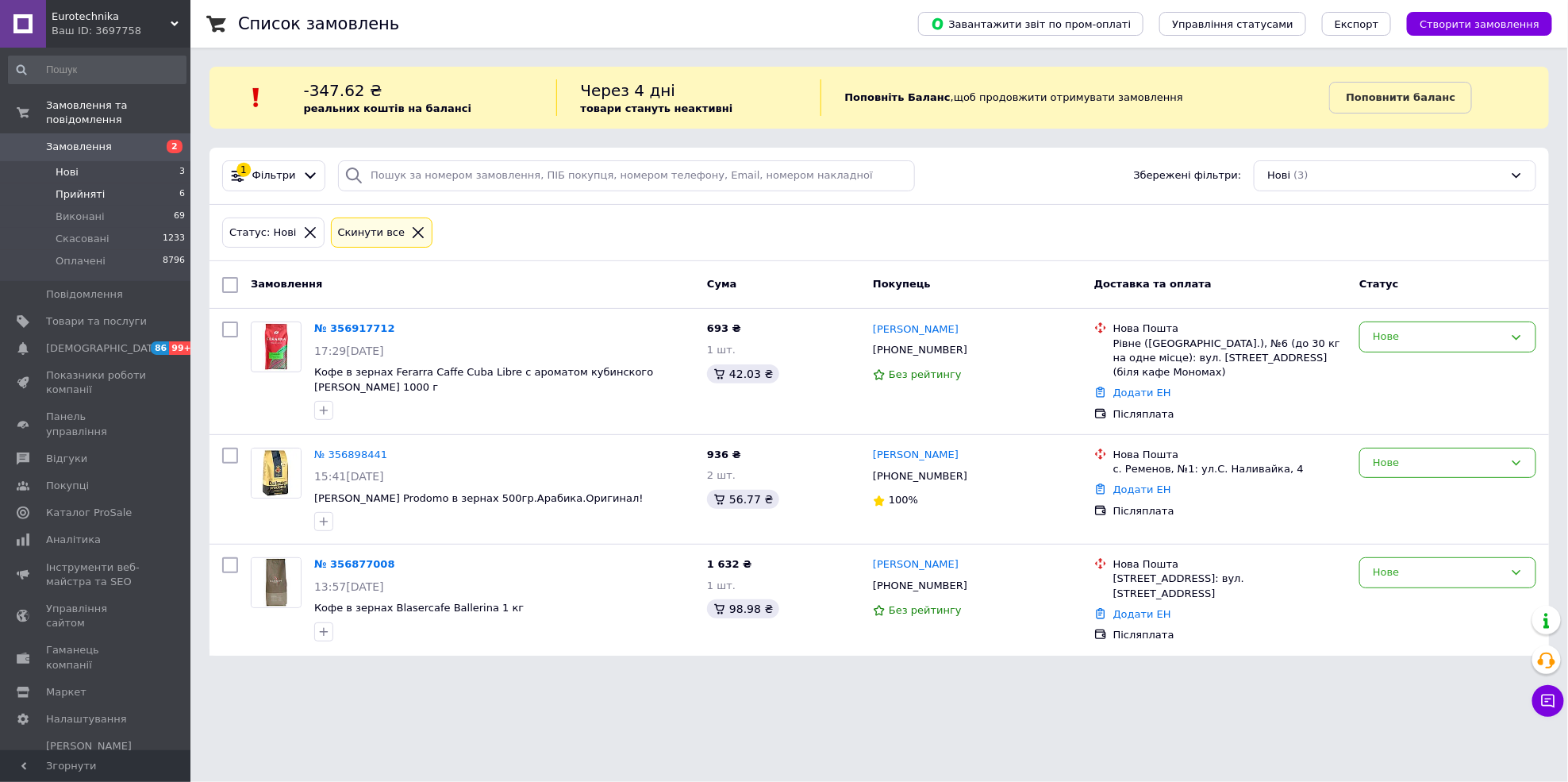
click at [71, 189] on li "Прийняті 6" at bounding box center [97, 194] width 194 height 22
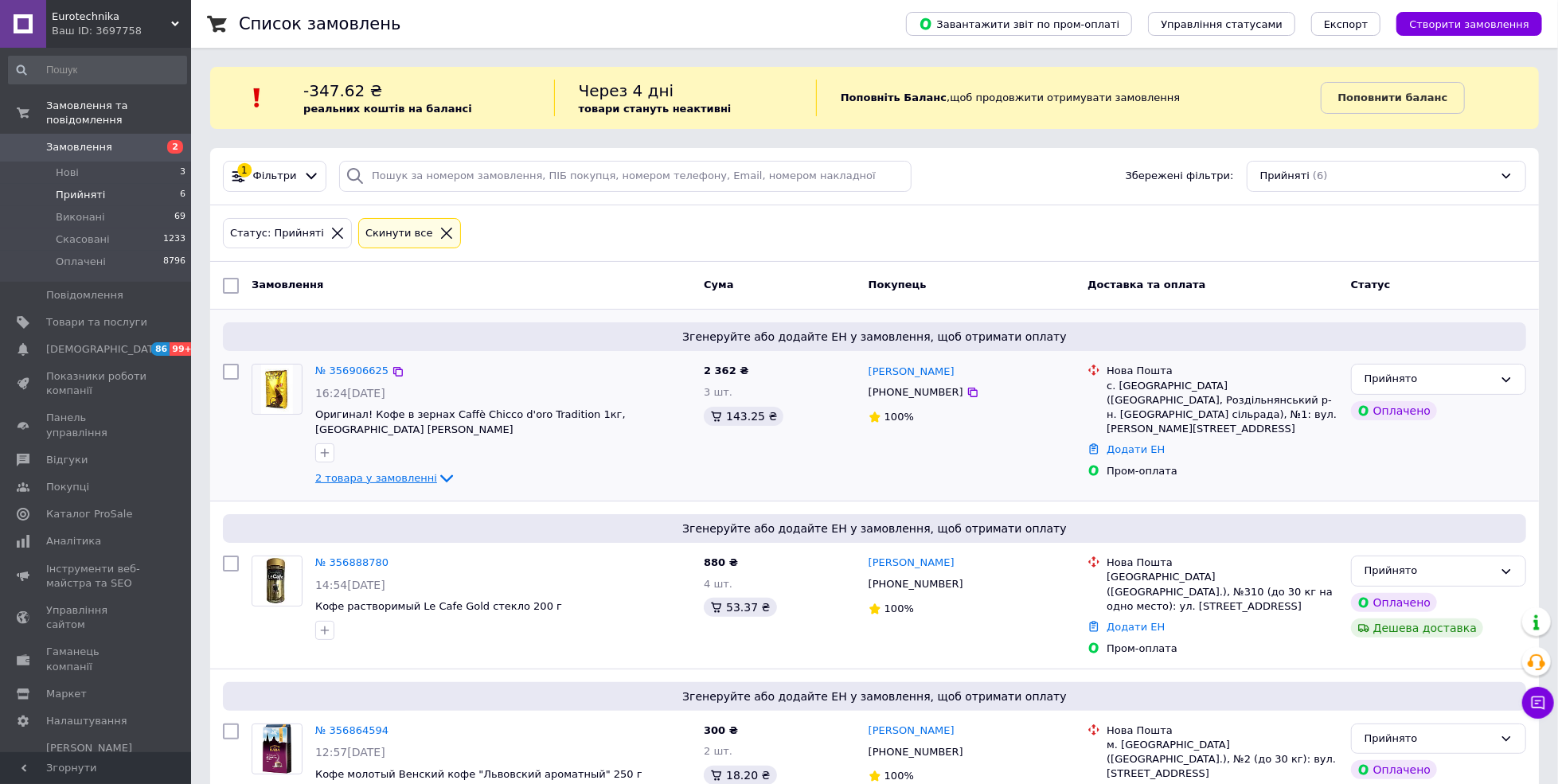
click at [386, 472] on link "2 товара у замовленні" at bounding box center [385, 478] width 141 height 12
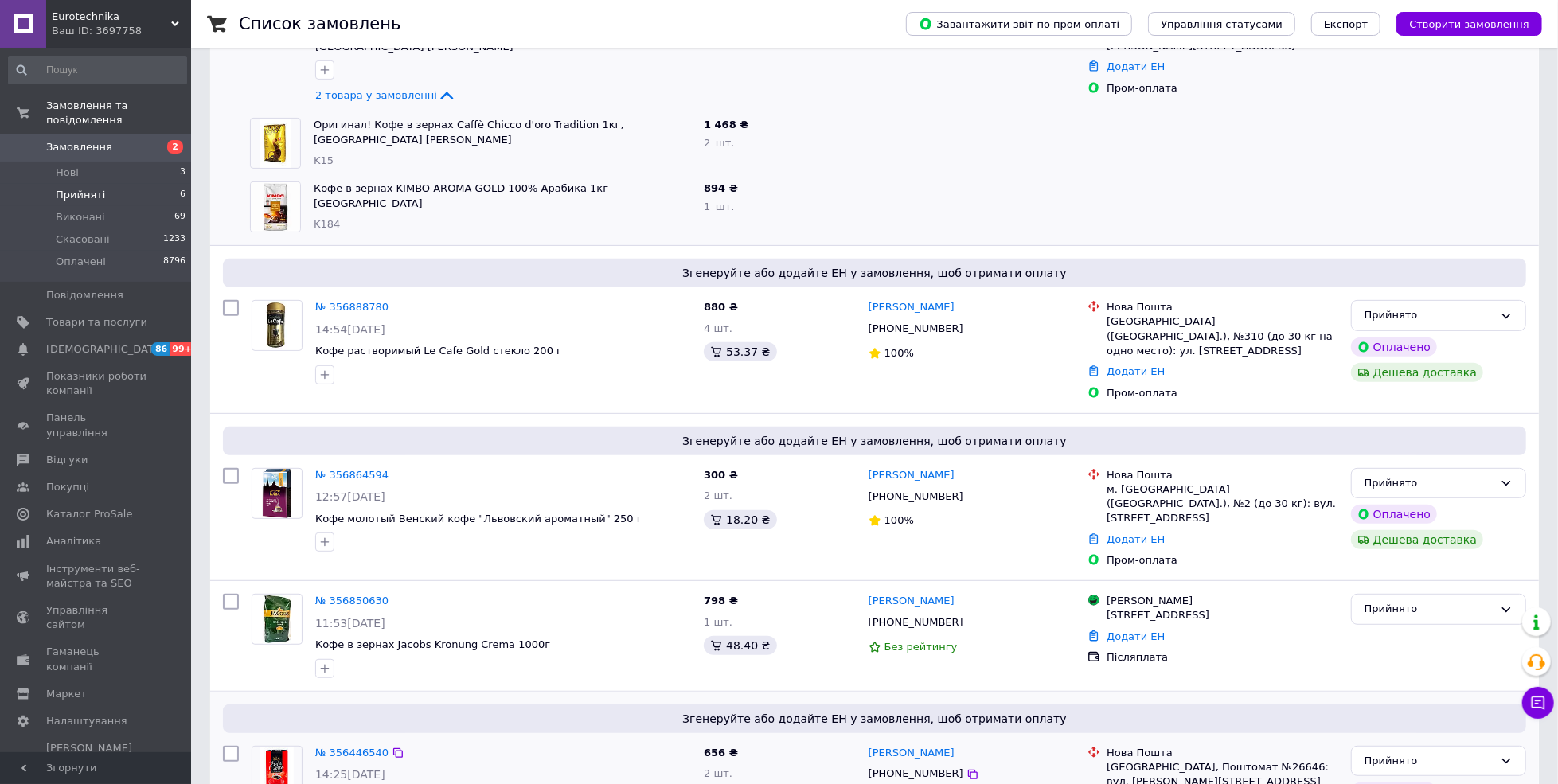
scroll to position [586, 0]
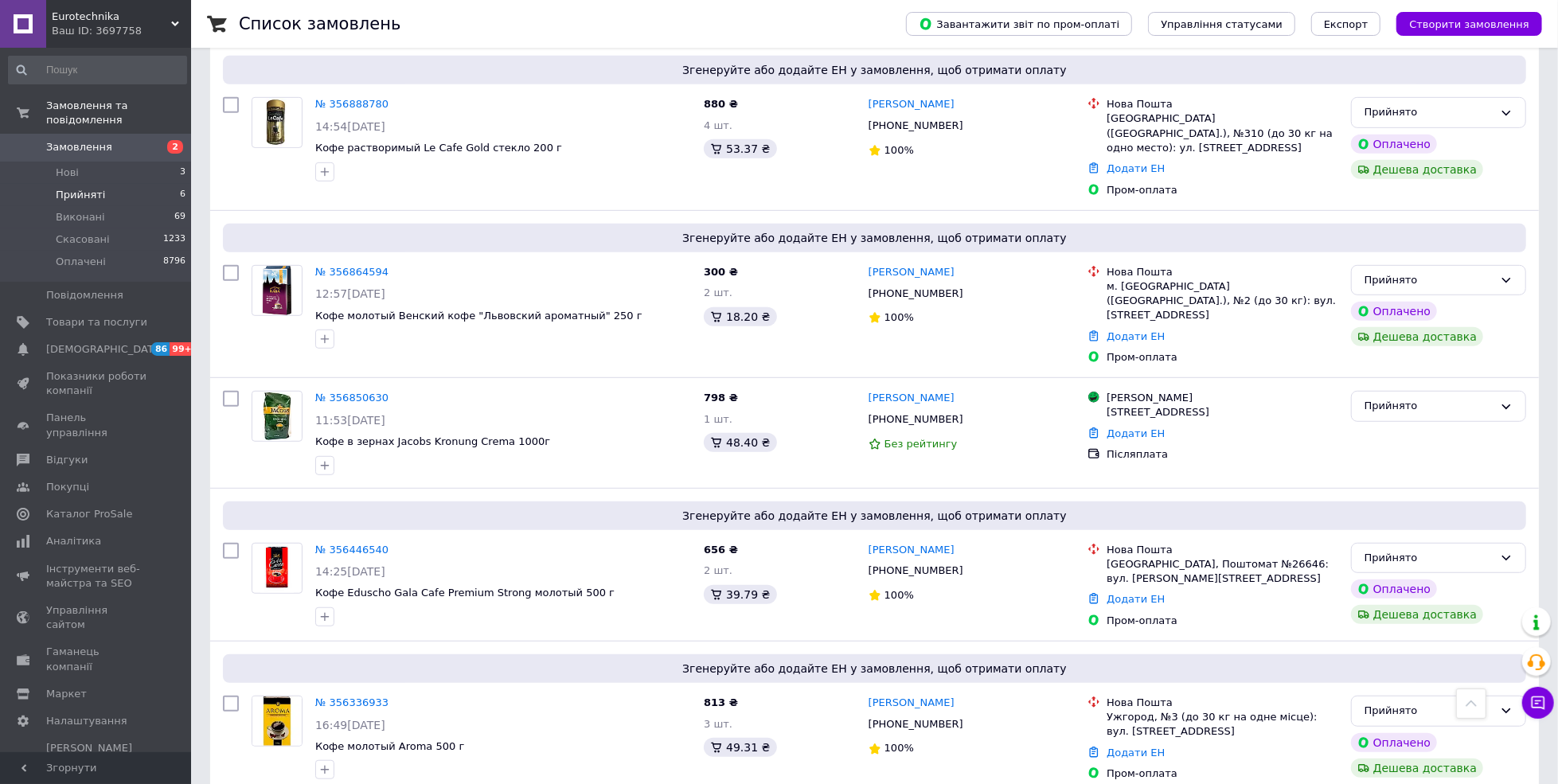
click at [66, 144] on link "Замовлення 2" at bounding box center [97, 147] width 195 height 27
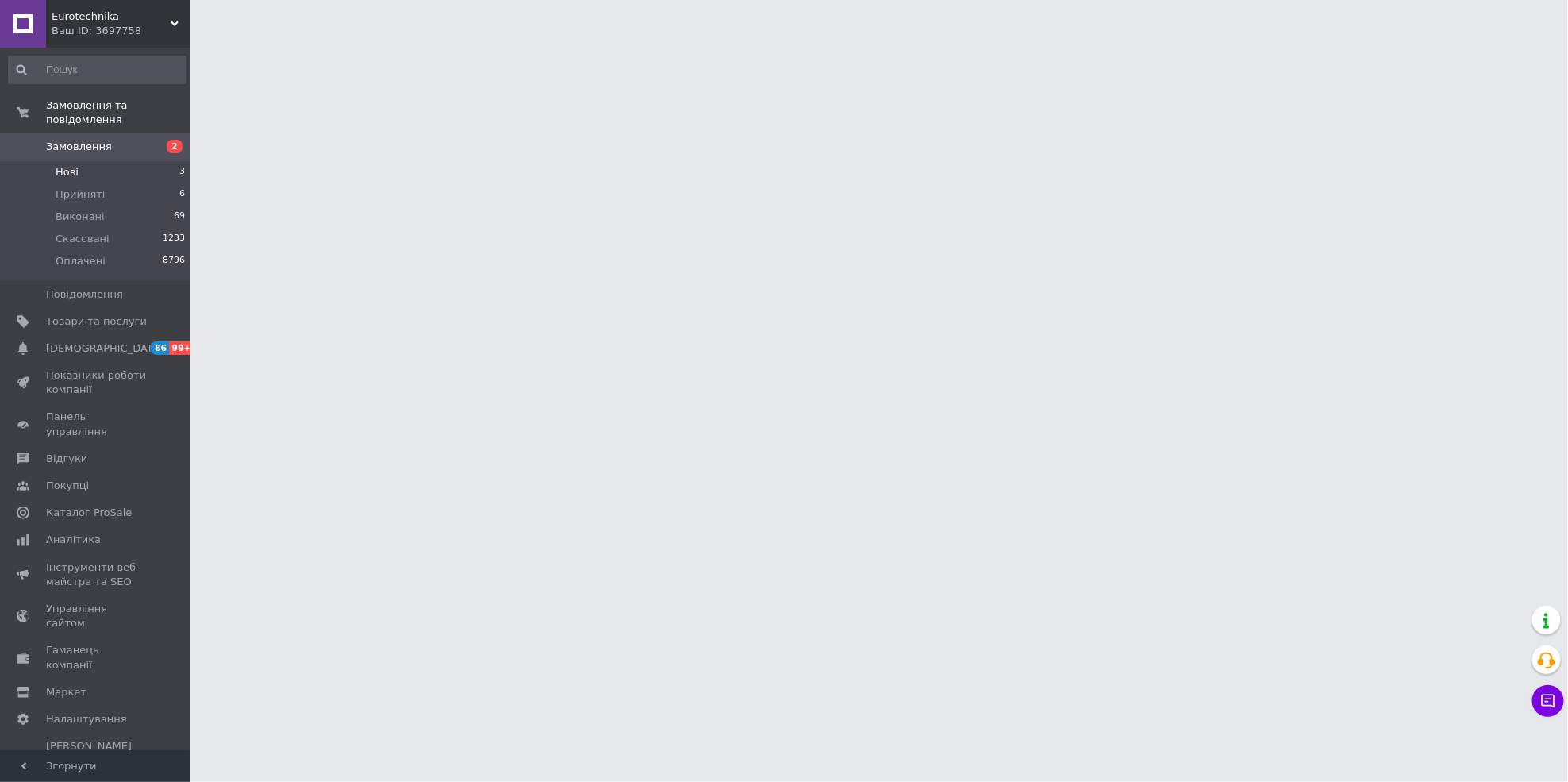
click at [66, 161] on li "Нові 3" at bounding box center [97, 172] width 194 height 22
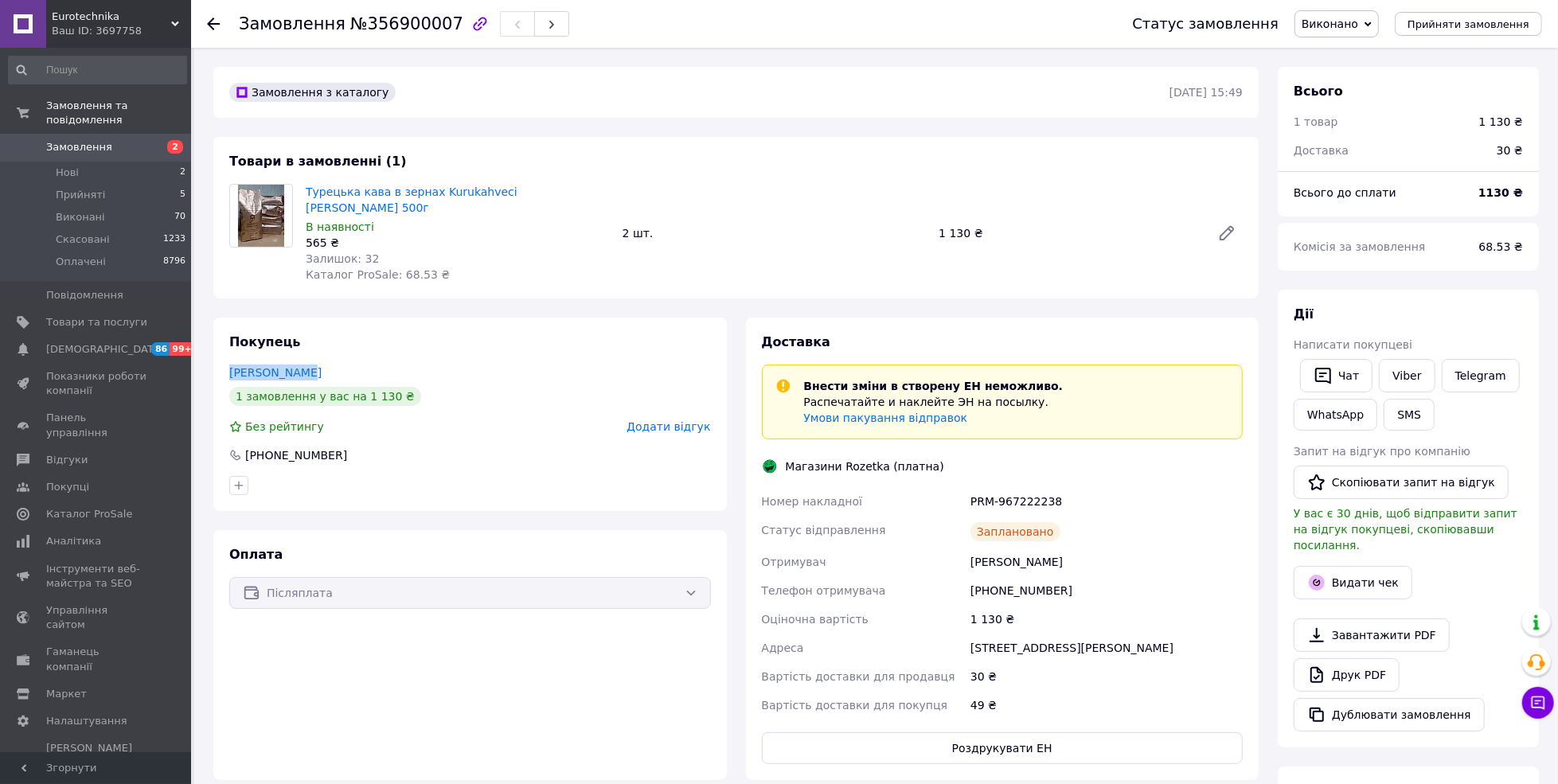
drag, startPoint x: 317, startPoint y: 355, endPoint x: 227, endPoint y: 351, distance: 90.1
click at [227, 351] on div "Покупець [PERSON_NAME] 1 замовлення у вас на 1 130 ₴ Без рейтингу Додати відгук…" at bounding box center [469, 414] width 514 height 194
copy link "[PERSON_NAME]"
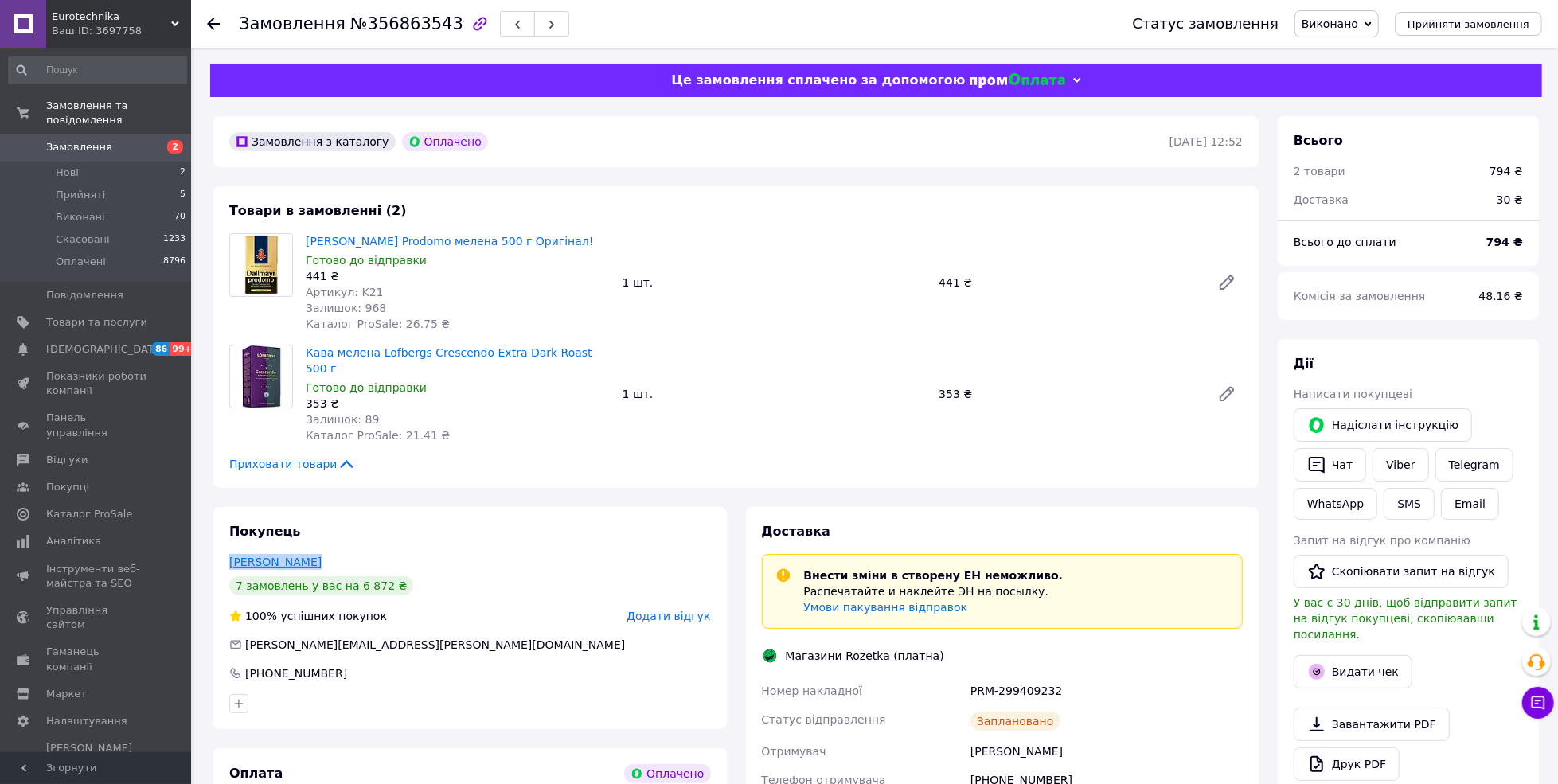
drag, startPoint x: 342, startPoint y: 548, endPoint x: 231, endPoint y: 548, distance: 111.0
click at [231, 554] on div "[PERSON_NAME]" at bounding box center [470, 562] width 482 height 16
copy link "[PERSON_NAME]"
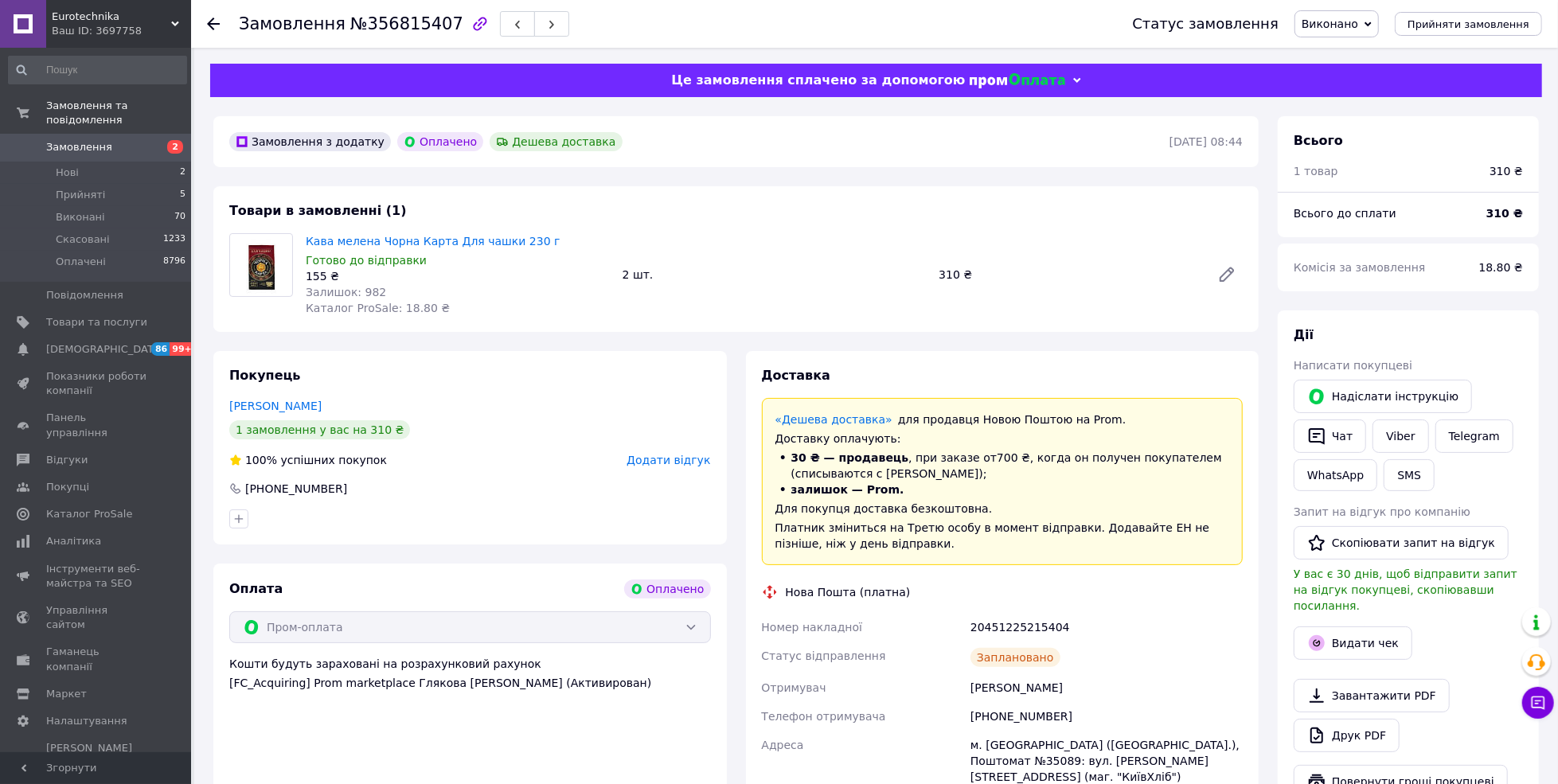
drag, startPoint x: 364, startPoint y: 397, endPoint x: 225, endPoint y: 399, distance: 139.0
click at [225, 399] on div "Покупець [PERSON_NAME] 1 замовлення у вас на 310 ₴ 100% успішних покупок Додати…" at bounding box center [469, 447] width 514 height 194
copy link "[PERSON_NAME]"
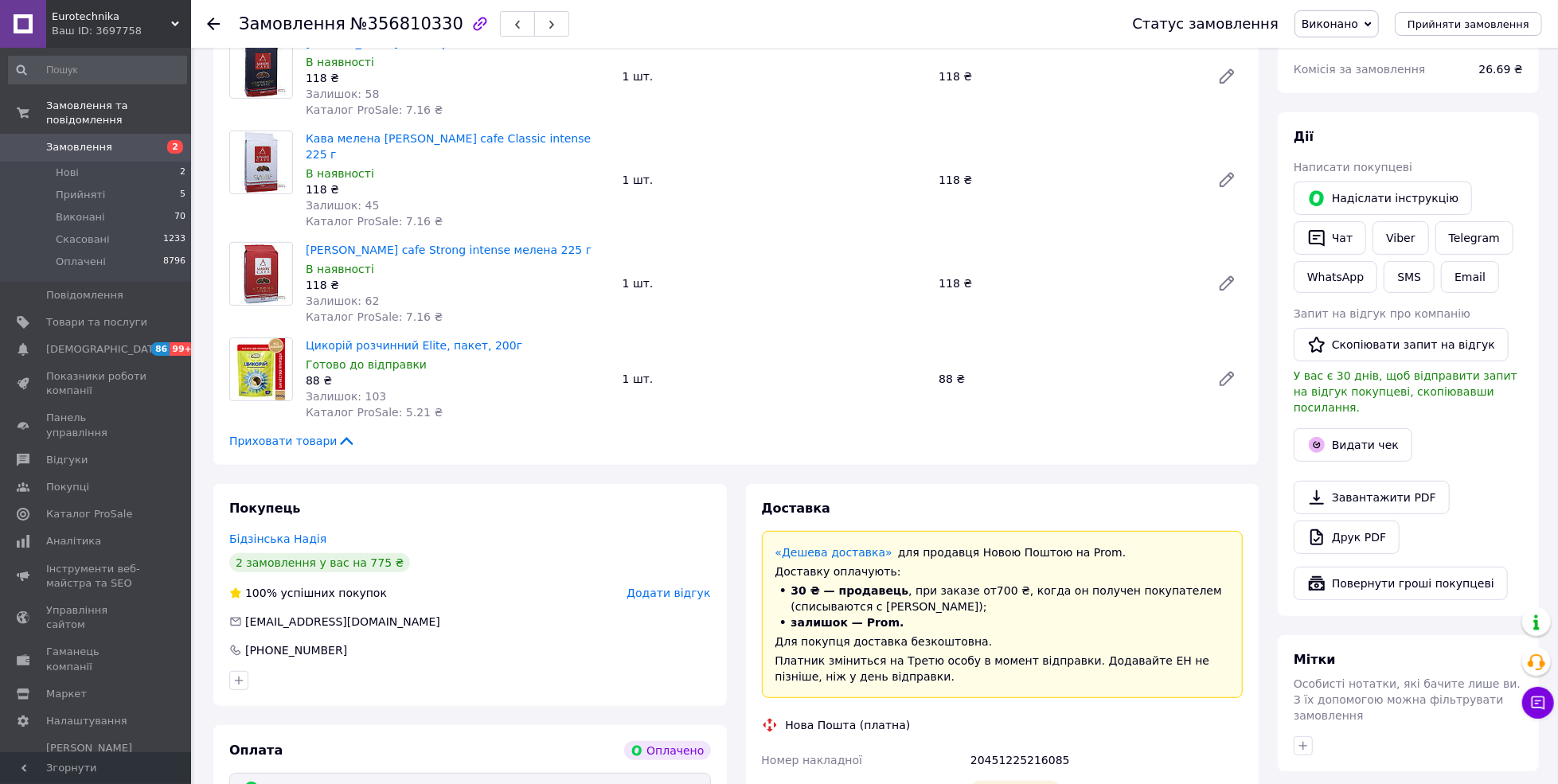
scroll to position [212, 0]
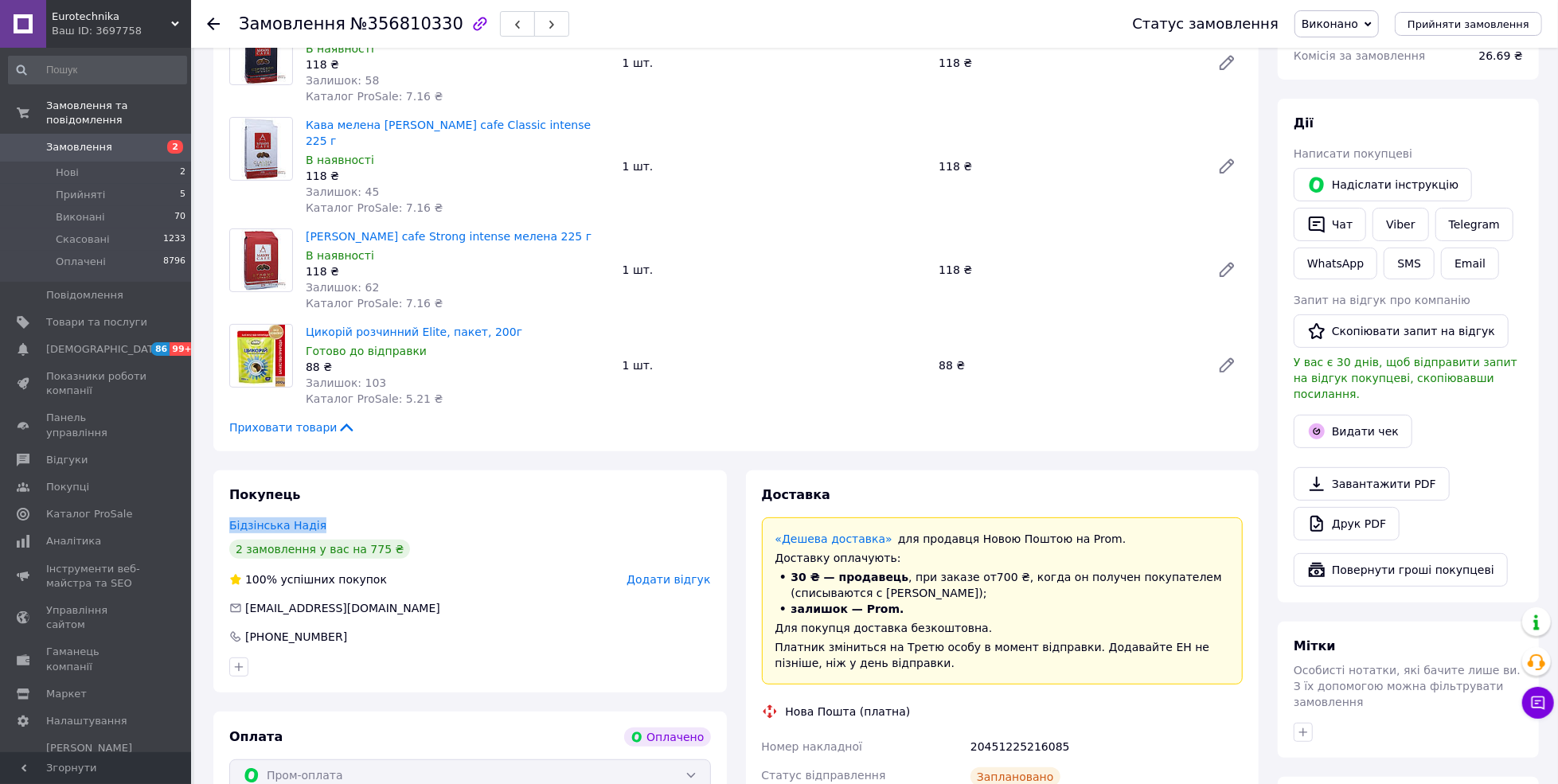
drag, startPoint x: 383, startPoint y: 507, endPoint x: 227, endPoint y: 510, distance: 156.0
click at [227, 510] on div "Покупець Бідзінська Надія 2 замовлення у вас на 775 ₴ 100% успішних покупок Дод…" at bounding box center [469, 581] width 514 height 222
copy link "Бідзінська Надія"
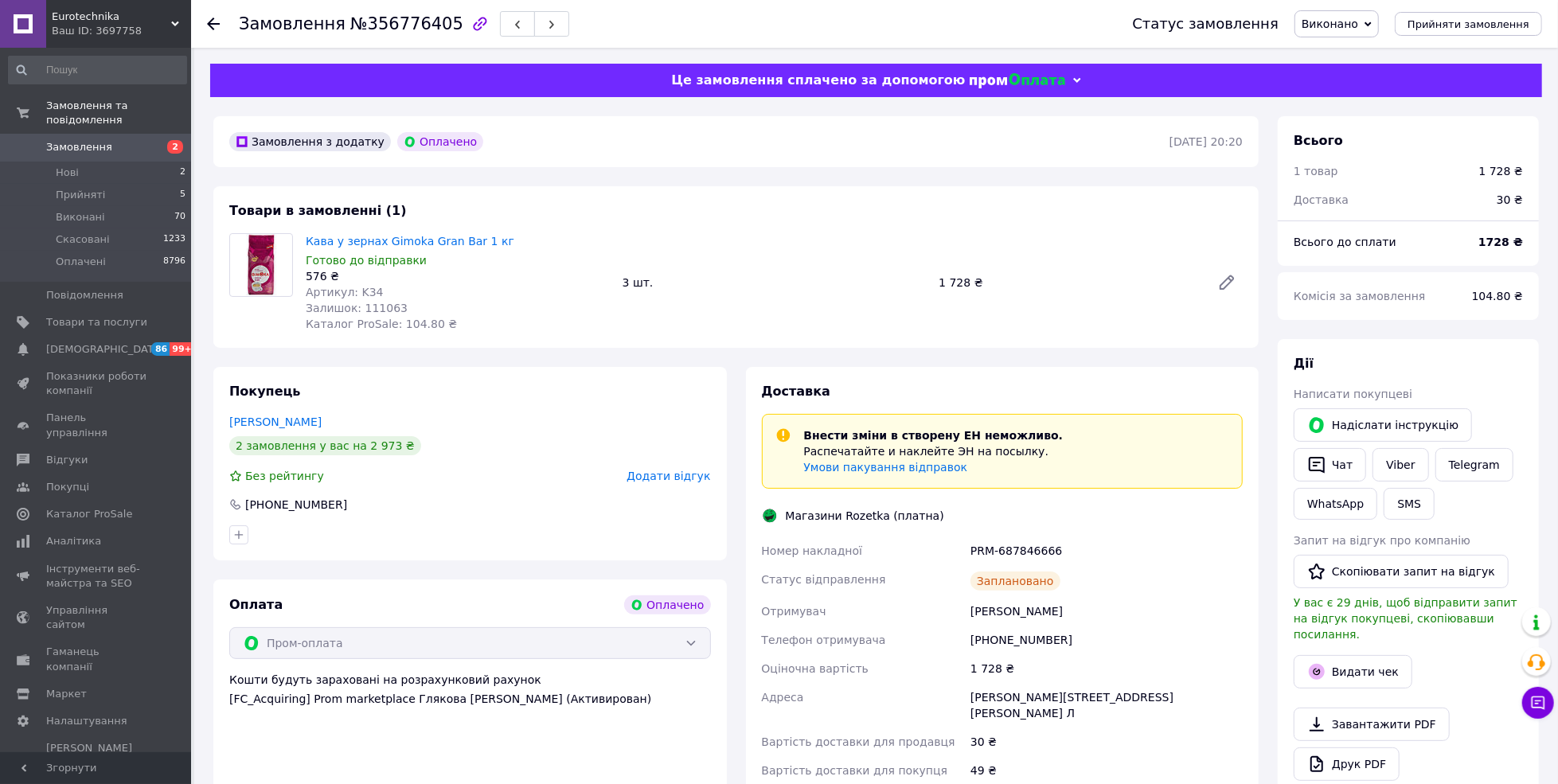
drag, startPoint x: 355, startPoint y: 422, endPoint x: 208, endPoint y: 429, distance: 147.2
click at [208, 429] on div "Покупець [PERSON_NAME] 2 замовлення у вас на 2 973 ₴ Без рейтингу Додати відгук…" at bounding box center [470, 606] width 533 height 479
copy link "[PERSON_NAME]"
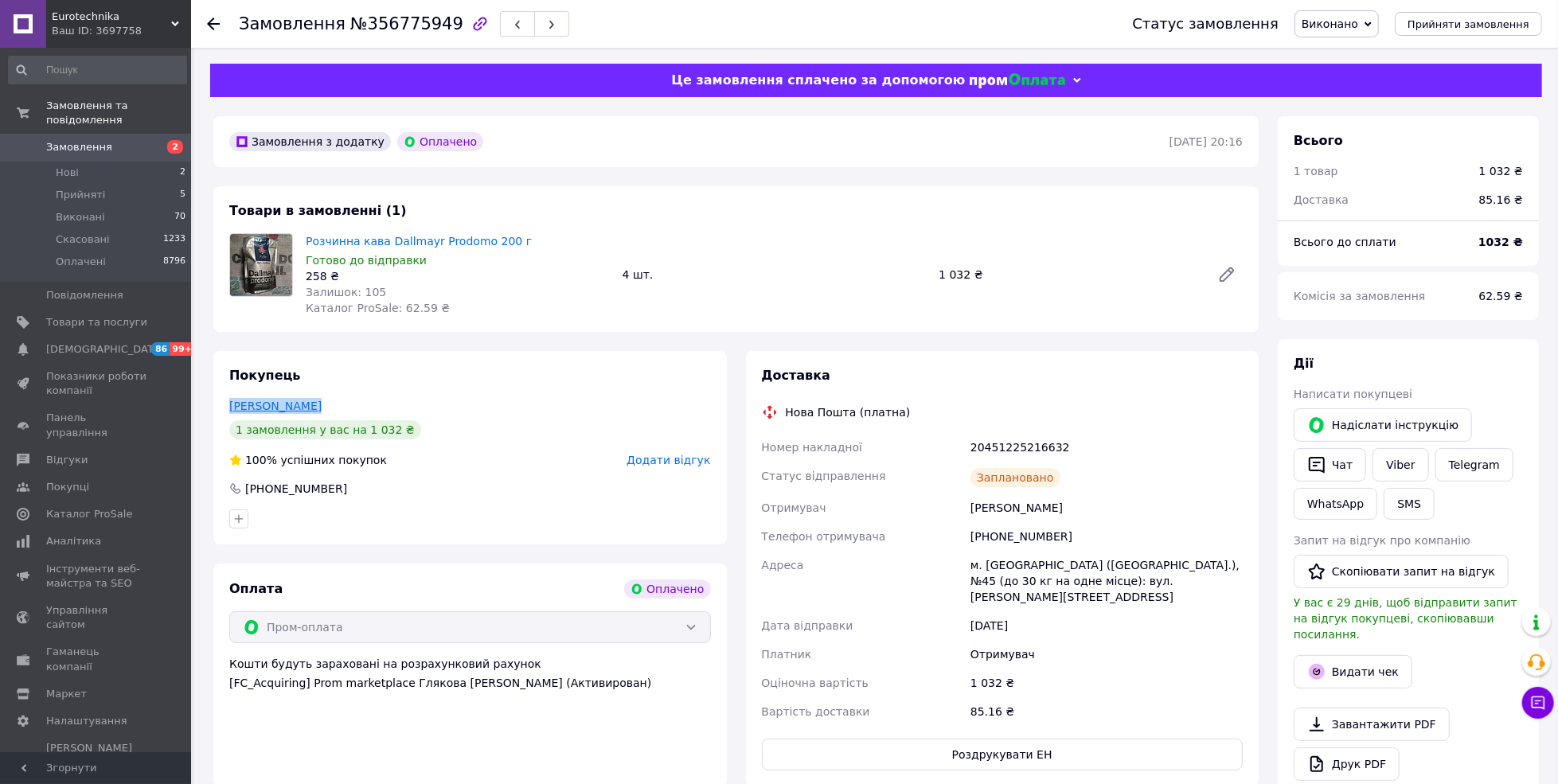
drag, startPoint x: 337, startPoint y: 398, endPoint x: 230, endPoint y: 403, distance: 107.1
click at [230, 403] on div "Ляшко Олексій" at bounding box center [470, 405] width 482 height 16
copy link "Ляшко Олексій"
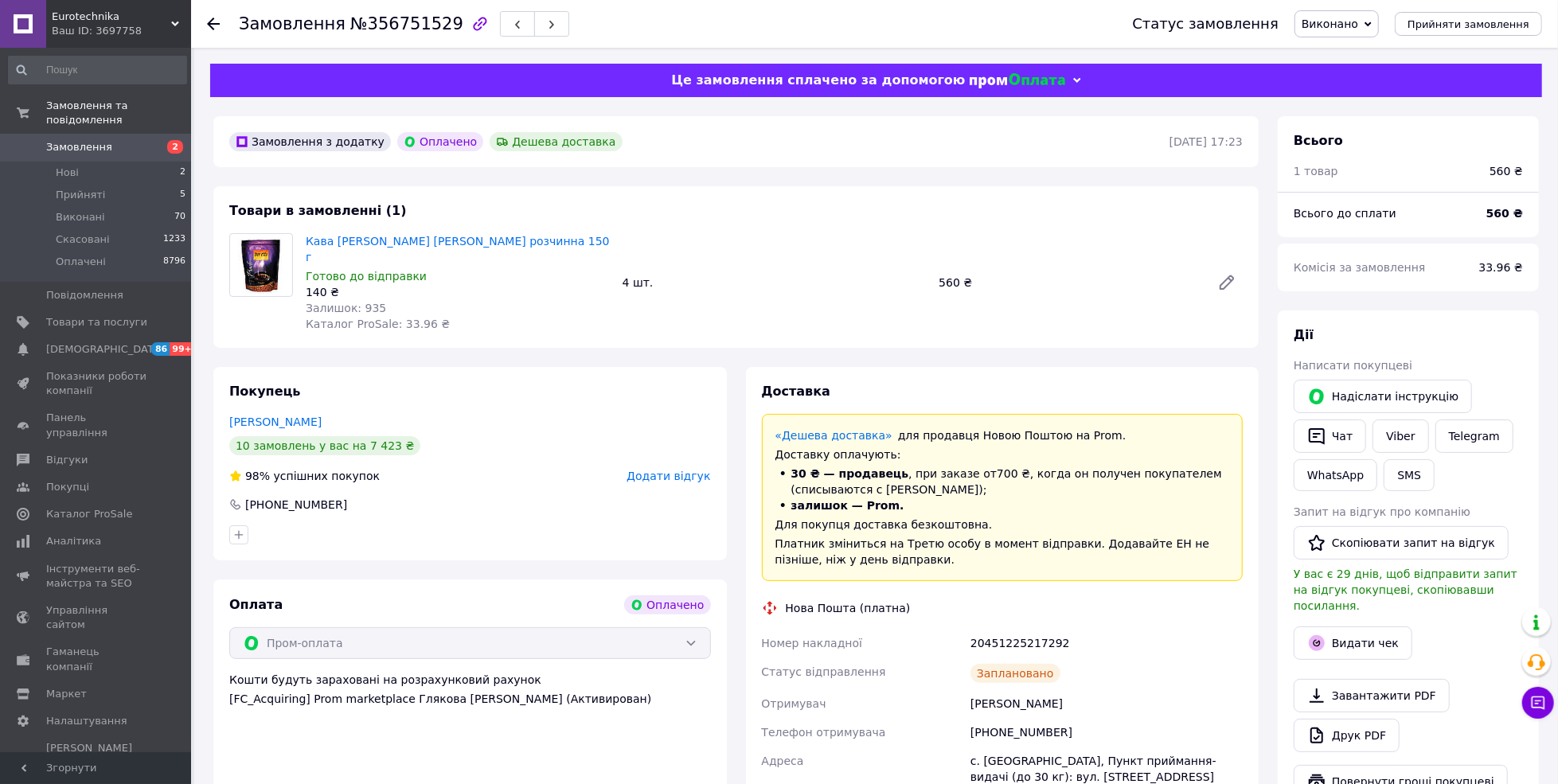
drag, startPoint x: 357, startPoint y: 405, endPoint x: 204, endPoint y: 404, distance: 153.0
click at [204, 404] on div "Покупець [PERSON_NAME] 10 замовлень у вас на 7 423 ₴ 98% успішних покупок Додат…" at bounding box center [470, 652] width 533 height 571
copy link "Пустова Тетяна"
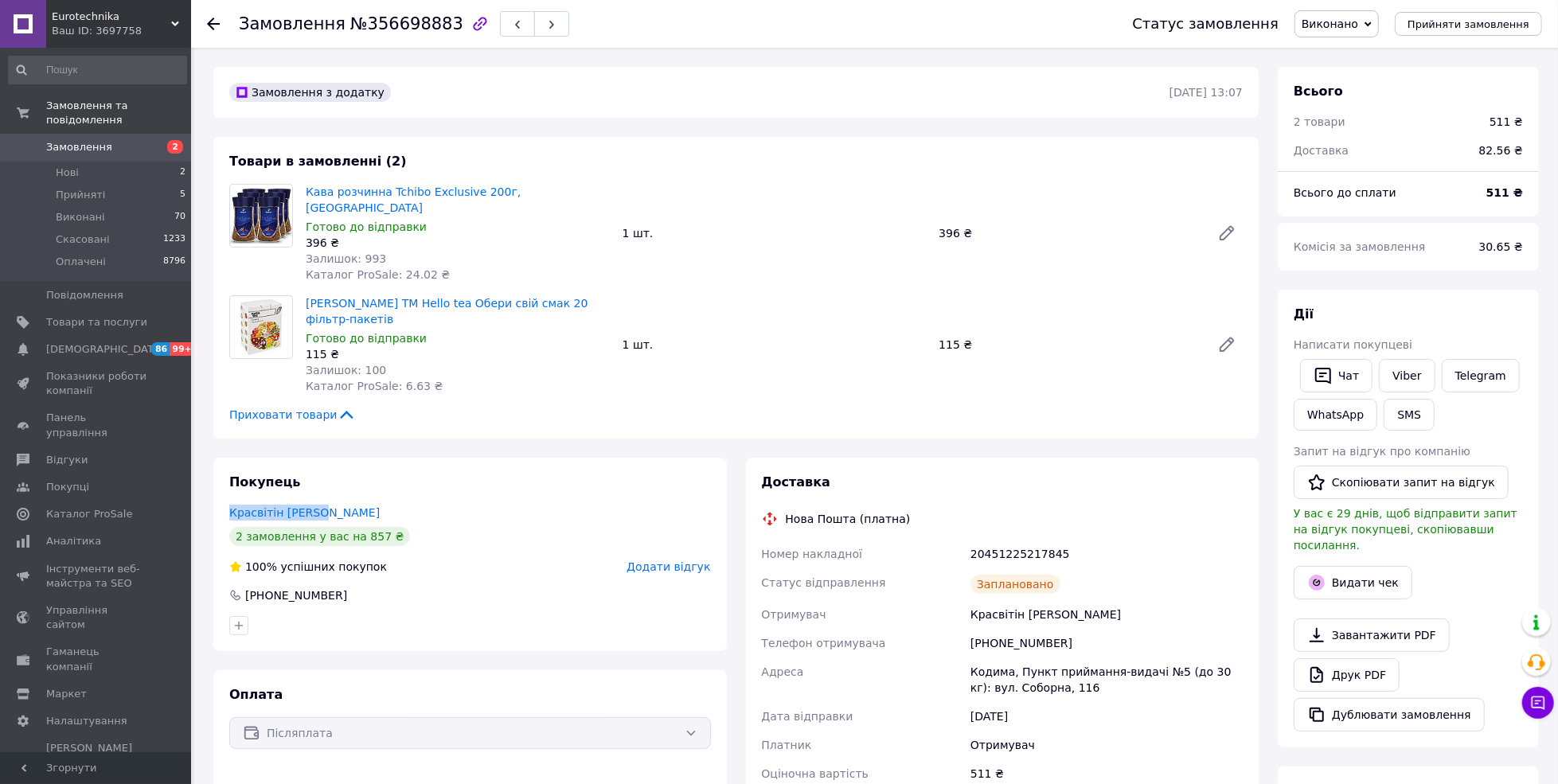
drag, startPoint x: 330, startPoint y: 485, endPoint x: 200, endPoint y: 483, distance: 130.0
click at [200, 483] on div "Замовлення №356698883 Статус замовлення Виконано Прийнято Скасовано Оплачено Пр…" at bounding box center [877, 648] width 1364 height 1201
copy link "Красвітін [PERSON_NAME]"
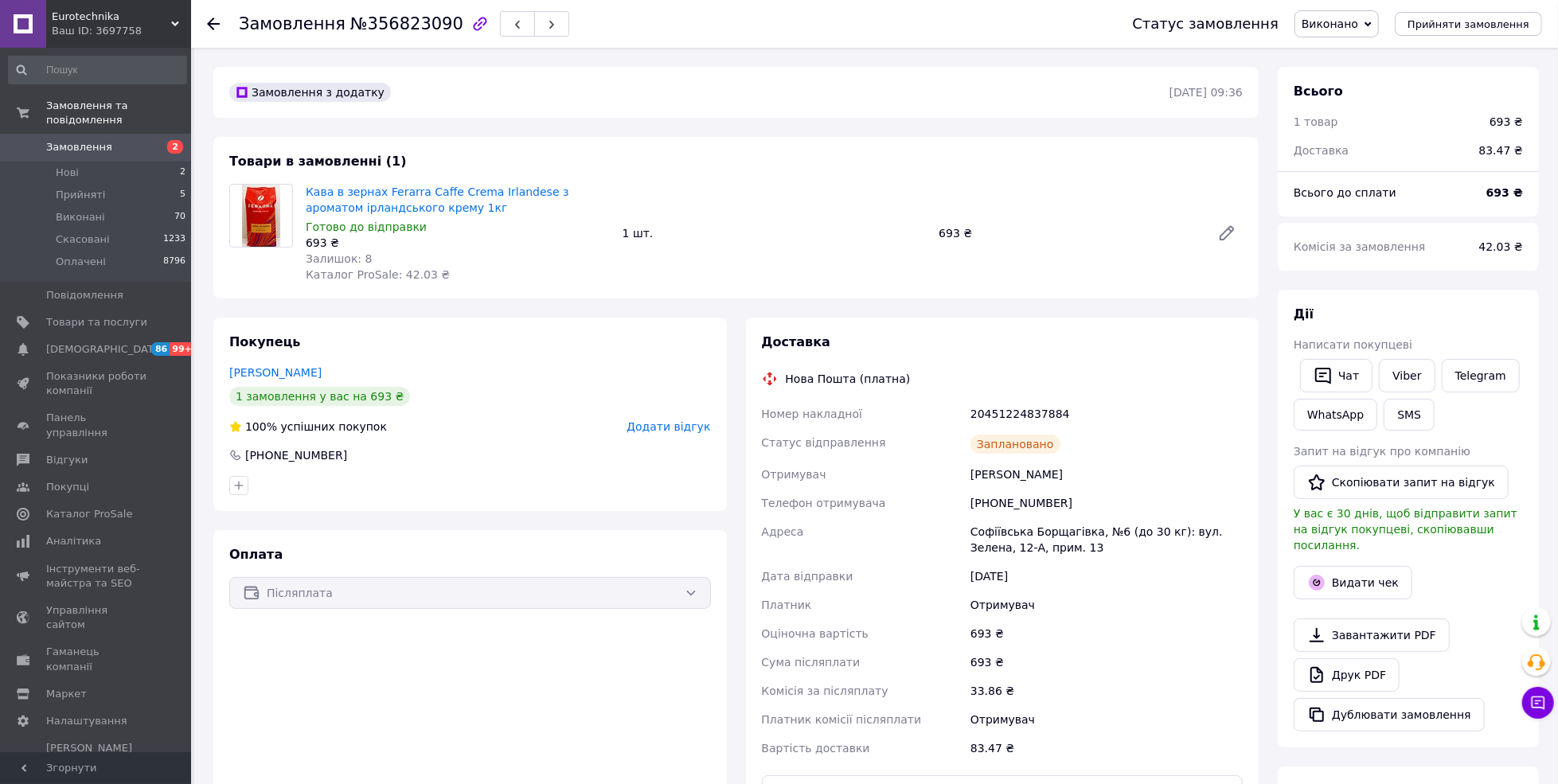
drag, startPoint x: 357, startPoint y: 364, endPoint x: 218, endPoint y: 368, distance: 139.1
click at [218, 368] on div "Покупець Клименко Антон 1 замовлення у вас на 693 ₴ 100% успішних покупок Додат…" at bounding box center [469, 414] width 514 height 194
copy link "Клименко Антон"
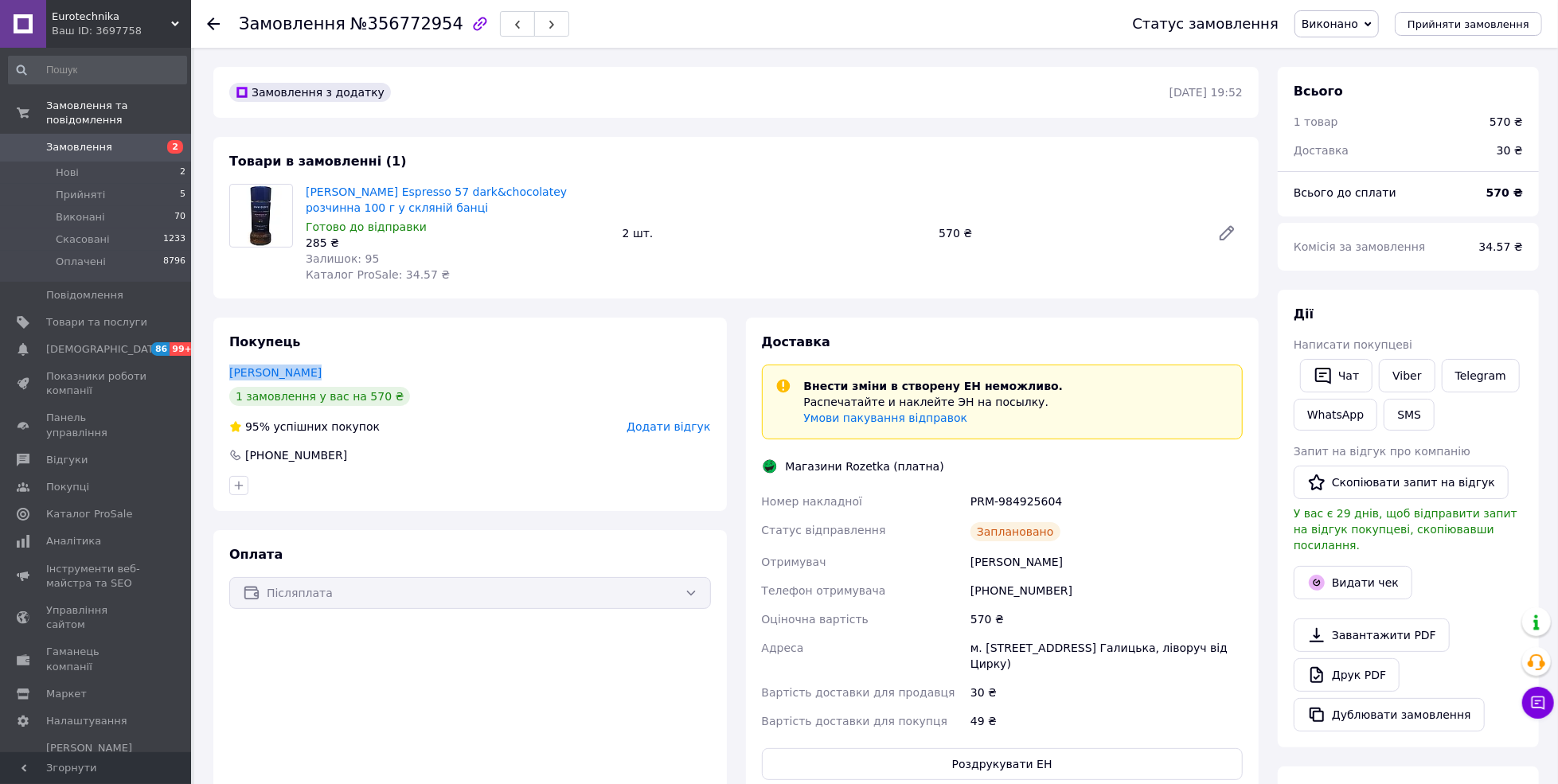
drag, startPoint x: 317, startPoint y: 380, endPoint x: 218, endPoint y: 376, distance: 99.1
click at [218, 376] on div "Покупець [PERSON_NAME] 1 замовлення у вас на 570 ₴ 95% успішних покупок Додати …" at bounding box center [469, 414] width 514 height 194
copy link "[PERSON_NAME]"
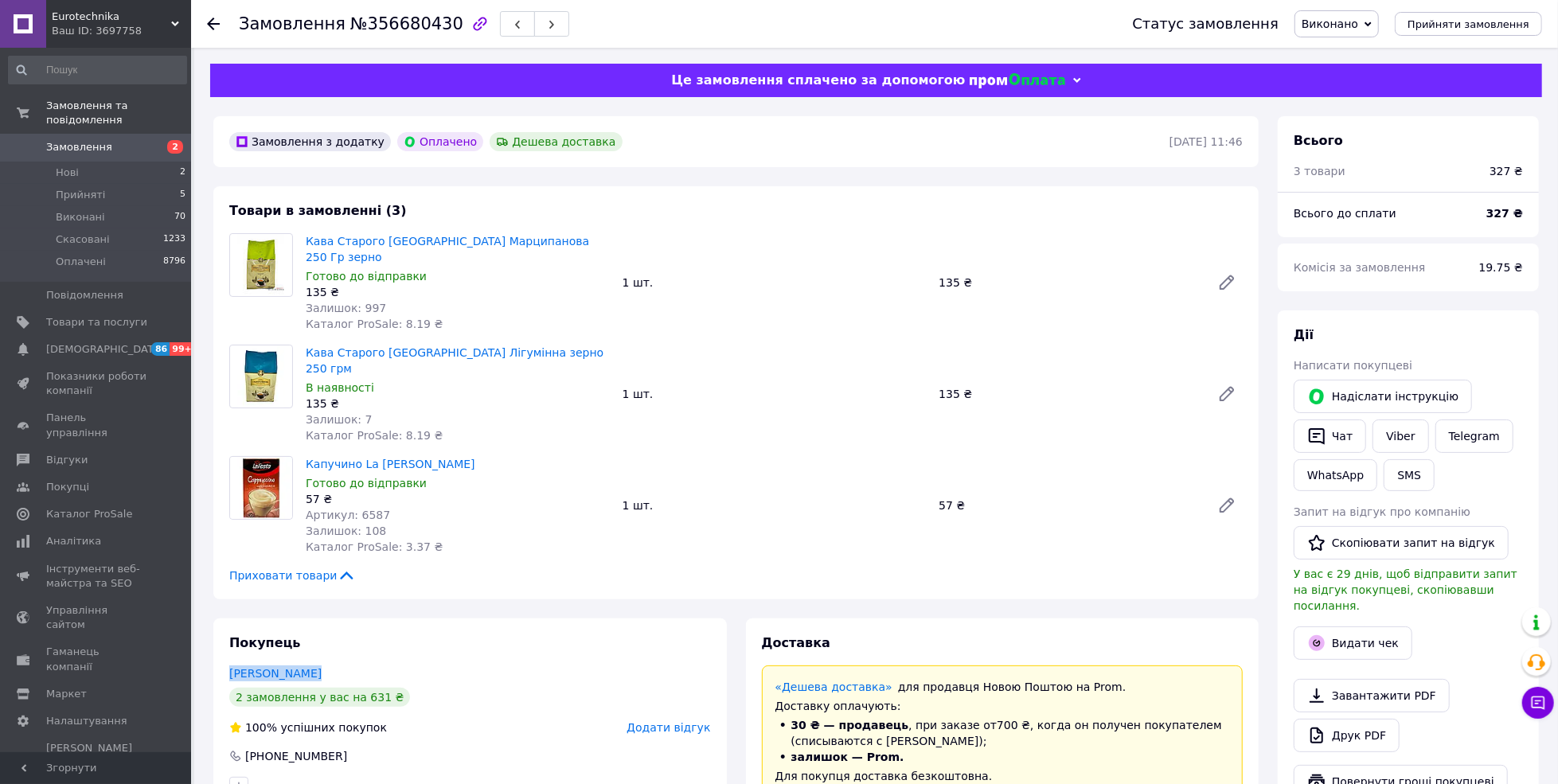
drag, startPoint x: 319, startPoint y: 648, endPoint x: 213, endPoint y: 640, distance: 106.3
click at [213, 640] on div "Покупець [PERSON_NAME] 2 замовлення у вас на 631 ₴ 100% успішних покупок Додати…" at bounding box center [469, 766] width 514 height 296
copy link "[PERSON_NAME]"
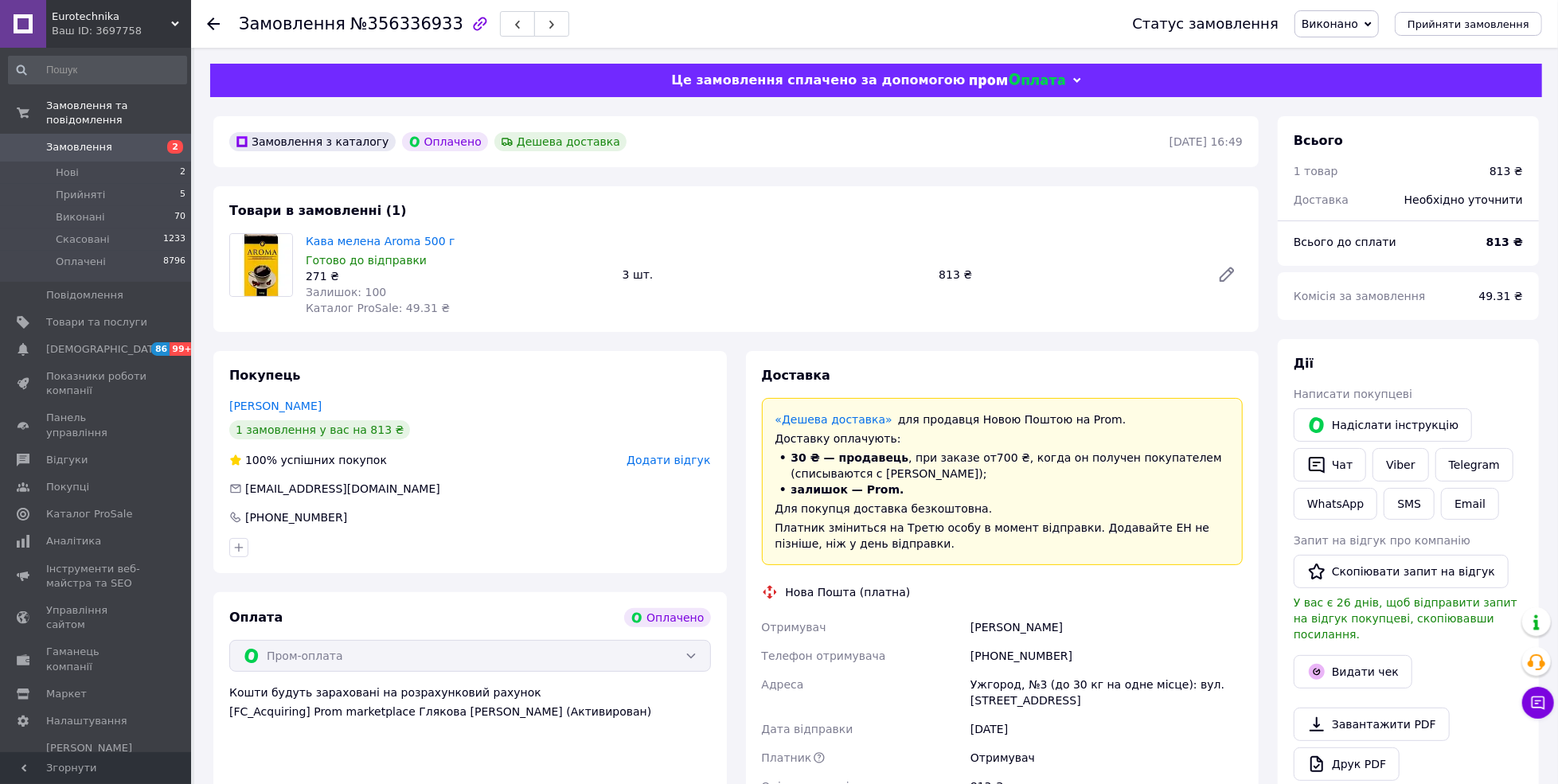
click at [1372, 22] on icon at bounding box center [1367, 23] width 7 height 7
click at [1100, 33] on div "Замовлення №356336933" at bounding box center [670, 24] width 861 height 48
click at [1538, 698] on icon at bounding box center [1538, 702] width 16 height 16
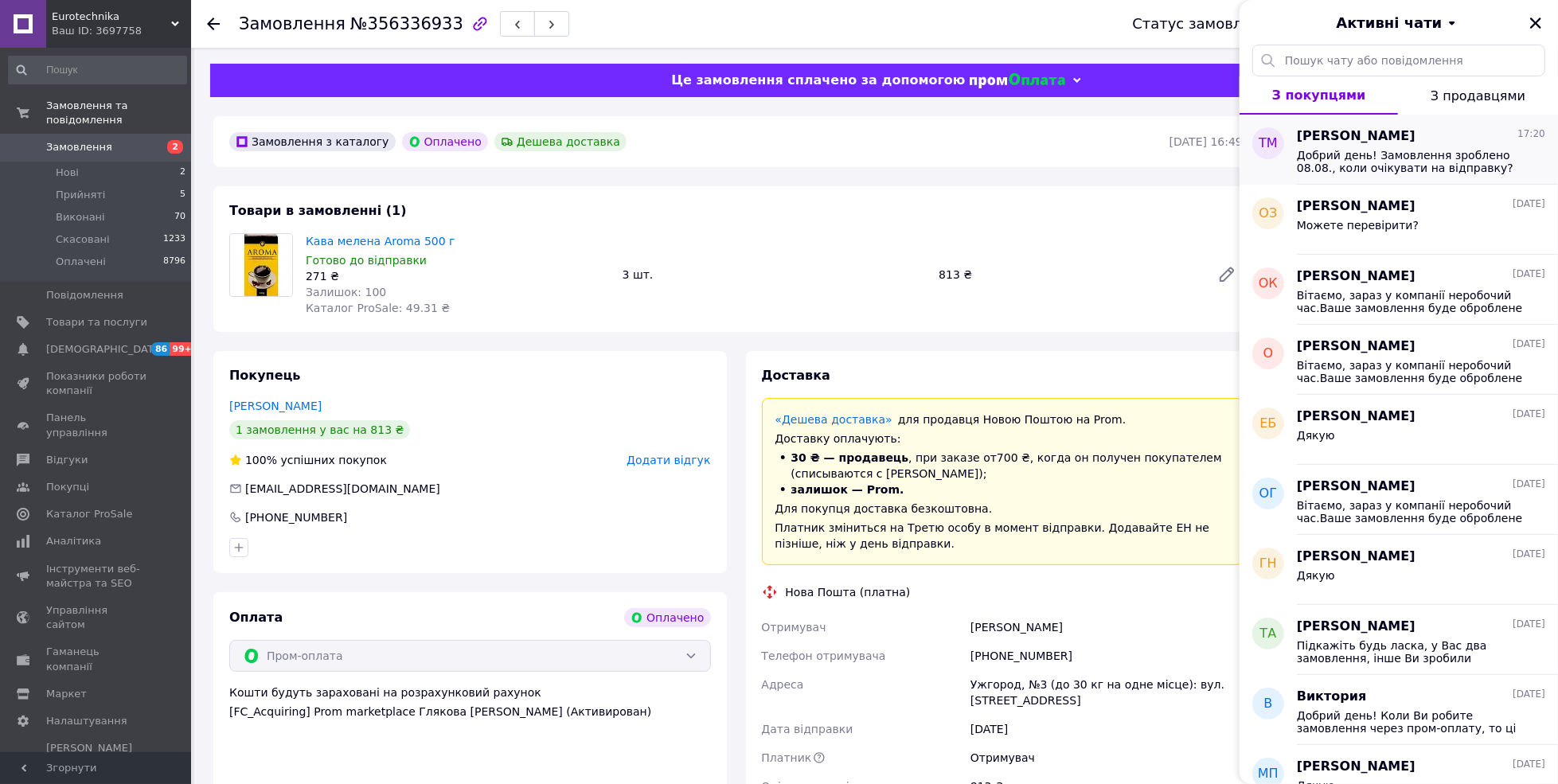
click at [1363, 158] on span "Добрий день! Замовлення зроблено 08.08., коли очікувати на відправку?" at bounding box center [1410, 162] width 226 height 25
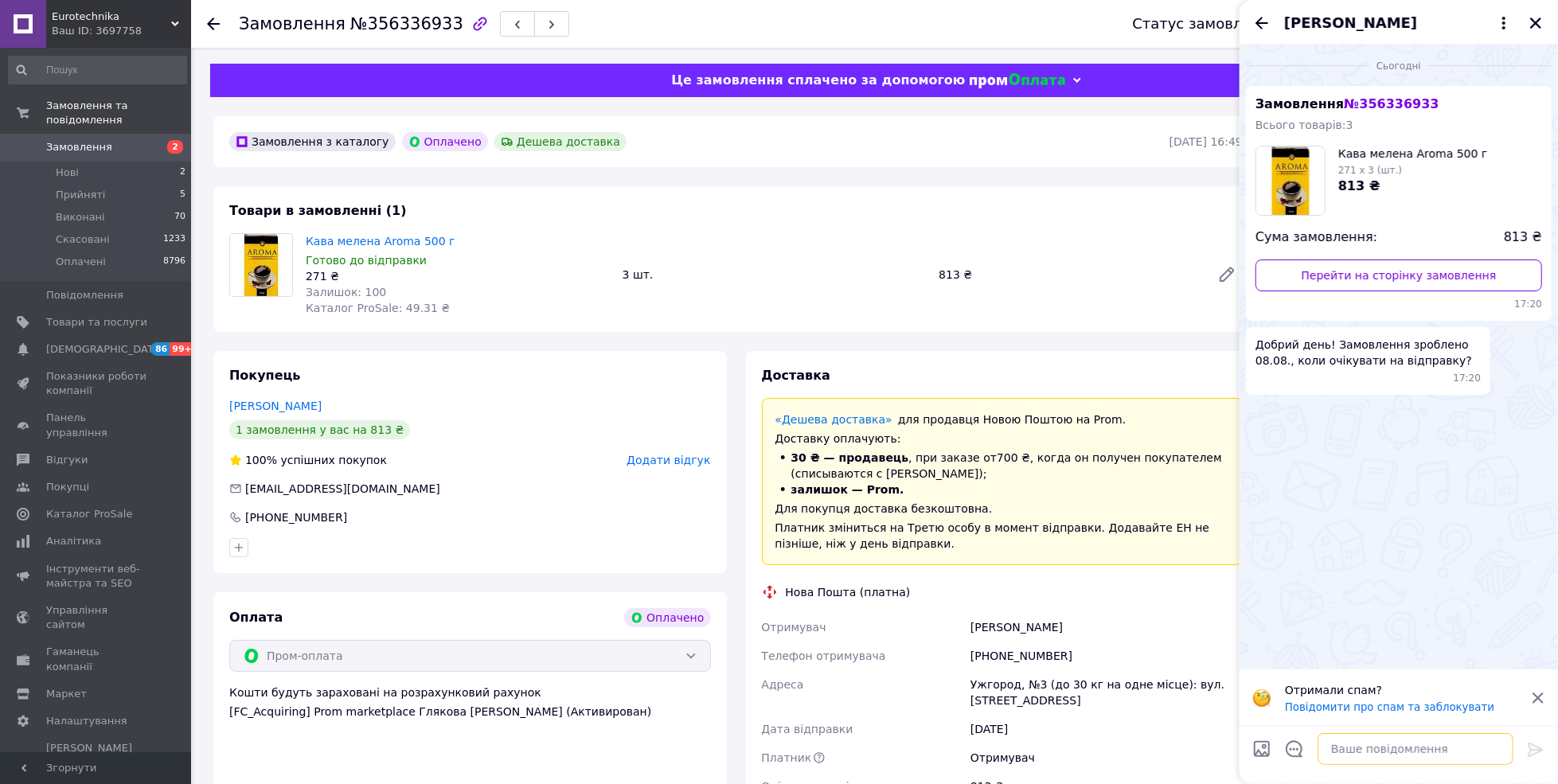
click at [1362, 734] on textarea at bounding box center [1415, 748] width 196 height 32
type textarea "L"
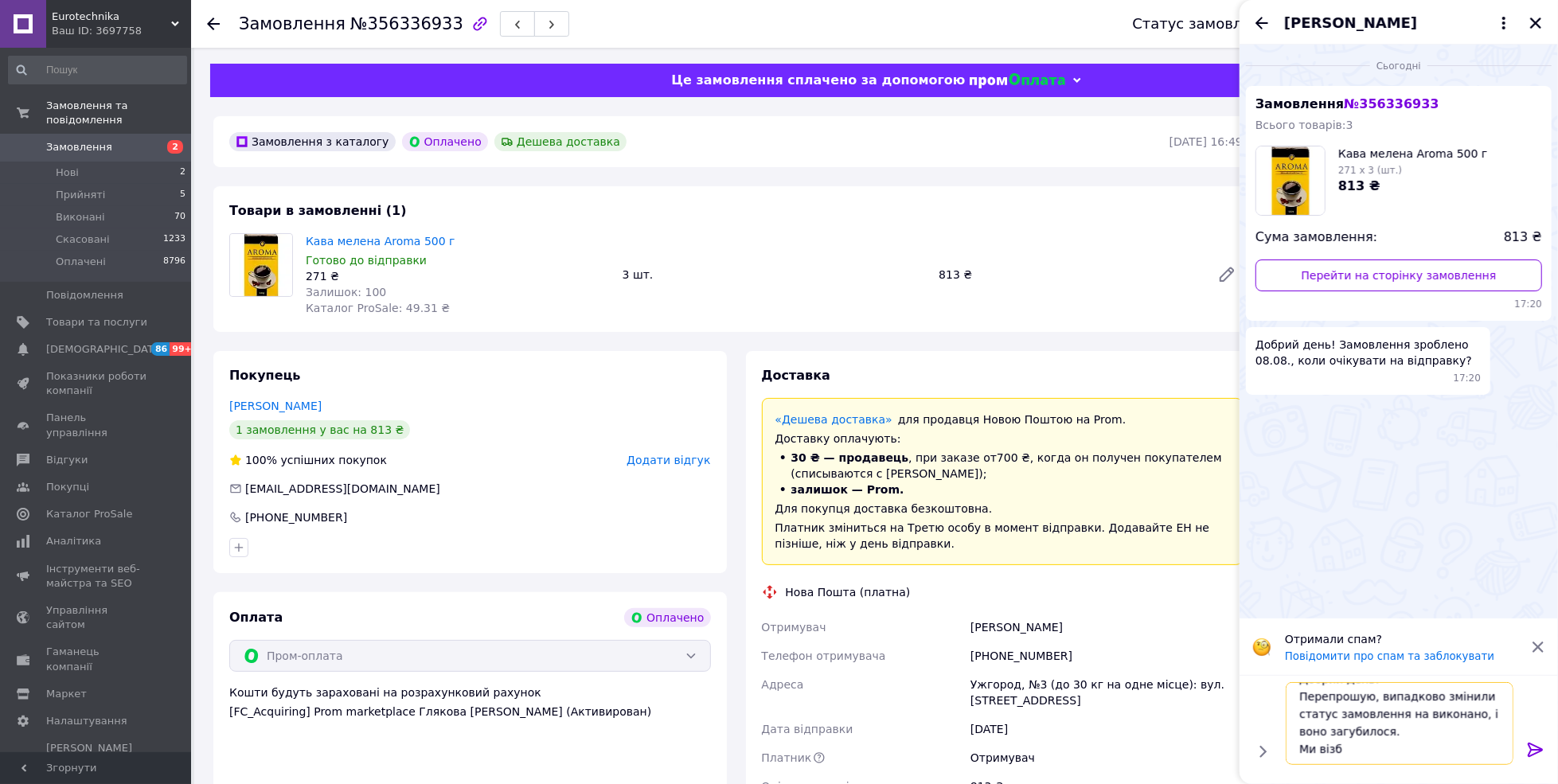
scroll to position [18, 0]
click at [1339, 745] on textarea "Добрий день! Перепрошую, випадково змінили статус замовлення на виконано, і вон…" at bounding box center [1400, 723] width 227 height 83
click at [1495, 739] on textarea "Добрий день! Перепрошую, випадково змінили статус замовлення на виконано, і вон…" at bounding box center [1400, 723] width 227 height 83
click at [1493, 748] on textarea "Добрий день! Перепрошую, випадково змінили статус замовлення на виконано, і вон…" at bounding box center [1400, 723] width 227 height 83
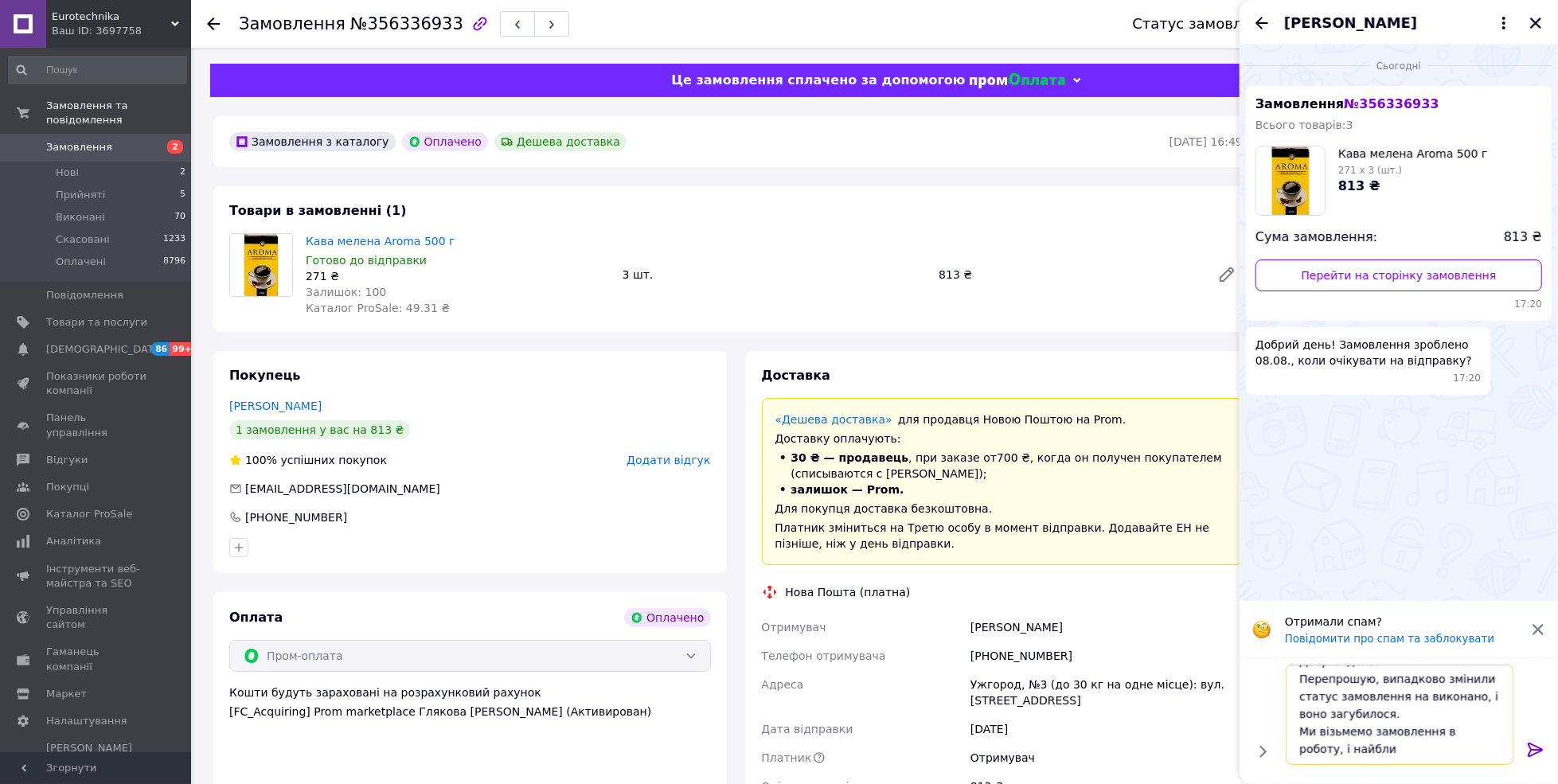
scroll to position [19, 0]
type textarea "Добрий день! Перепрошую, випадково змінили статус замовлення на виконано, і вон…"
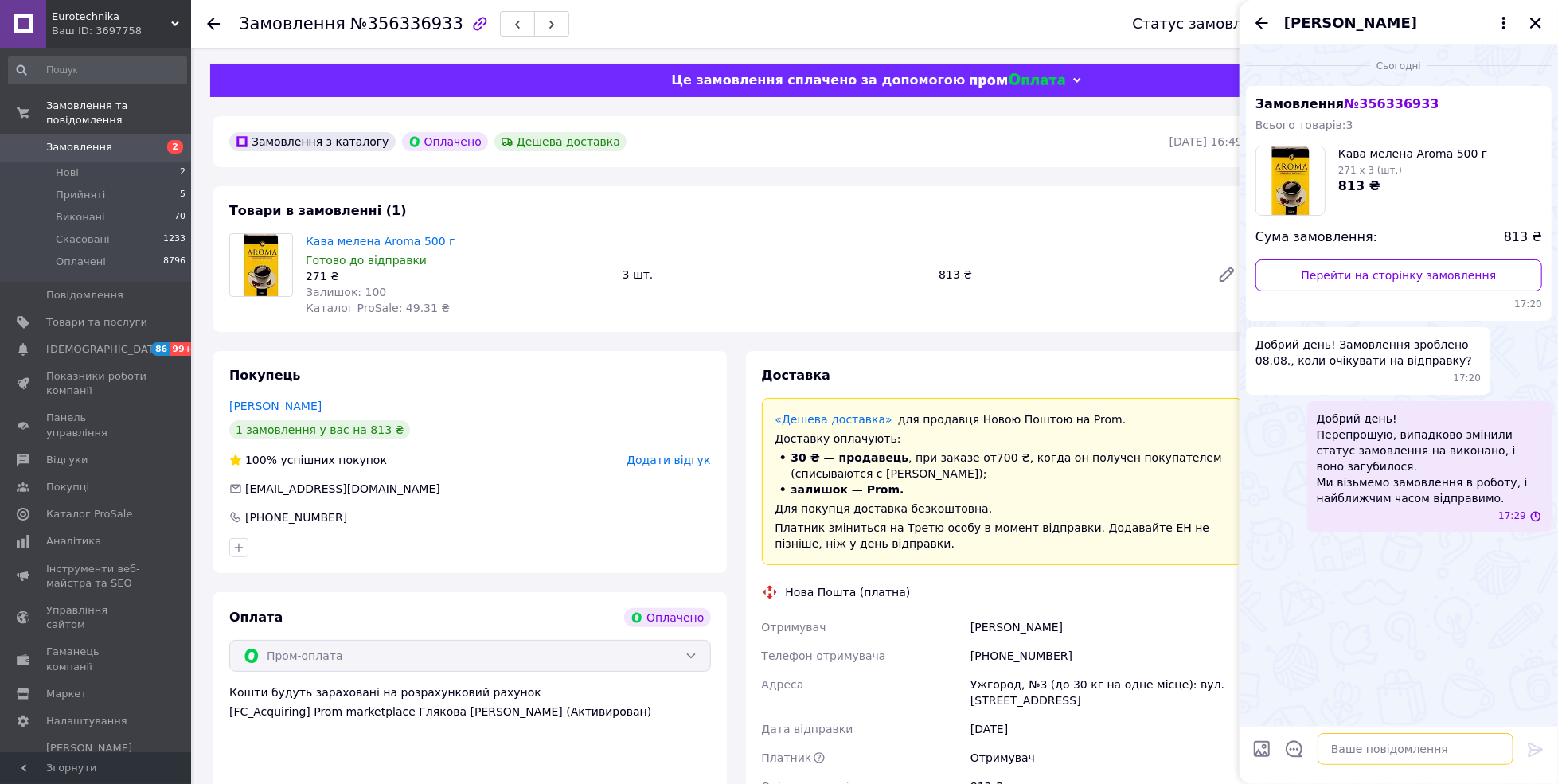
scroll to position [0, 0]
click at [1530, 24] on icon "Закрити" at bounding box center [1536, 23] width 14 height 14
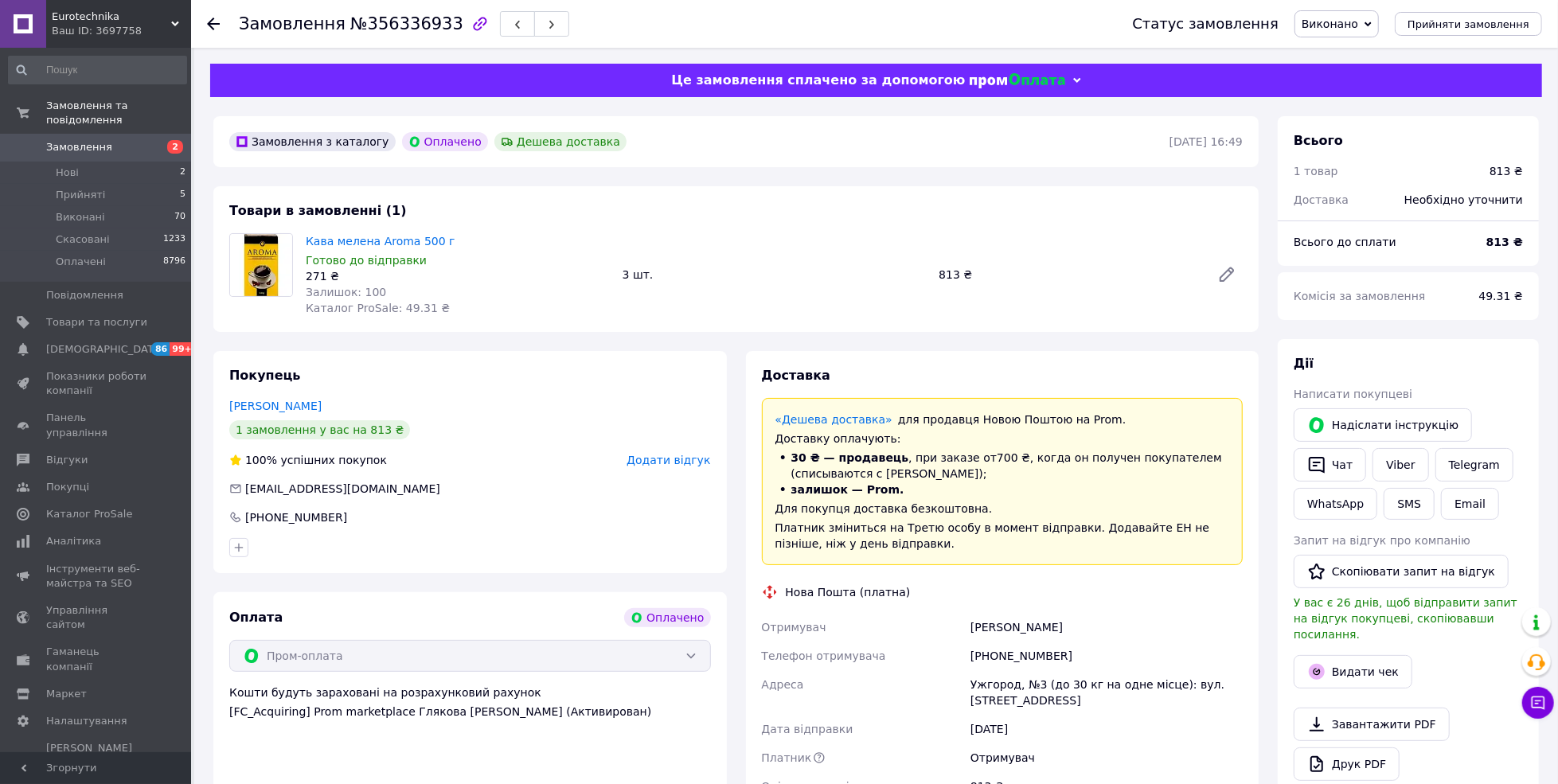
click at [1375, 26] on span "Виконано" at bounding box center [1337, 24] width 85 height 27
click at [1348, 52] on li "Прийнято" at bounding box center [1337, 55] width 83 height 24
click at [1004, 230] on div "Кава мелена Aroma 500 г Готово до відправки 271 ₴ Залишок: 100 Каталог ProSale:…" at bounding box center [775, 274] width 950 height 90
click at [66, 166] on span "Нові" at bounding box center [67, 172] width 23 height 14
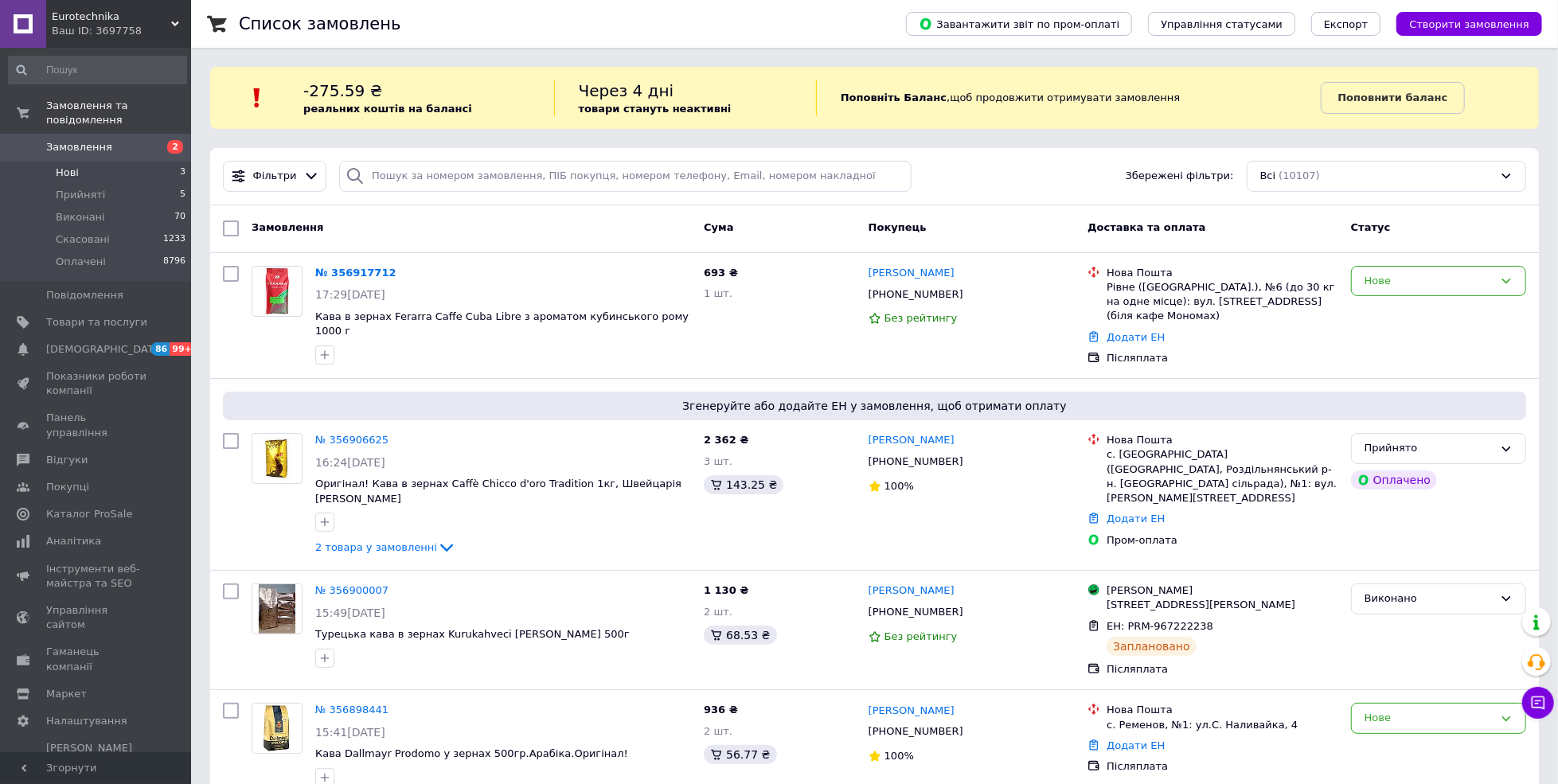
click at [73, 166] on span "Нові" at bounding box center [67, 172] width 23 height 14
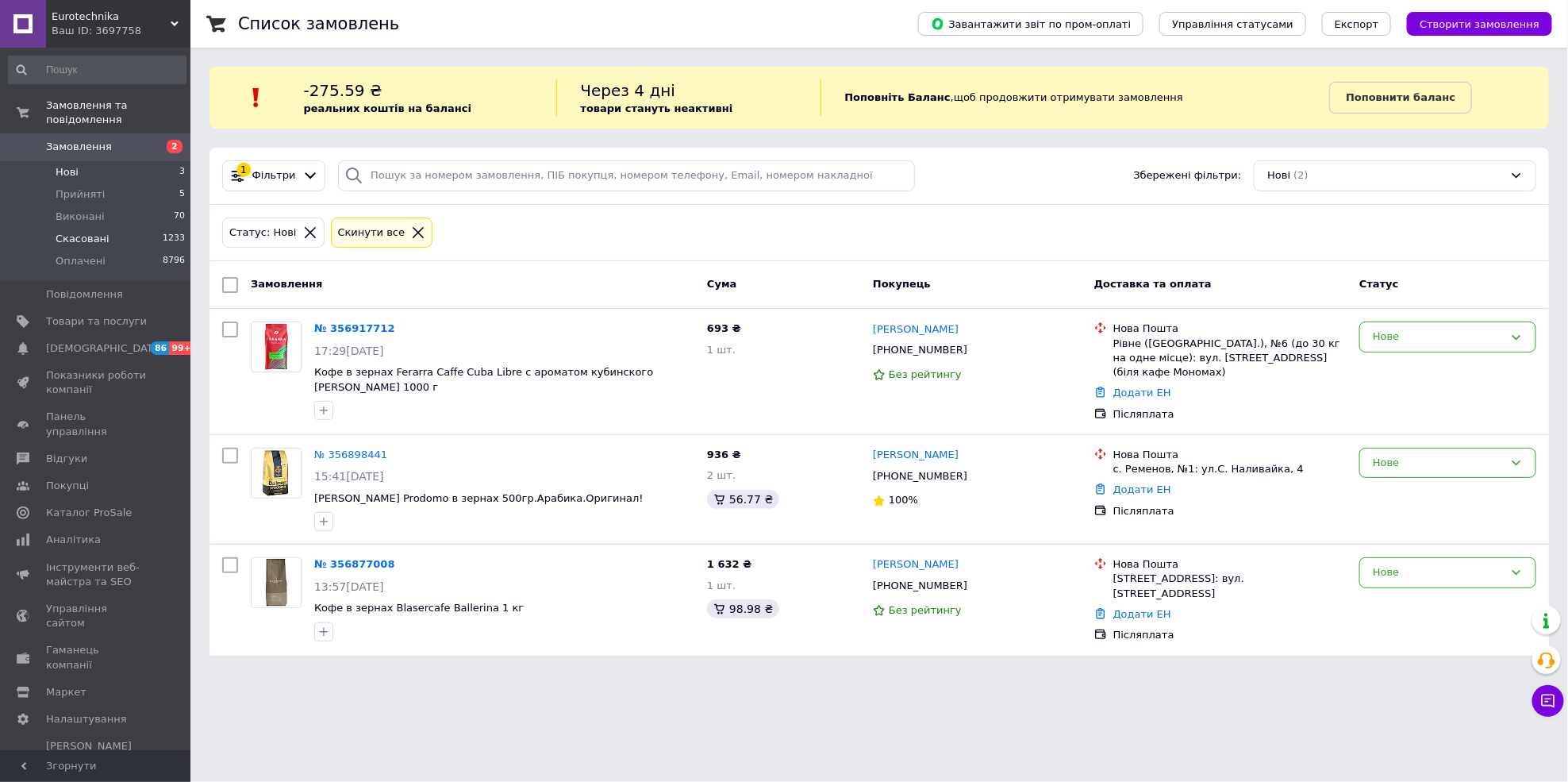
click at [51, 233] on li "Скасовані 1233" at bounding box center [97, 238] width 194 height 22
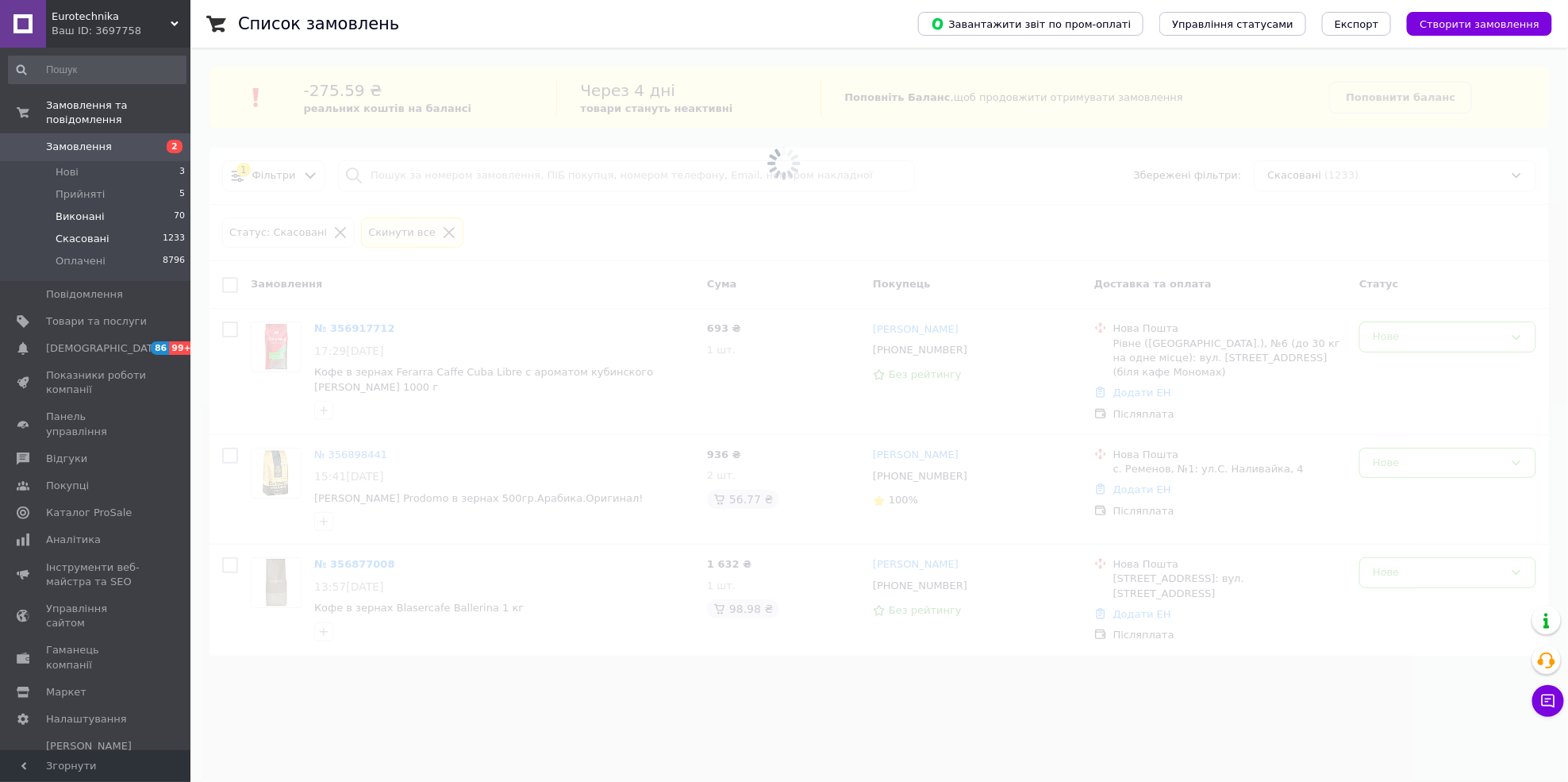
click at [62, 209] on span "Виконані" at bounding box center [80, 216] width 49 height 14
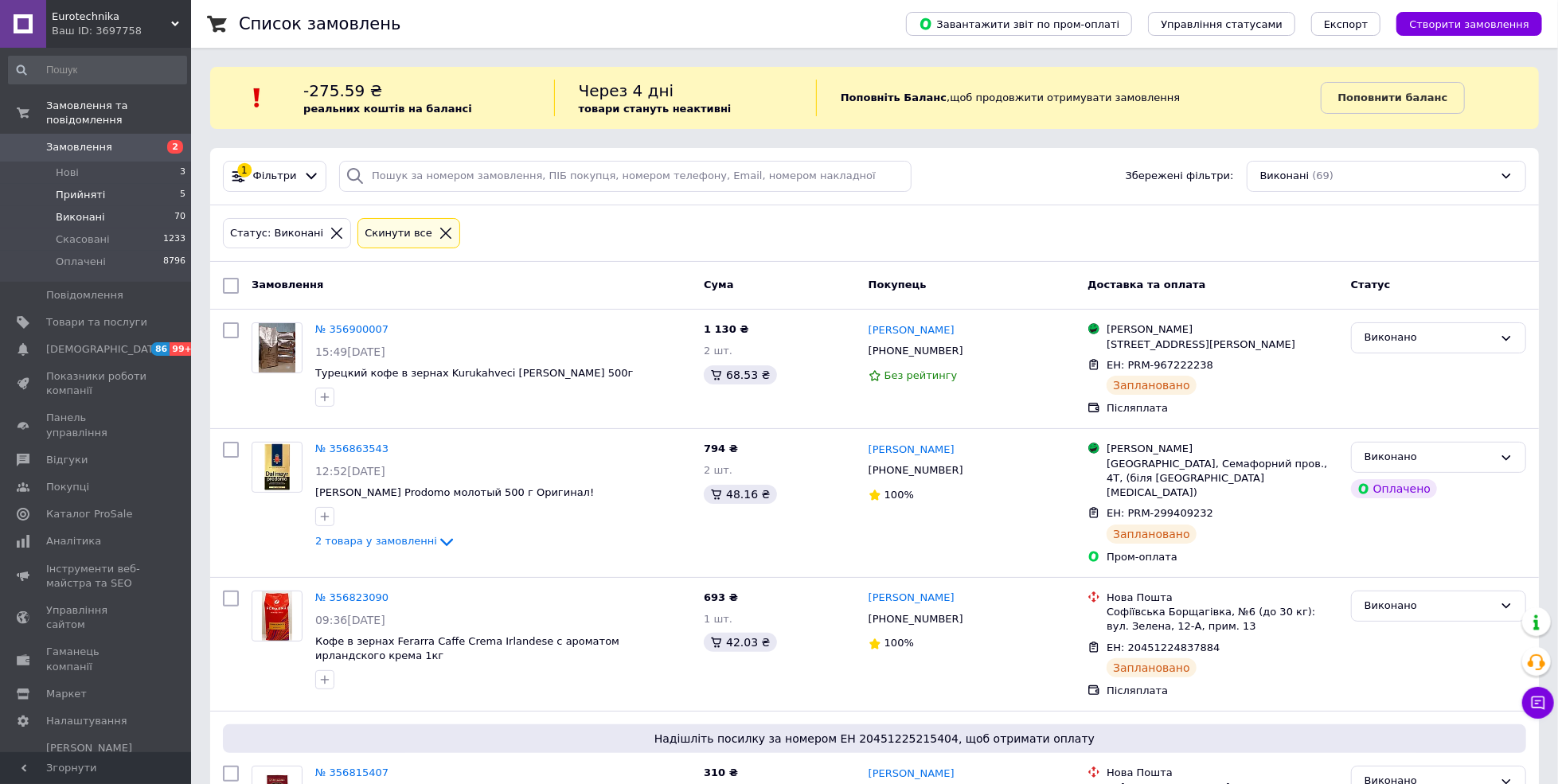
click at [53, 184] on li "Прийняті 5" at bounding box center [97, 195] width 195 height 22
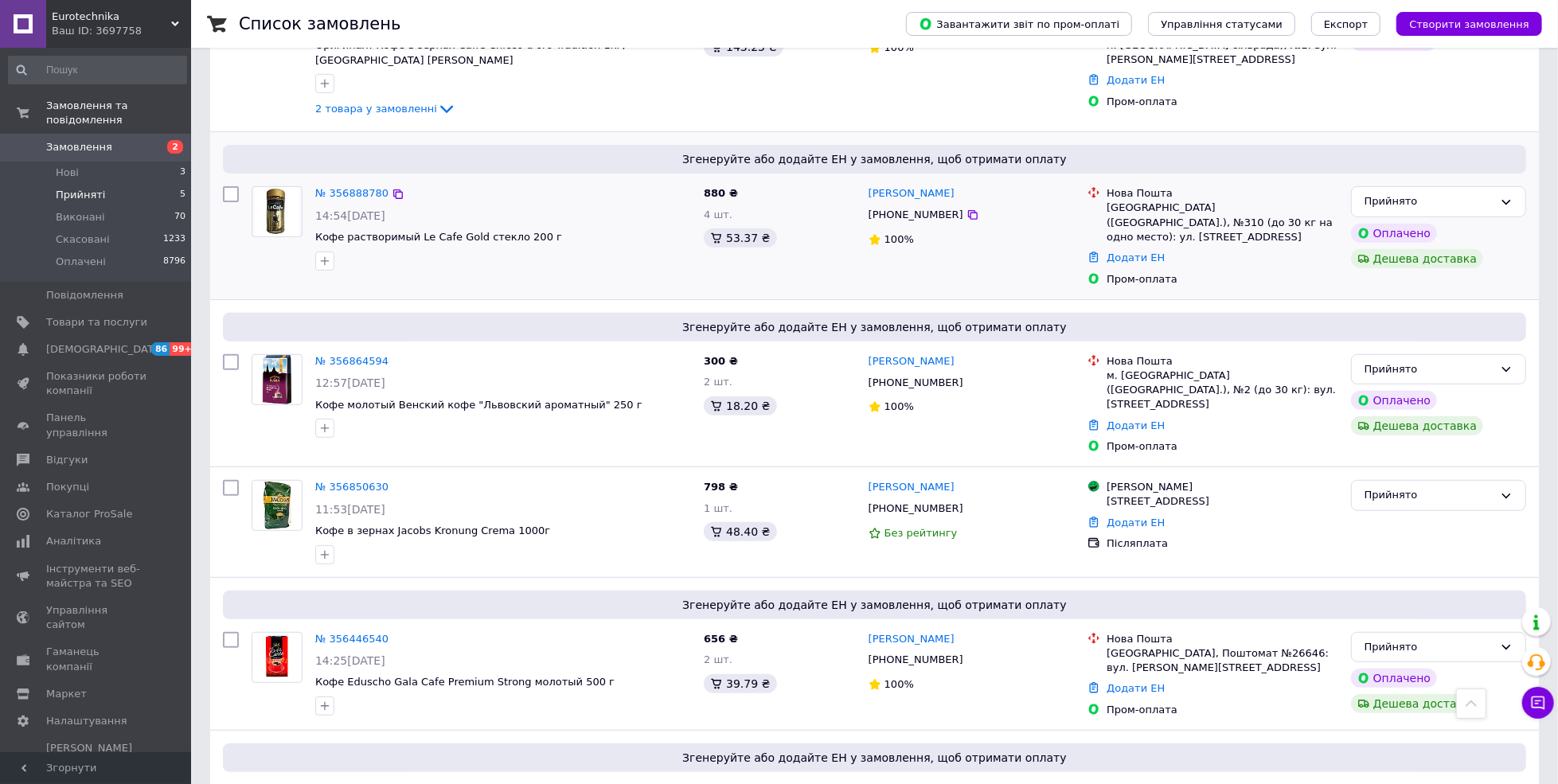
scroll to position [246, 0]
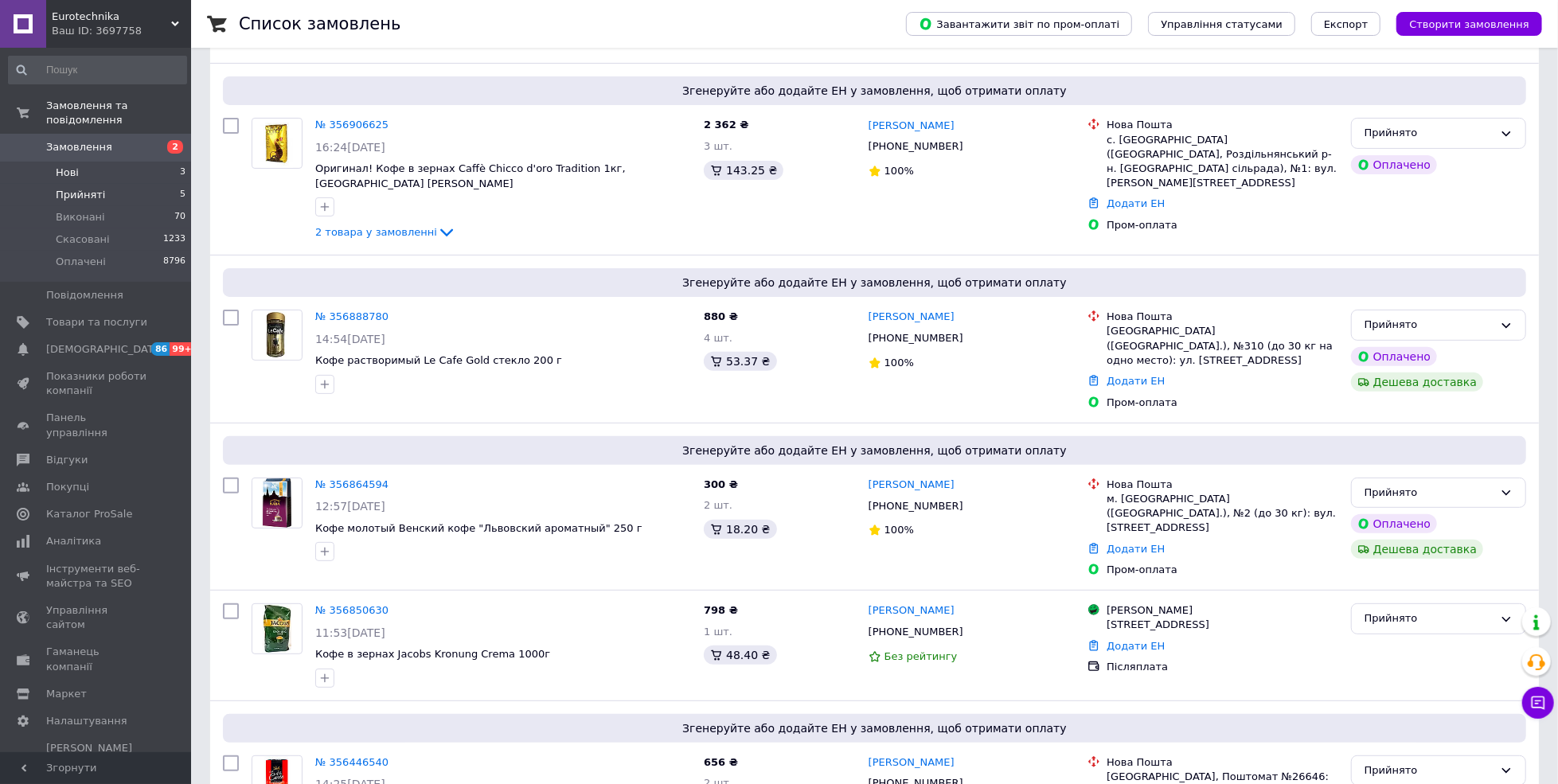
click at [58, 166] on span "Нові" at bounding box center [67, 172] width 23 height 14
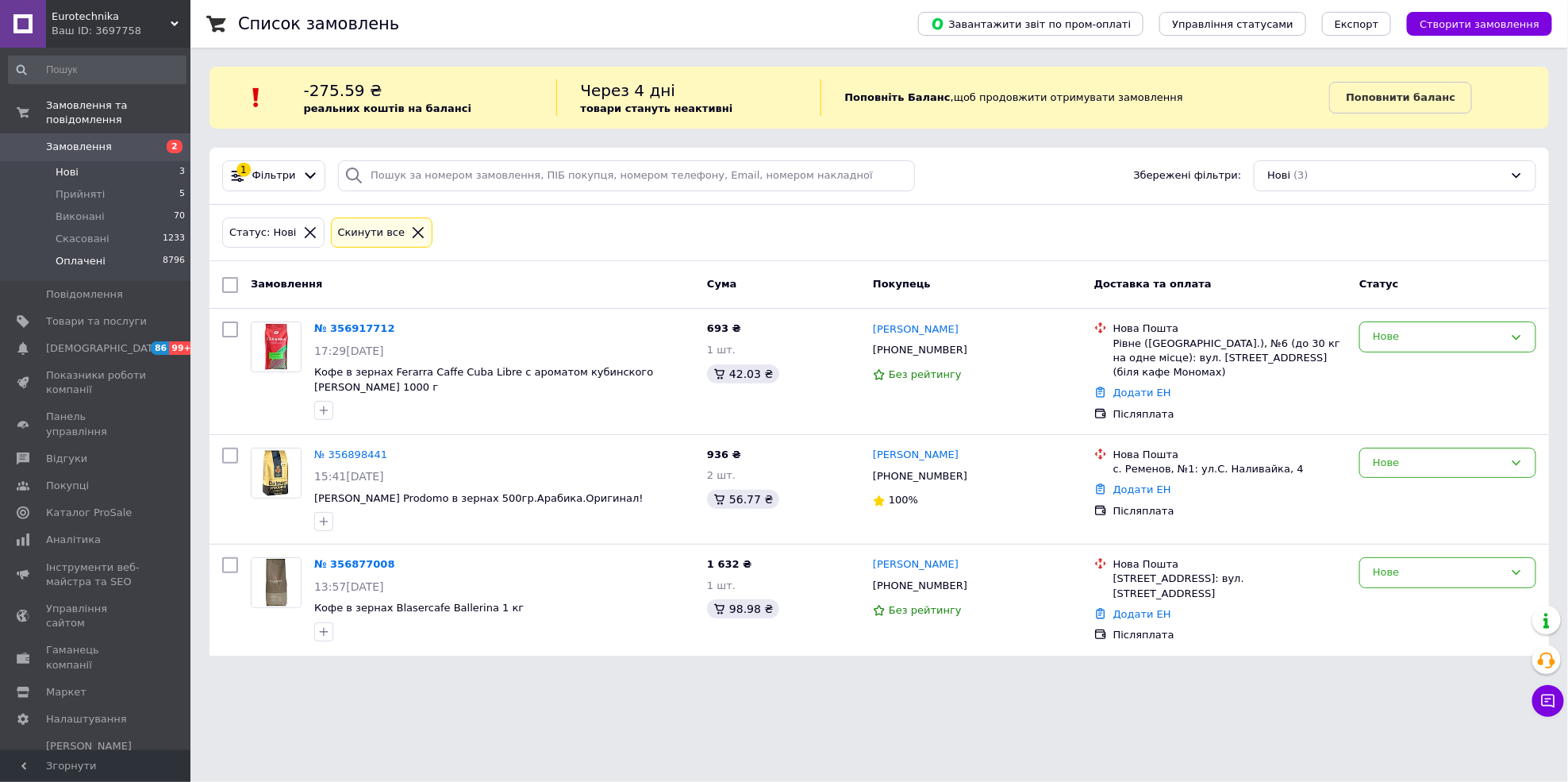
click at [90, 250] on li "Оплачені 8796" at bounding box center [97, 264] width 194 height 30
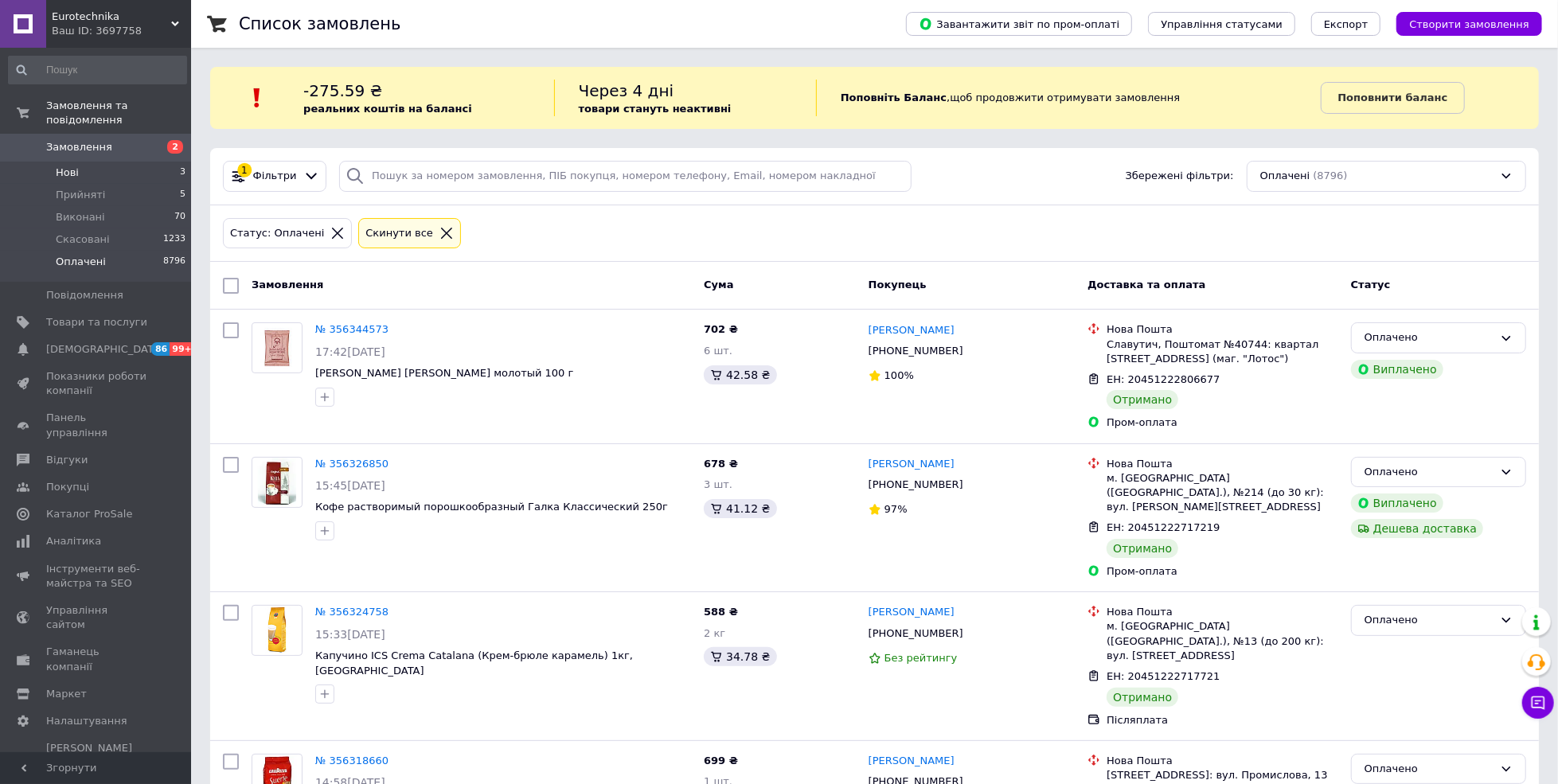
click at [58, 166] on span "Нові" at bounding box center [67, 172] width 23 height 14
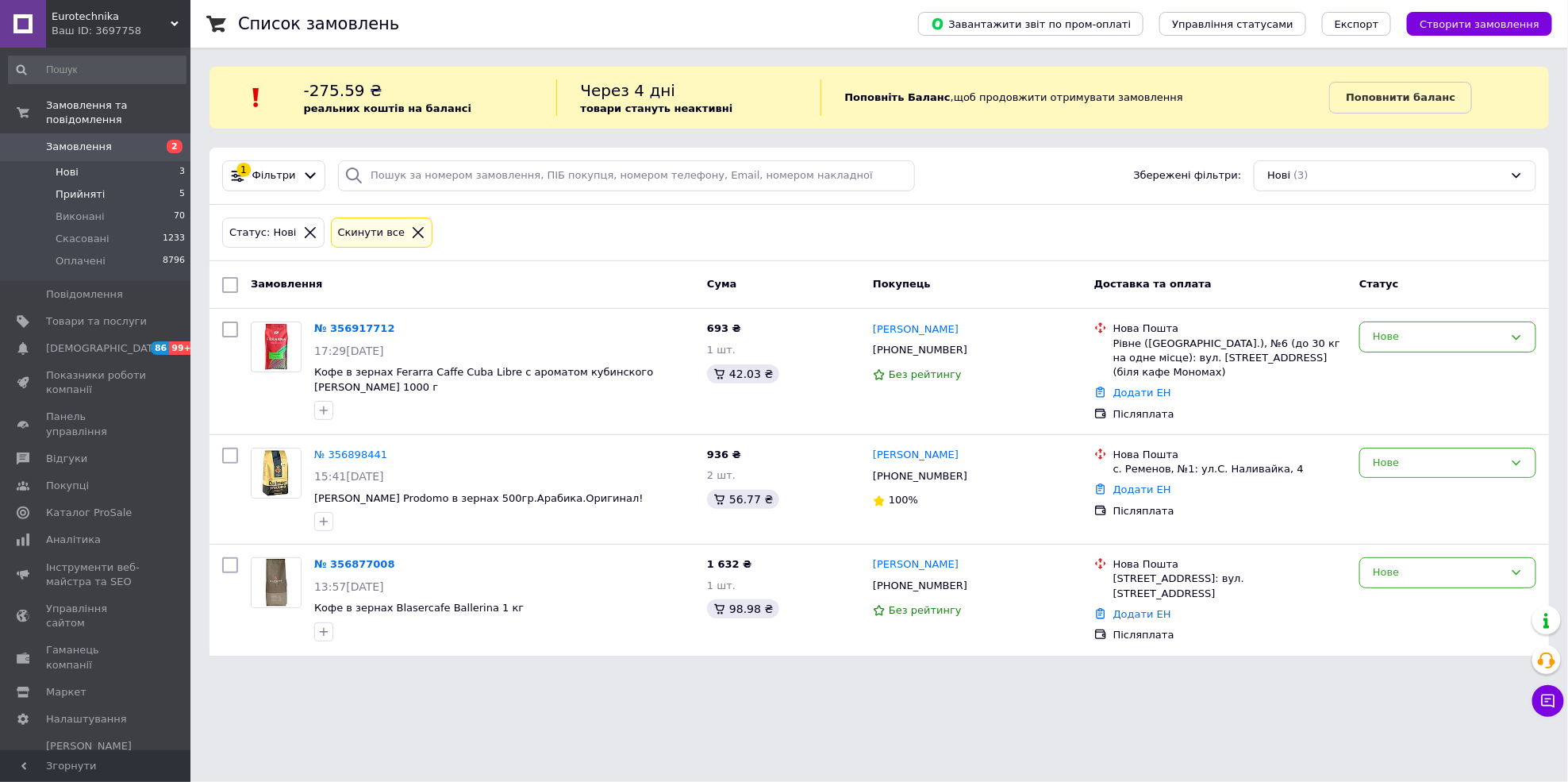
click at [103, 183] on li "Прийняті 5" at bounding box center [97, 194] width 194 height 22
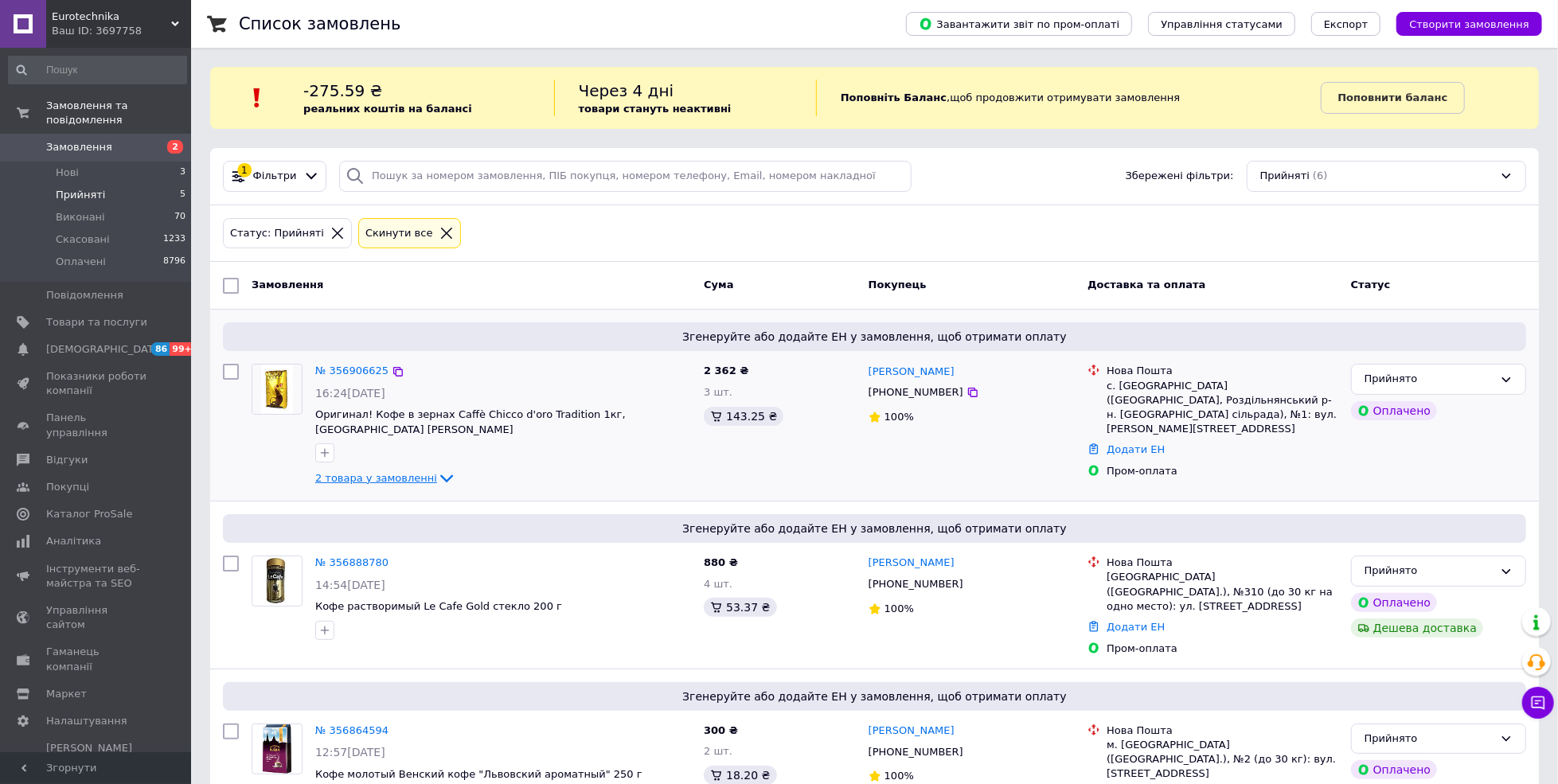
click at [408, 476] on span "2 товара у замовленні" at bounding box center [376, 478] width 121 height 12
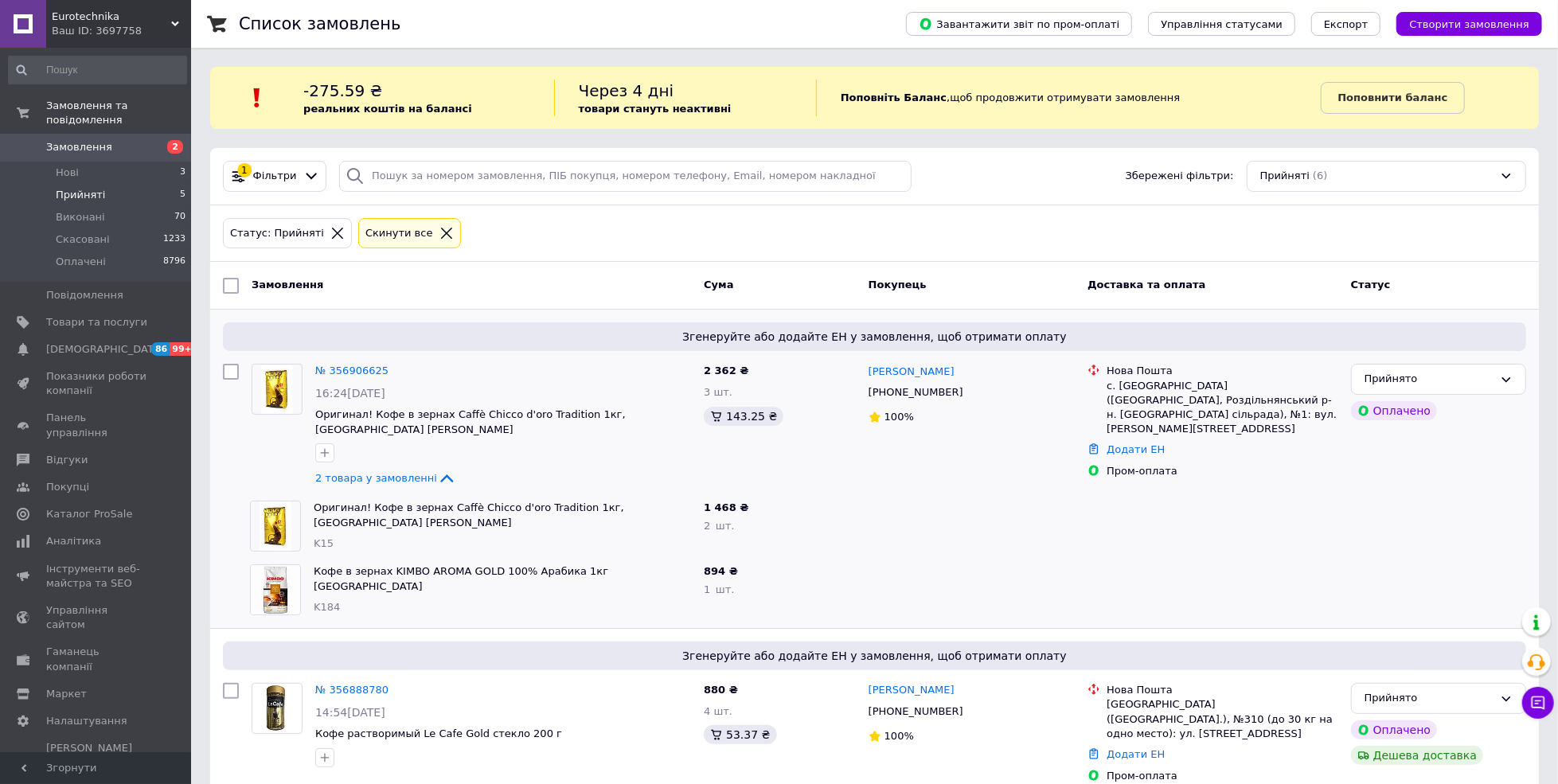
click at [86, 145] on link "Замовлення 2" at bounding box center [97, 147] width 195 height 27
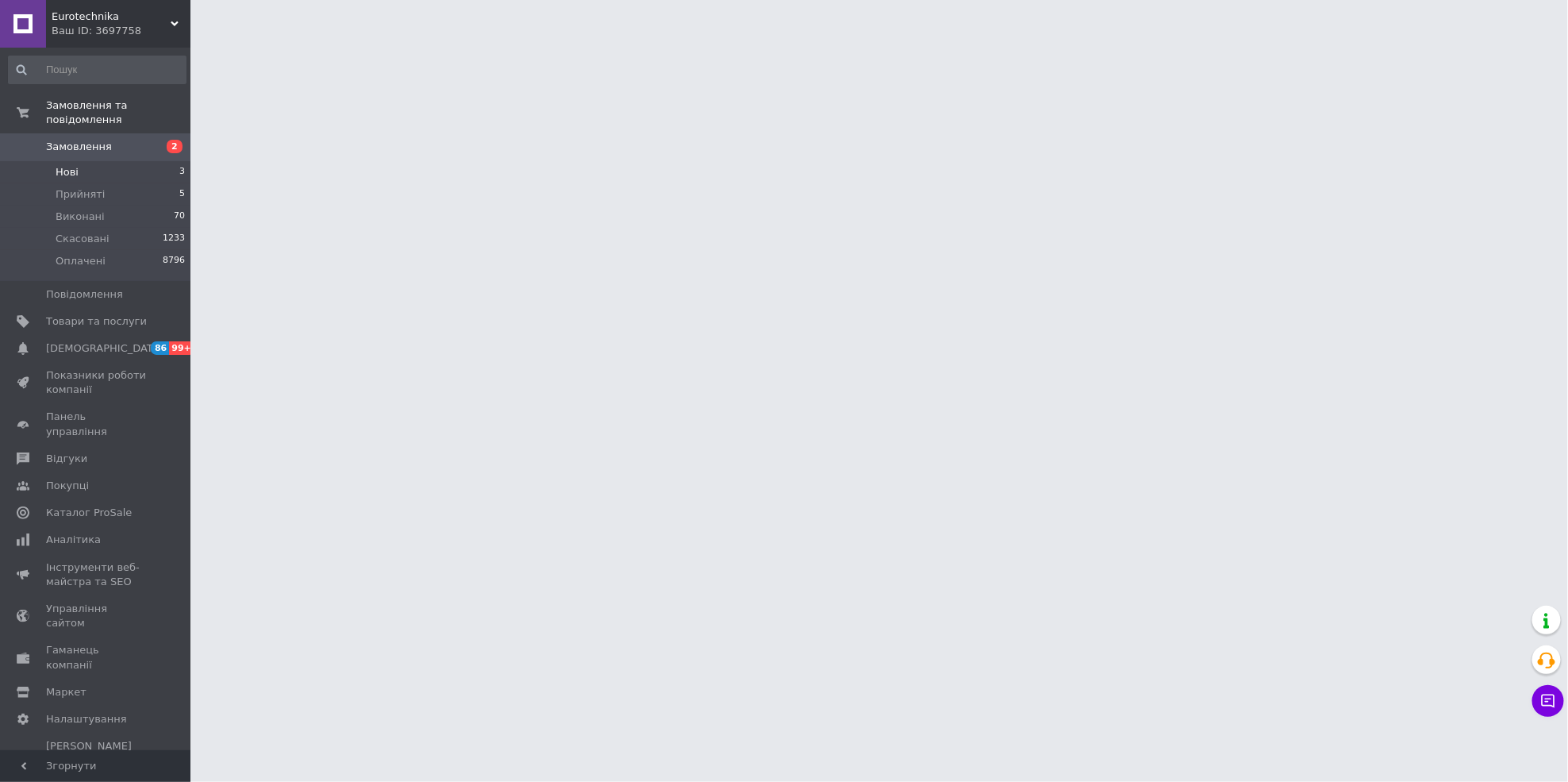
click at [77, 161] on li "Нові 3" at bounding box center [97, 172] width 194 height 22
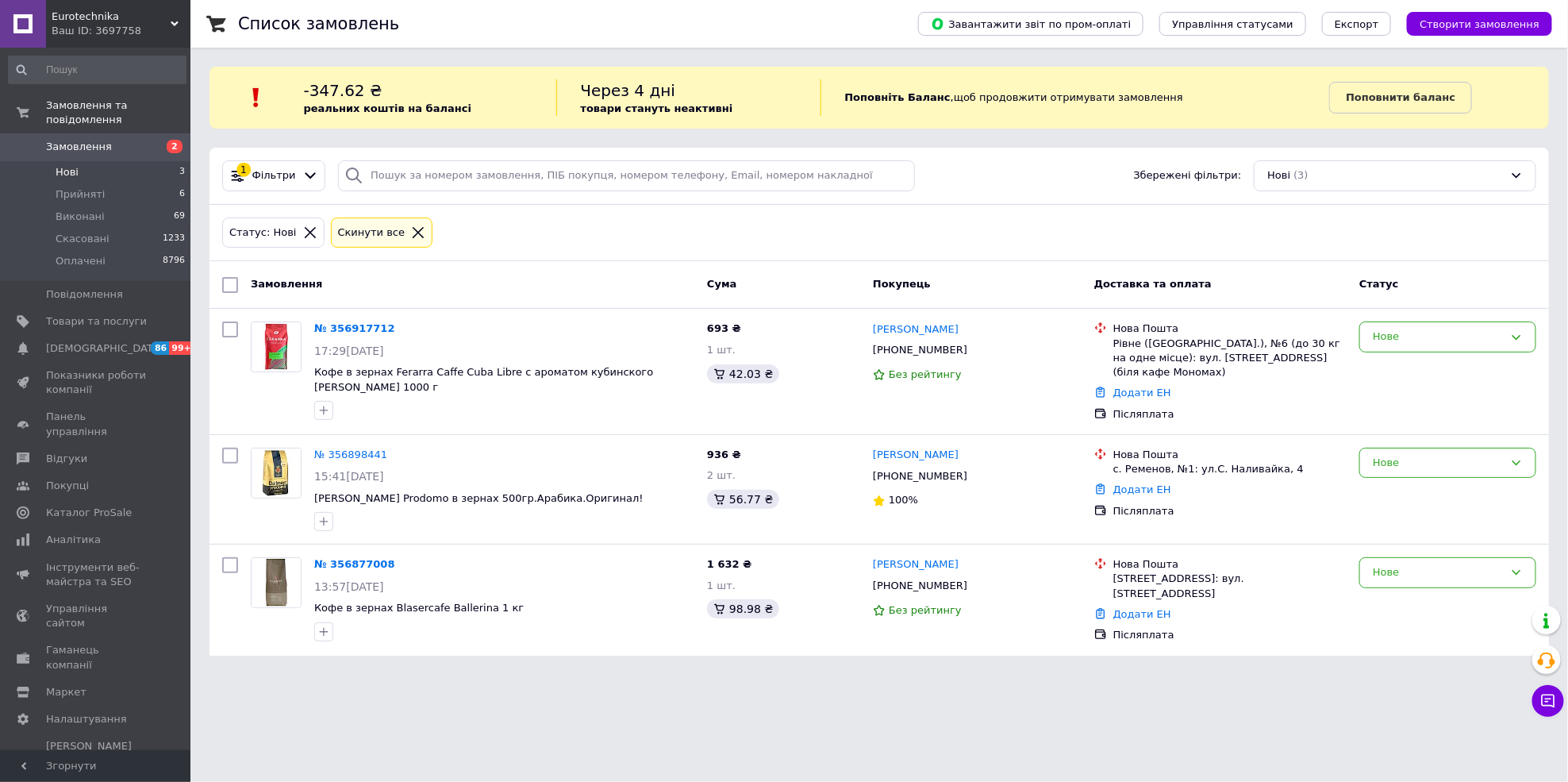
click at [76, 166] on li "Нові 3" at bounding box center [97, 172] width 194 height 22
click at [93, 187] on li "Прийняті 6" at bounding box center [97, 194] width 194 height 22
click at [61, 187] on span "Прийняті" at bounding box center [80, 194] width 49 height 14
